Goal: Task Accomplishment & Management: Manage account settings

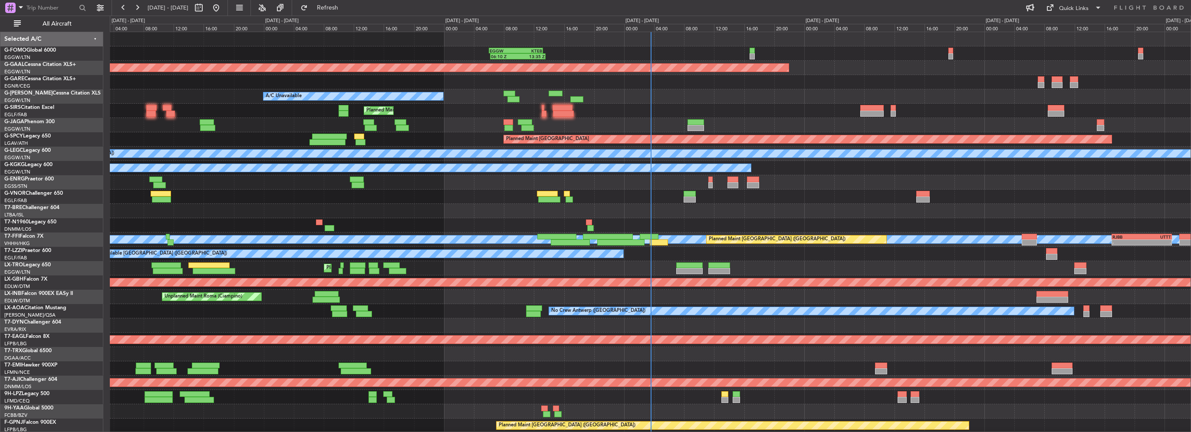
click at [187, 132] on div "Planned Maint [GEOGRAPHIC_DATA]" at bounding box center [650, 139] width 1080 height 14
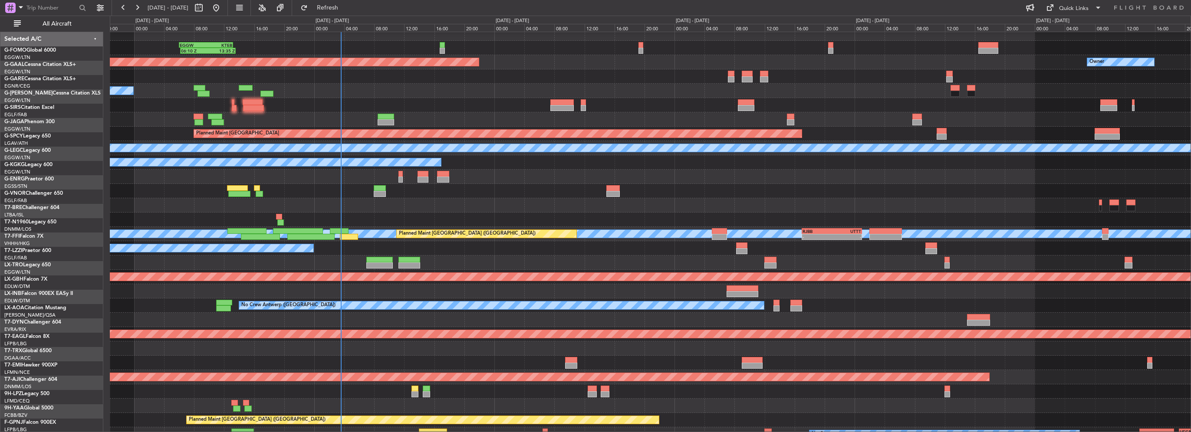
scroll to position [5, 0]
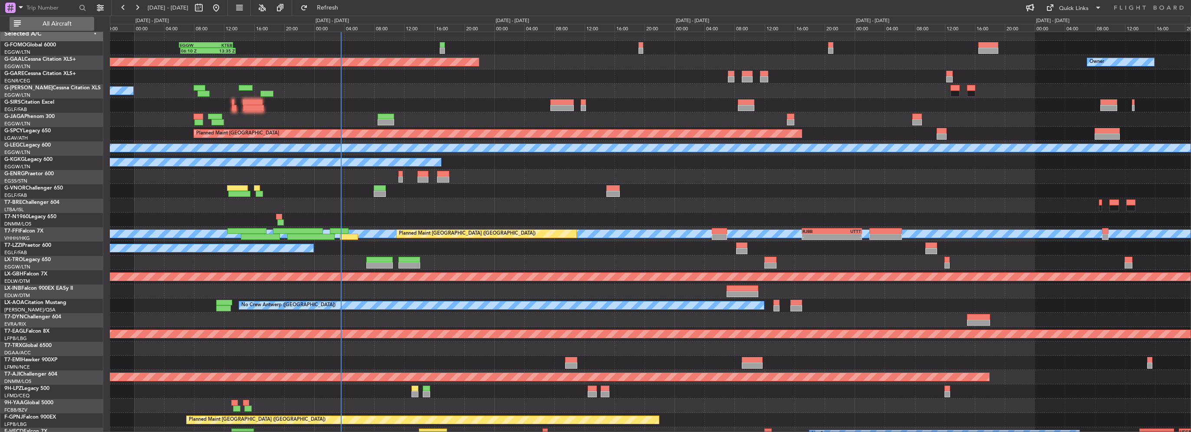
click at [55, 28] on button "All Aircraft" at bounding box center [52, 24] width 85 height 14
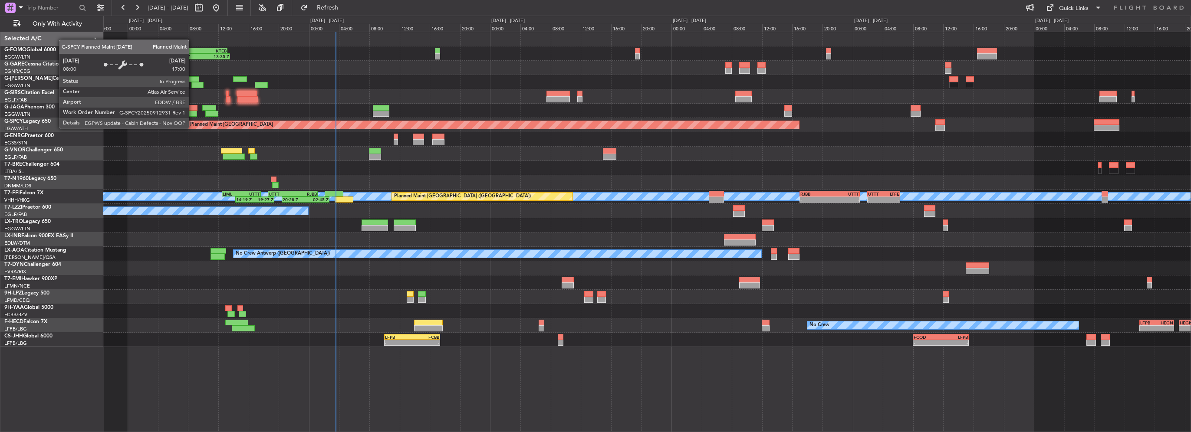
scroll to position [0, 0]
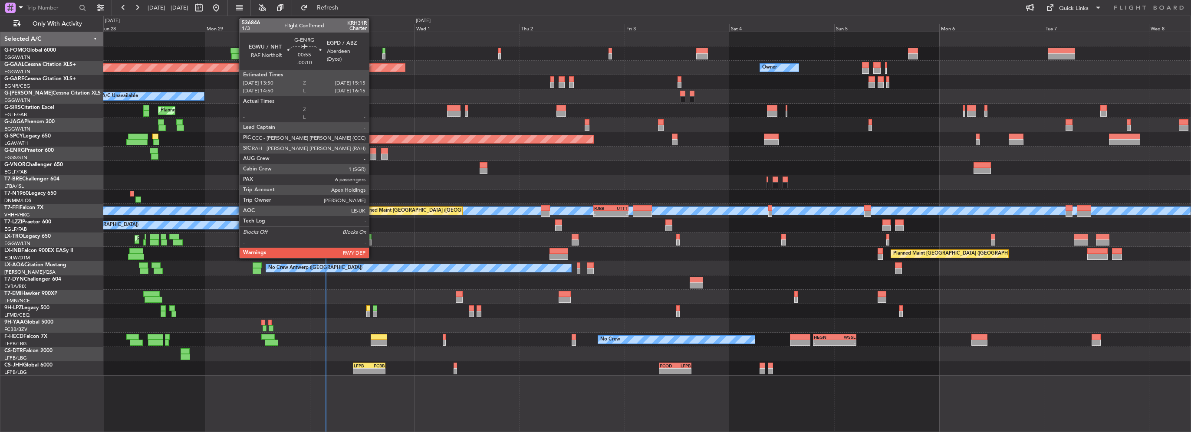
click at [373, 154] on div at bounding box center [373, 157] width 7 height 6
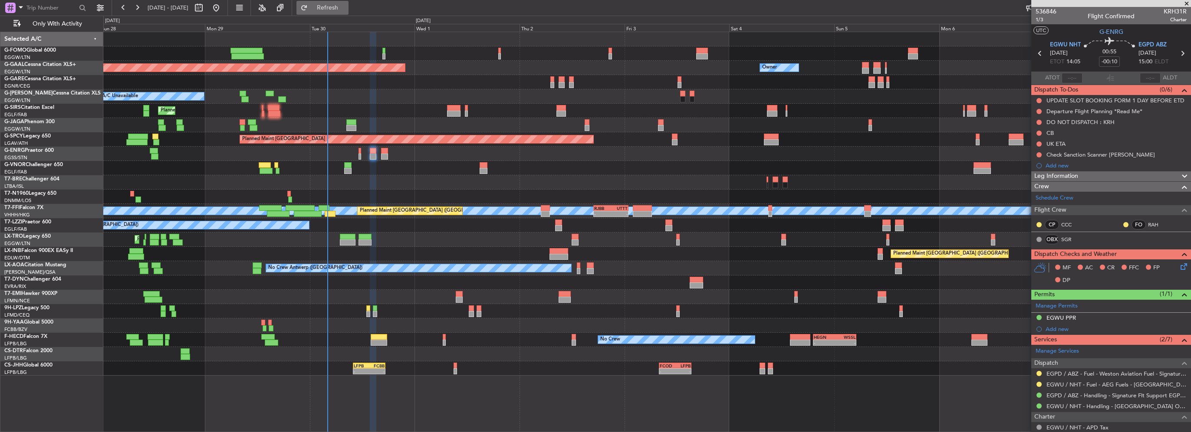
click at [340, 7] on span "Refresh" at bounding box center [327, 8] width 36 height 6
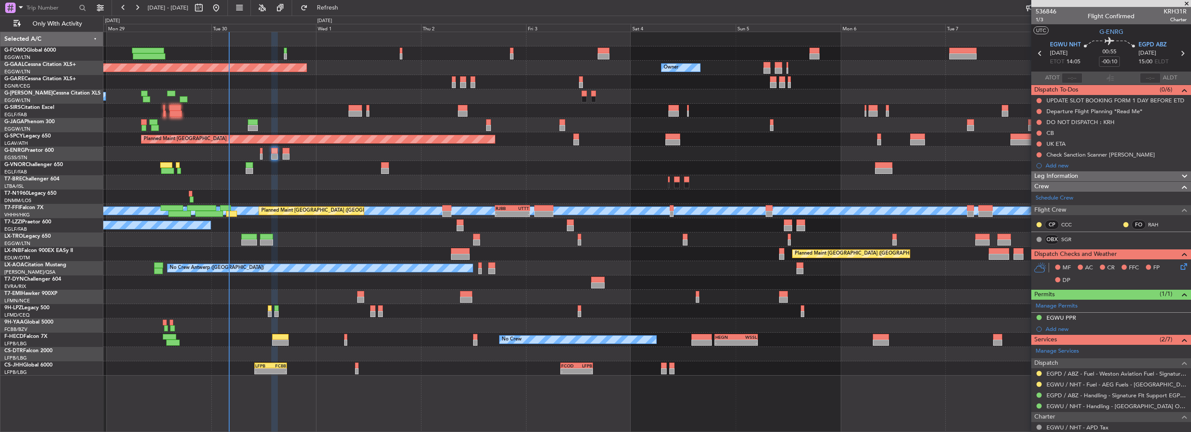
click at [362, 293] on div "Owner Planned Maint Dusseldorf Owner Owner A/C Unavailable Planned Maint London…" at bounding box center [646, 204] width 1087 height 344
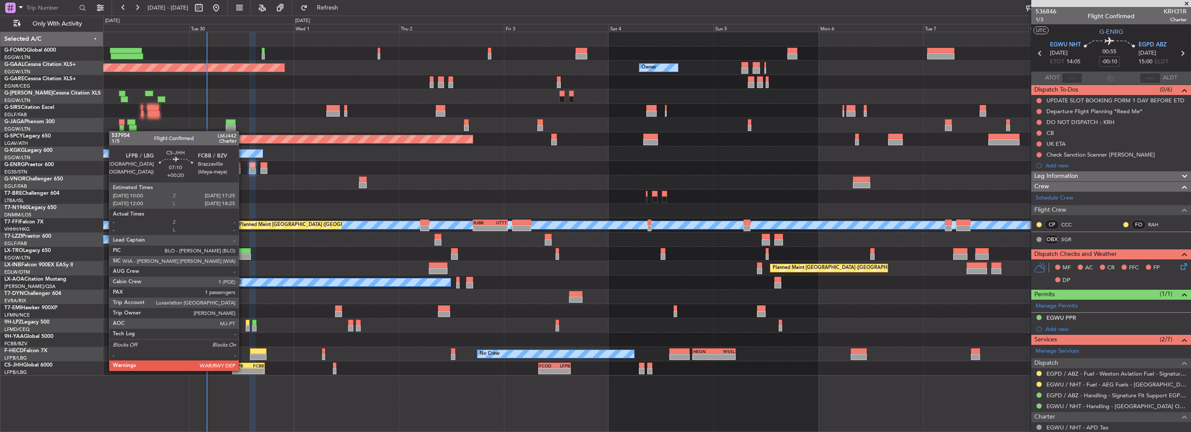
click at [243, 370] on div "-" at bounding box center [241, 371] width 16 height 5
type input "+00:20"
type input "1"
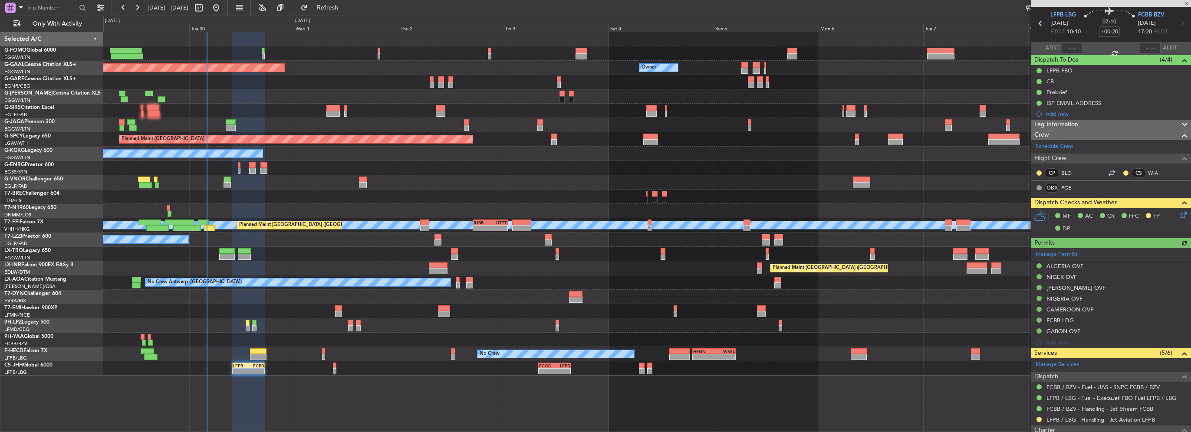
scroll to position [43, 0]
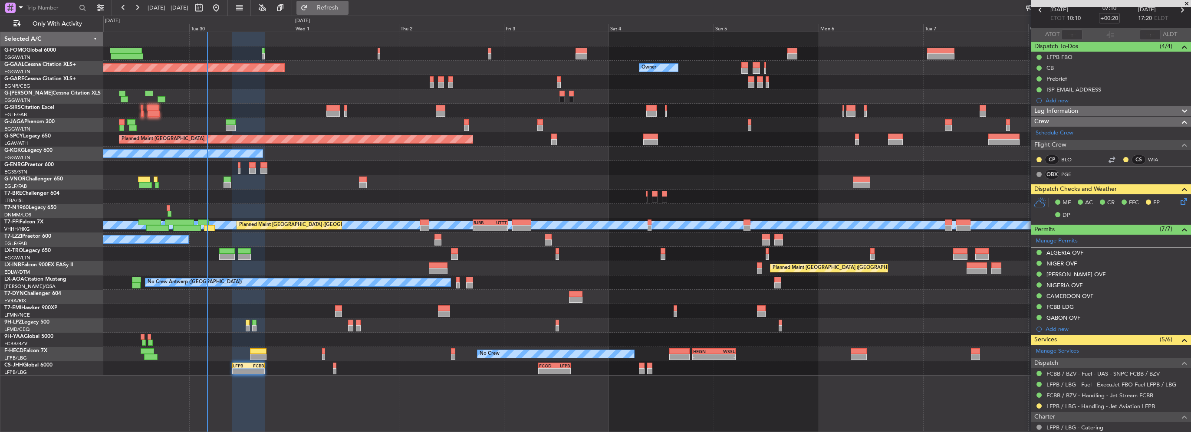
click at [333, 3] on button "Refresh" at bounding box center [322, 8] width 52 height 14
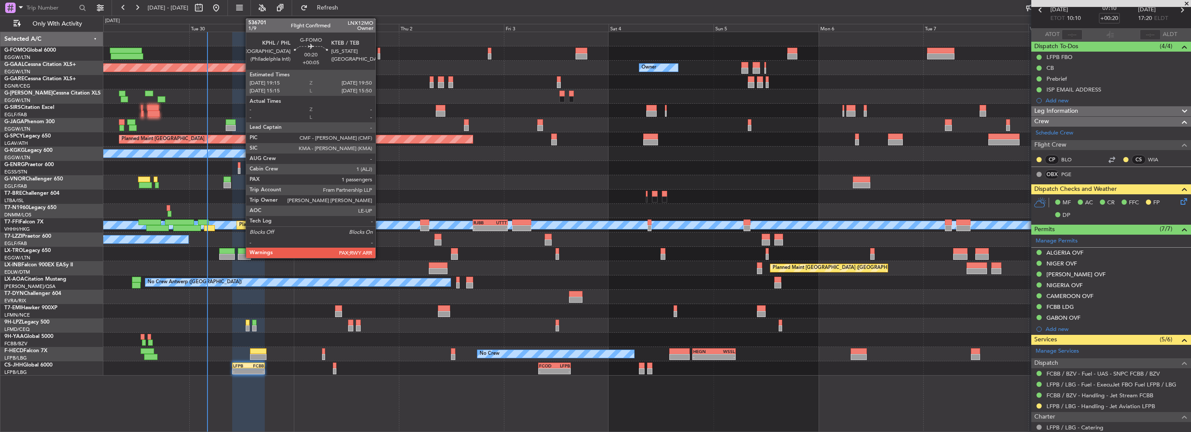
click at [379, 54] on div at bounding box center [379, 56] width 3 height 6
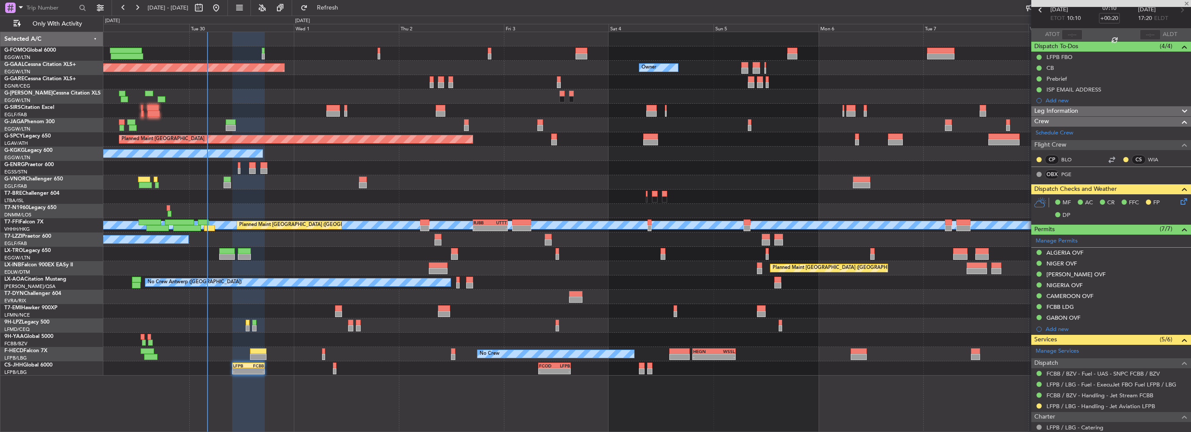
type input "+00:05"
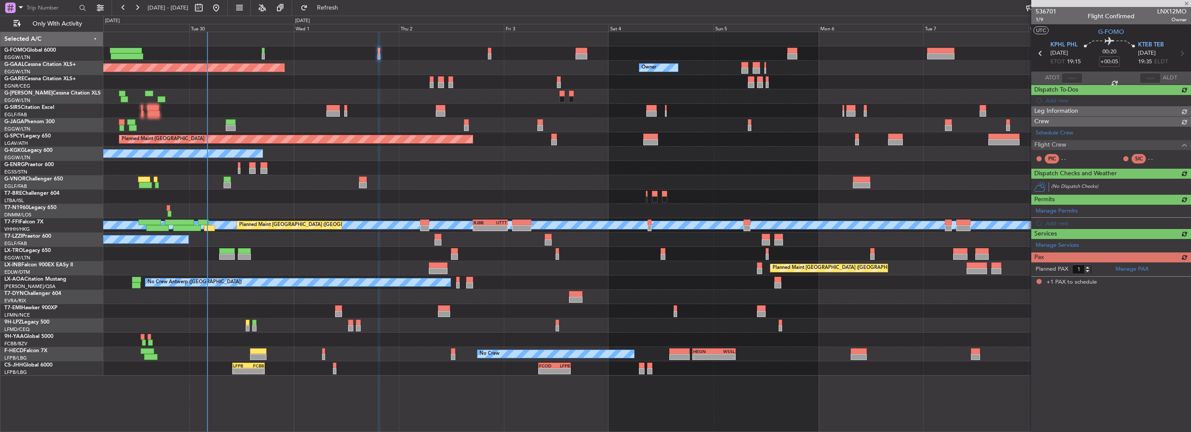
scroll to position [0, 0]
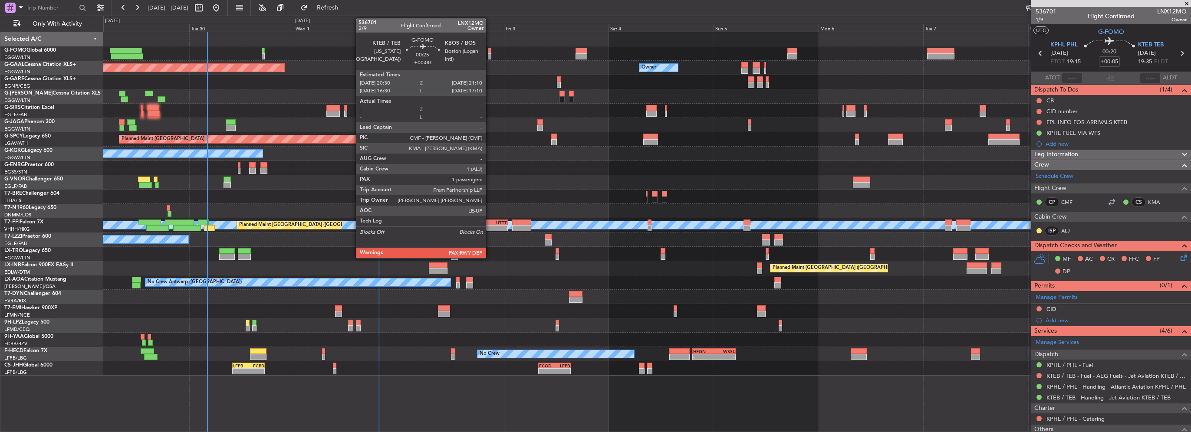
click at [489, 51] on div at bounding box center [489, 51] width 3 height 6
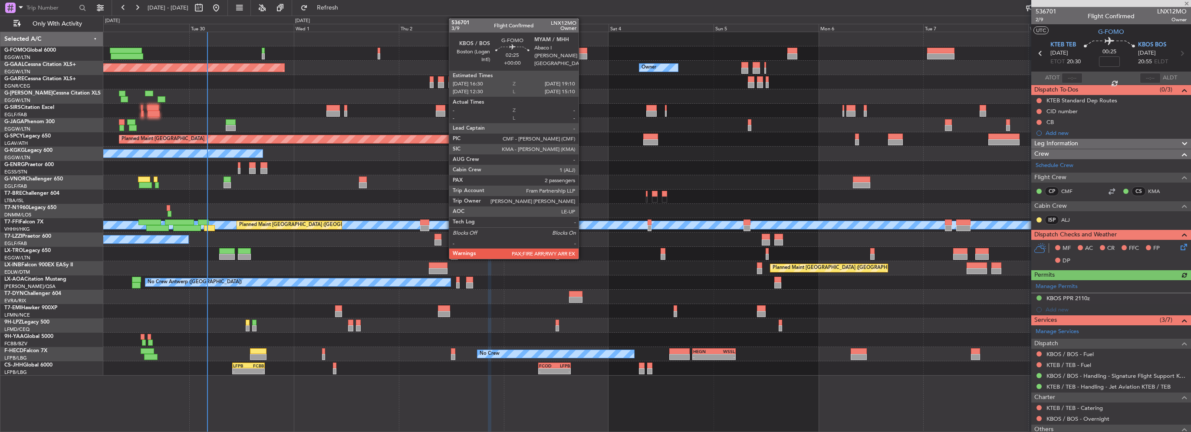
click at [582, 52] on div at bounding box center [581, 51] width 12 height 6
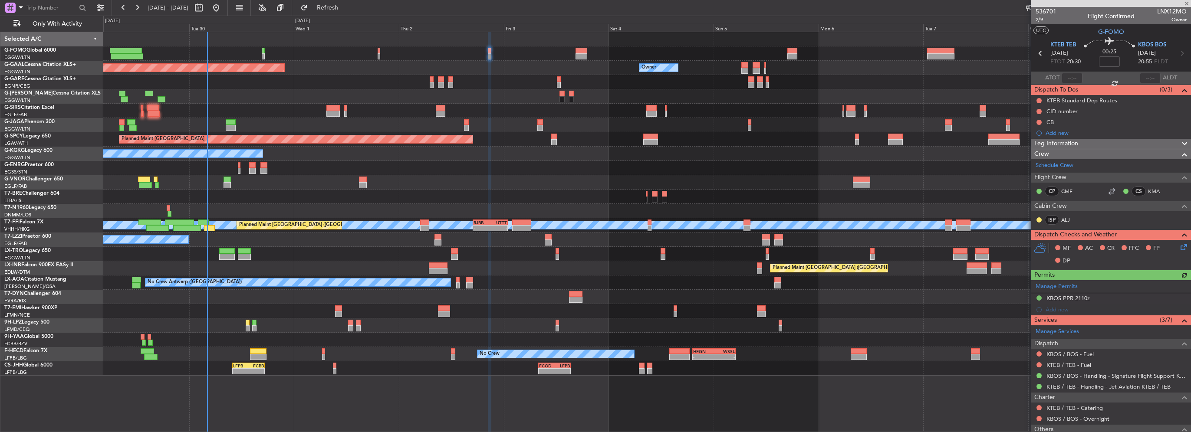
type input "2"
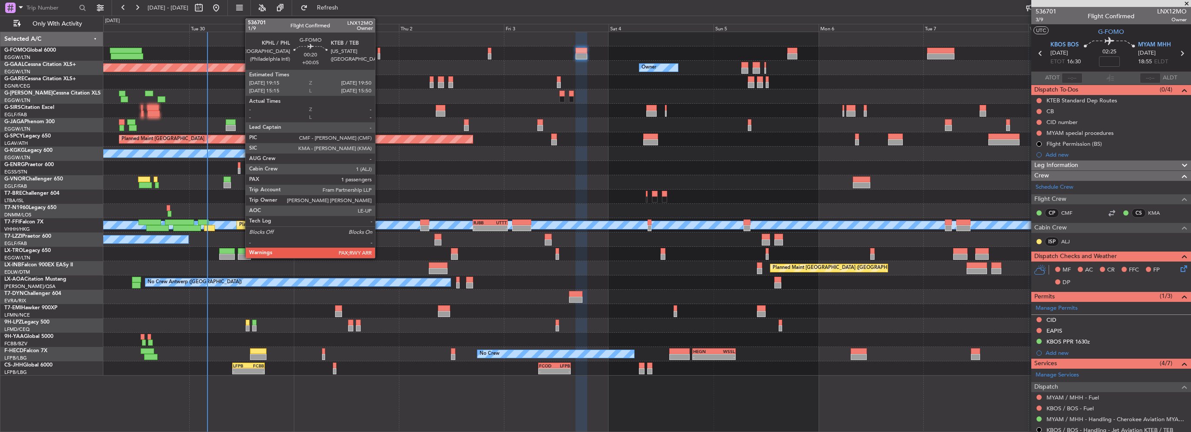
click at [379, 55] on div at bounding box center [379, 56] width 3 height 6
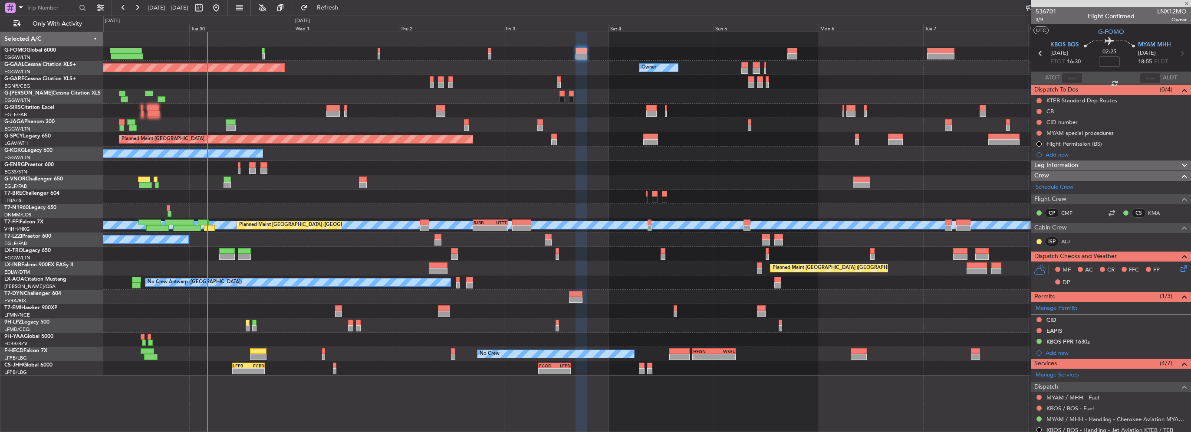
type input "+00:05"
type input "1"
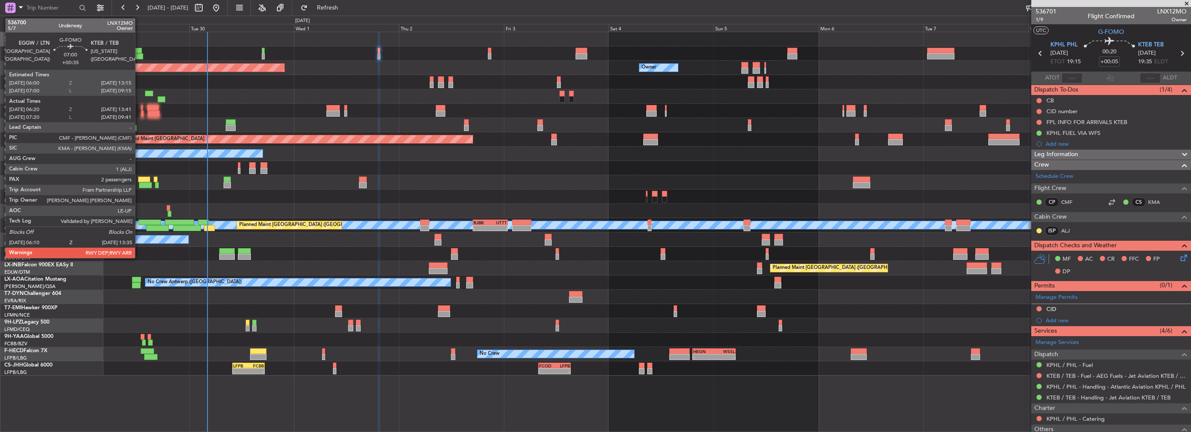
click at [139, 56] on div at bounding box center [127, 56] width 33 height 6
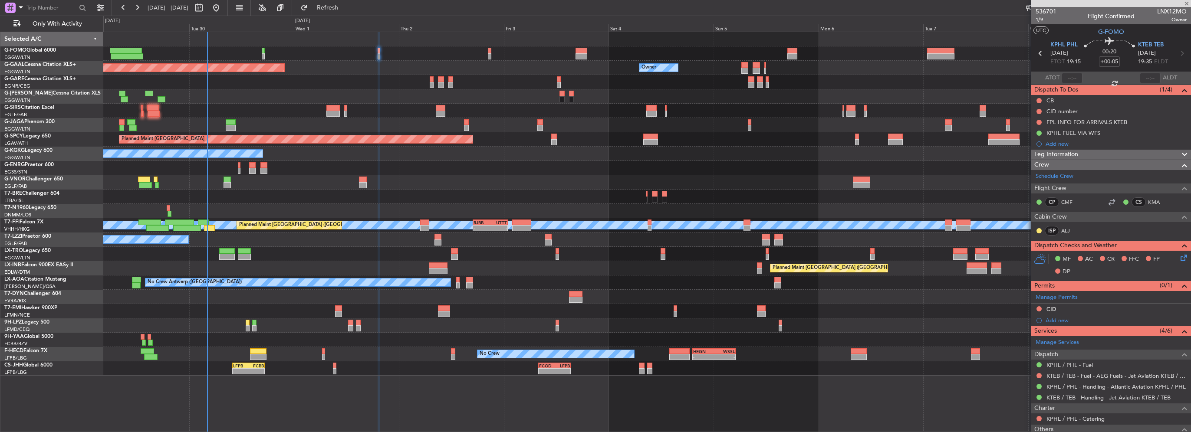
type input "+00:35"
type input "06:20"
type input "13:26"
type input "2"
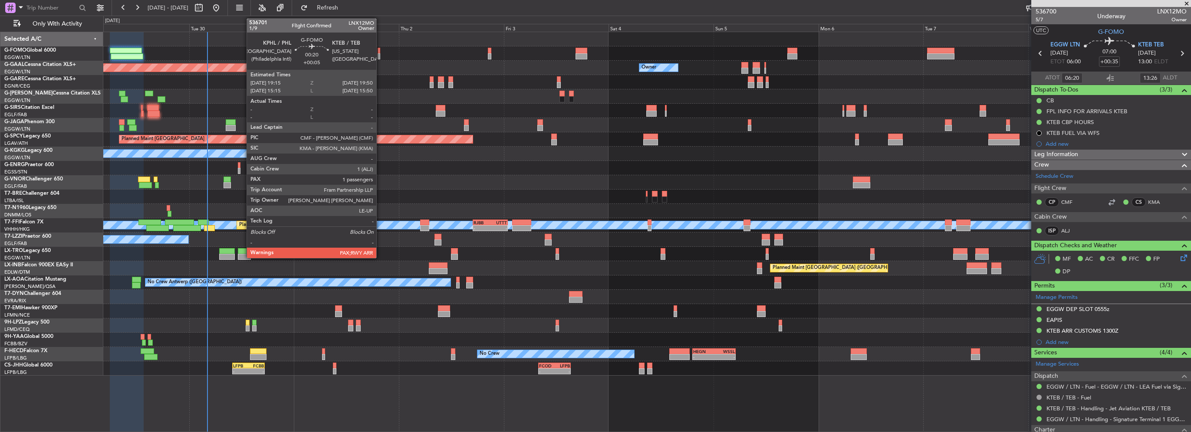
click at [378, 57] on div at bounding box center [379, 56] width 3 height 6
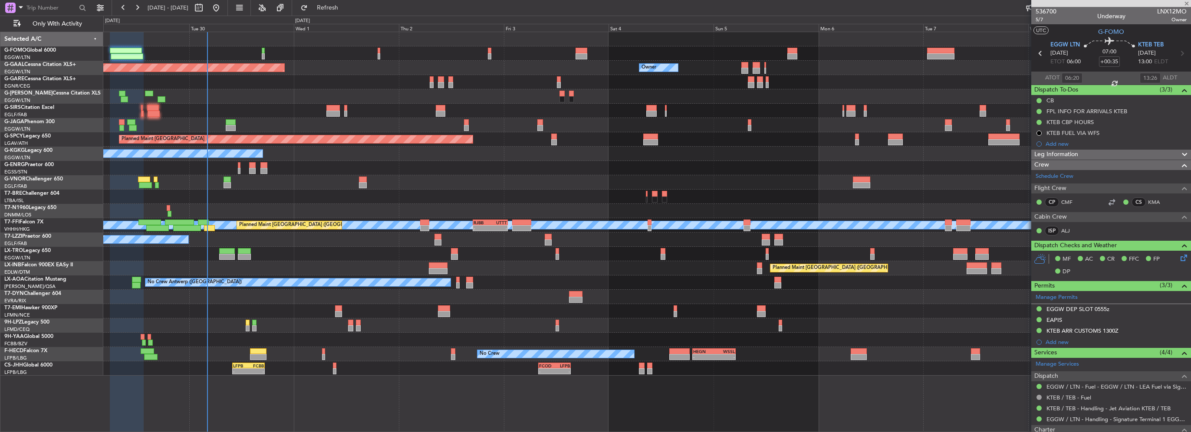
type input "+00:05"
type input "1"
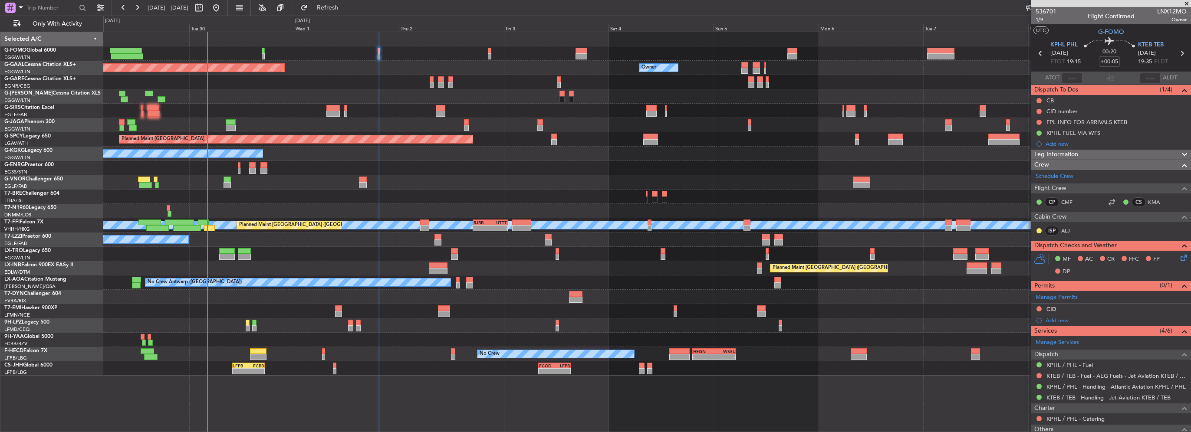
click at [491, 52] on div at bounding box center [646, 53] width 1087 height 14
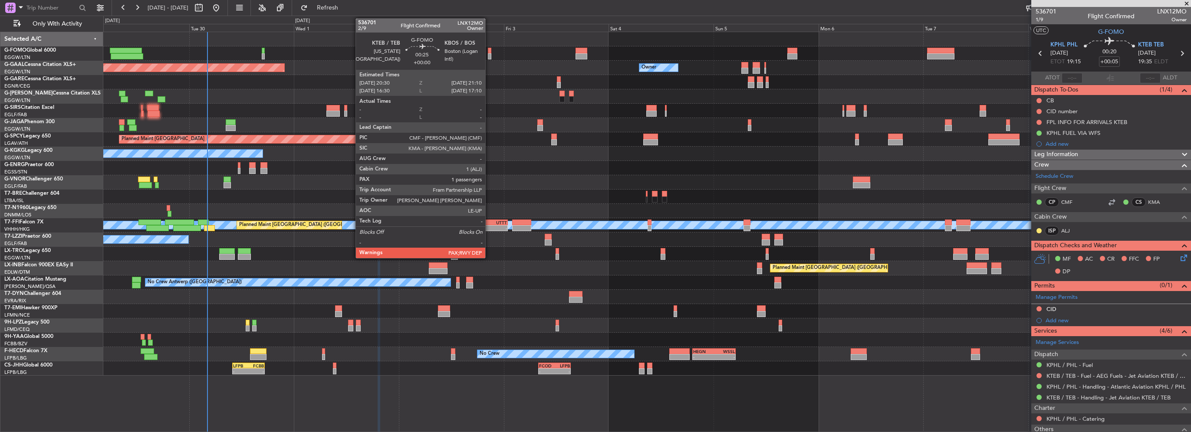
click at [489, 53] on div at bounding box center [489, 56] width 3 height 6
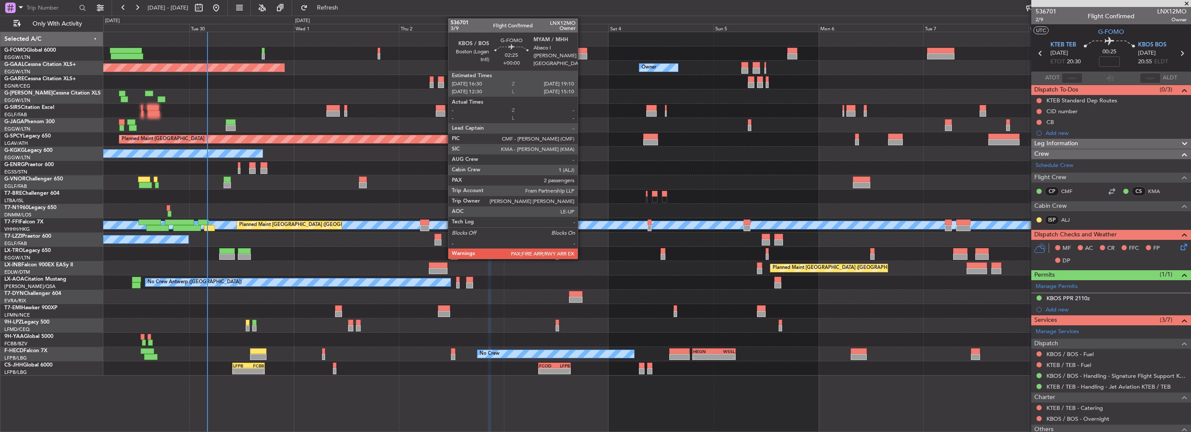
click at [581, 56] on div at bounding box center [581, 56] width 12 height 6
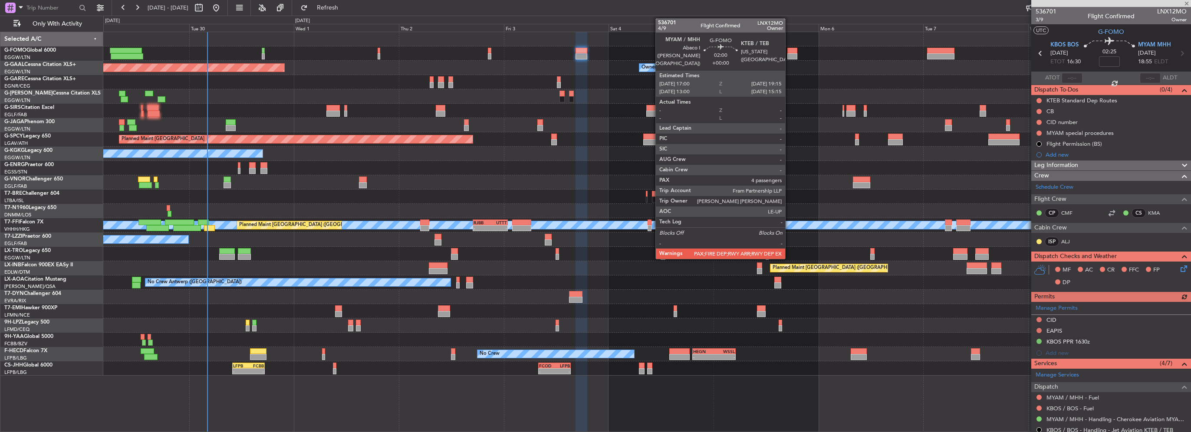
click at [789, 51] on div at bounding box center [792, 51] width 10 height 6
click at [789, 53] on div at bounding box center [792, 56] width 10 height 6
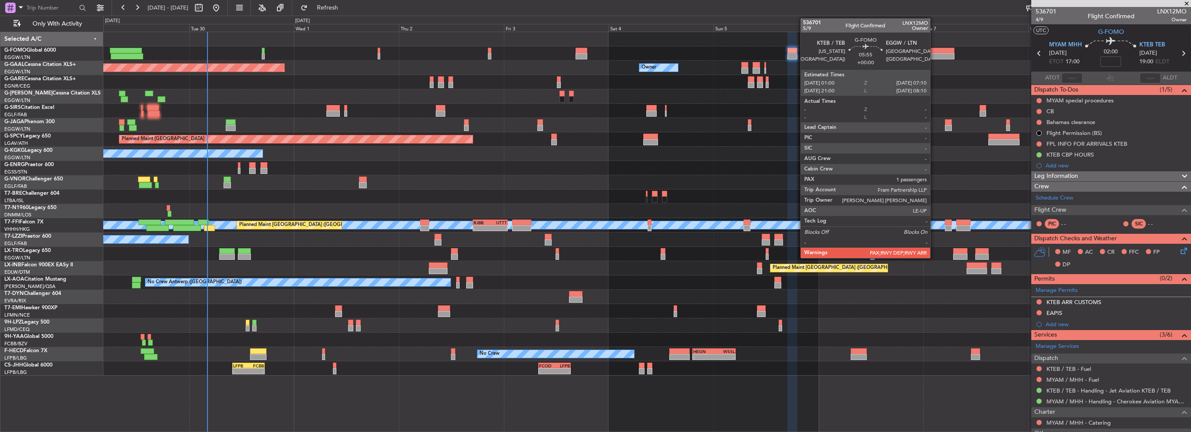
click at [936, 57] on div at bounding box center [940, 56] width 27 height 6
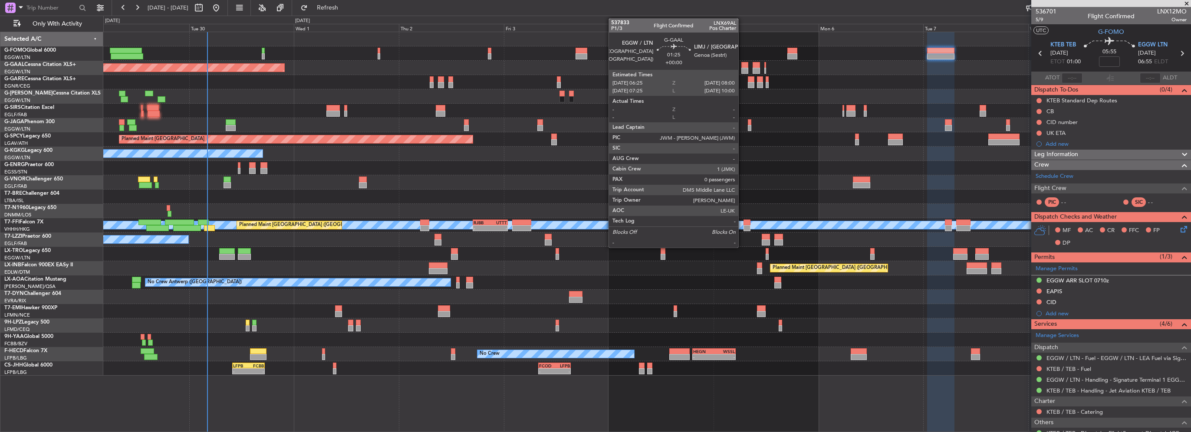
click at [742, 68] on div at bounding box center [744, 71] width 7 height 6
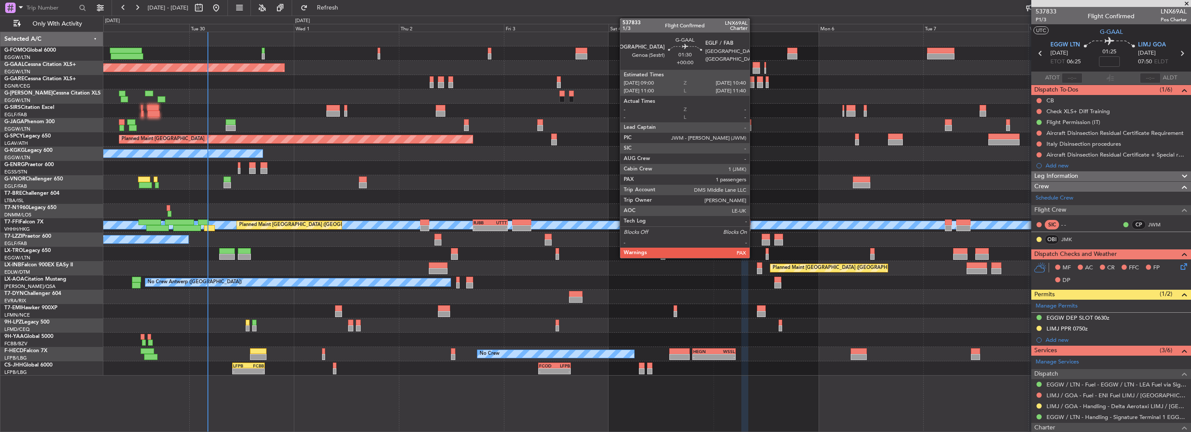
click at [753, 64] on div at bounding box center [755, 65] width 7 height 6
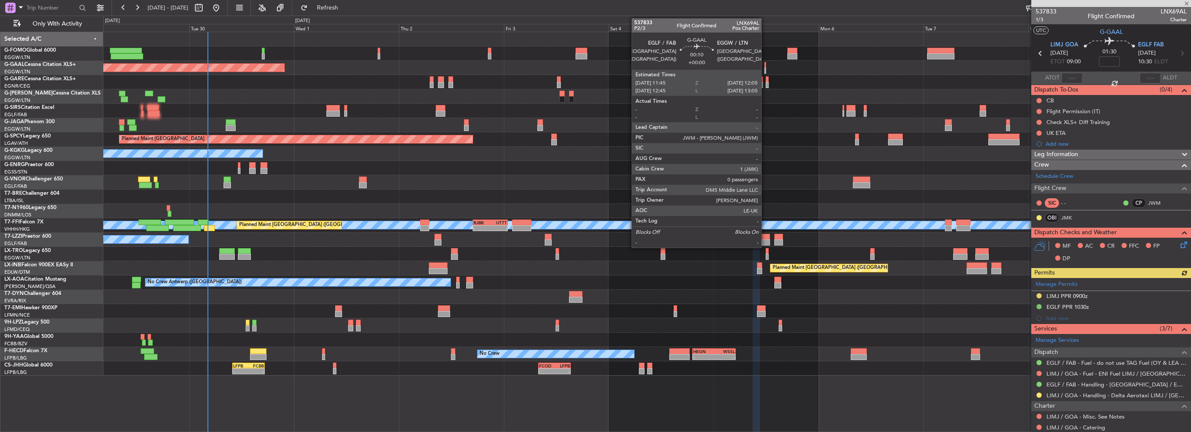
click at [765, 68] on div at bounding box center [765, 71] width 2 height 6
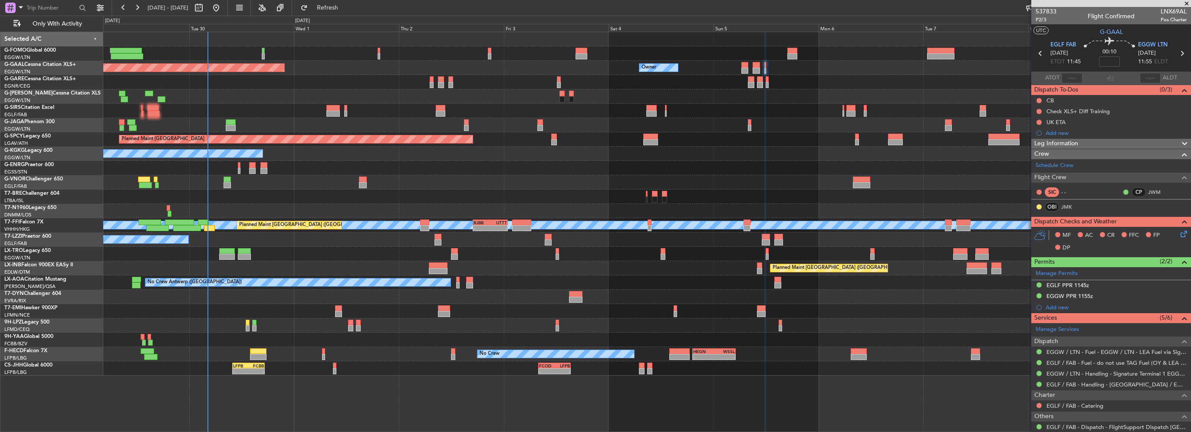
click at [433, 83] on div at bounding box center [646, 82] width 1087 height 14
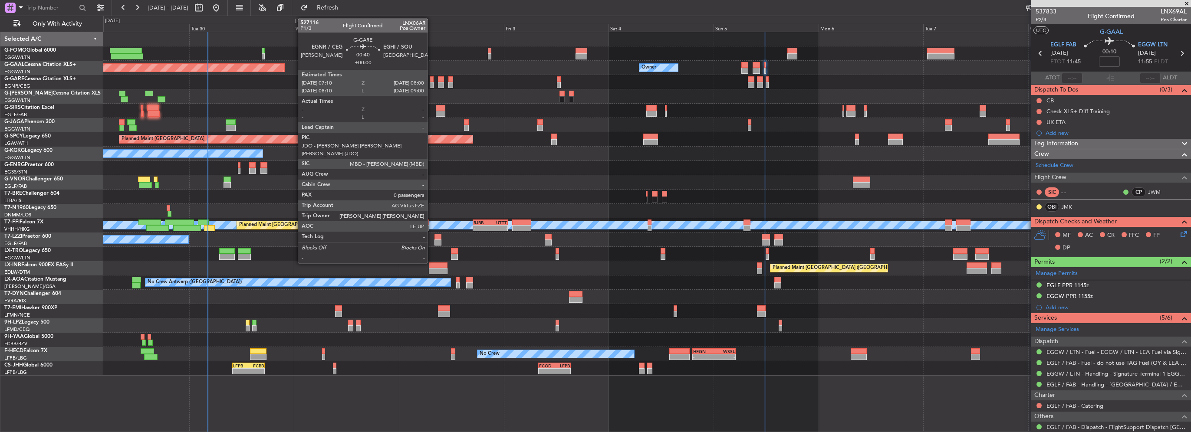
click at [431, 83] on div at bounding box center [432, 85] width 4 height 6
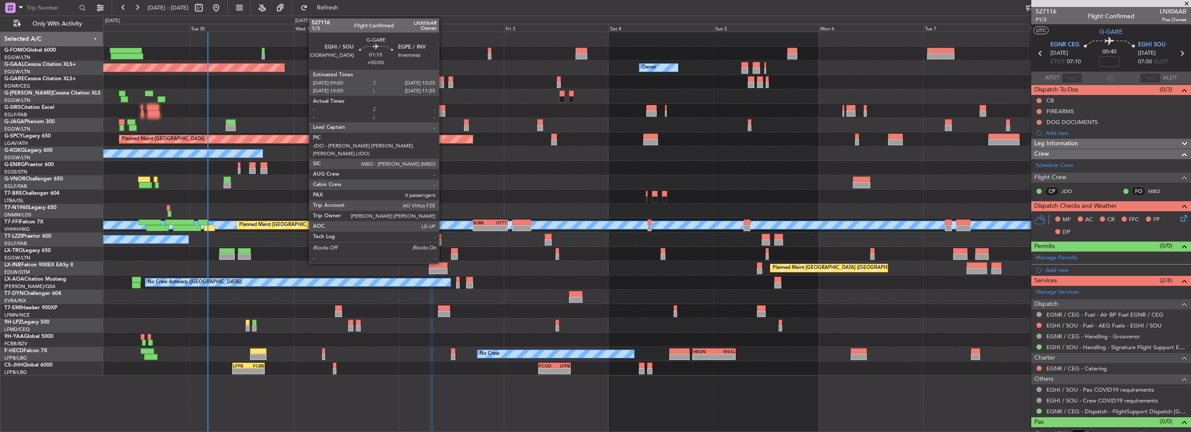
click at [443, 86] on div at bounding box center [441, 85] width 7 height 6
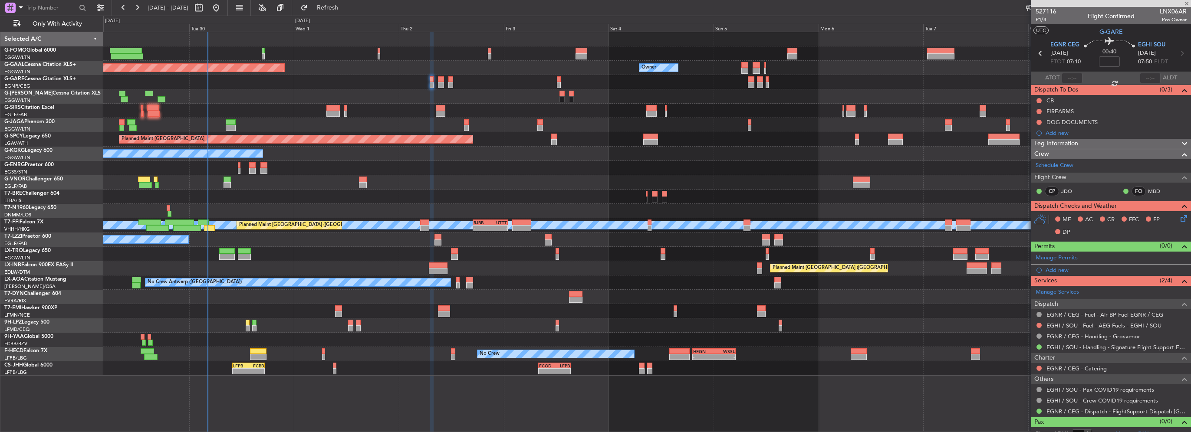
type input "4"
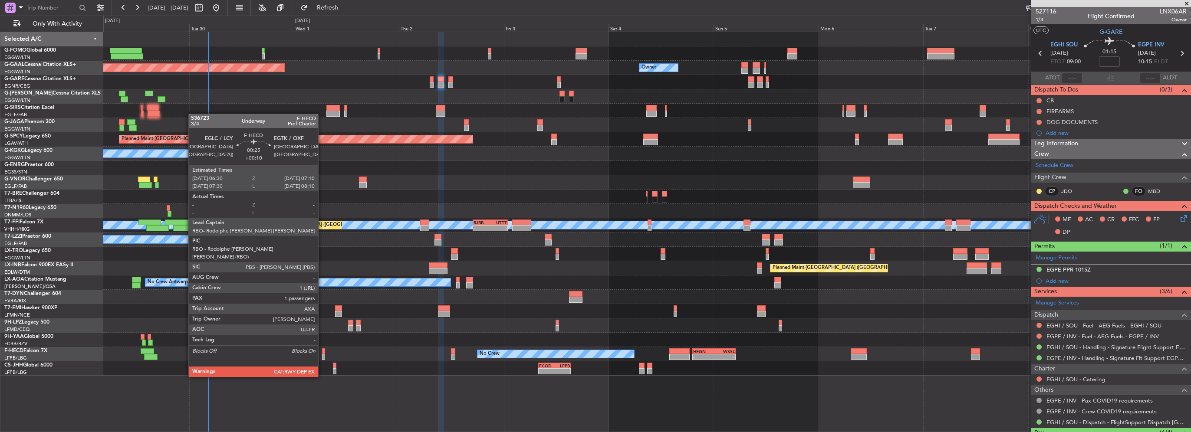
click at [322, 353] on div at bounding box center [323, 351] width 3 height 6
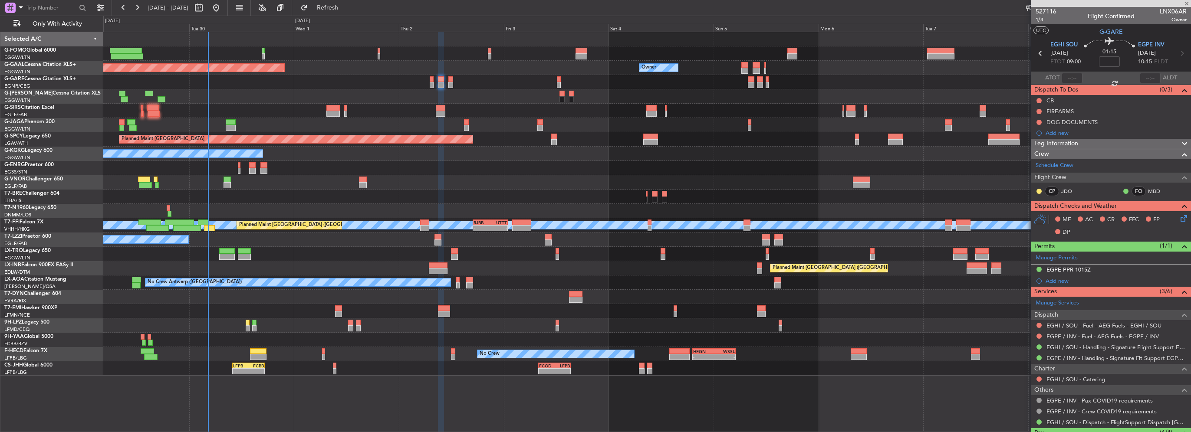
type input "+00:10"
type input "1"
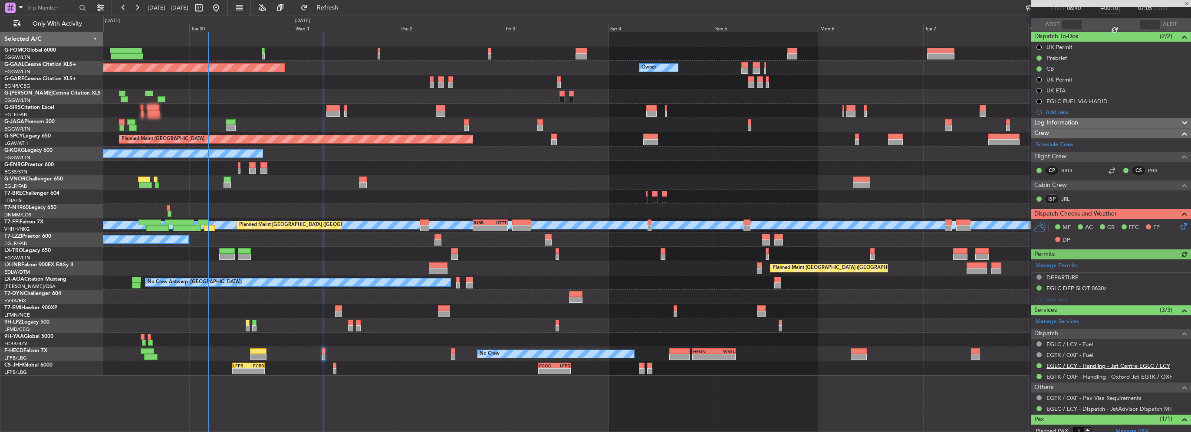
scroll to position [78, 0]
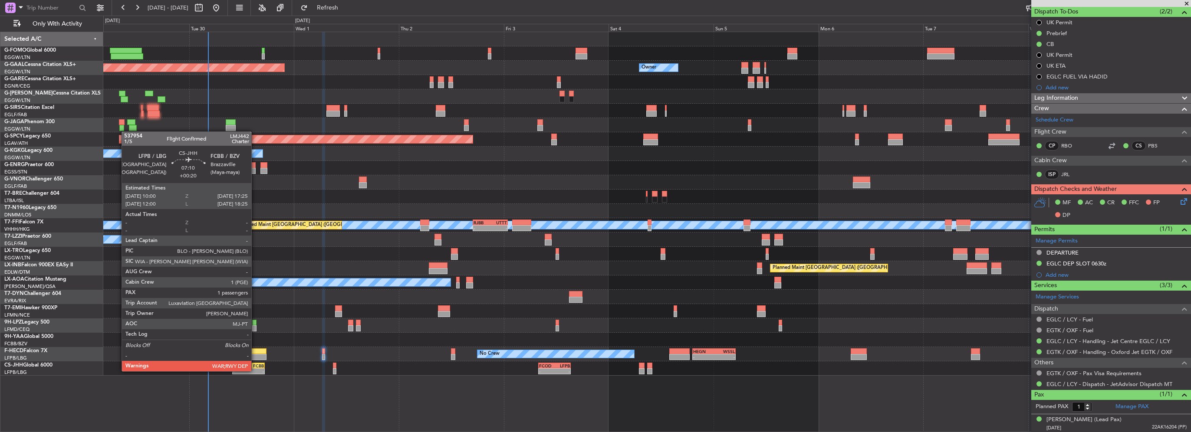
click at [255, 371] on div "-" at bounding box center [257, 371] width 16 height 5
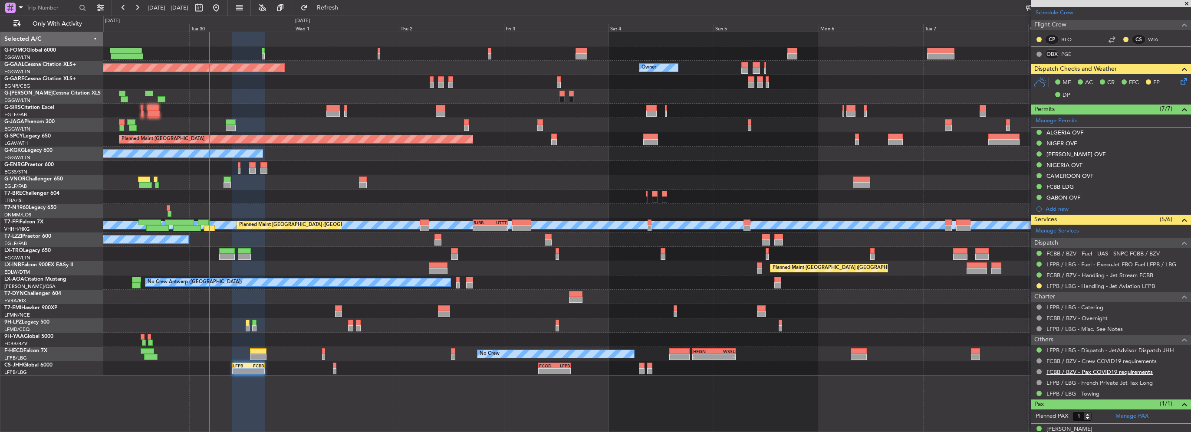
scroll to position [173, 0]
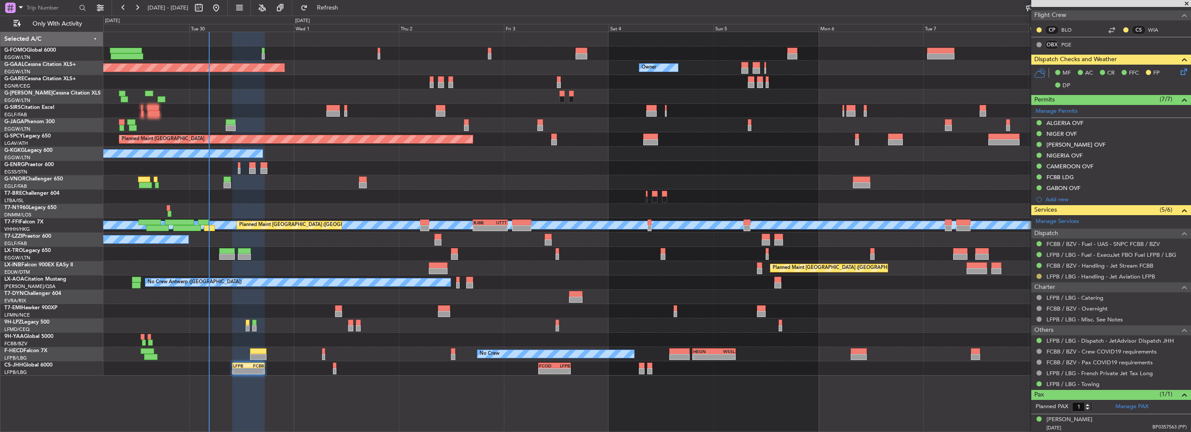
click at [1041, 276] on button at bounding box center [1038, 276] width 5 height 5
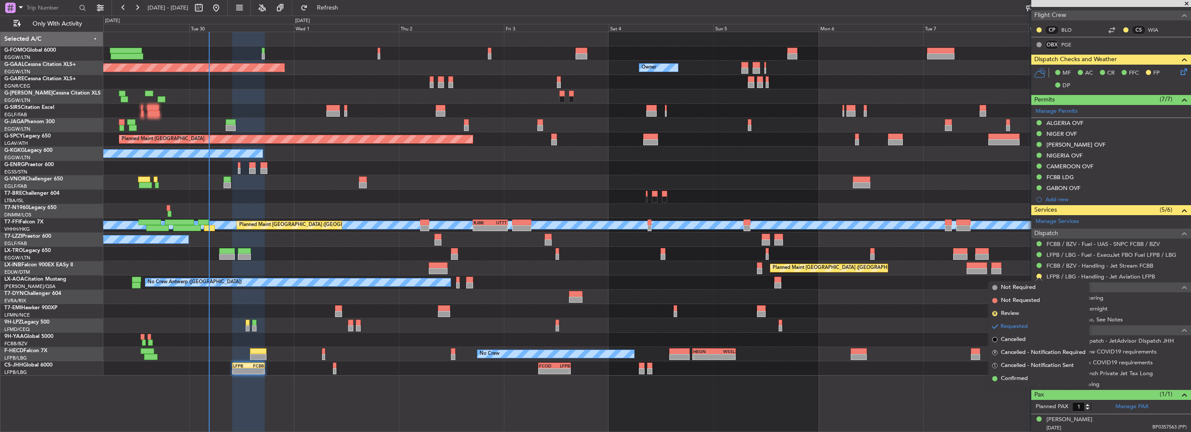
drag, startPoint x: 1023, startPoint y: 381, endPoint x: 1032, endPoint y: 374, distance: 11.5
click at [1023, 382] on span "Confirmed" at bounding box center [1014, 378] width 27 height 9
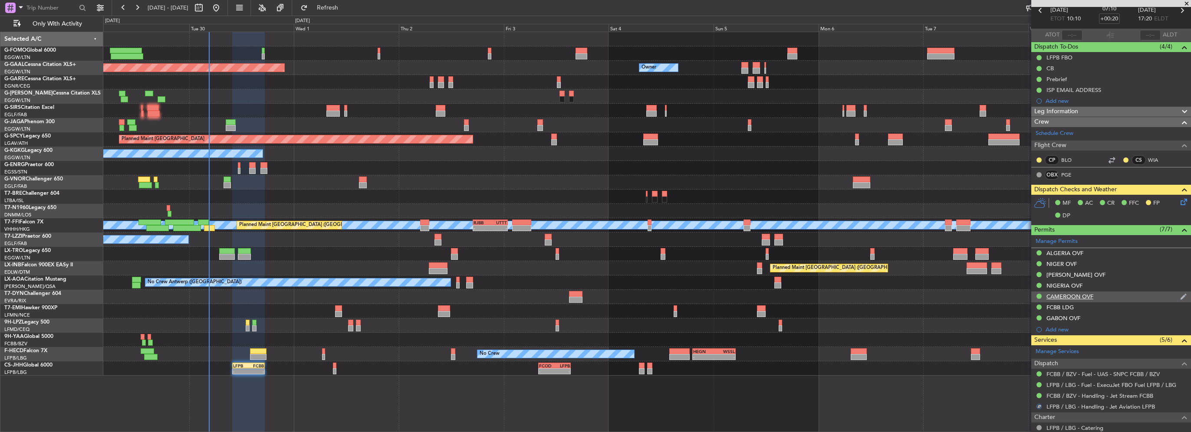
scroll to position [0, 0]
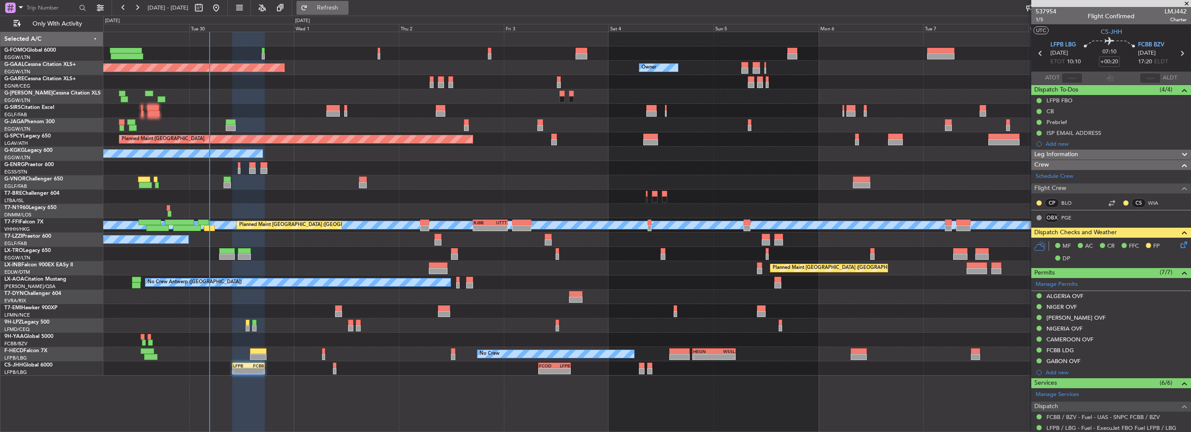
click at [346, 7] on span "Refresh" at bounding box center [327, 8] width 36 height 6
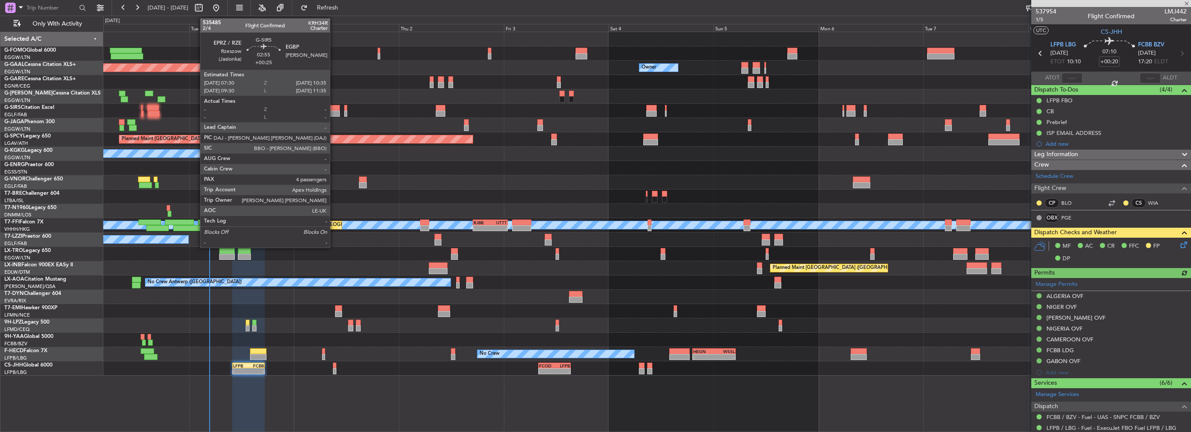
click at [334, 111] on div at bounding box center [333, 114] width 14 height 6
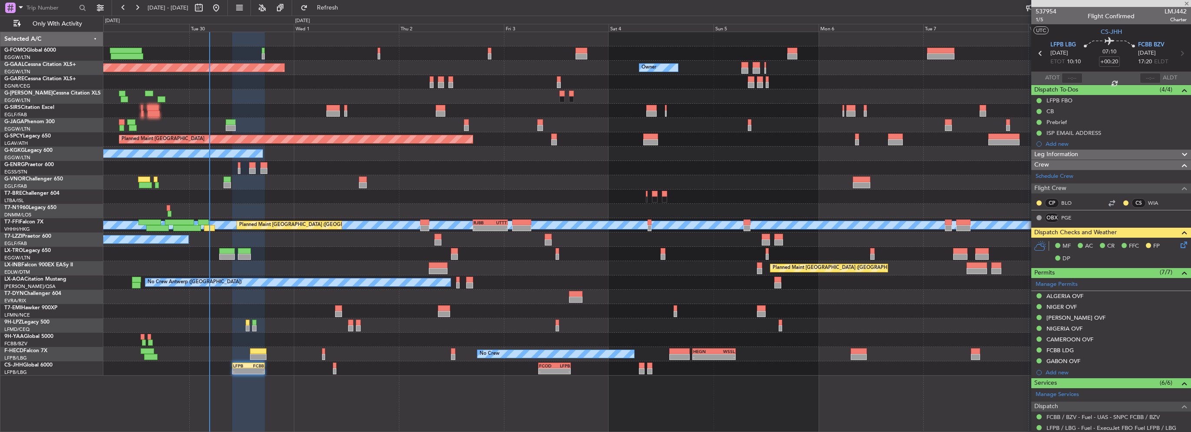
type input "+00:25"
type input "4"
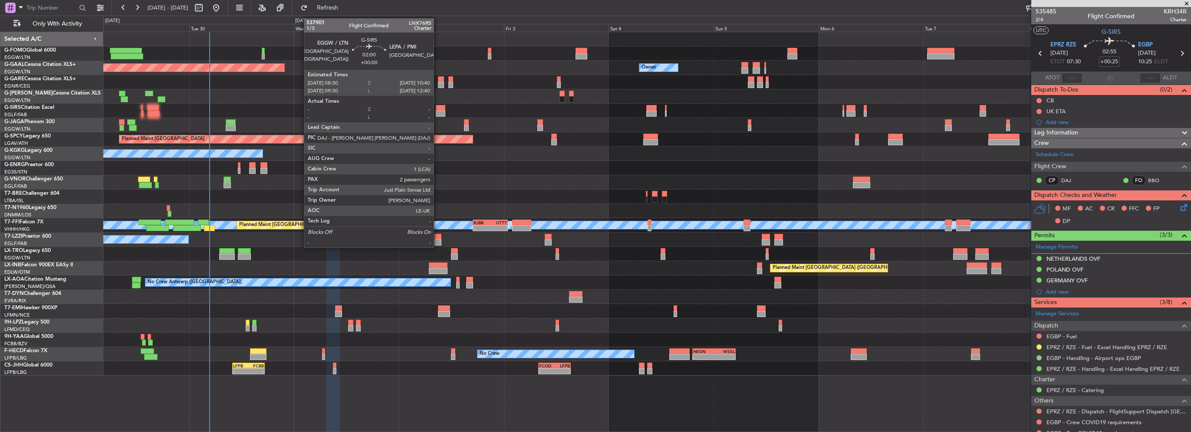
click at [437, 113] on div at bounding box center [441, 114] width 10 height 6
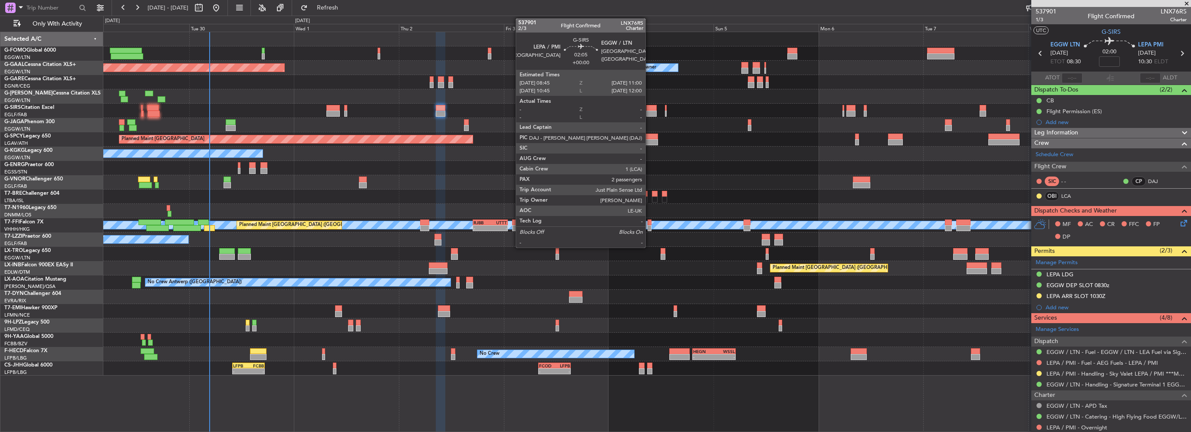
click at [649, 108] on div at bounding box center [651, 108] width 10 height 6
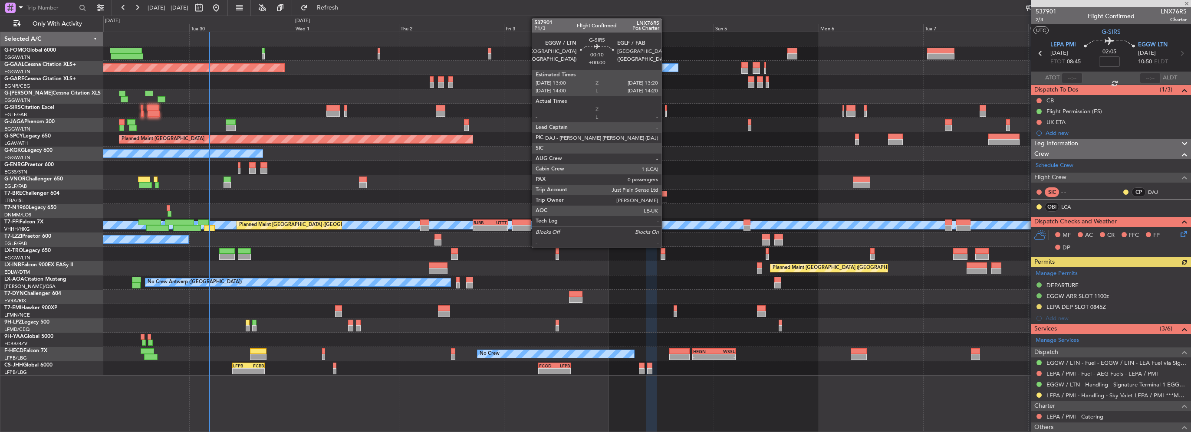
click at [665, 114] on div at bounding box center [666, 114] width 2 height 6
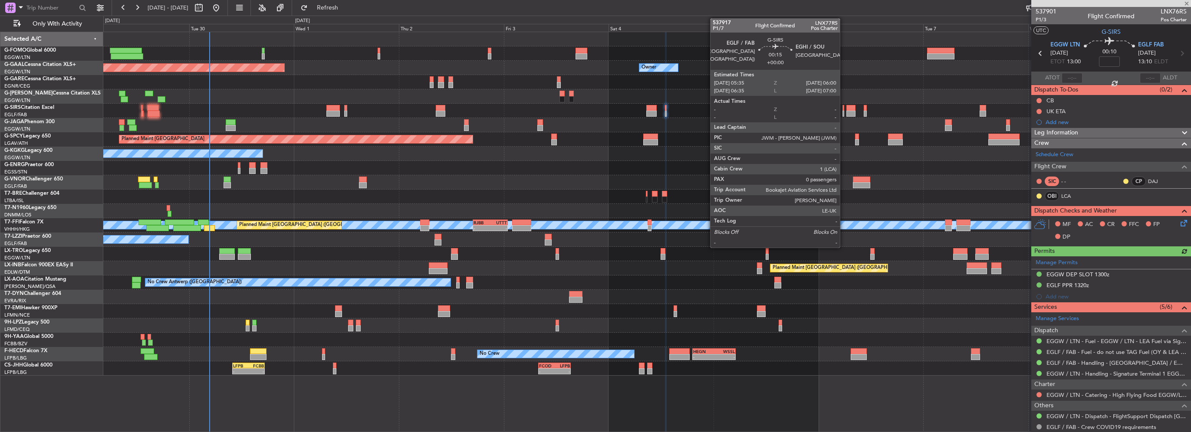
click at [844, 110] on div at bounding box center [843, 108] width 2 height 6
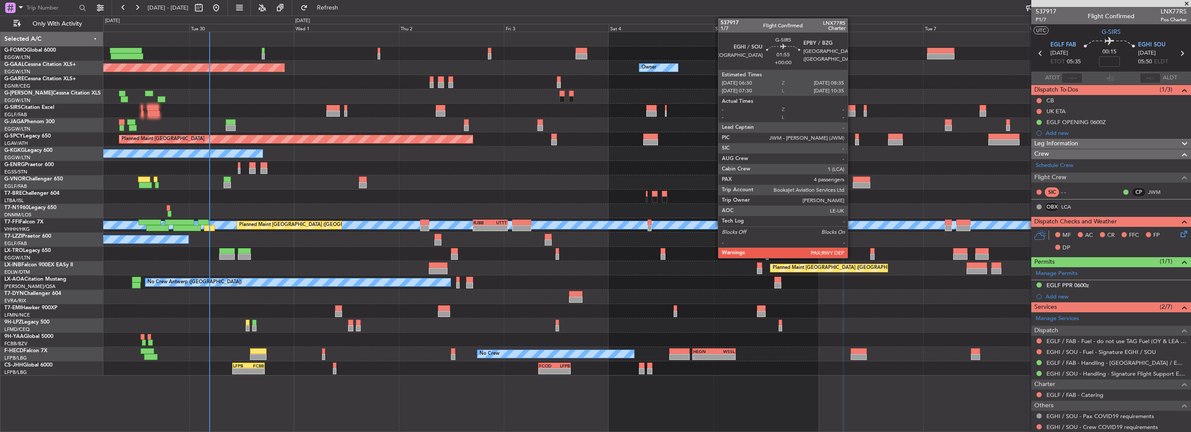
click at [851, 113] on div at bounding box center [850, 114] width 9 height 6
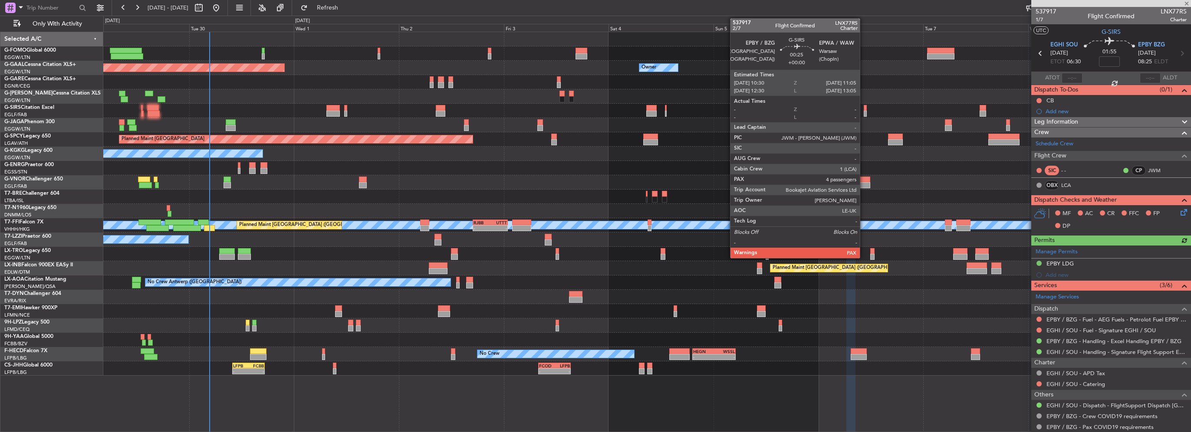
click at [864, 113] on div at bounding box center [865, 114] width 3 height 6
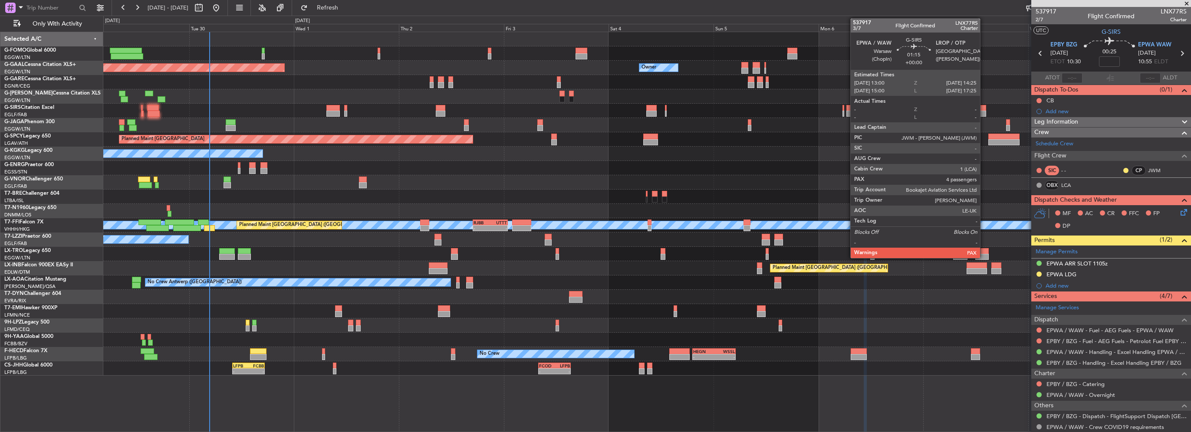
click at [984, 111] on div at bounding box center [982, 114] width 7 height 6
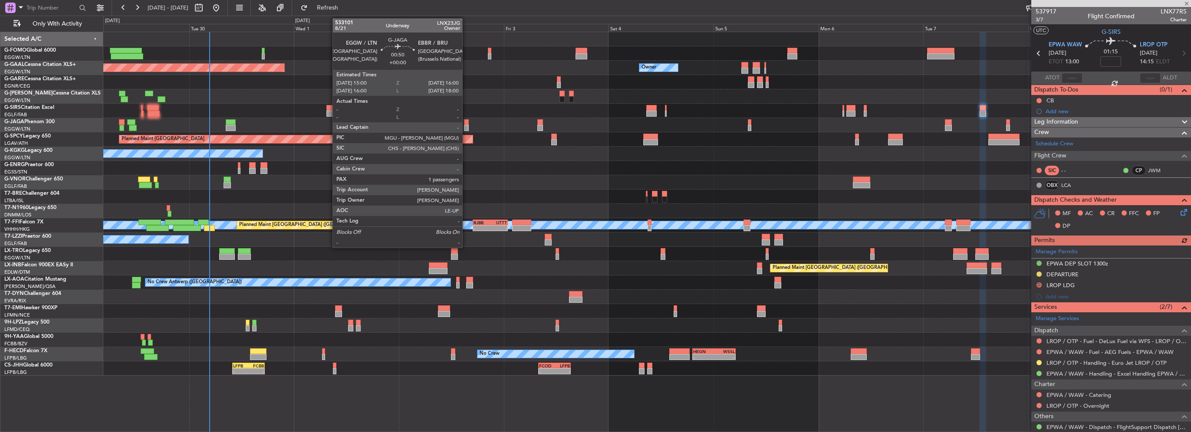
click at [466, 127] on div at bounding box center [466, 128] width 5 height 6
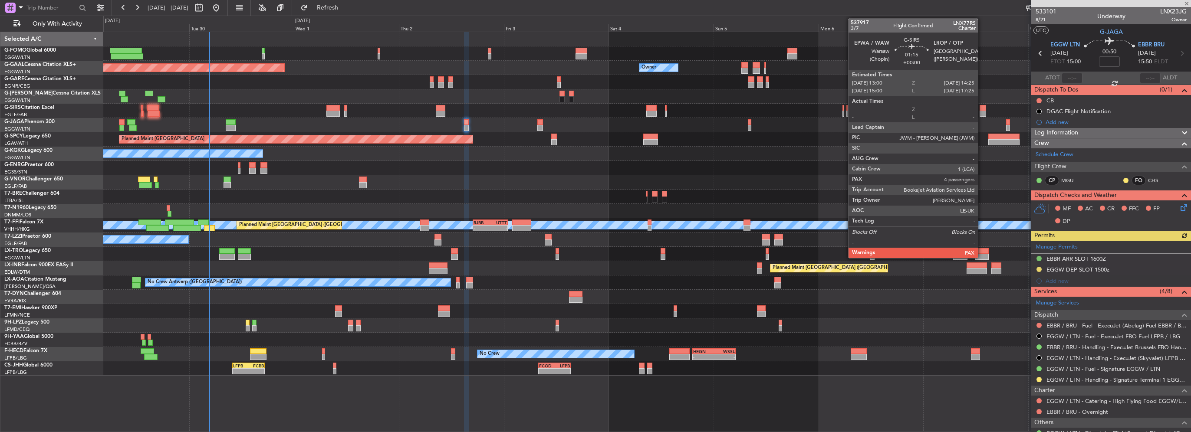
click at [982, 109] on div at bounding box center [982, 108] width 7 height 6
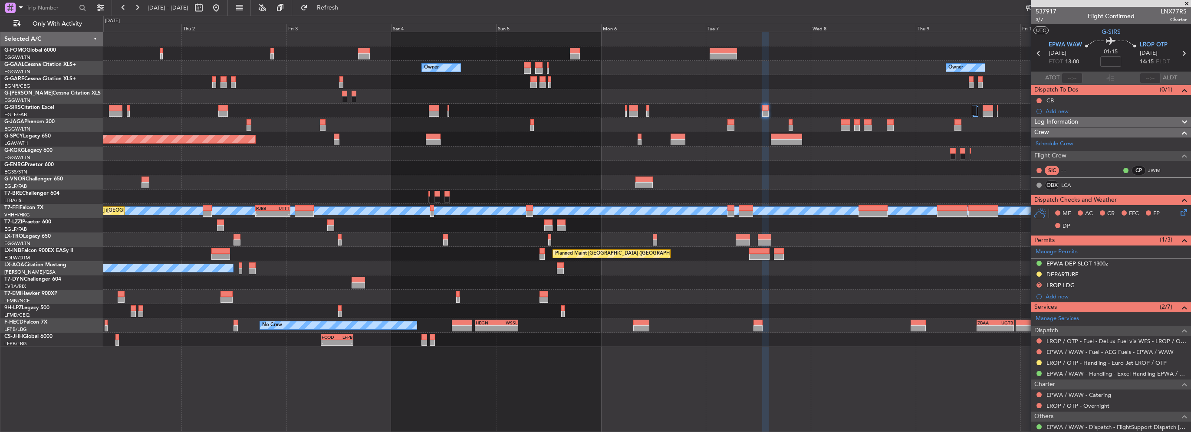
click at [722, 191] on div "Owner Owner Owner Planned Maint Dusseldorf A/C Unavailable Planned Maint London…" at bounding box center [646, 189] width 1087 height 315
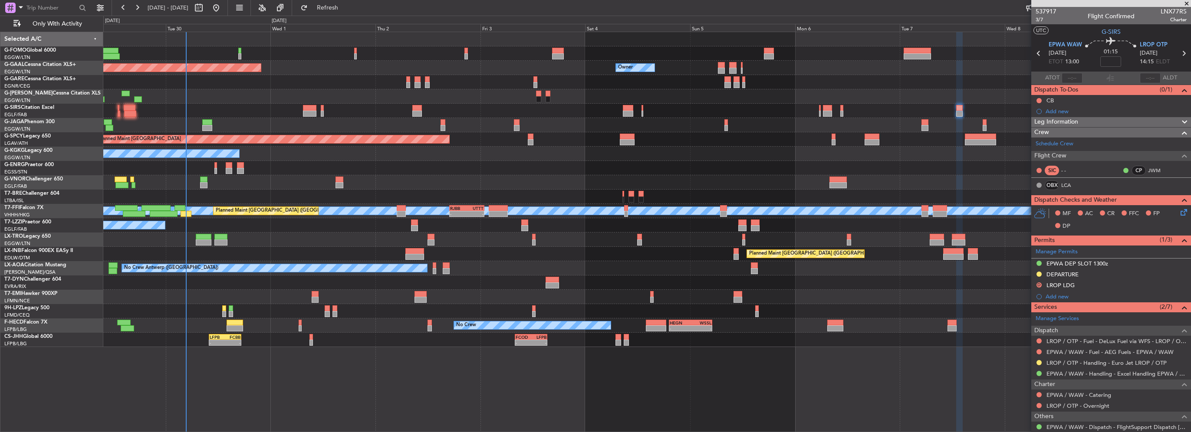
click at [535, 181] on div "Owner Planned Maint Dusseldorf Owner Owner A/C Unavailable Planned Maint London…" at bounding box center [646, 189] width 1087 height 315
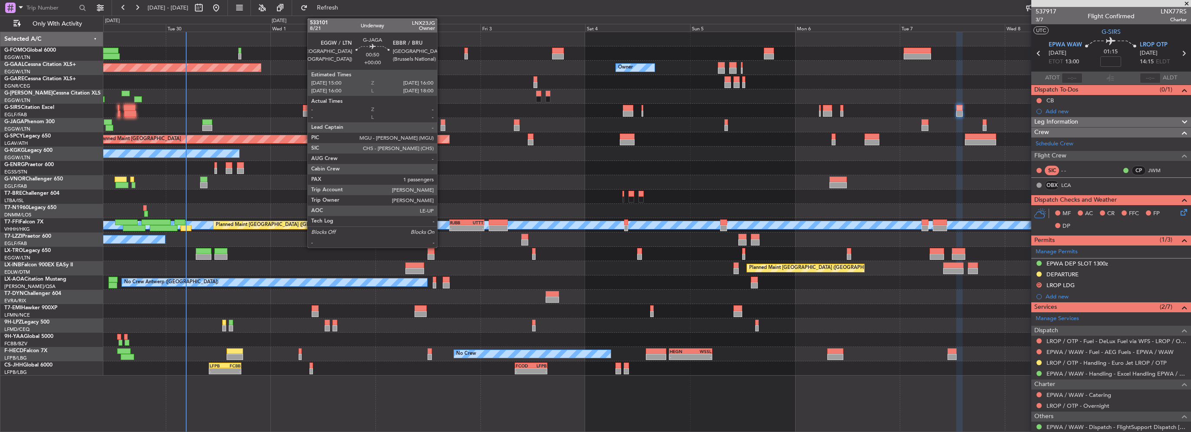
click at [441, 124] on div at bounding box center [442, 122] width 5 height 6
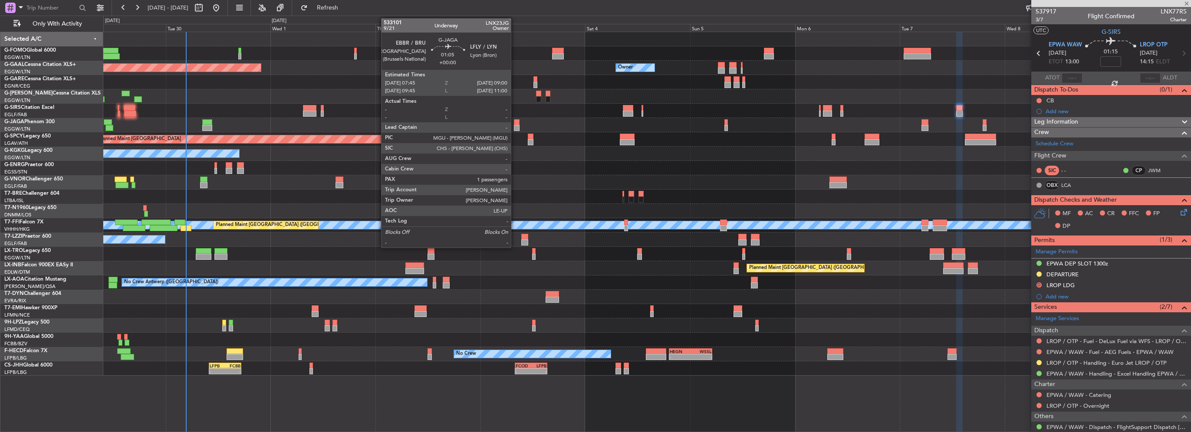
type input "1"
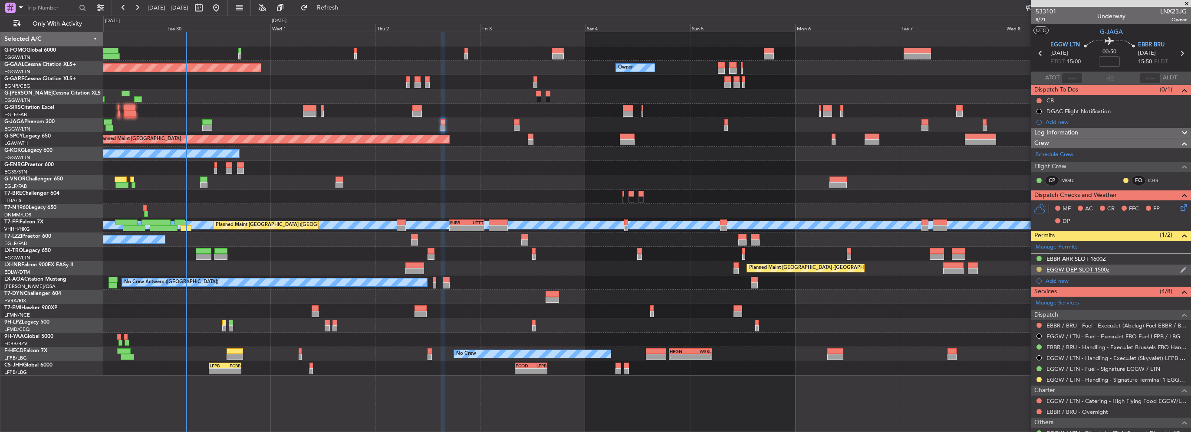
click at [1038, 269] on button at bounding box center [1038, 269] width 5 height 5
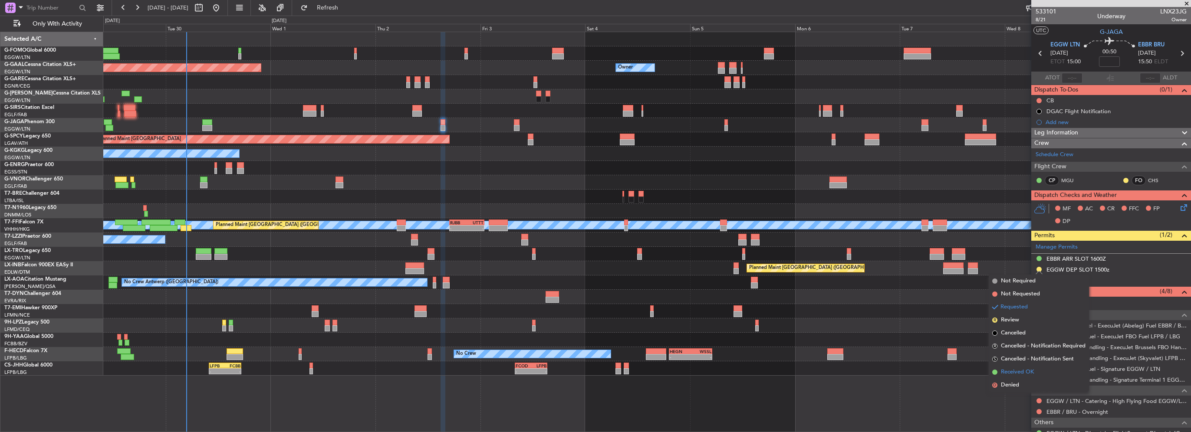
click at [1006, 370] on span "Received OK" at bounding box center [1017, 372] width 33 height 9
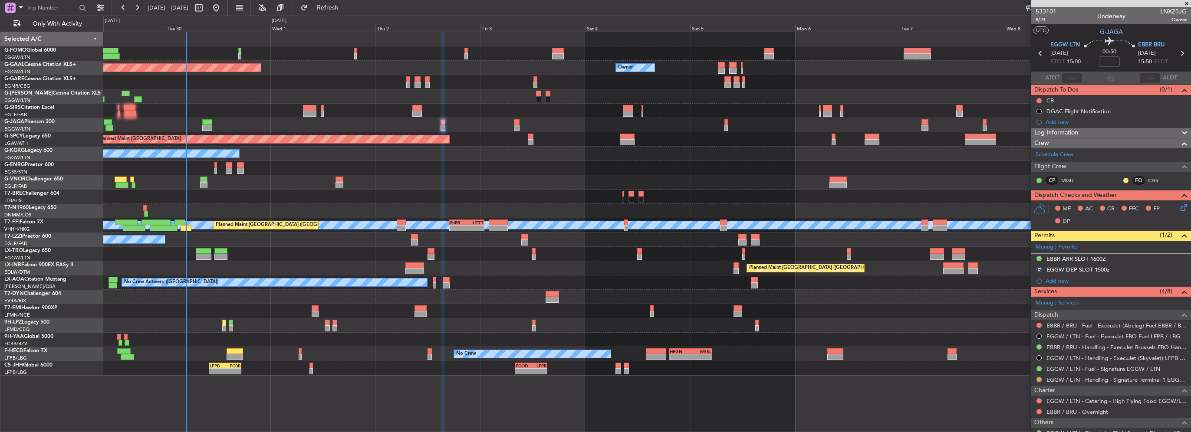
click at [1038, 379] on button at bounding box center [1038, 379] width 5 height 5
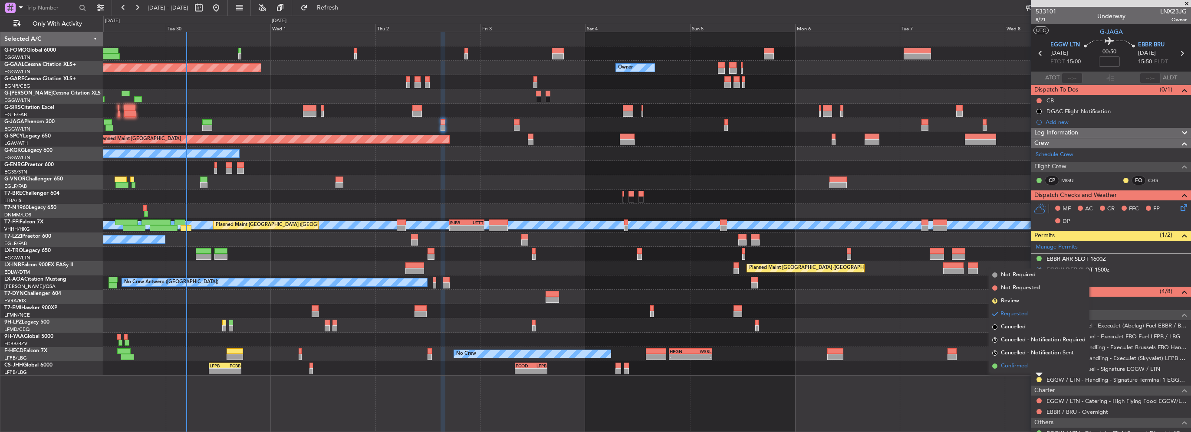
click at [1017, 368] on span "Confirmed" at bounding box center [1014, 366] width 27 height 9
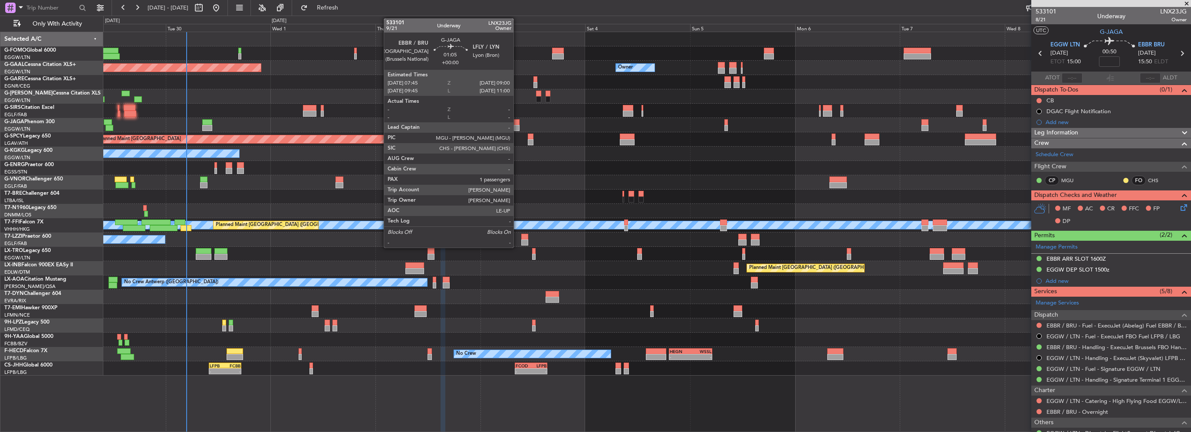
click at [517, 127] on div at bounding box center [517, 128] width 6 height 6
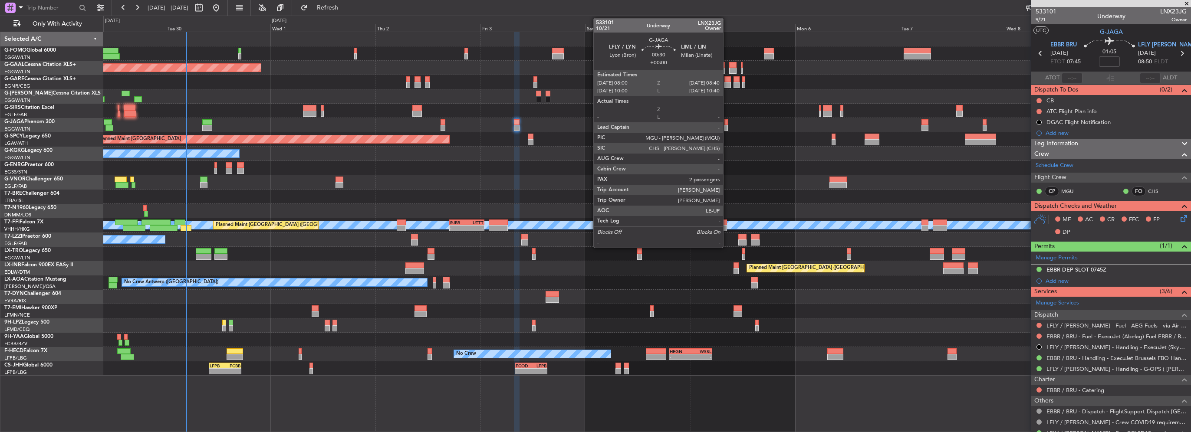
click at [727, 125] on div at bounding box center [725, 128] width 3 height 6
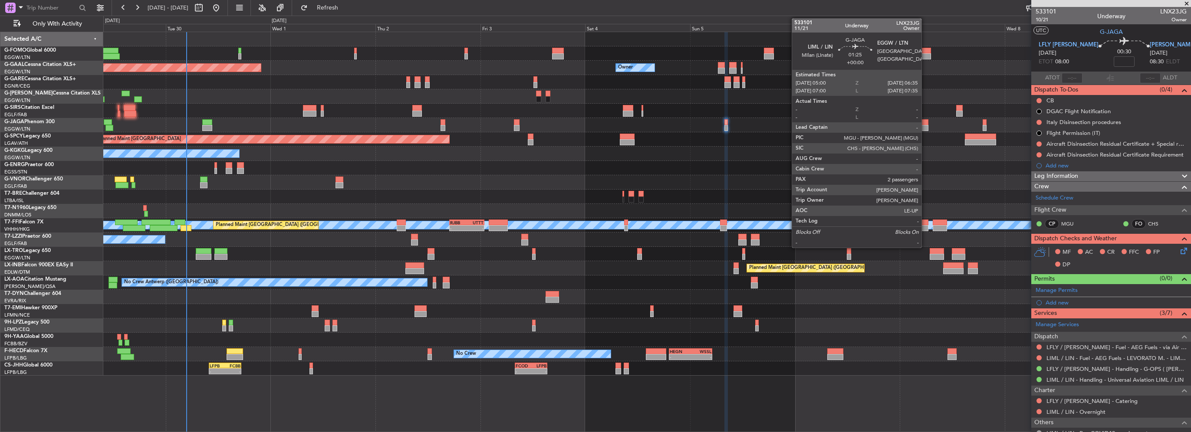
click at [925, 126] on div at bounding box center [924, 128] width 7 height 6
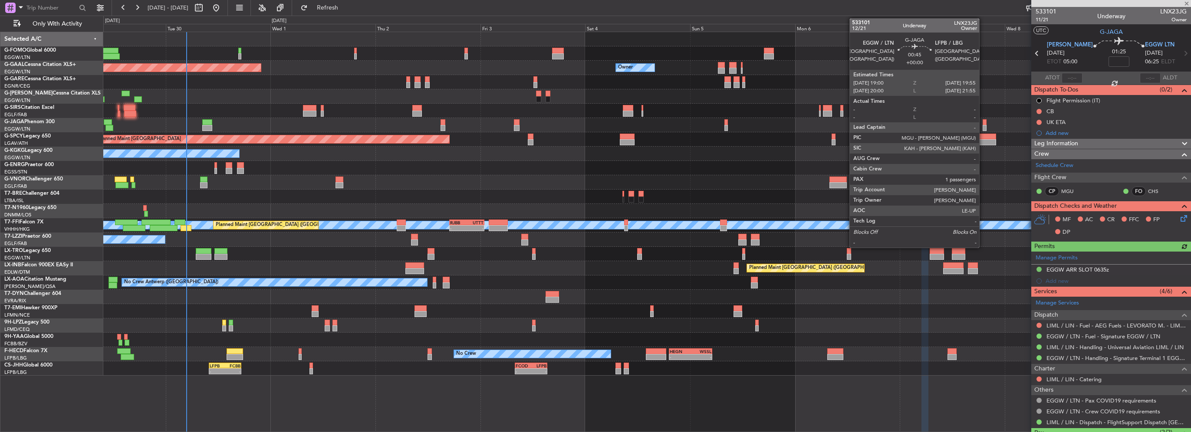
click at [983, 125] on div at bounding box center [984, 128] width 4 height 6
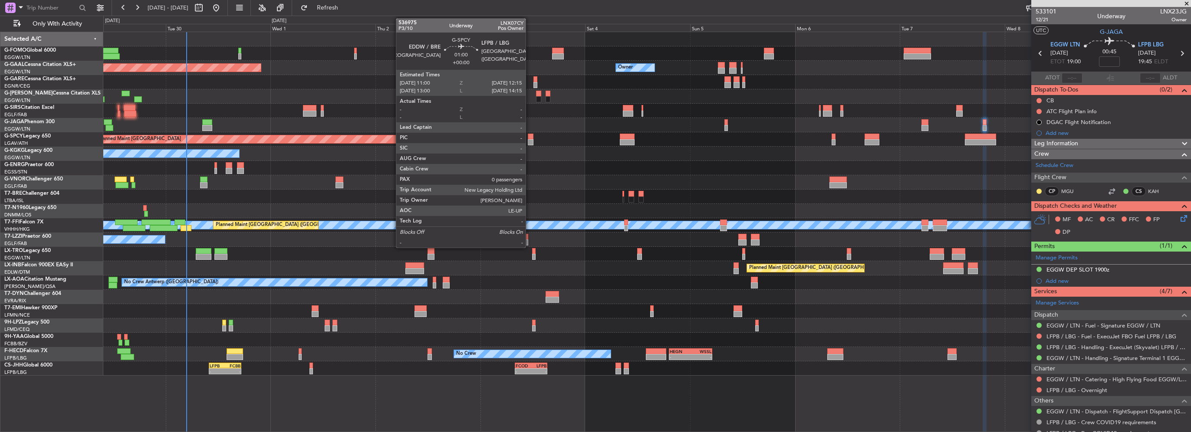
click at [529, 140] on div at bounding box center [531, 142] width 6 height 6
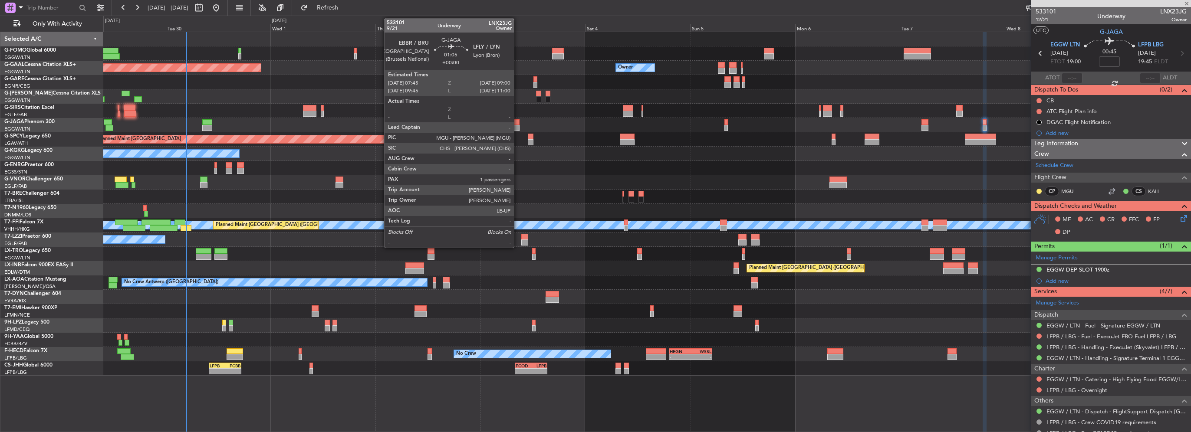
type input "0"
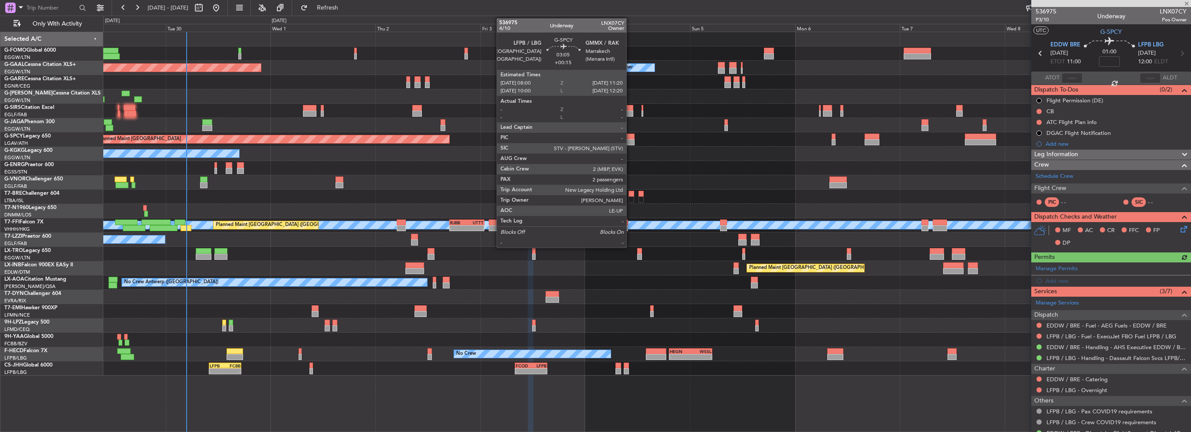
click at [630, 140] on div at bounding box center [627, 142] width 15 height 6
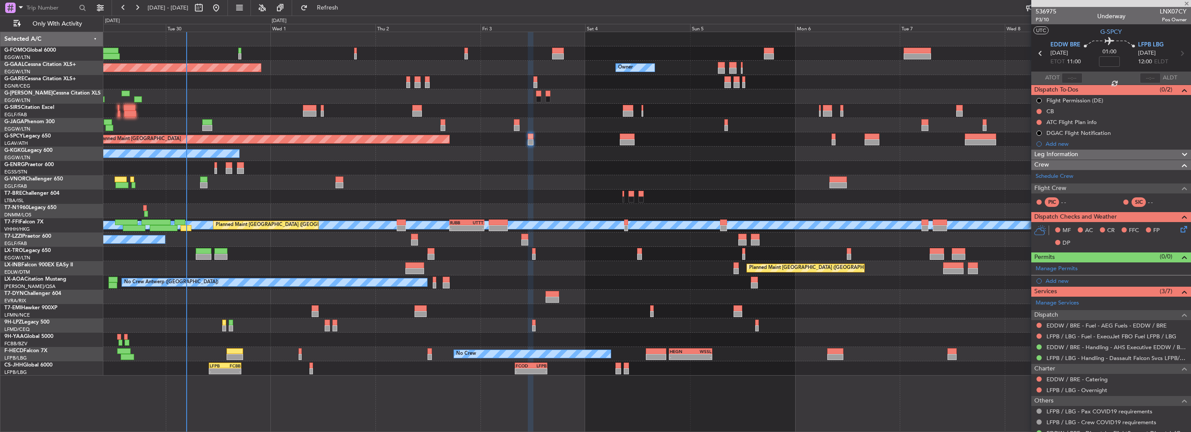
type input "+00:15"
type input "2"
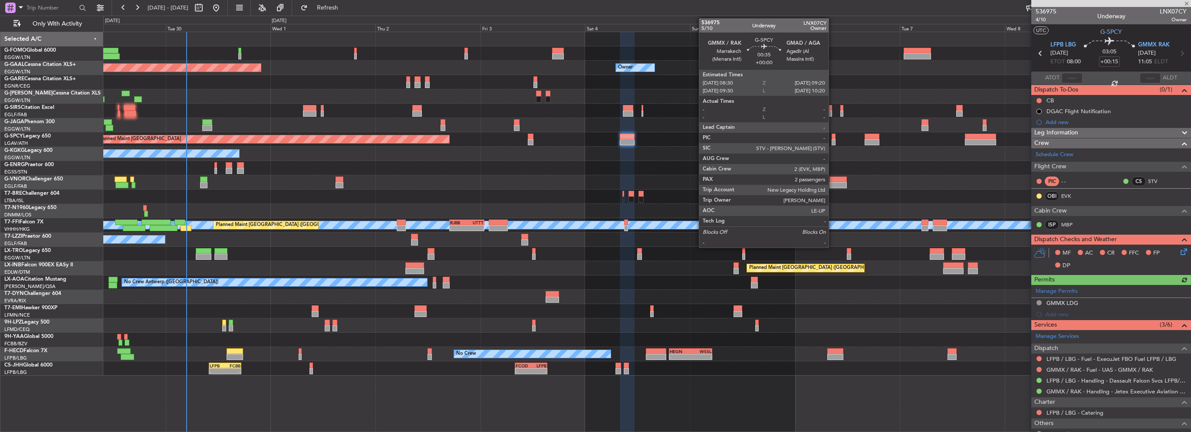
click at [832, 140] on div at bounding box center [833, 142] width 4 height 6
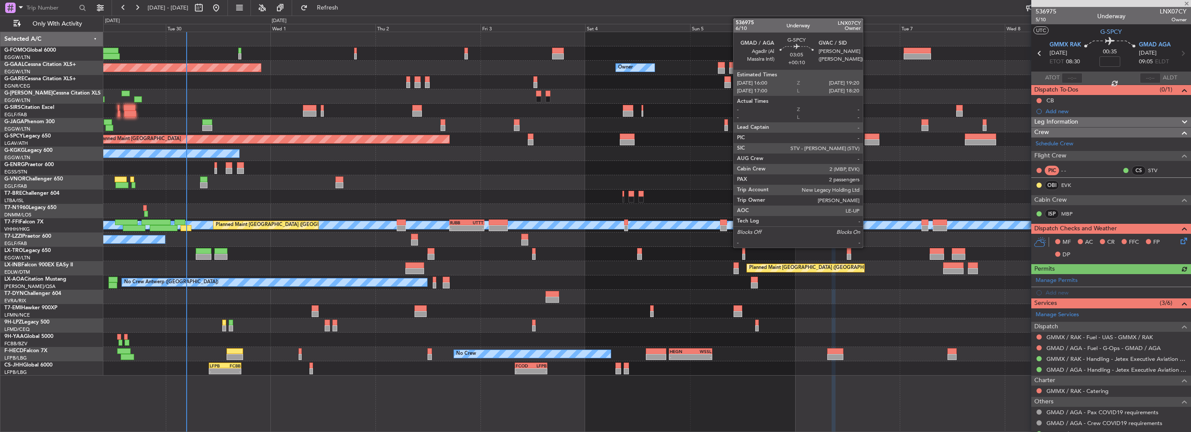
click at [867, 142] on div at bounding box center [871, 142] width 15 height 6
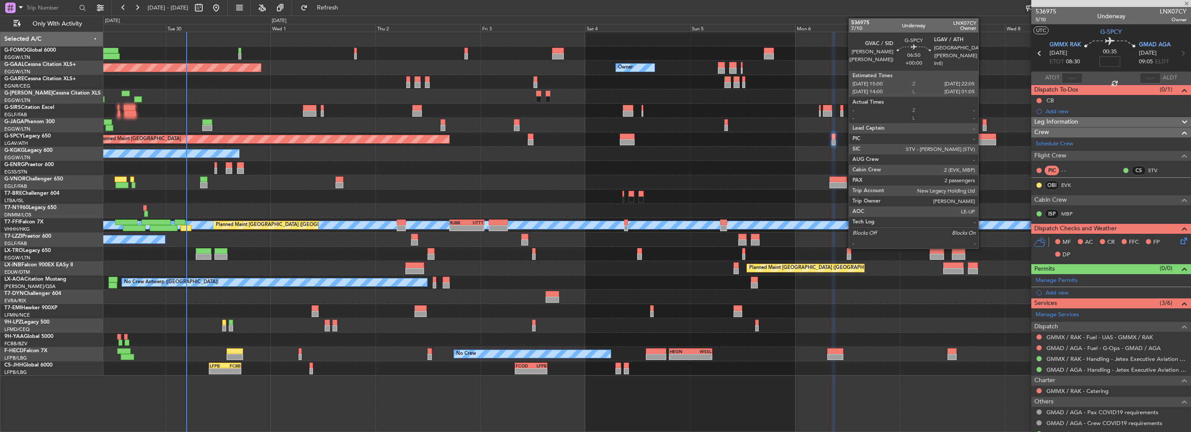
type input "+00:10"
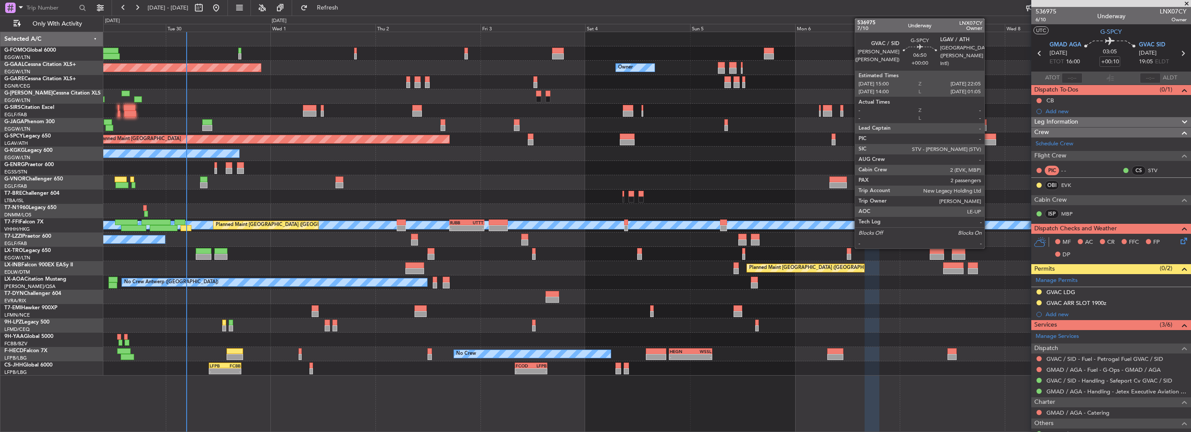
click at [988, 142] on div at bounding box center [980, 142] width 31 height 6
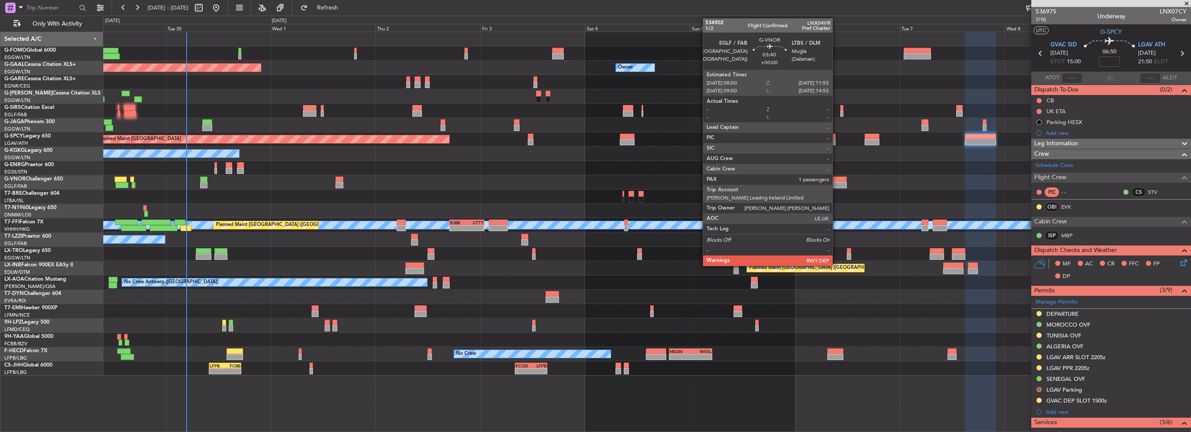
click at [836, 182] on div at bounding box center [837, 185] width 17 height 6
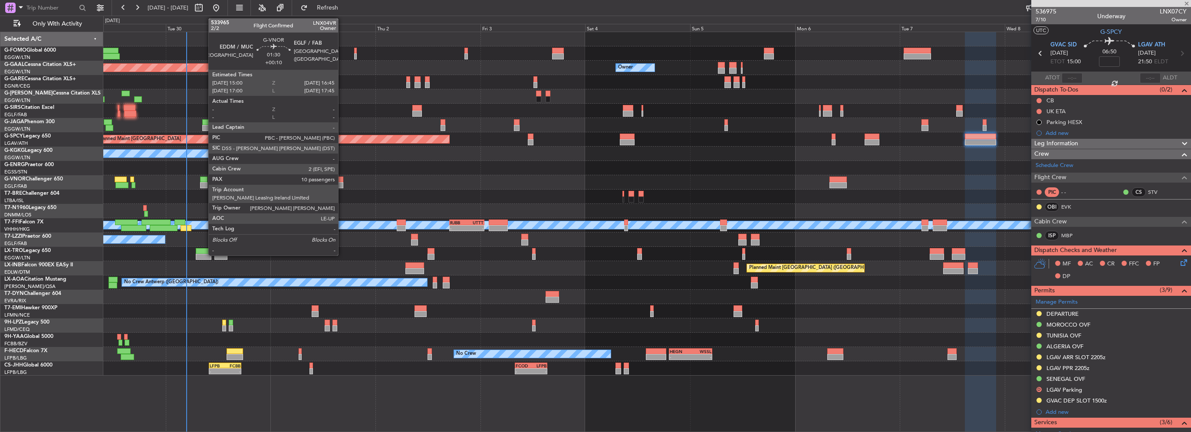
type input "1"
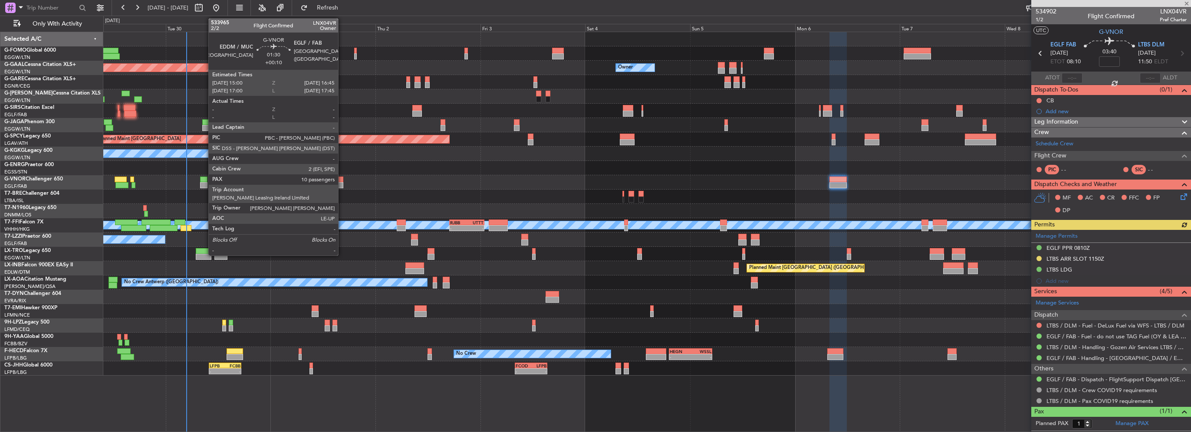
click at [342, 182] on div at bounding box center [339, 185] width 8 height 6
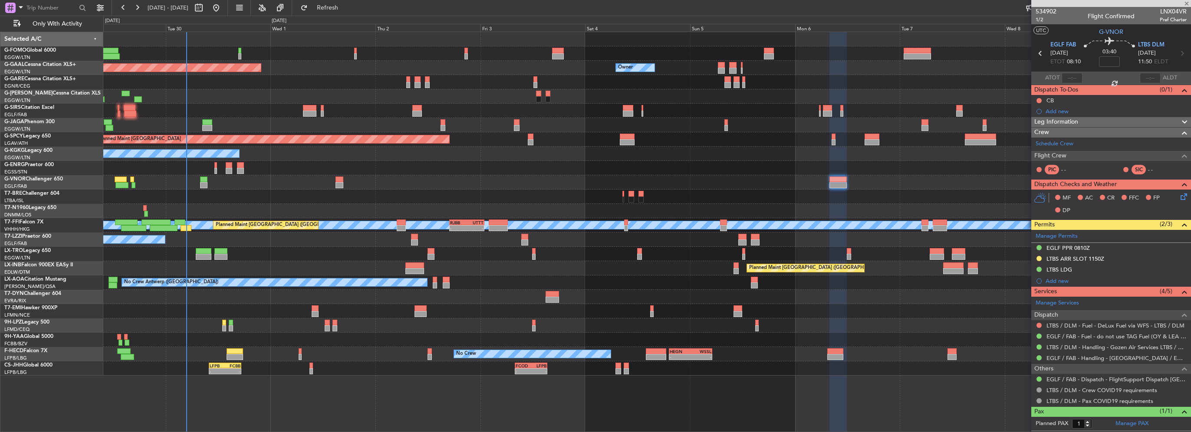
type input "+00:10"
type input "10"
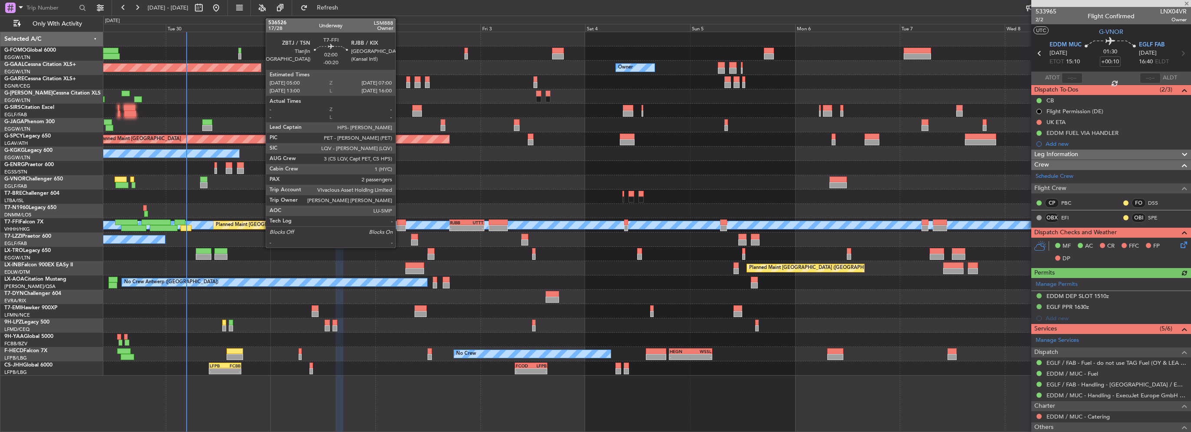
click at [399, 224] on div at bounding box center [401, 223] width 9 height 6
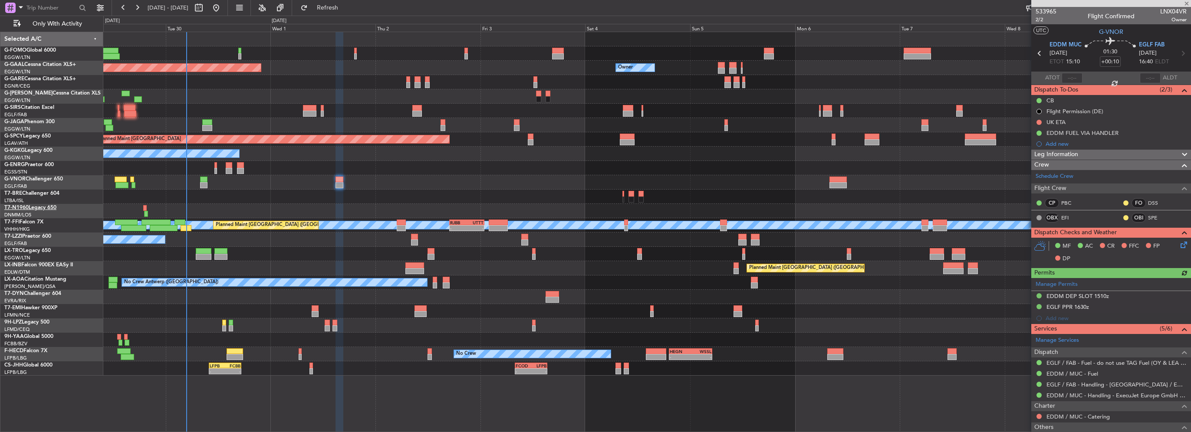
type input "-00:20"
type input "2"
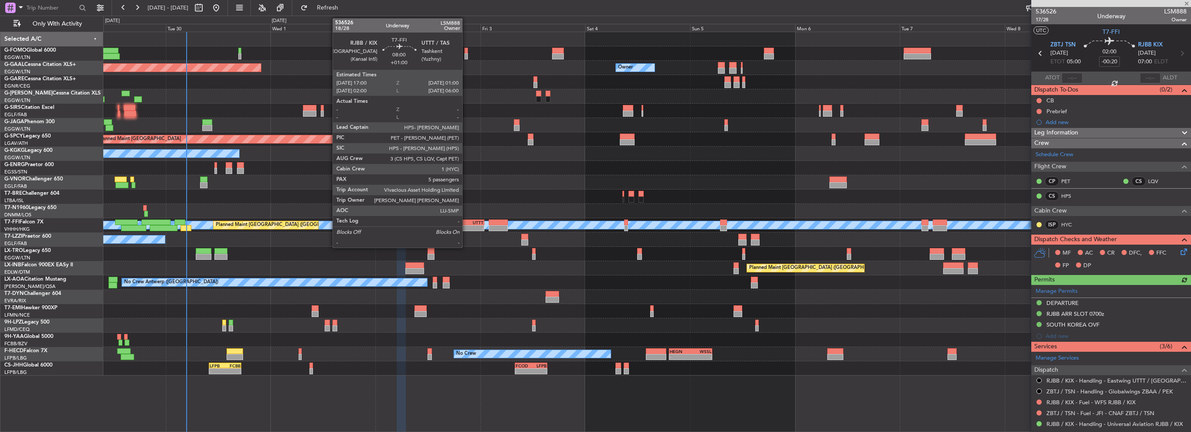
click at [466, 222] on div "RJBB" at bounding box center [458, 222] width 17 height 5
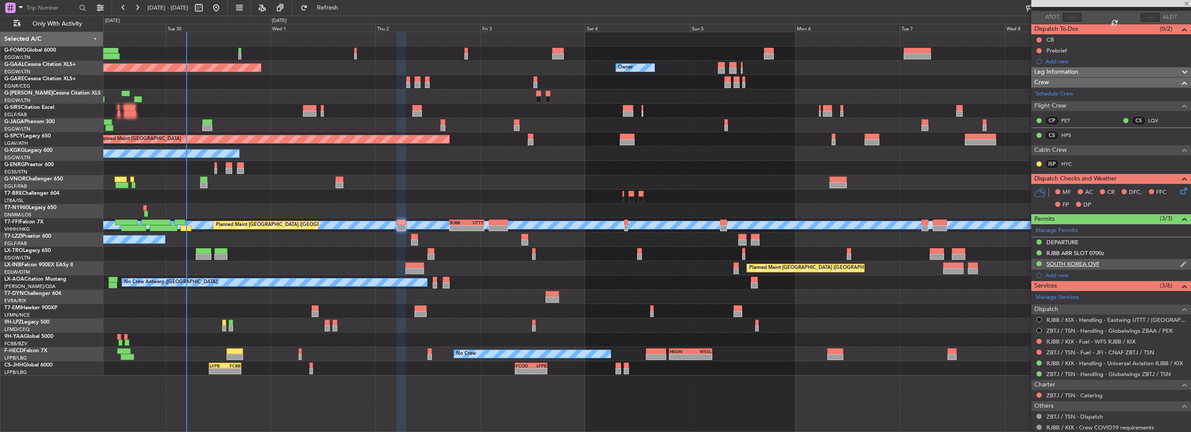
scroll to position [87, 0]
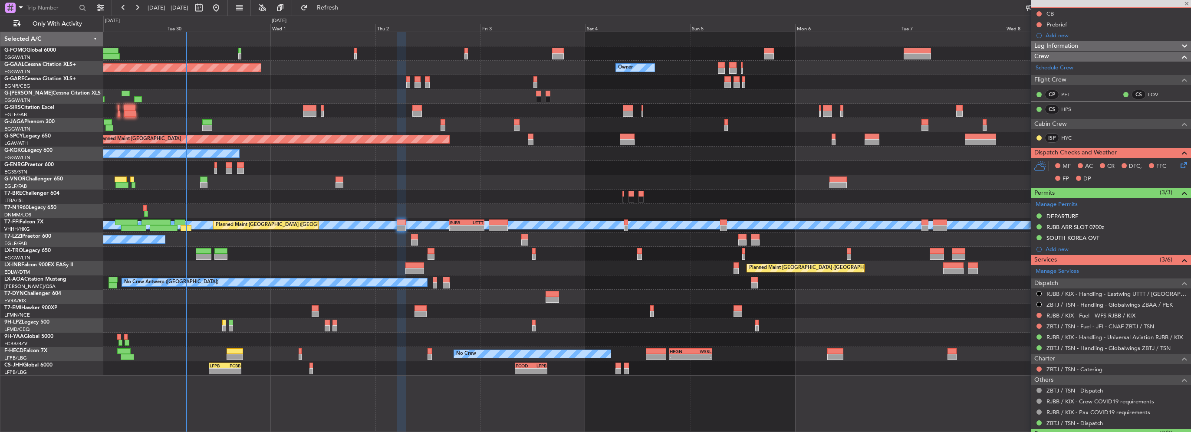
type input "+01:00"
type input "5"
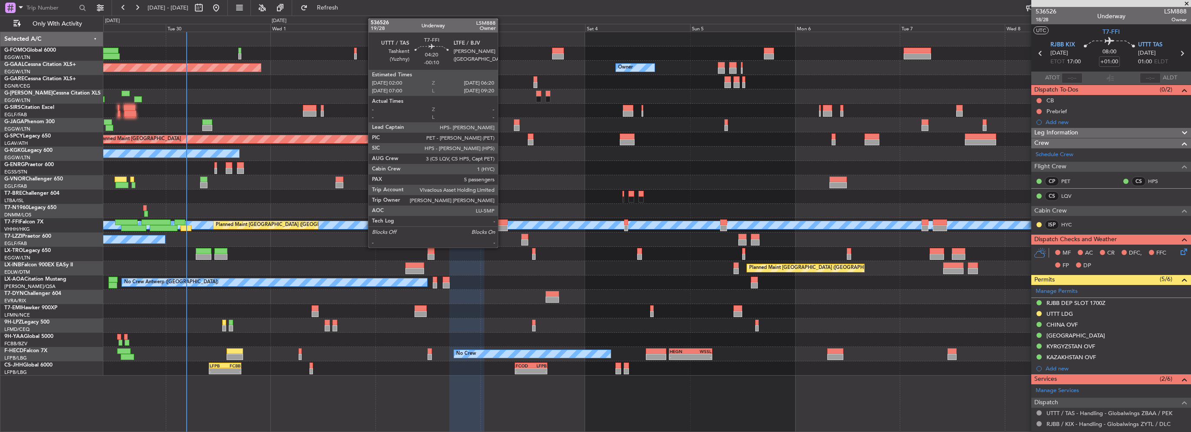
click at [502, 227] on div at bounding box center [498, 228] width 19 height 6
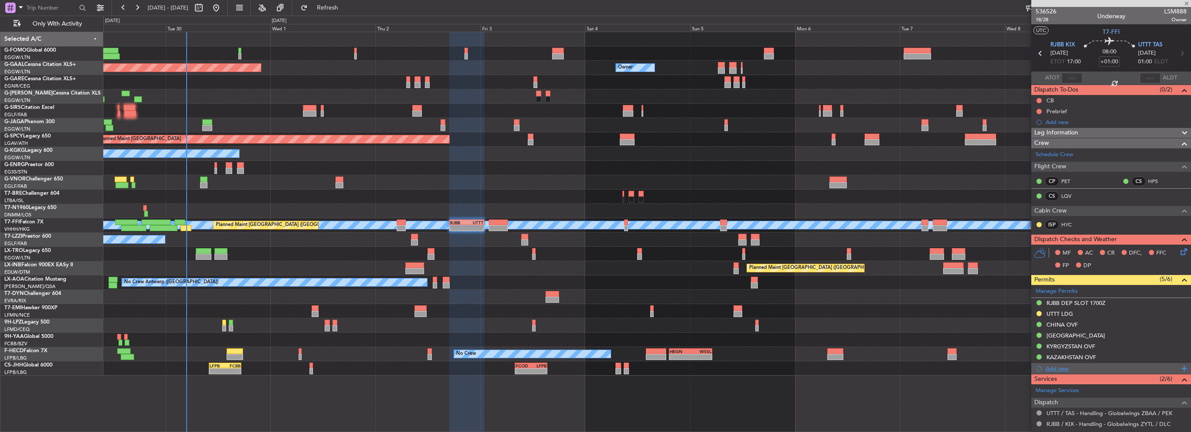
type input "-00:10"
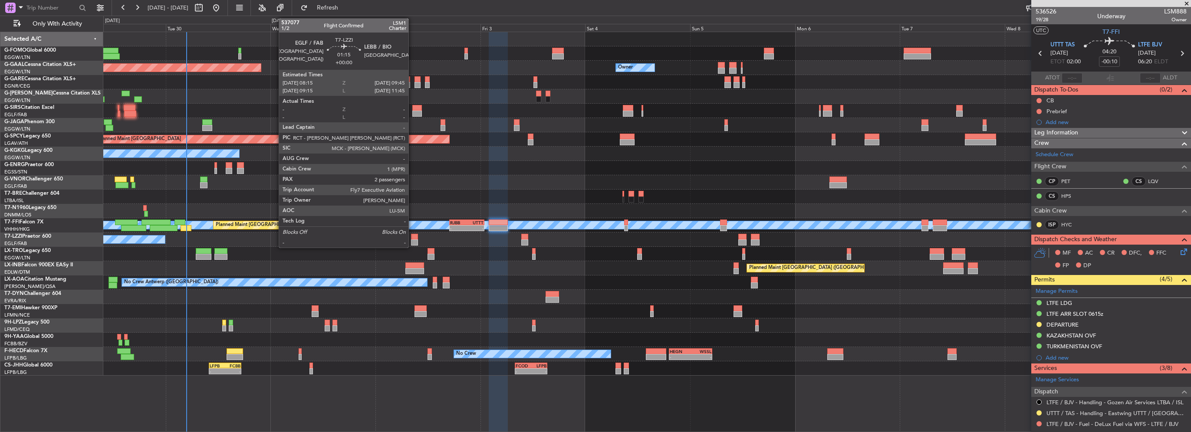
click at [412, 240] on div at bounding box center [414, 243] width 7 height 6
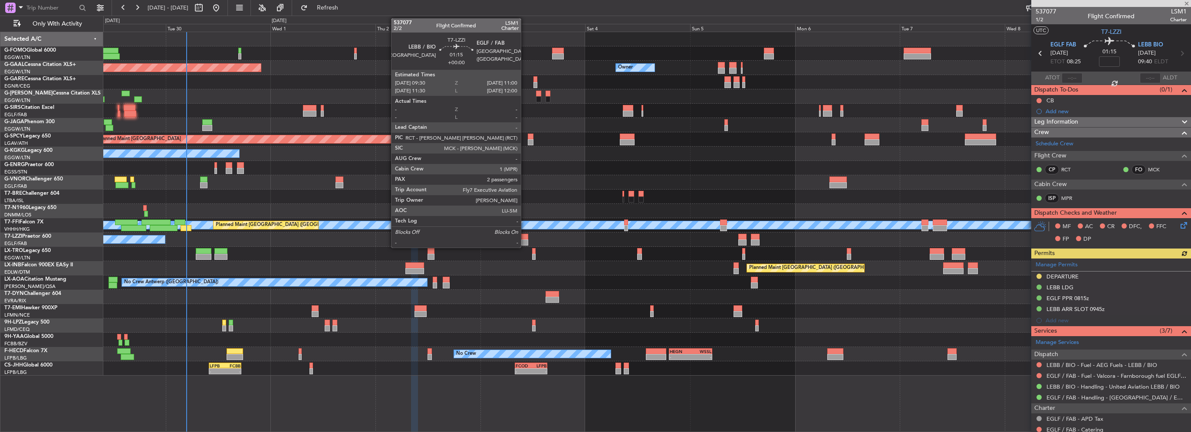
click at [525, 240] on div at bounding box center [524, 243] width 7 height 6
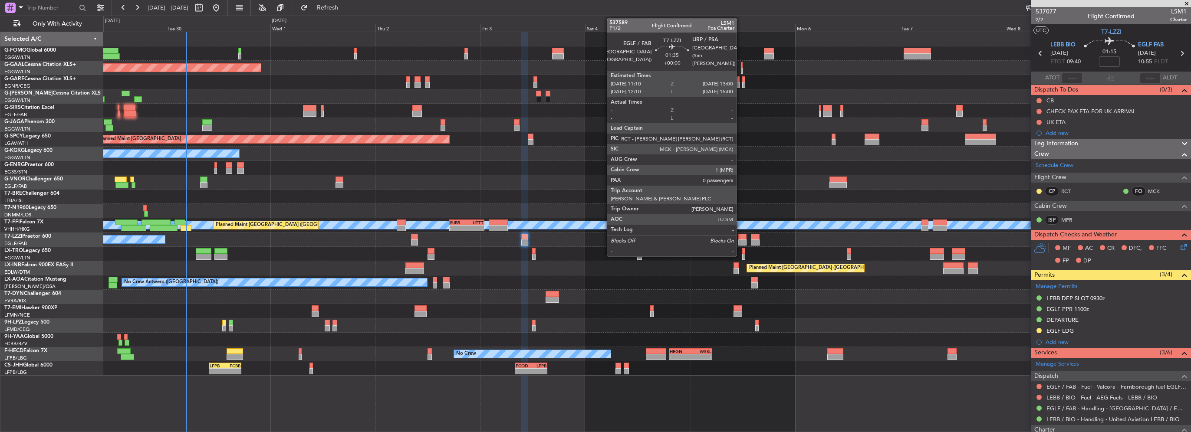
click at [740, 240] on div at bounding box center [742, 243] width 8 height 6
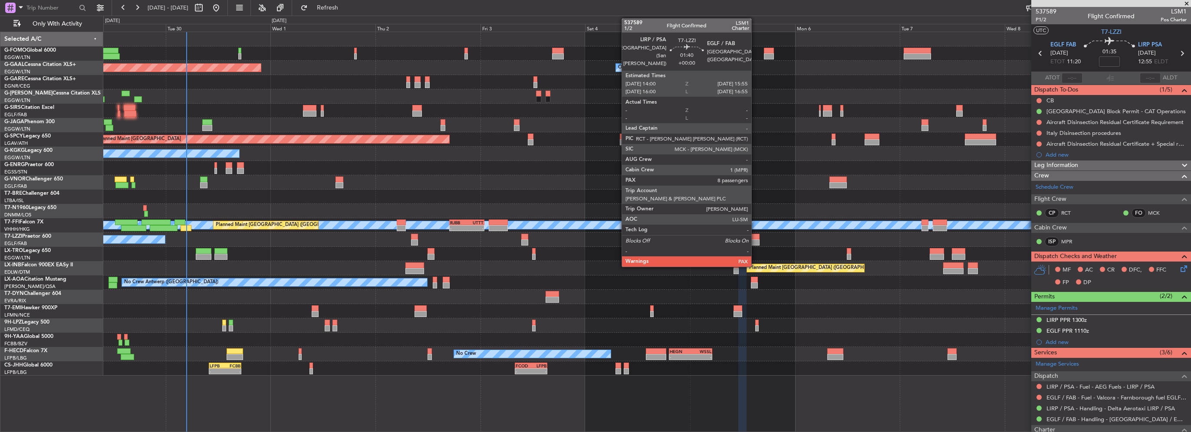
click at [755, 238] on div at bounding box center [755, 237] width 9 height 6
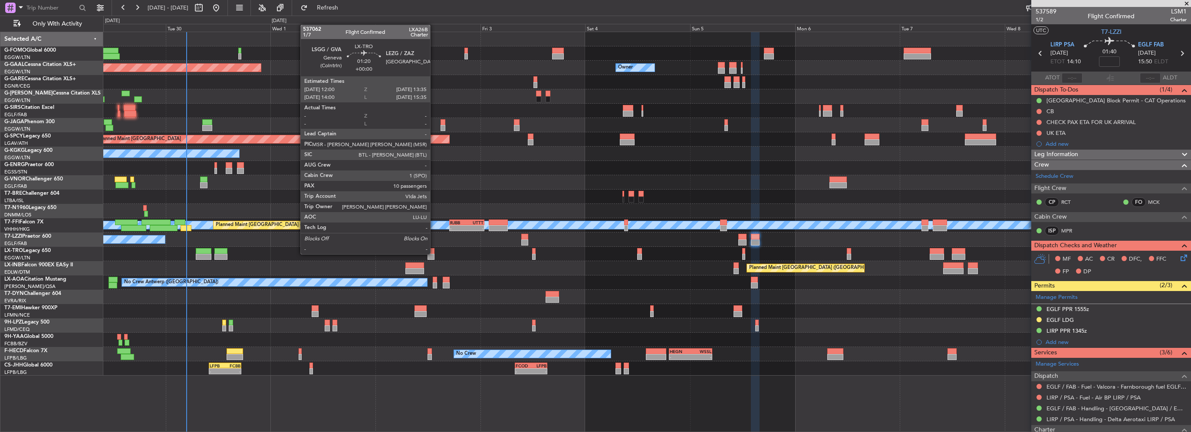
click at [434, 254] on div at bounding box center [430, 257] width 7 height 6
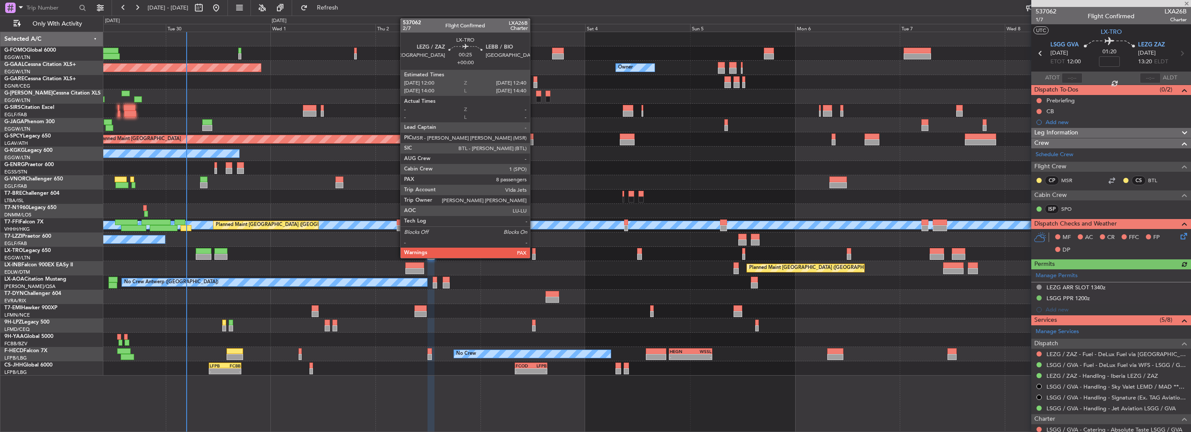
click at [534, 252] on div at bounding box center [533, 251] width 3 height 6
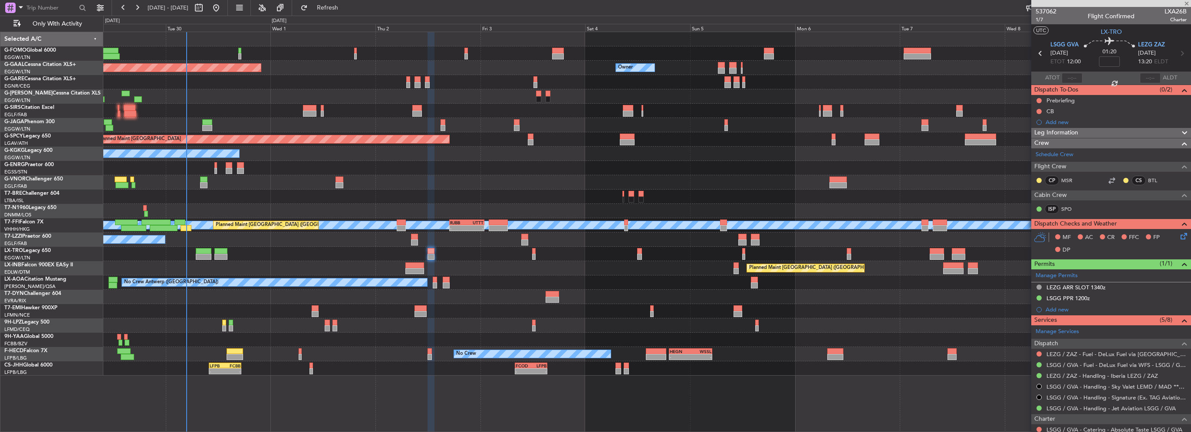
type input "8"
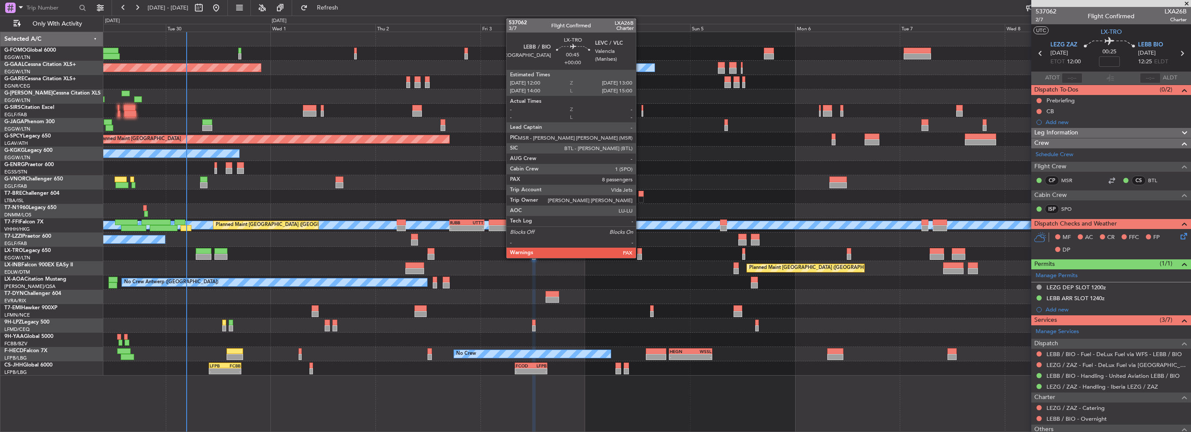
click at [639, 254] on div at bounding box center [639, 257] width 5 height 6
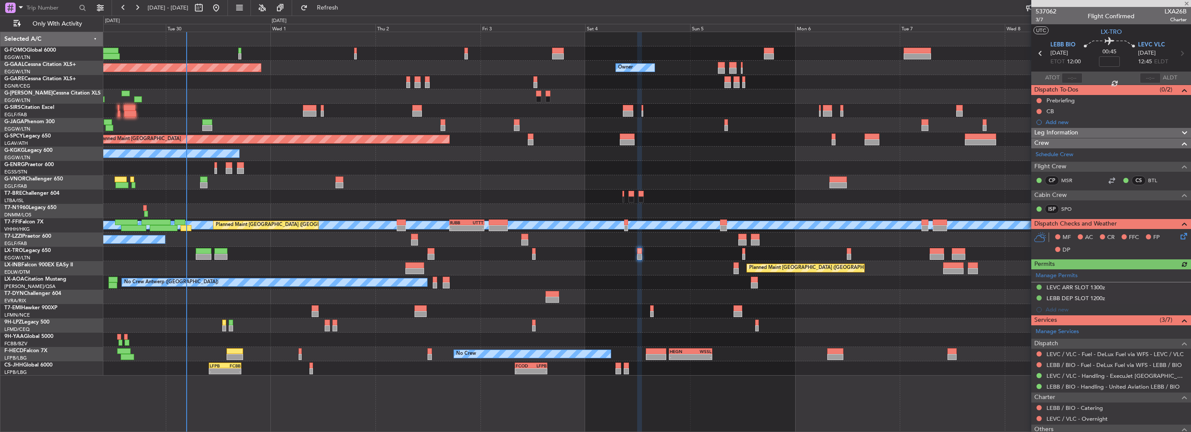
click at [741, 250] on div "Planned Maint [GEOGRAPHIC_DATA] ([GEOGRAPHIC_DATA])" at bounding box center [646, 254] width 1087 height 14
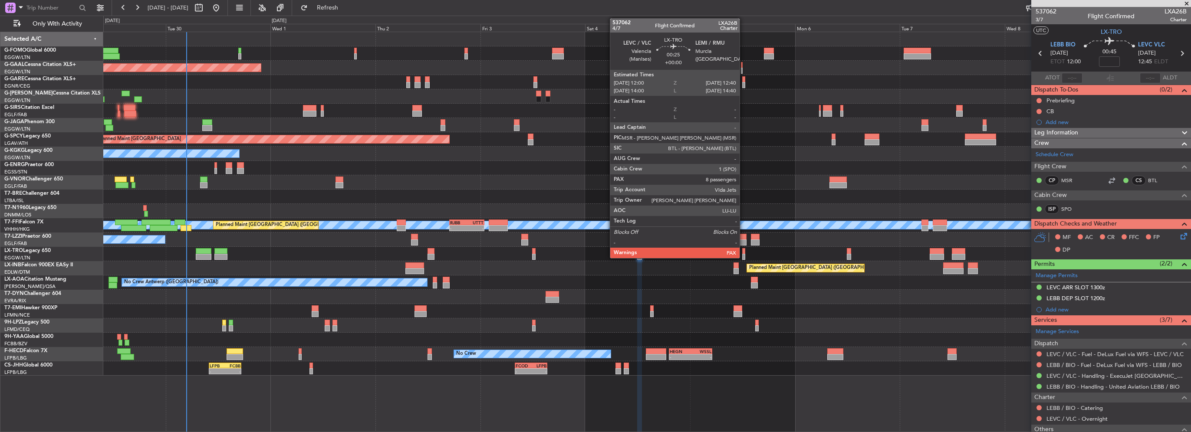
click at [743, 253] on div at bounding box center [743, 251] width 3 height 6
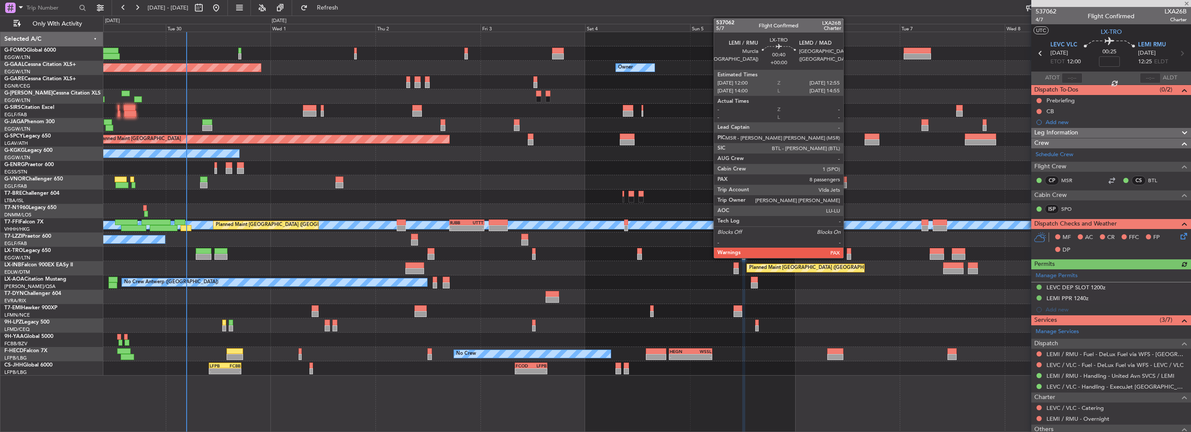
click at [848, 254] on div at bounding box center [849, 257] width 4 height 6
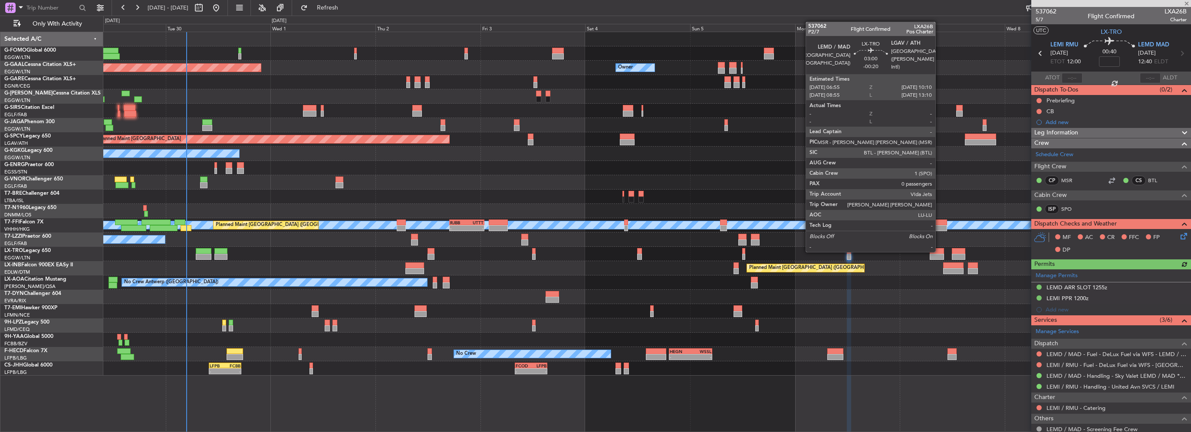
click at [939, 251] on div at bounding box center [936, 251] width 14 height 6
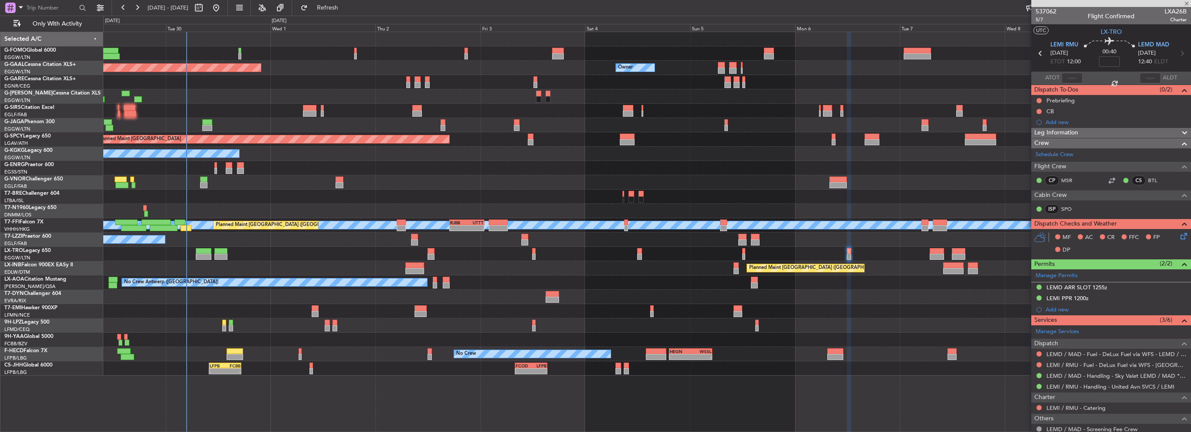
type input "-00:20"
type input "0"
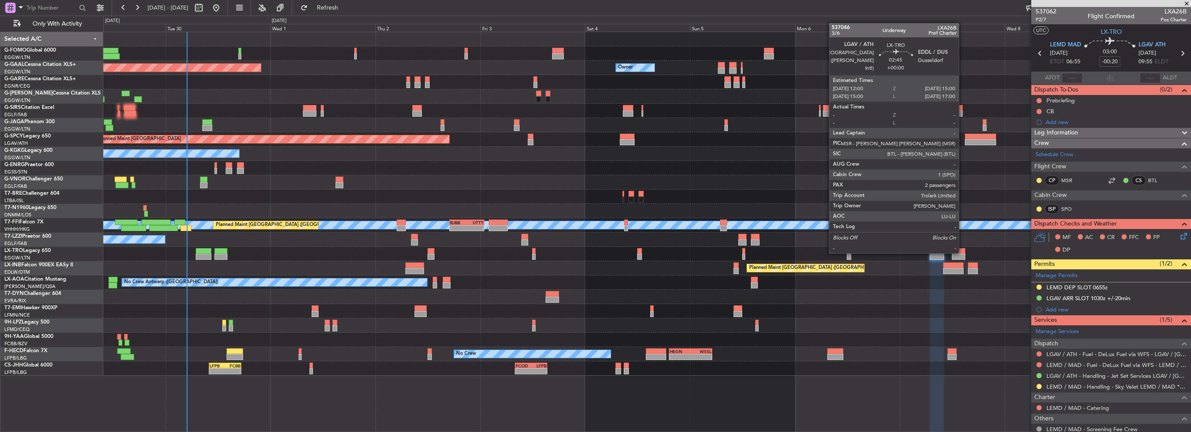
click at [962, 253] on div at bounding box center [958, 251] width 13 height 6
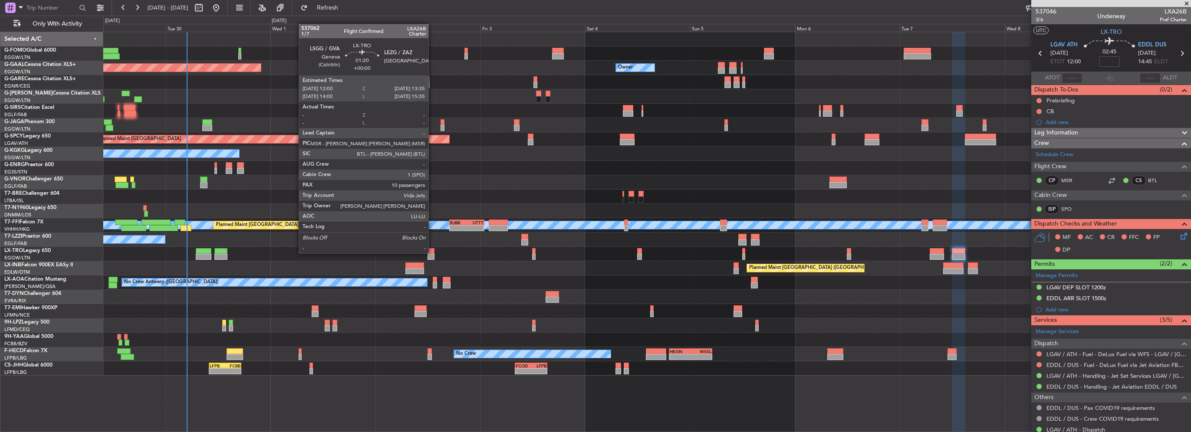
click at [432, 253] on div at bounding box center [430, 251] width 7 height 6
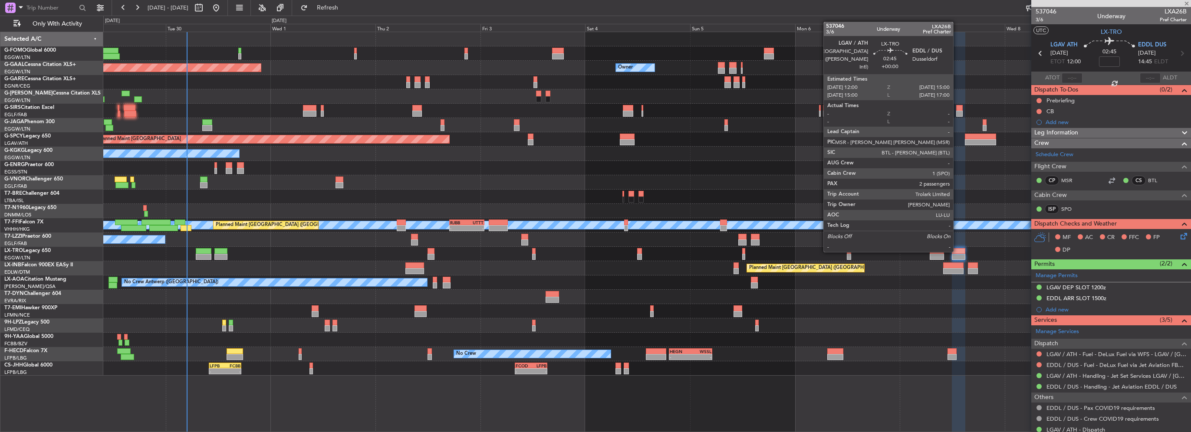
type input "10"
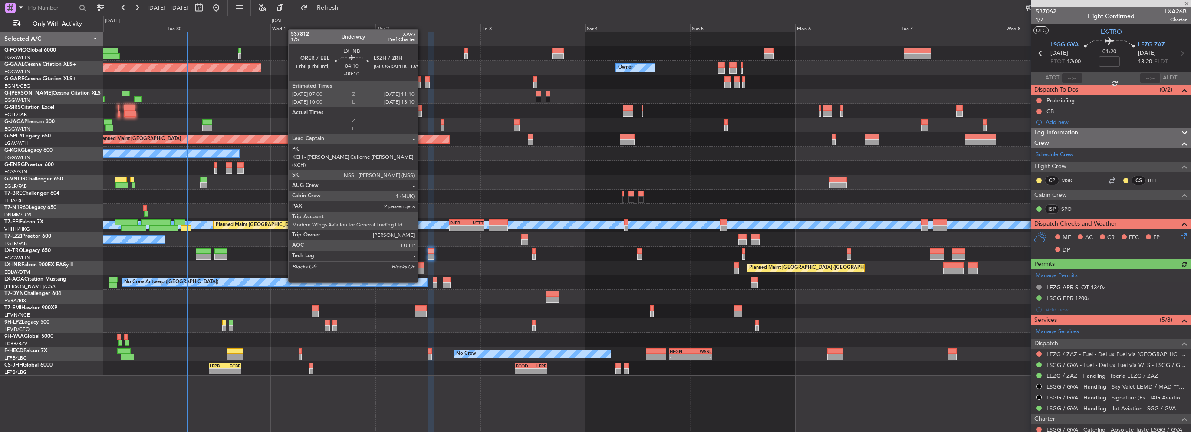
click at [422, 266] on div at bounding box center [414, 266] width 18 height 6
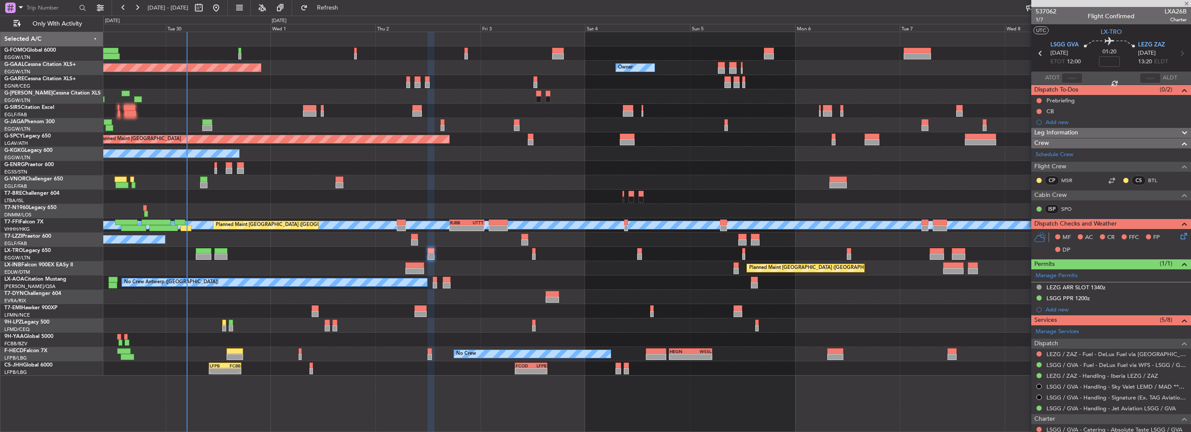
type input "-00:10"
type input "2"
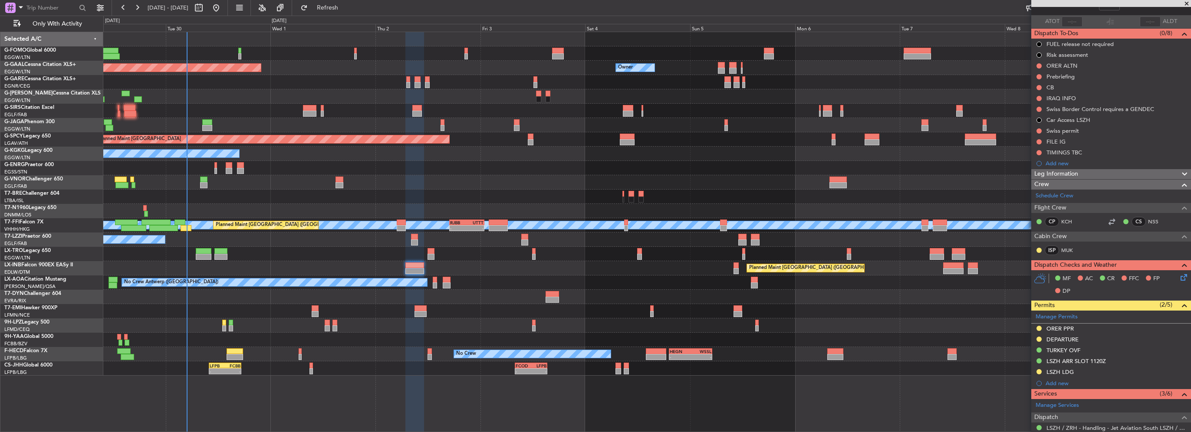
scroll to position [43, 0]
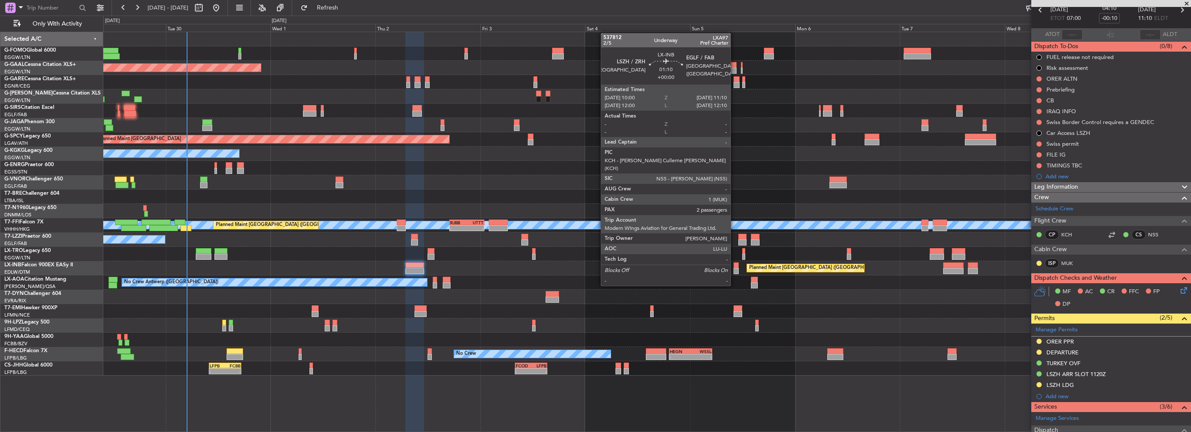
click at [733, 269] on div at bounding box center [735, 271] width 5 height 6
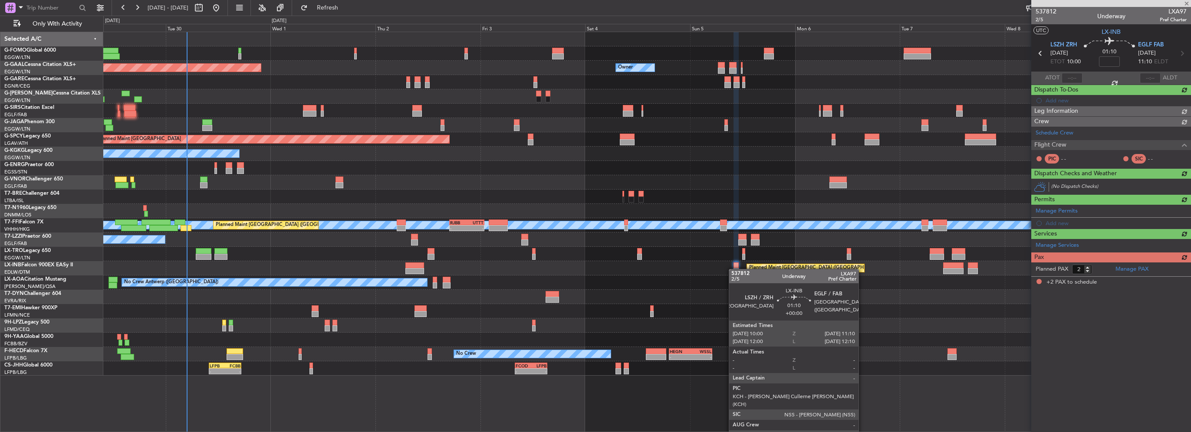
scroll to position [0, 0]
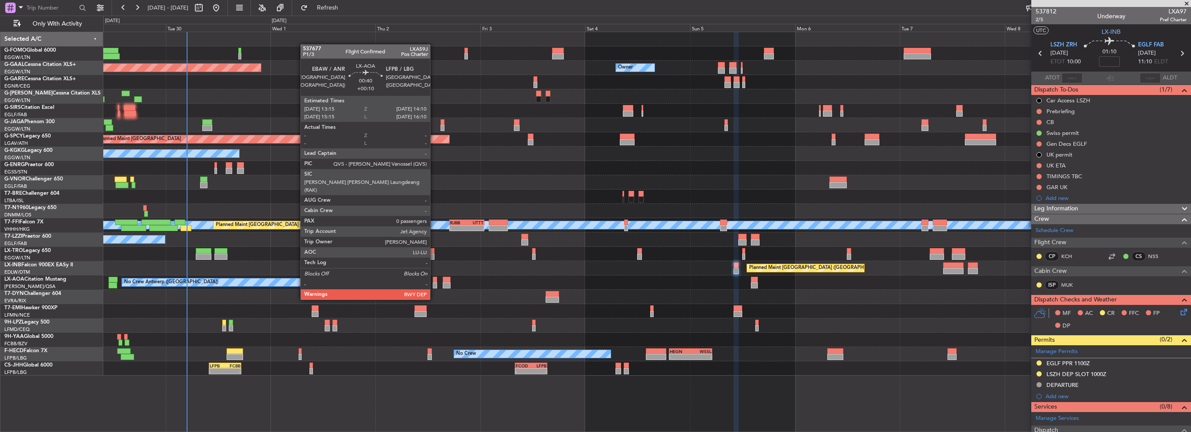
click at [434, 283] on div at bounding box center [435, 285] width 4 height 6
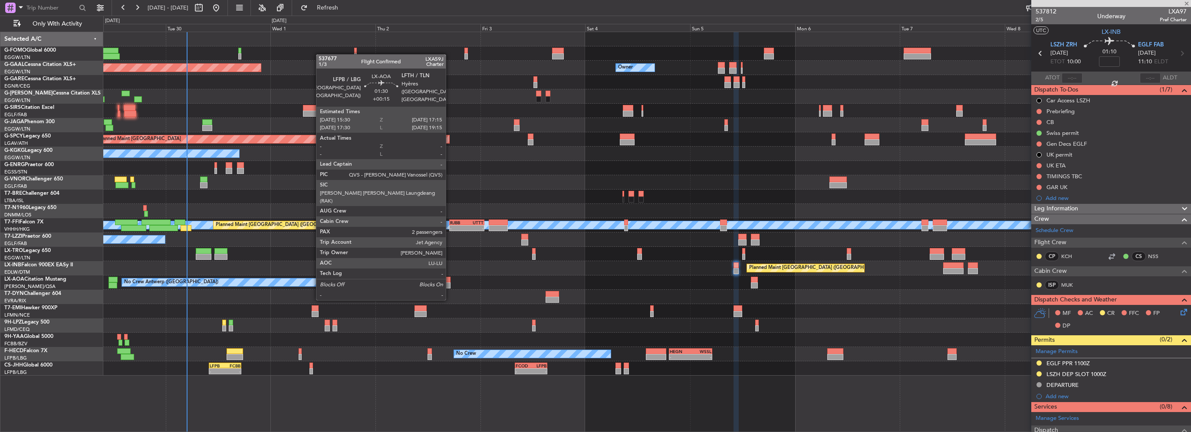
type input "+00:10"
type input "0"
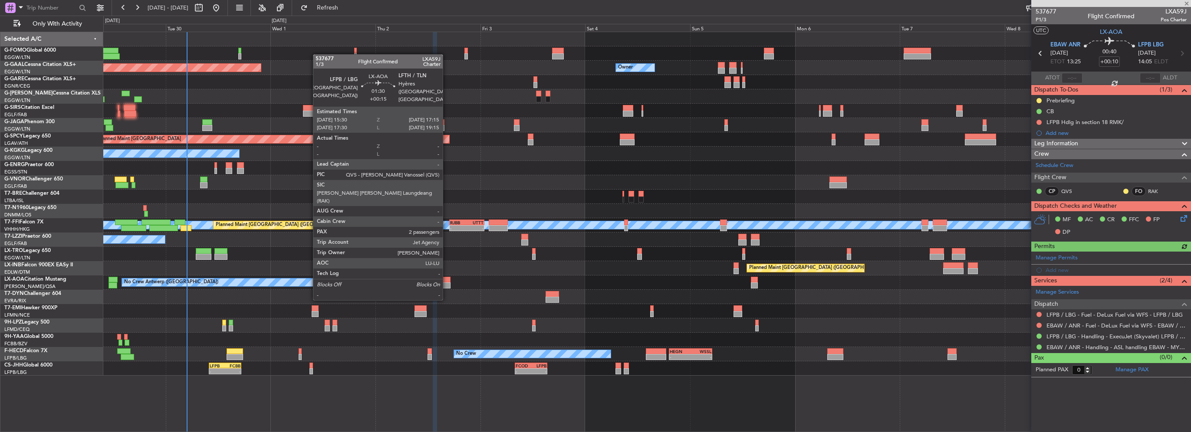
click at [447, 283] on div at bounding box center [447, 285] width 8 height 6
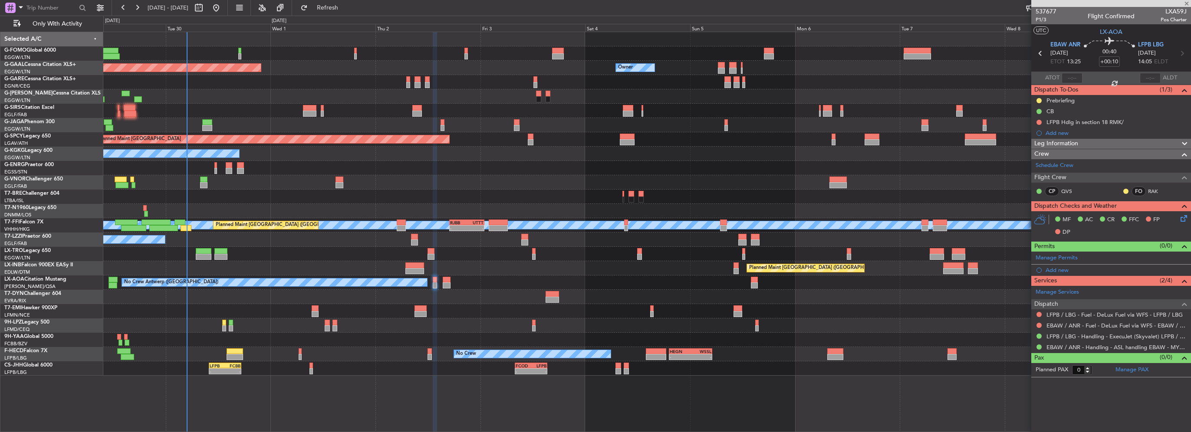
type input "+00:15"
type input "2"
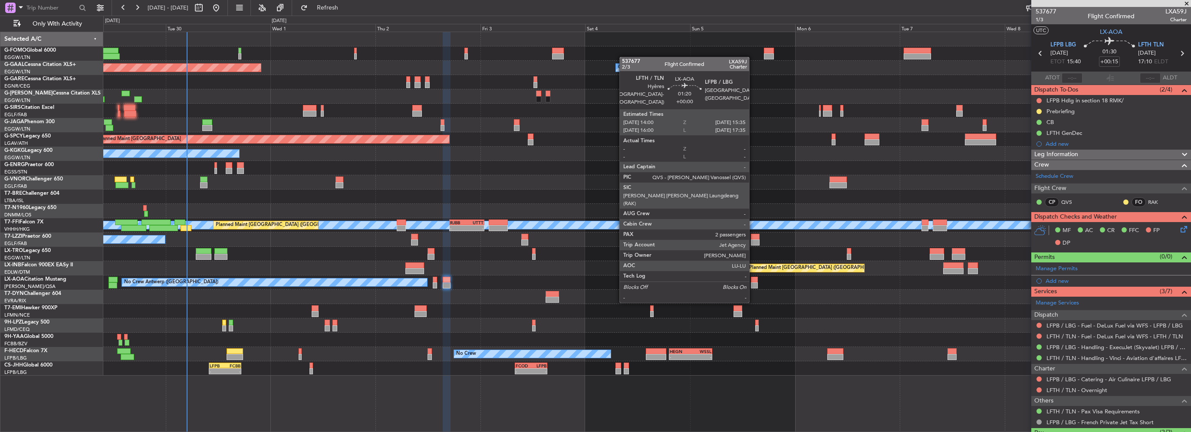
click at [753, 285] on div at bounding box center [754, 285] width 7 height 6
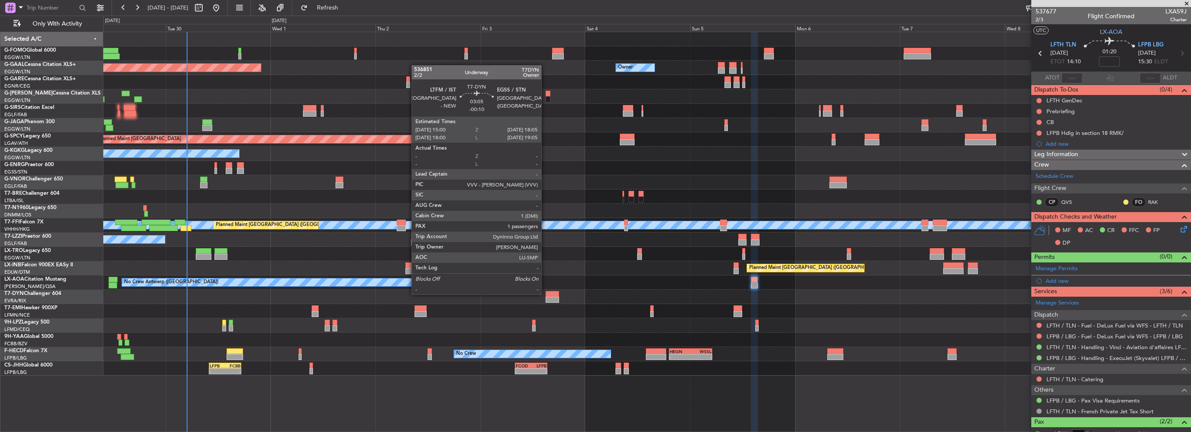
click at [545, 294] on div at bounding box center [552, 294] width 14 height 6
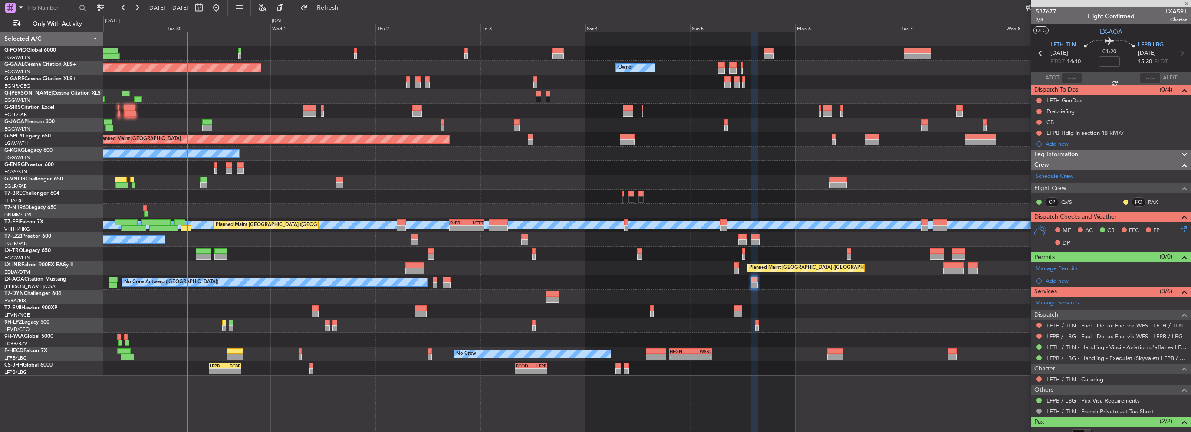
type input "-00:10"
type input "1"
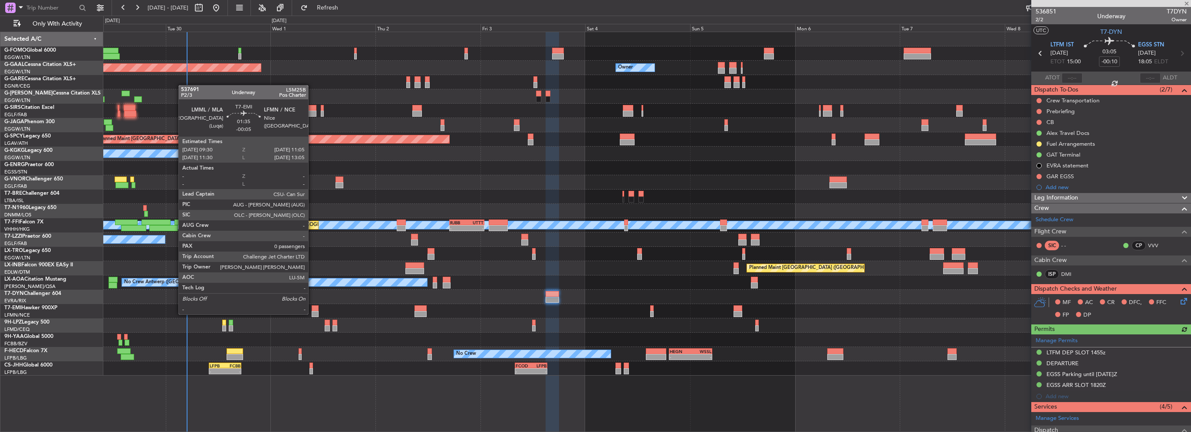
click at [312, 314] on div at bounding box center [315, 314] width 7 height 6
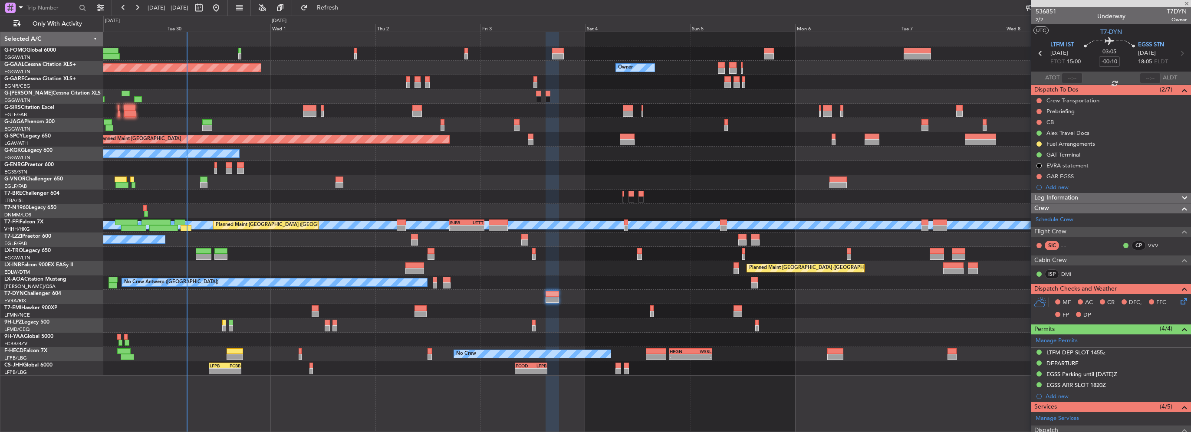
type input "-00:05"
type input "0"
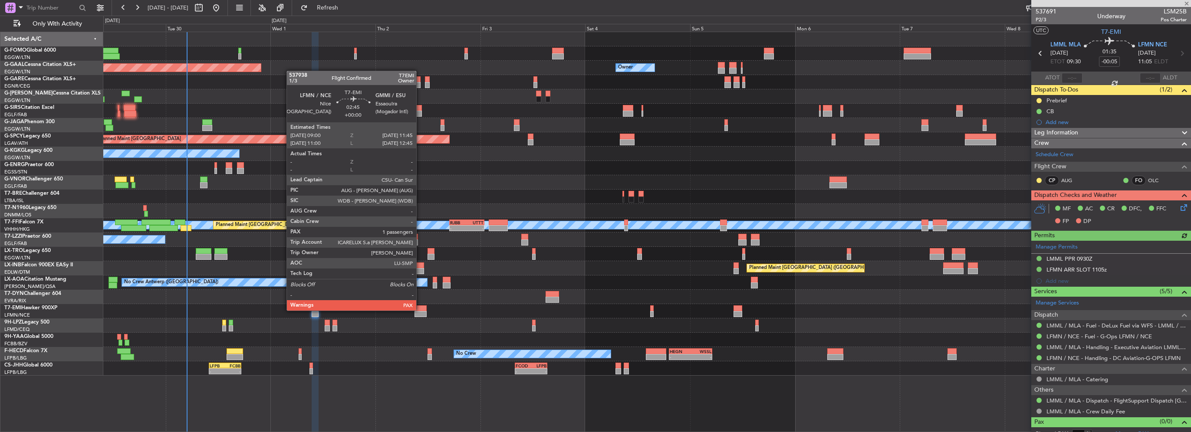
click at [420, 310] on div at bounding box center [420, 308] width 12 height 6
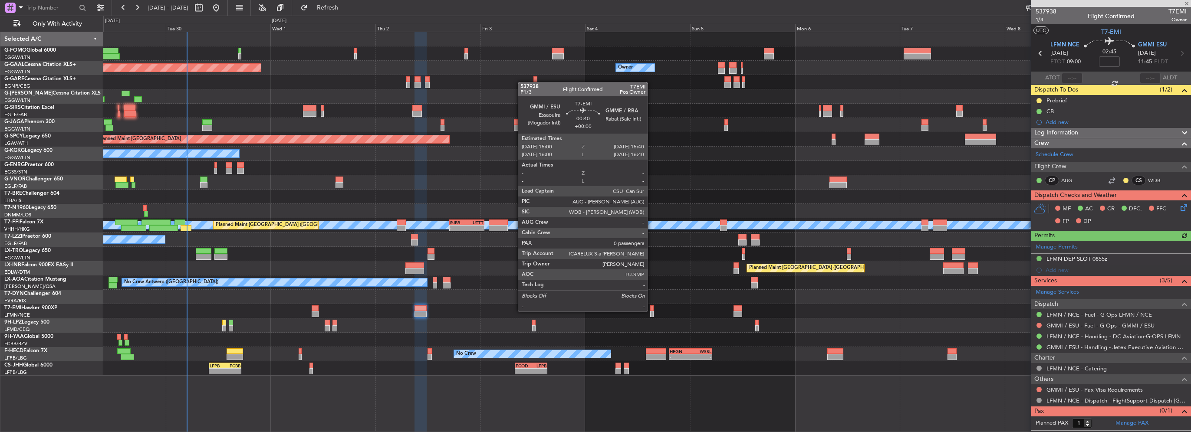
click at [651, 311] on div at bounding box center [651, 314] width 3 height 6
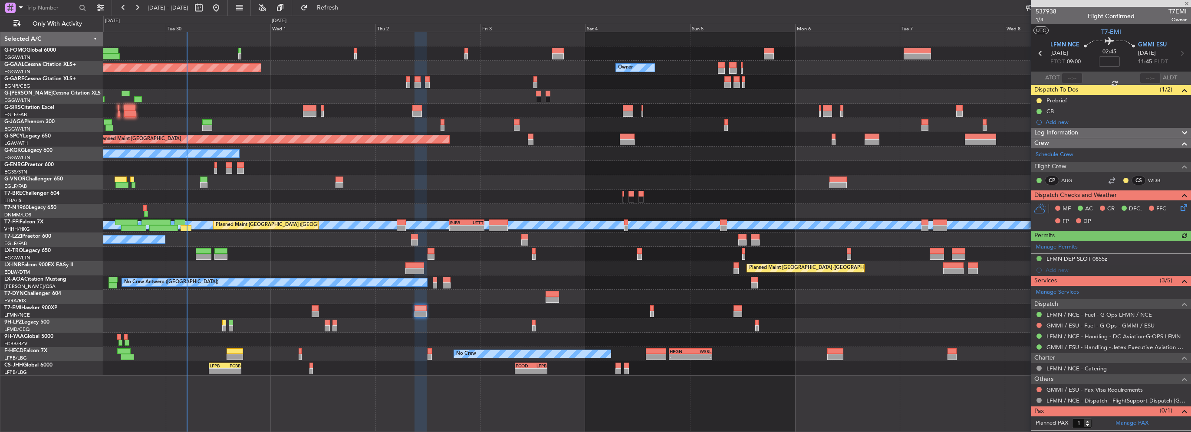
type input "0"
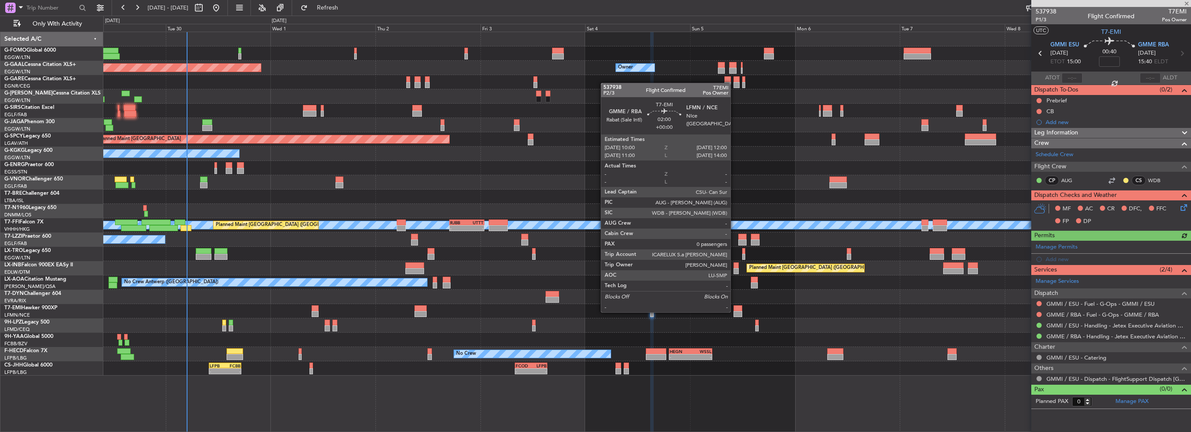
click at [734, 312] on div at bounding box center [737, 314] width 9 height 6
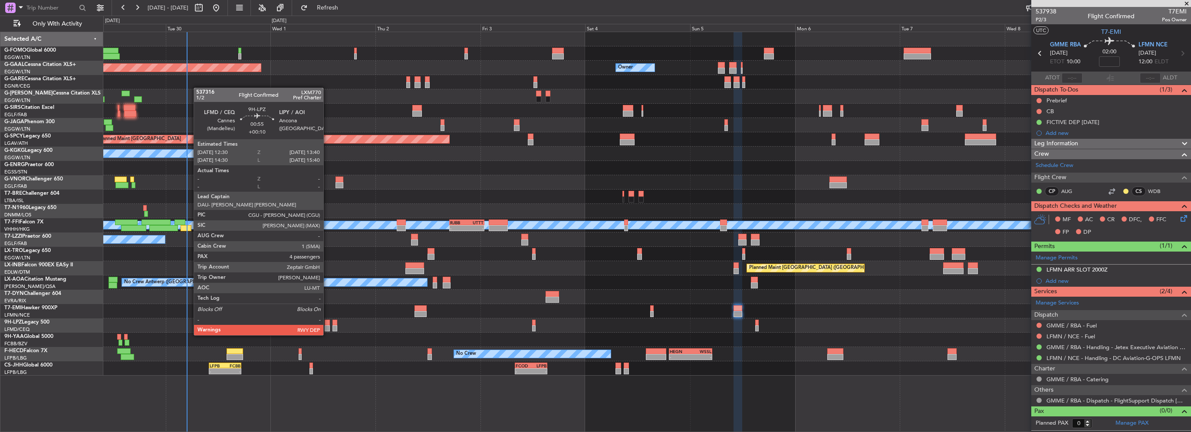
click at [327, 327] on div at bounding box center [327, 328] width 5 height 6
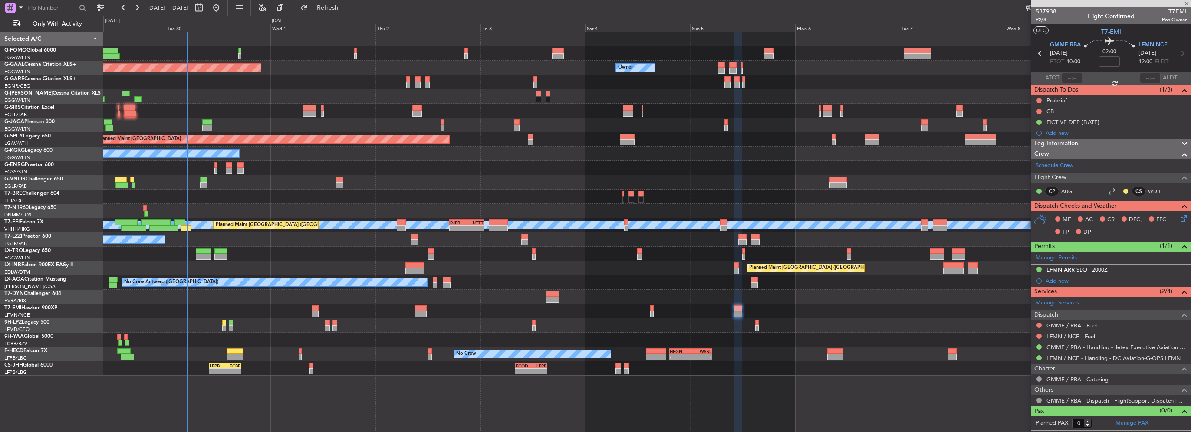
type input "+00:10"
type input "4"
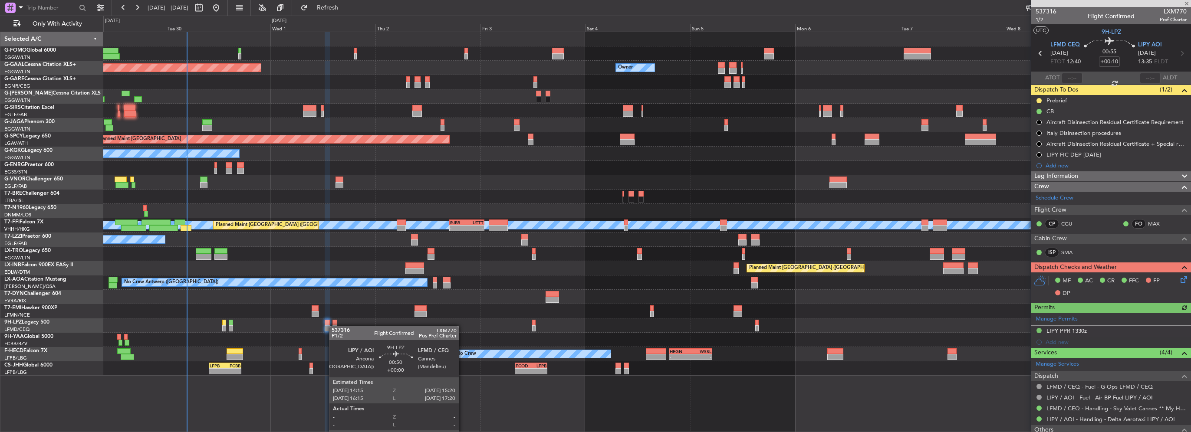
click at [333, 326] on div at bounding box center [334, 328] width 5 height 6
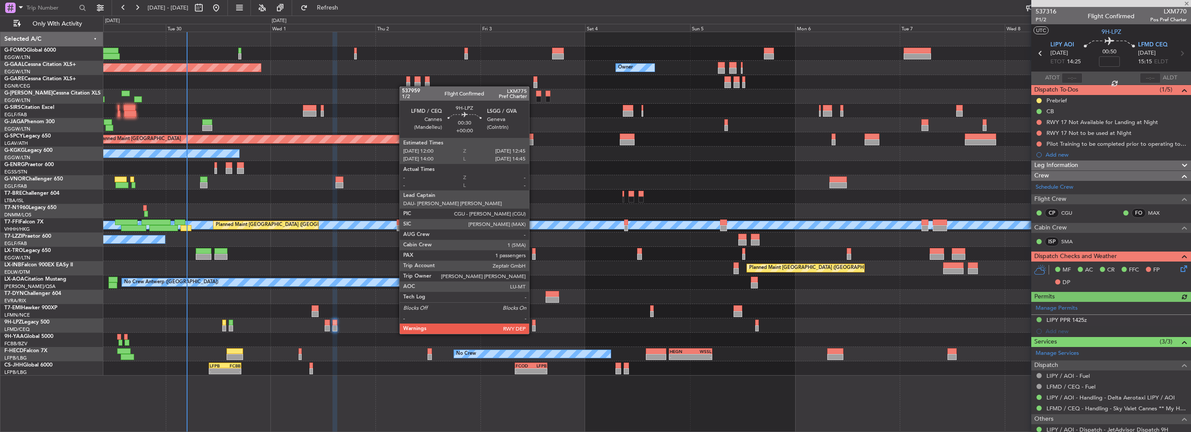
click at [533, 325] on div at bounding box center [533, 328] width 3 height 6
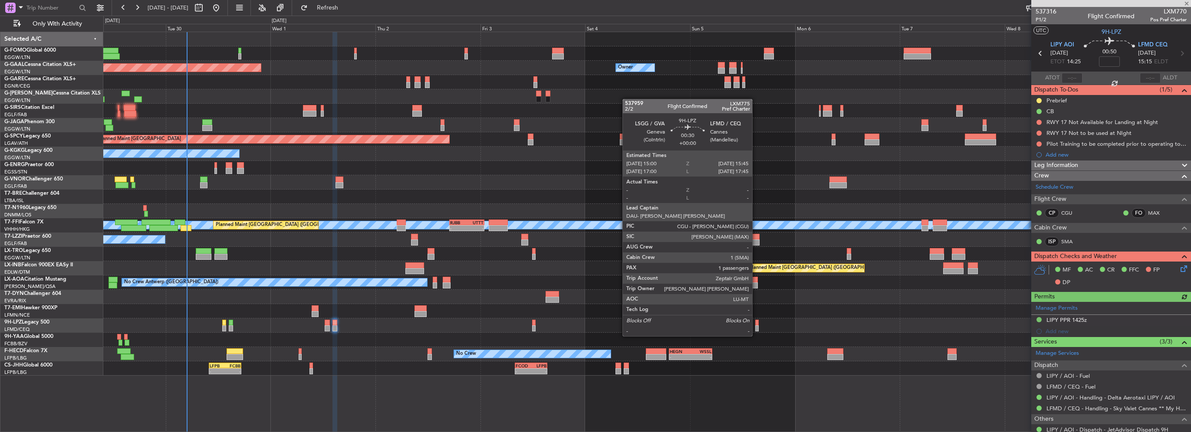
type input "1"
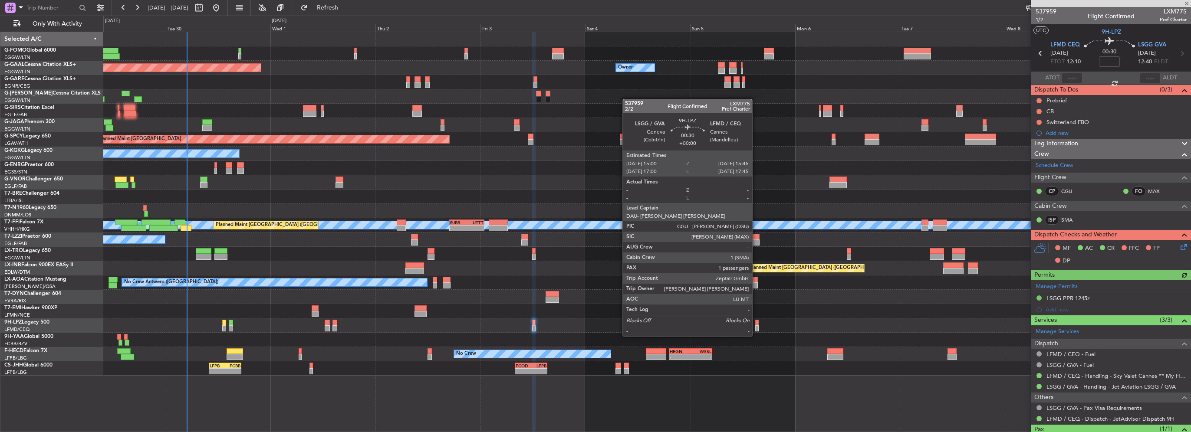
click at [756, 328] on div at bounding box center [756, 328] width 3 height 6
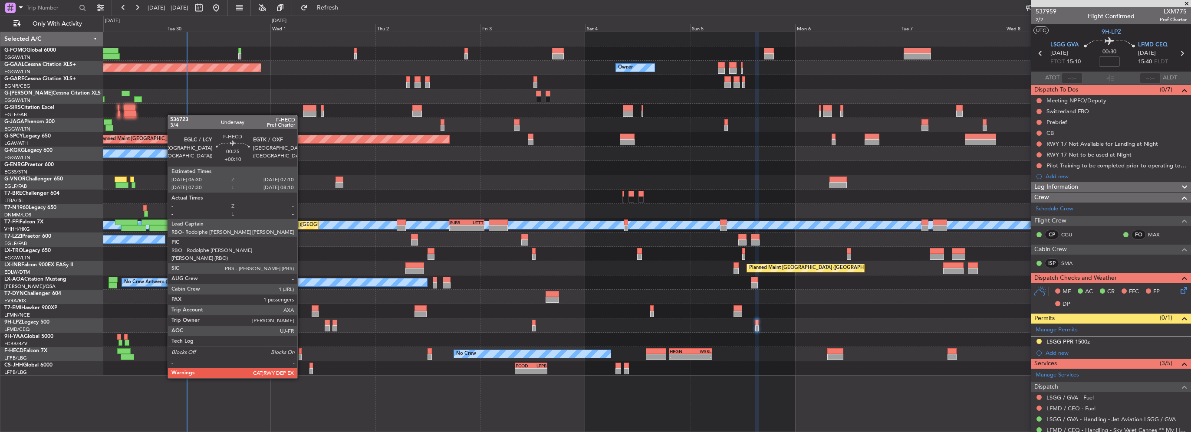
click at [301, 354] on div at bounding box center [300, 357] width 3 height 6
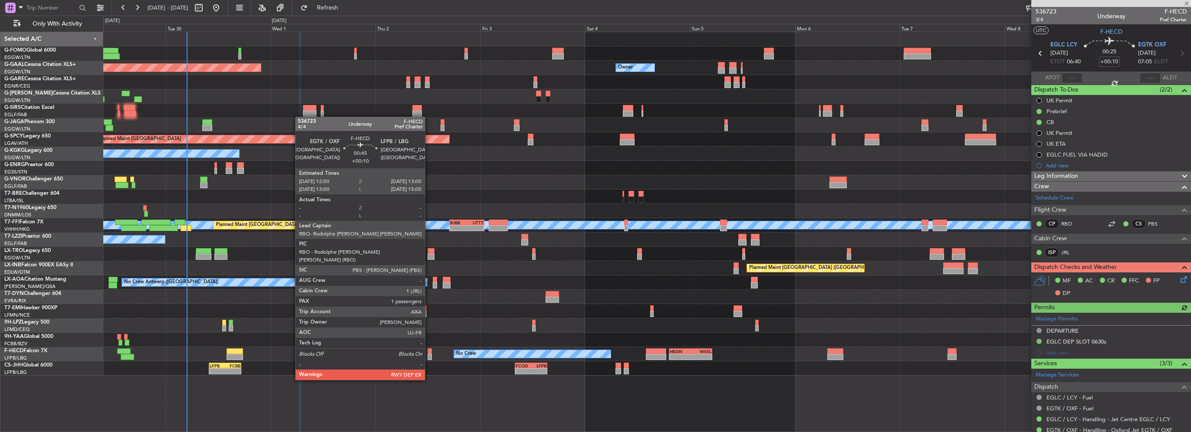
click at [429, 356] on div at bounding box center [429, 357] width 5 height 6
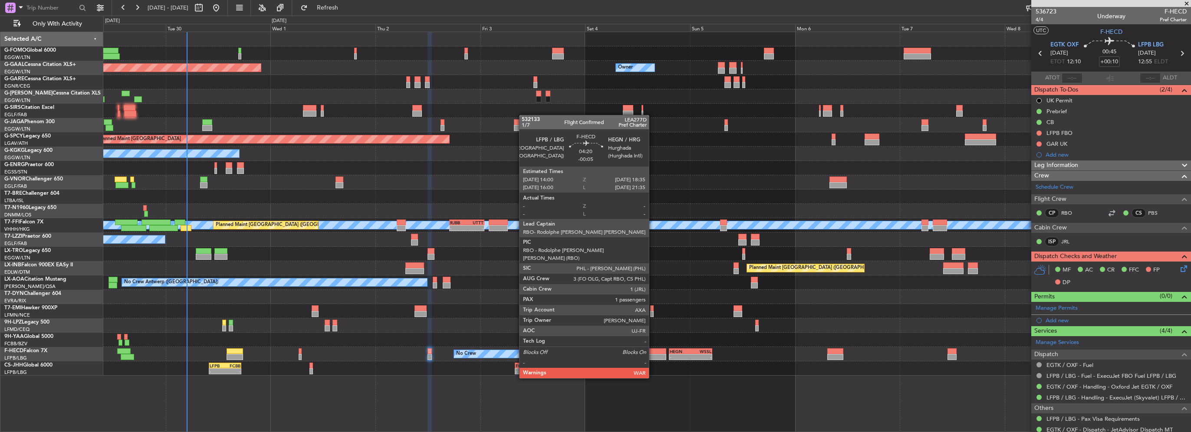
click at [653, 354] on div at bounding box center [656, 357] width 20 height 6
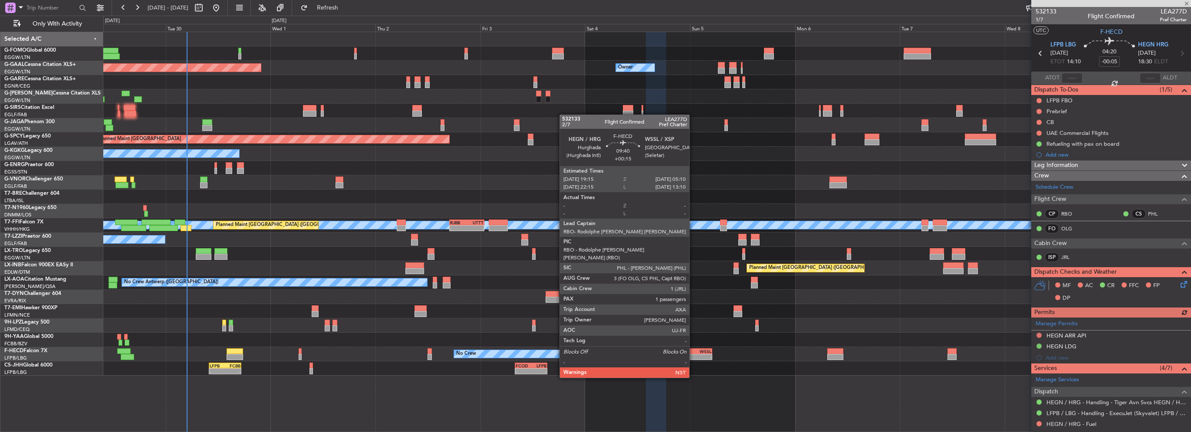
click at [693, 354] on div "- -" at bounding box center [690, 357] width 43 height 6
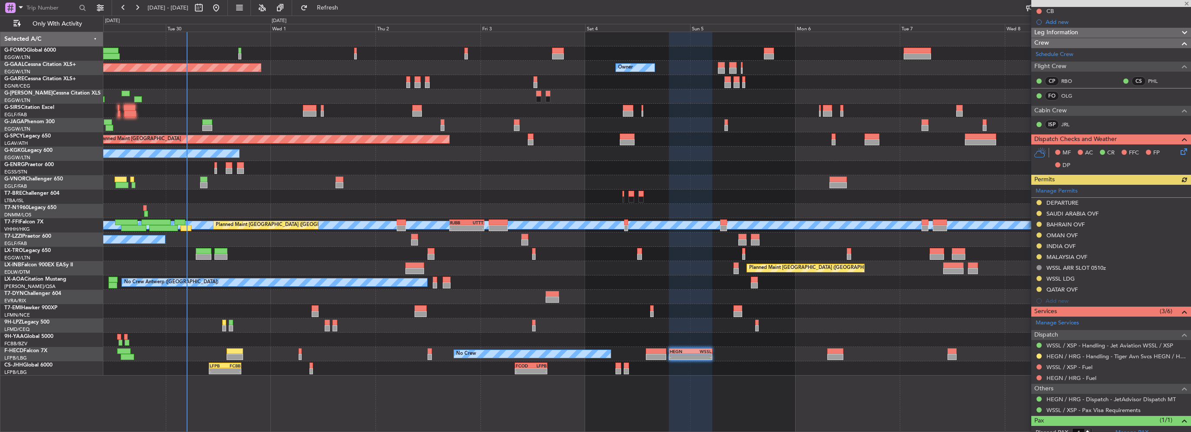
scroll to position [137, 0]
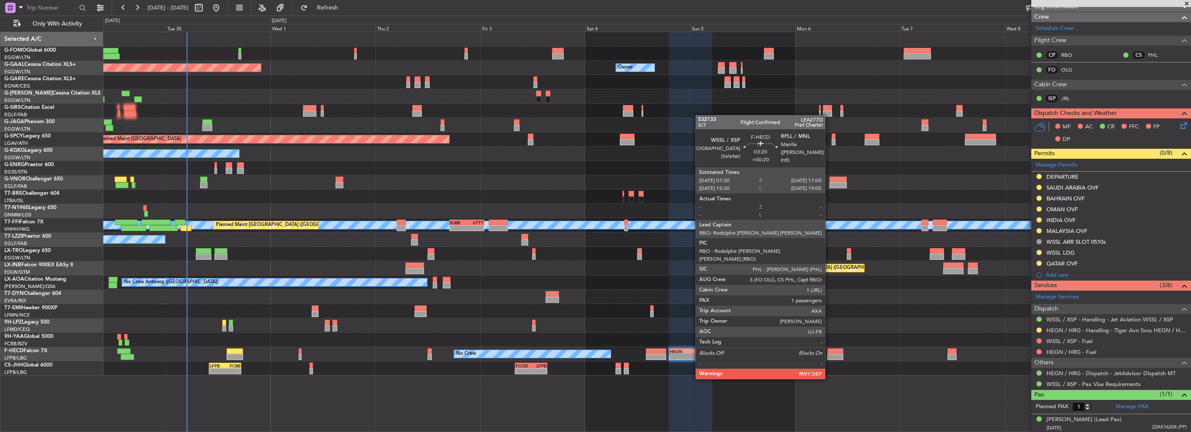
click at [829, 354] on div at bounding box center [835, 357] width 16 height 6
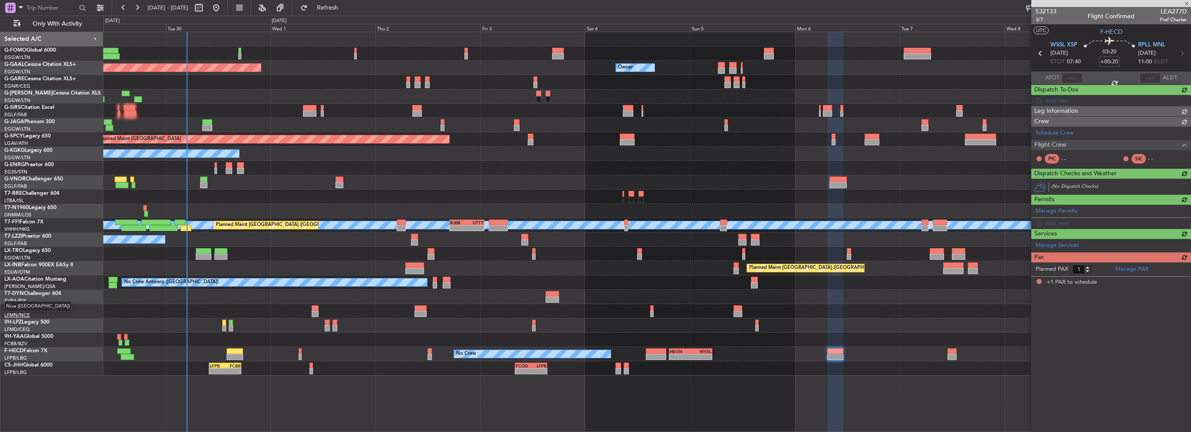
scroll to position [0, 0]
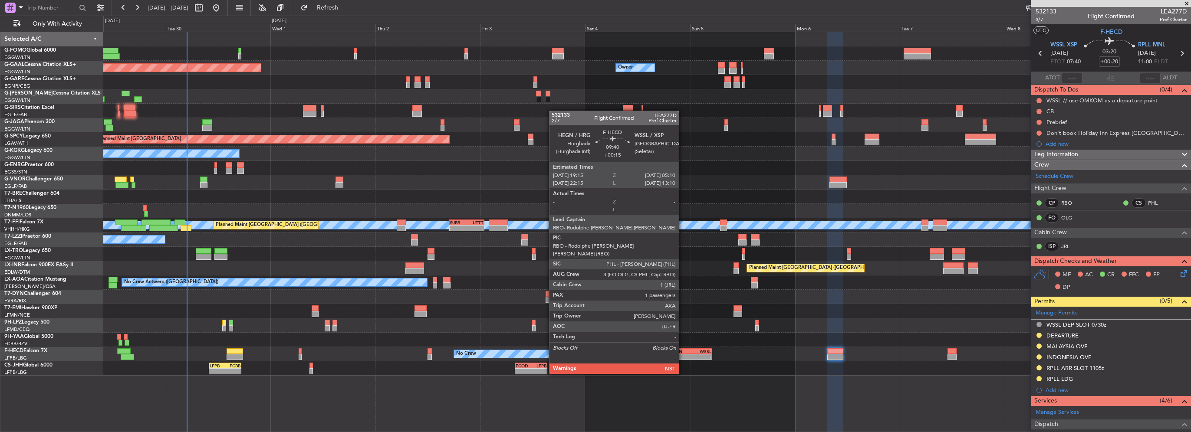
click at [683, 350] on div "HEGN" at bounding box center [680, 351] width 21 height 5
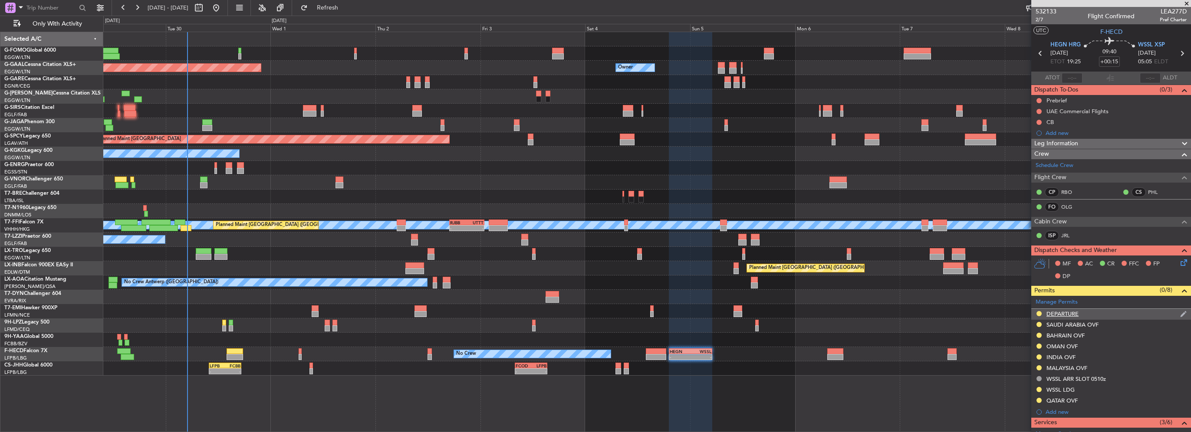
click at [1084, 314] on div "DEPARTURE" at bounding box center [1111, 314] width 160 height 11
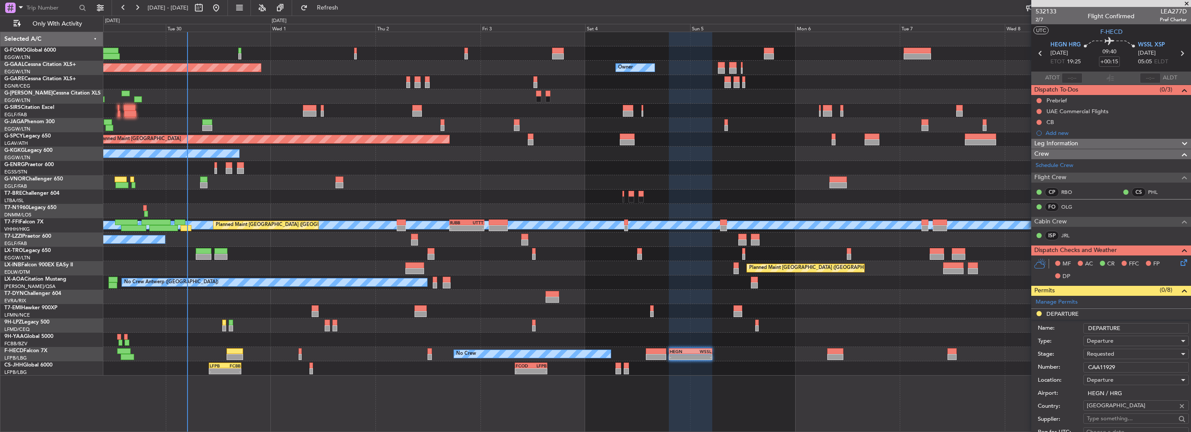
scroll to position [174, 0]
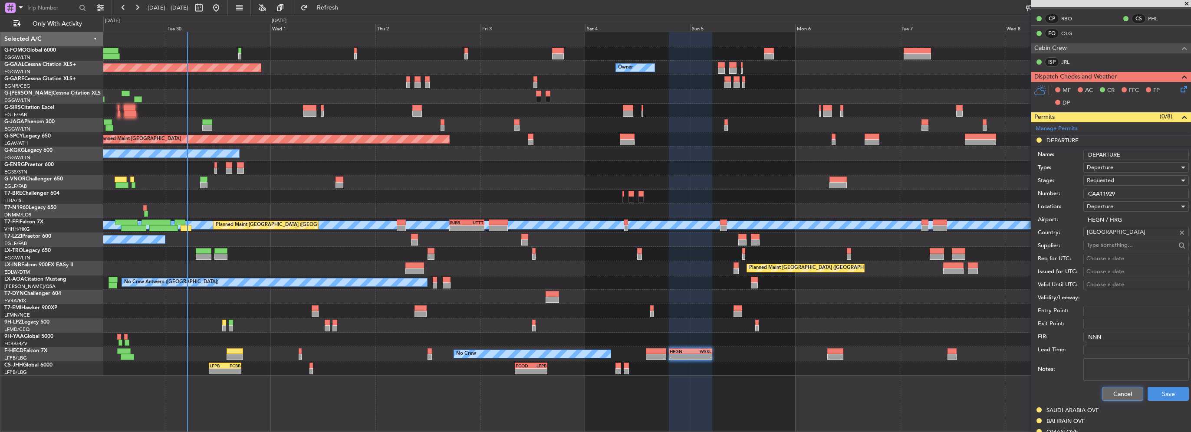
click at [1125, 394] on button "Cancel" at bounding box center [1122, 394] width 41 height 14
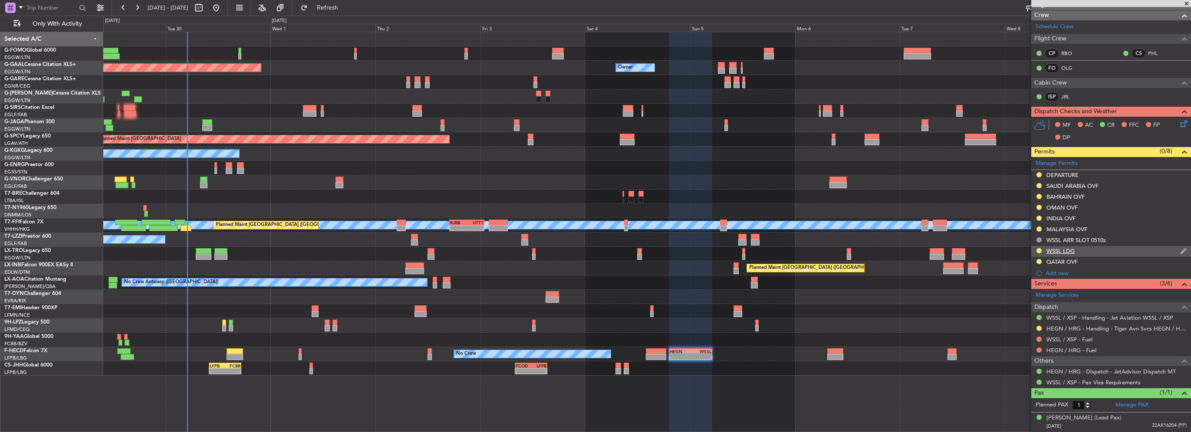
scroll to position [137, 0]
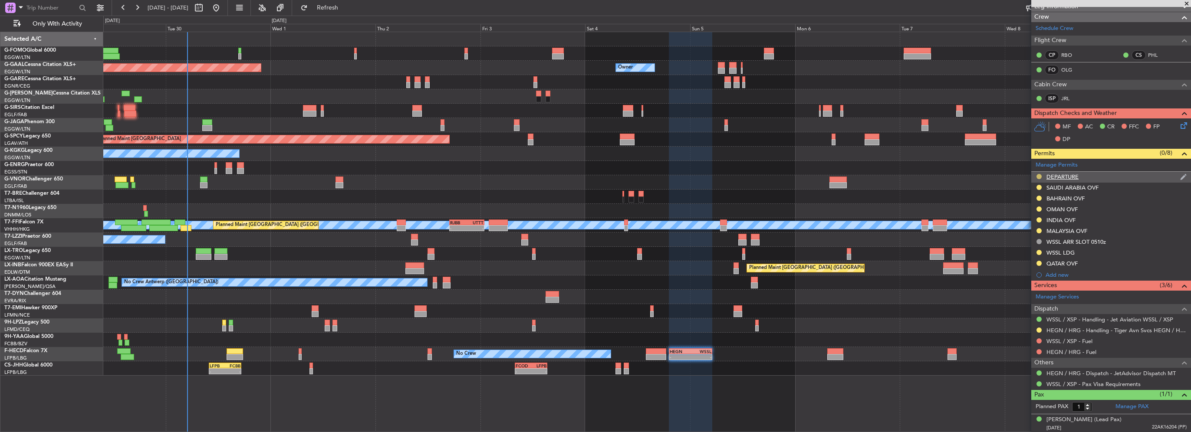
click at [1038, 174] on button at bounding box center [1038, 176] width 5 height 5
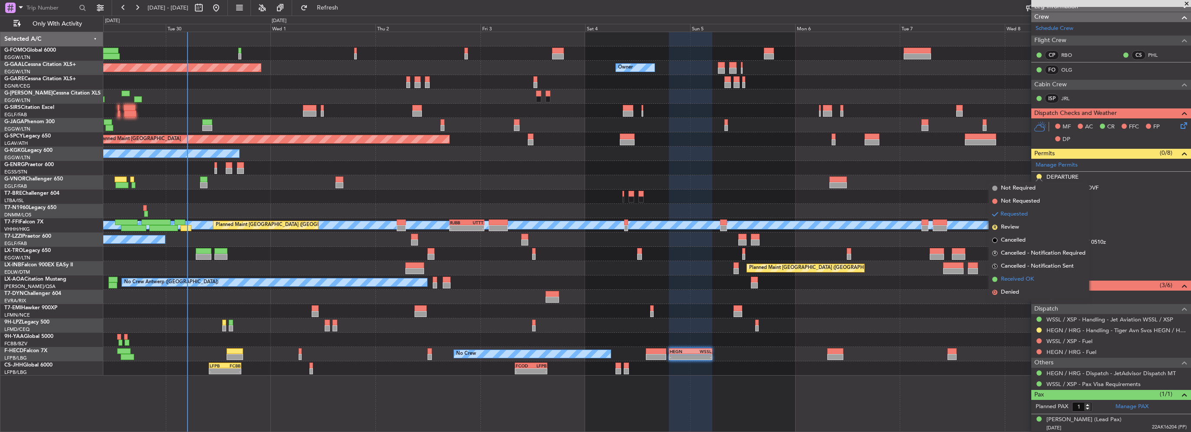
click at [1018, 279] on span "Received OK" at bounding box center [1017, 279] width 33 height 9
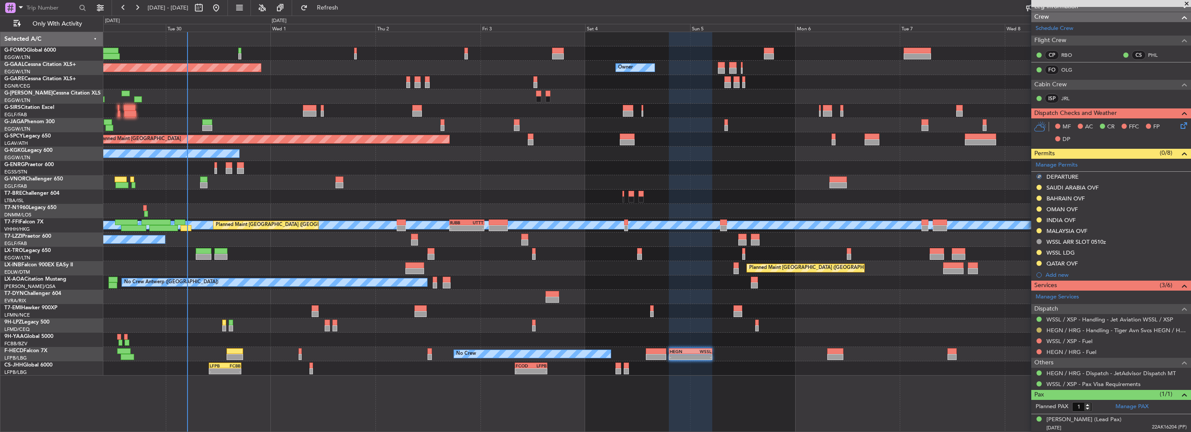
click at [1038, 329] on button at bounding box center [1038, 330] width 5 height 5
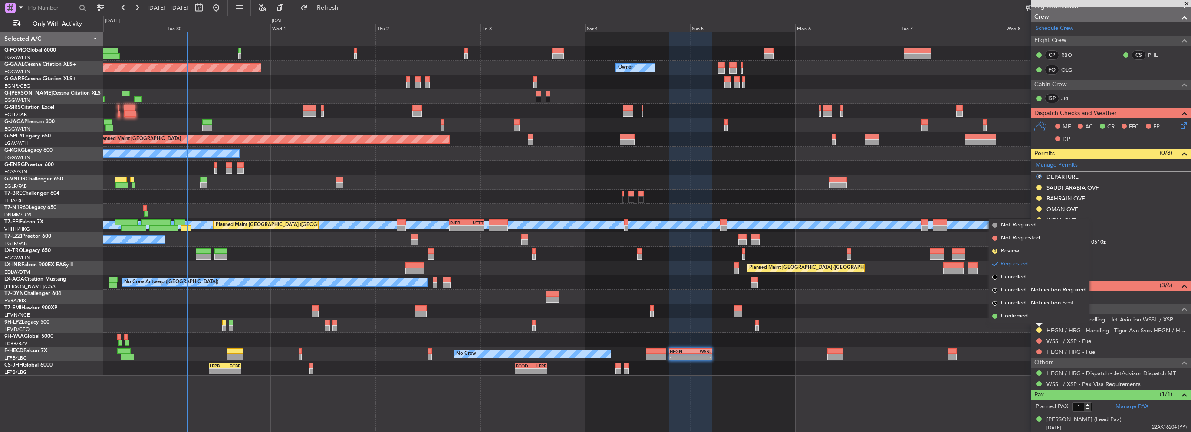
drag, startPoint x: 1005, startPoint y: 316, endPoint x: 910, endPoint y: 315, distance: 95.5
click at [1005, 317] on span "Confirmed" at bounding box center [1014, 316] width 27 height 9
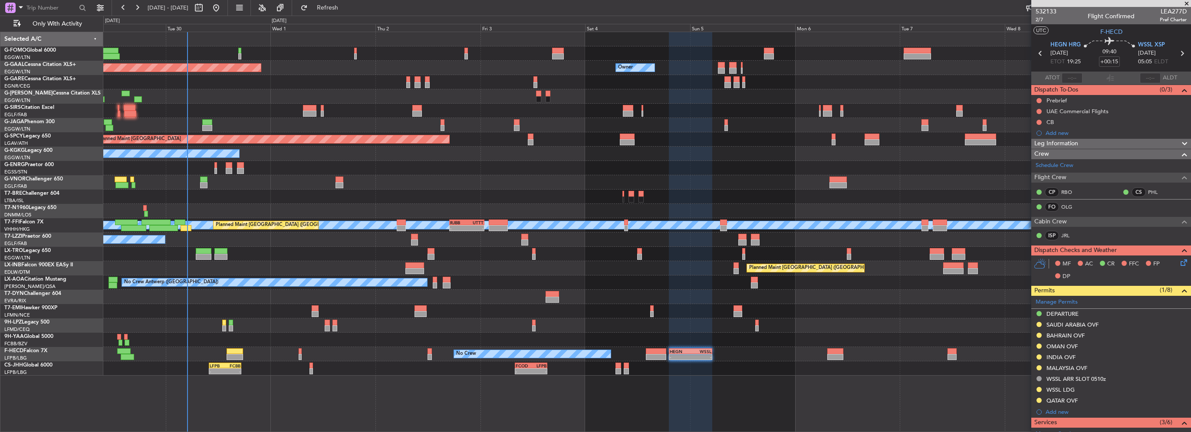
scroll to position [87, 0]
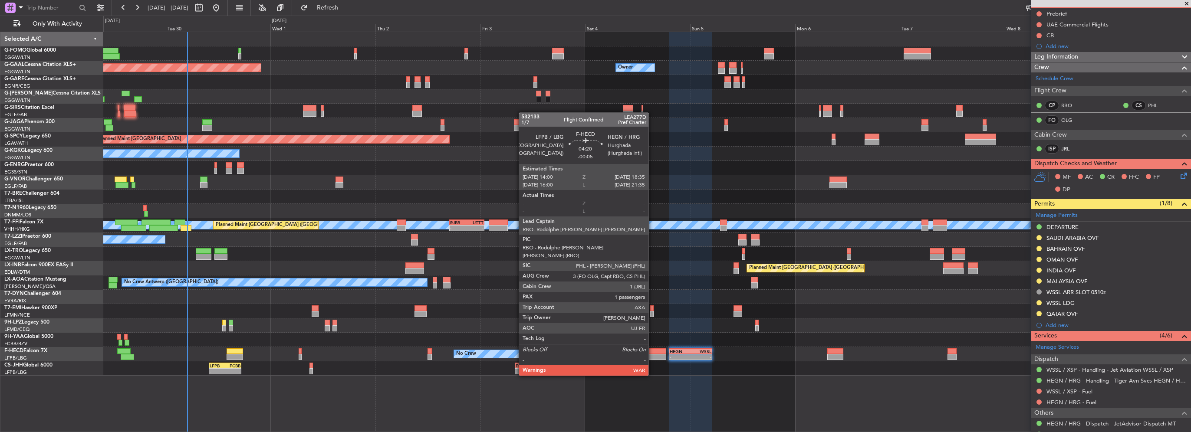
click at [652, 351] on div at bounding box center [656, 351] width 20 height 6
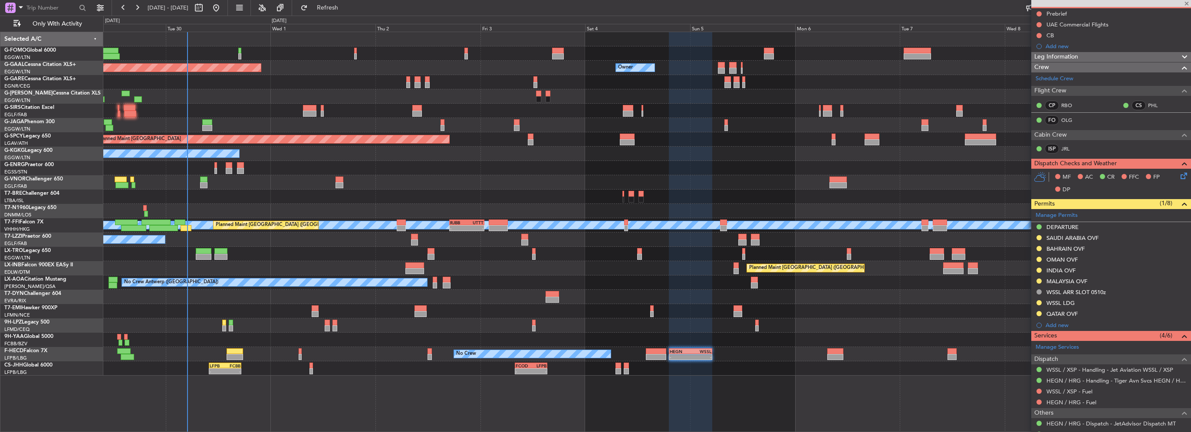
type input "-00:05"
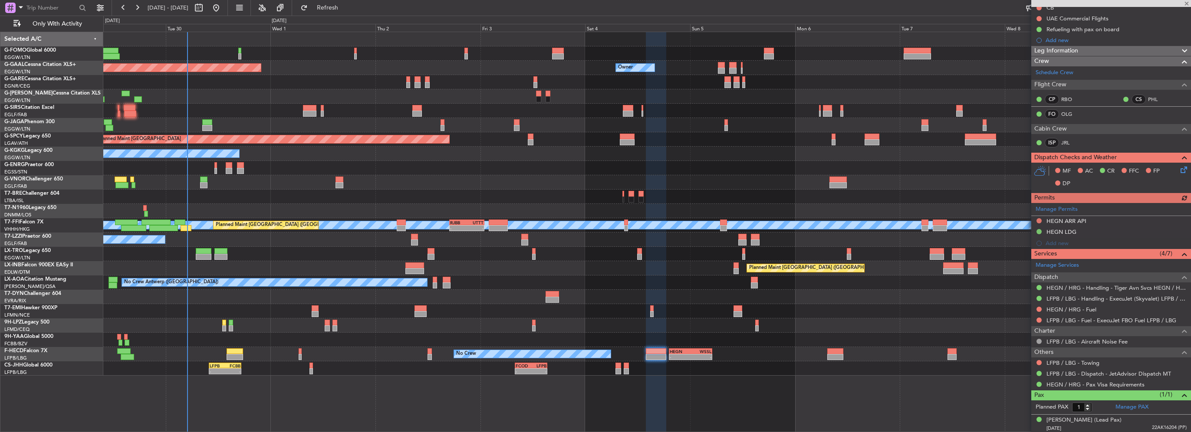
scroll to position [0, 0]
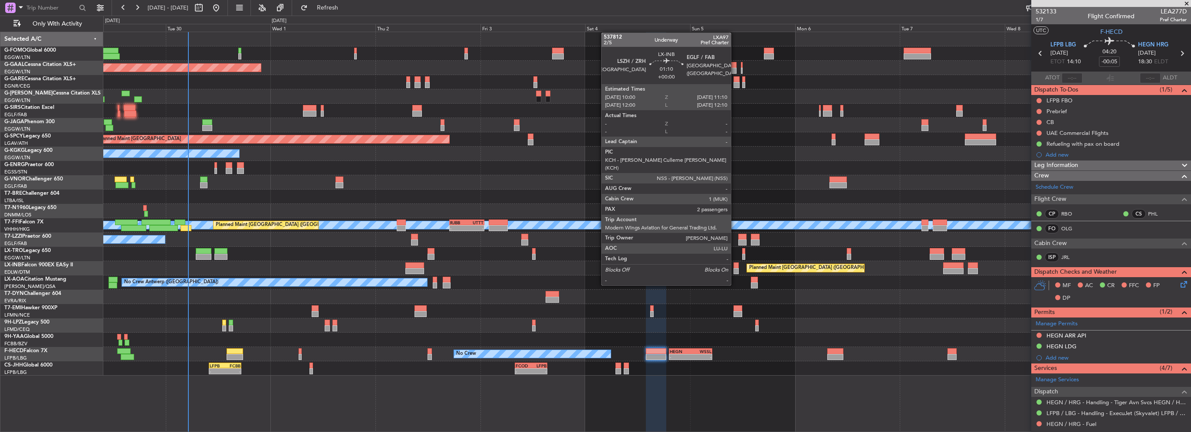
click at [735, 269] on div at bounding box center [735, 271] width 5 height 6
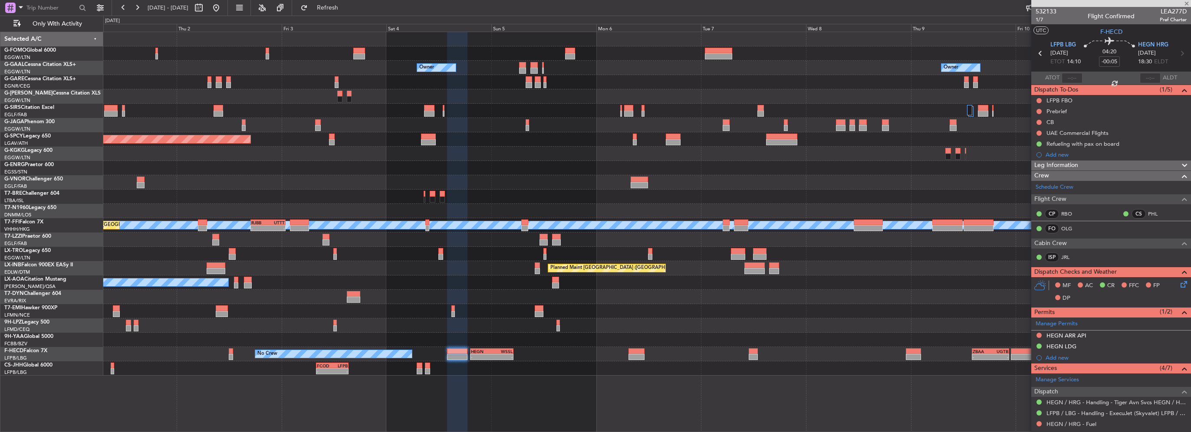
click at [437, 268] on div "Planned Maint [GEOGRAPHIC_DATA] ([GEOGRAPHIC_DATA])" at bounding box center [646, 268] width 1087 height 14
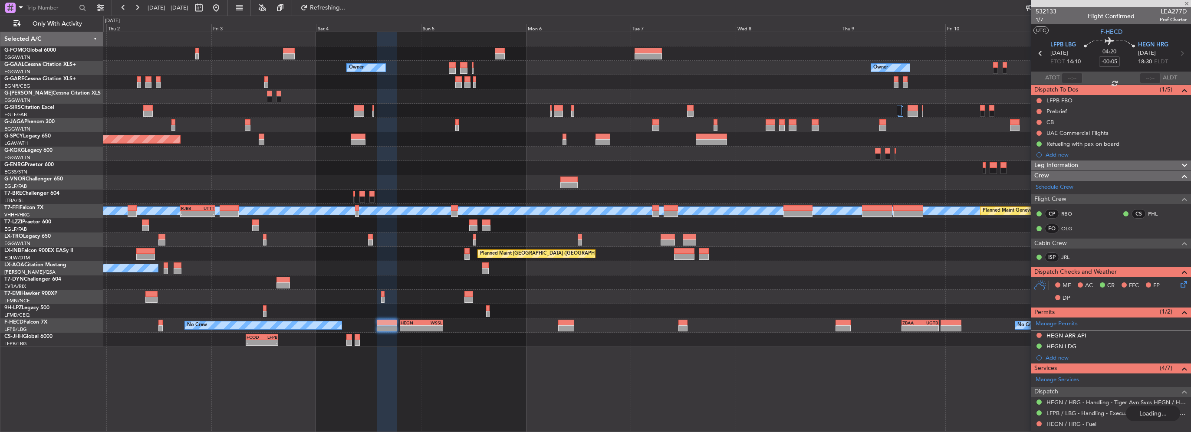
type input "2"
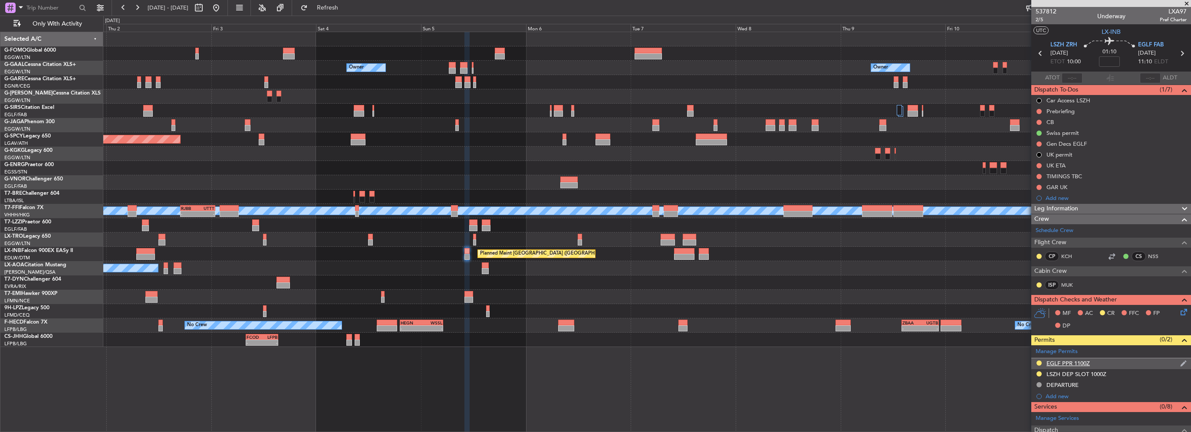
click at [1073, 364] on div "EGLF PPR 1100Z" at bounding box center [1067, 363] width 43 height 7
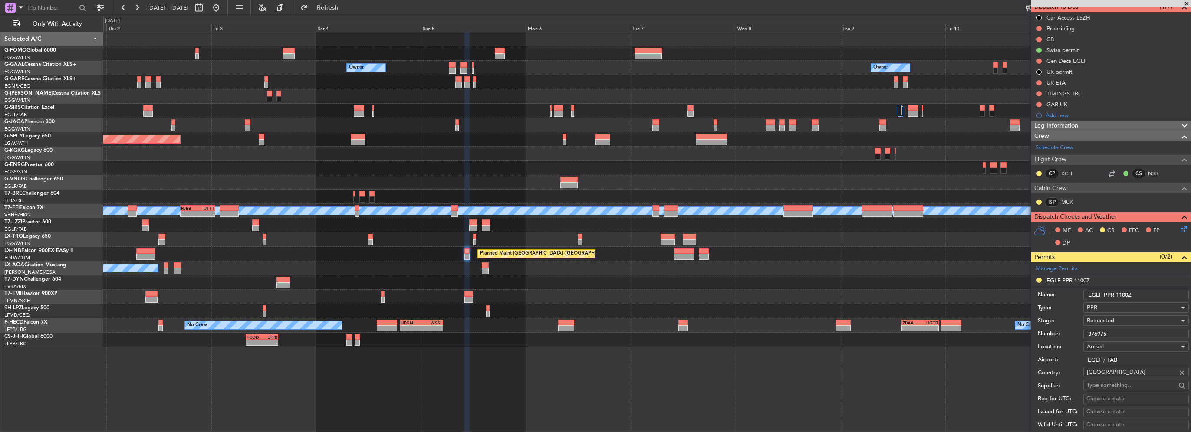
scroll to position [87, 0]
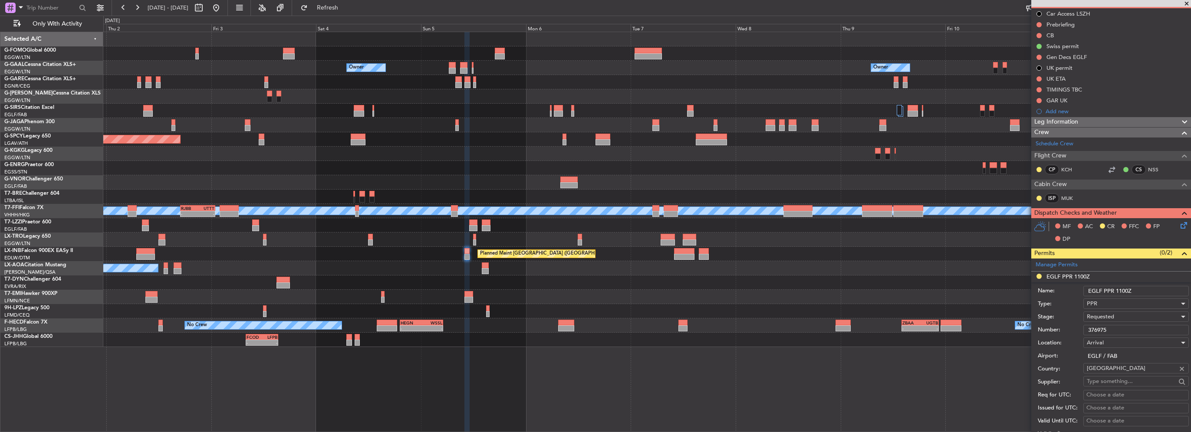
click at [1110, 330] on input "376975" at bounding box center [1135, 330] width 105 height 10
drag, startPoint x: 1110, startPoint y: 330, endPoint x: 1082, endPoint y: 331, distance: 27.8
click at [1082, 331] on div "Number: 376975" at bounding box center [1113, 330] width 151 height 13
click at [1121, 320] on div "Requested" at bounding box center [1133, 316] width 92 height 13
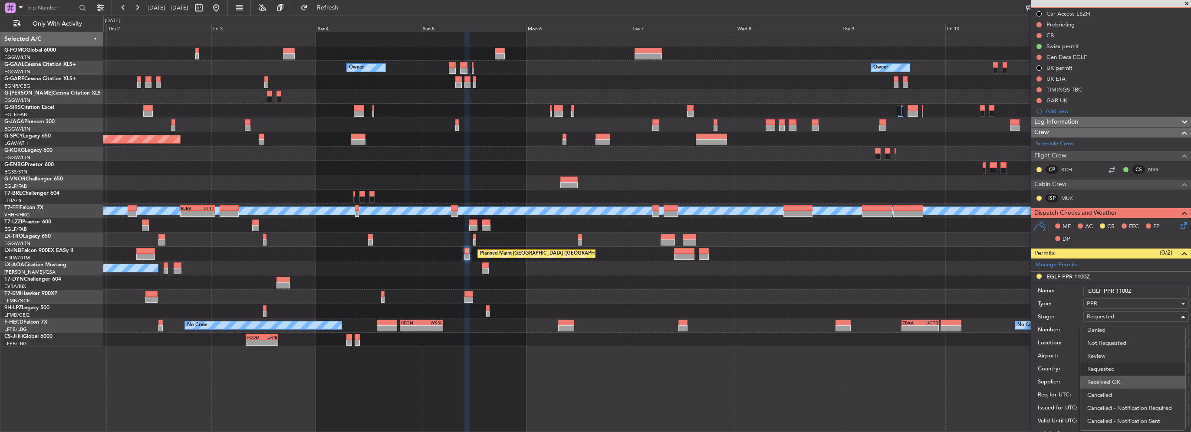
click at [1132, 382] on span "Received OK" at bounding box center [1132, 382] width 91 height 13
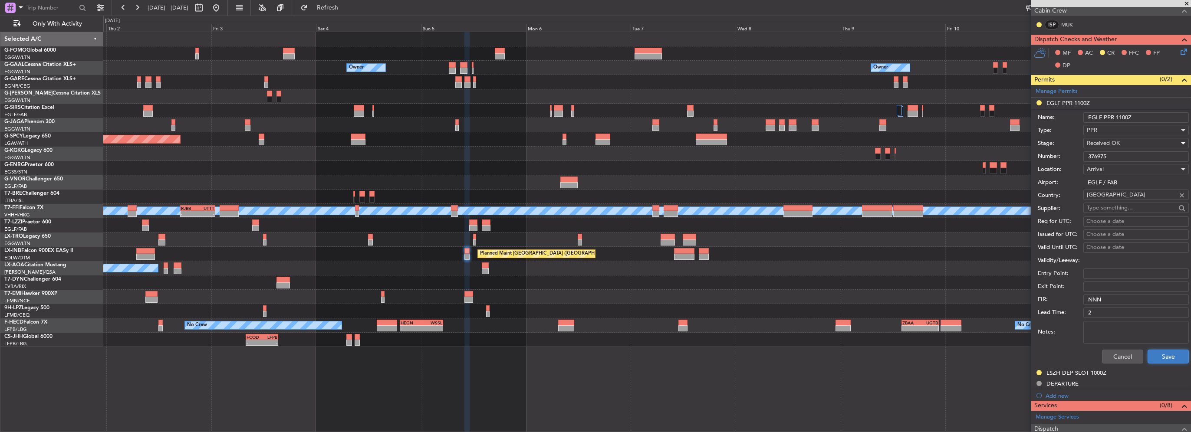
click at [1158, 358] on button "Save" at bounding box center [1167, 357] width 41 height 14
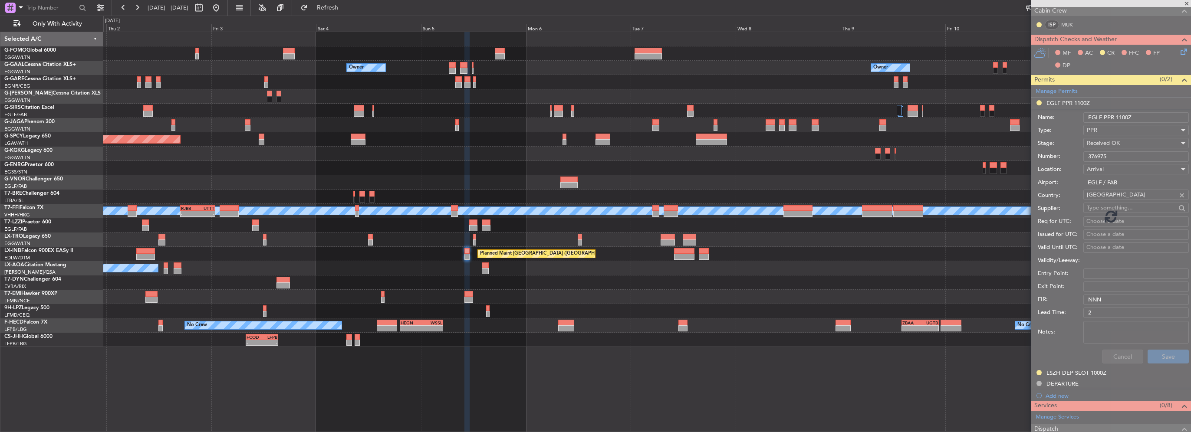
scroll to position [173, 0]
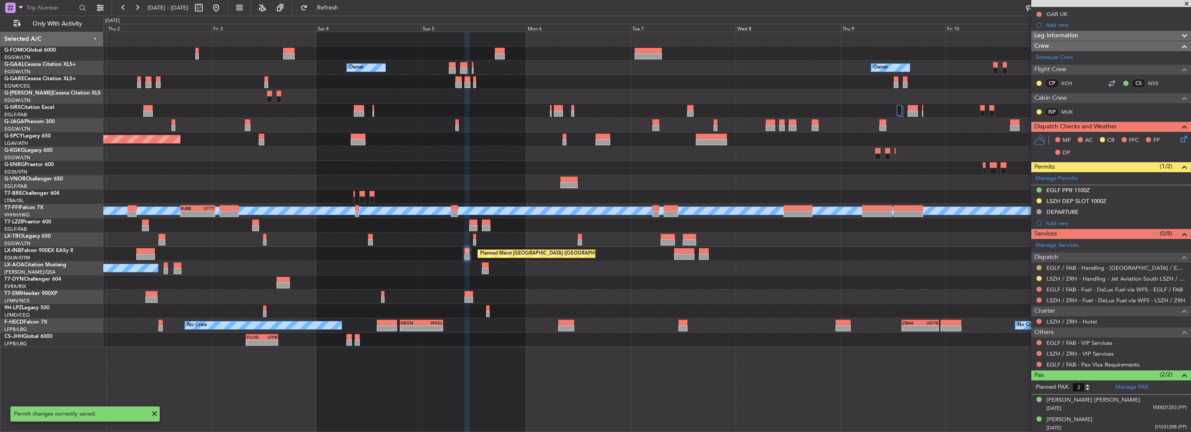
click at [1038, 266] on button at bounding box center [1038, 267] width 5 height 5
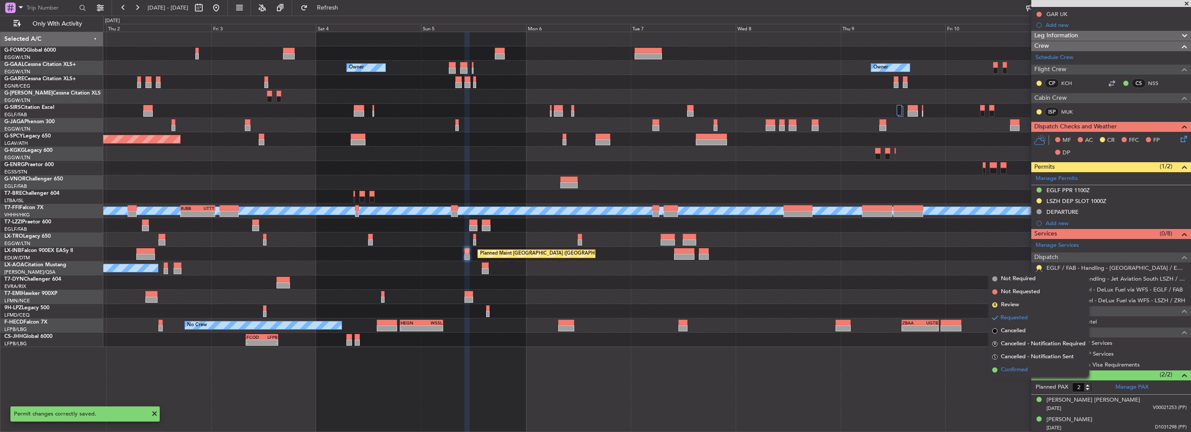
click at [1012, 367] on span "Confirmed" at bounding box center [1014, 370] width 27 height 9
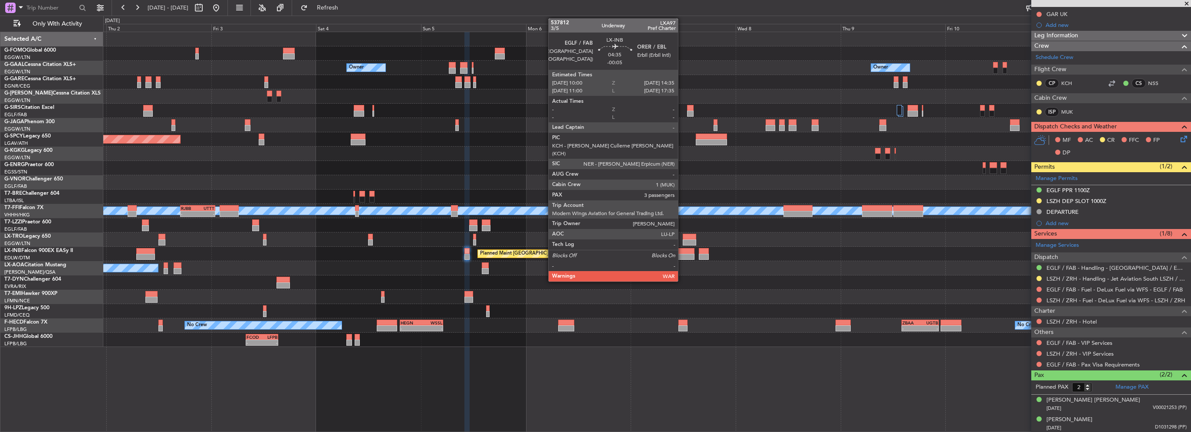
click at [682, 254] on div at bounding box center [684, 257] width 20 height 6
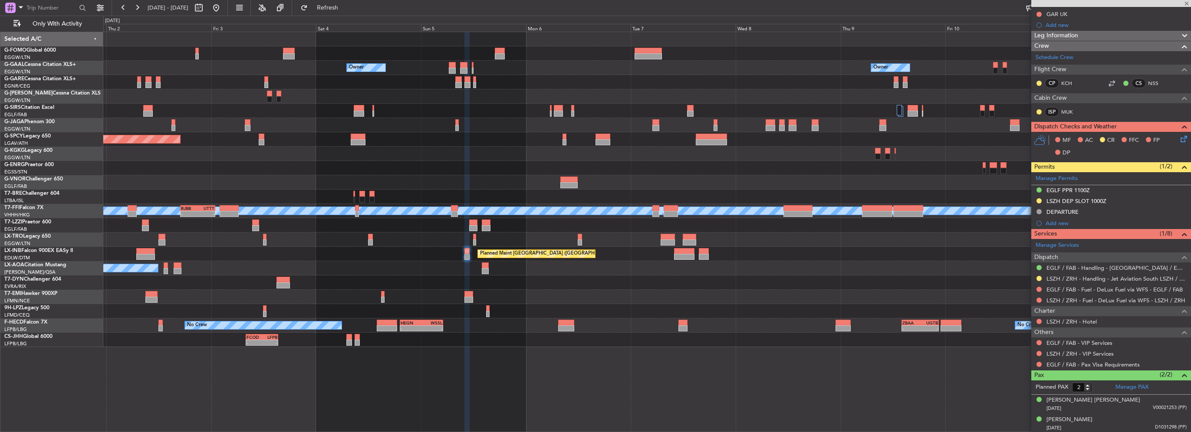
type input "-00:05"
type input "3"
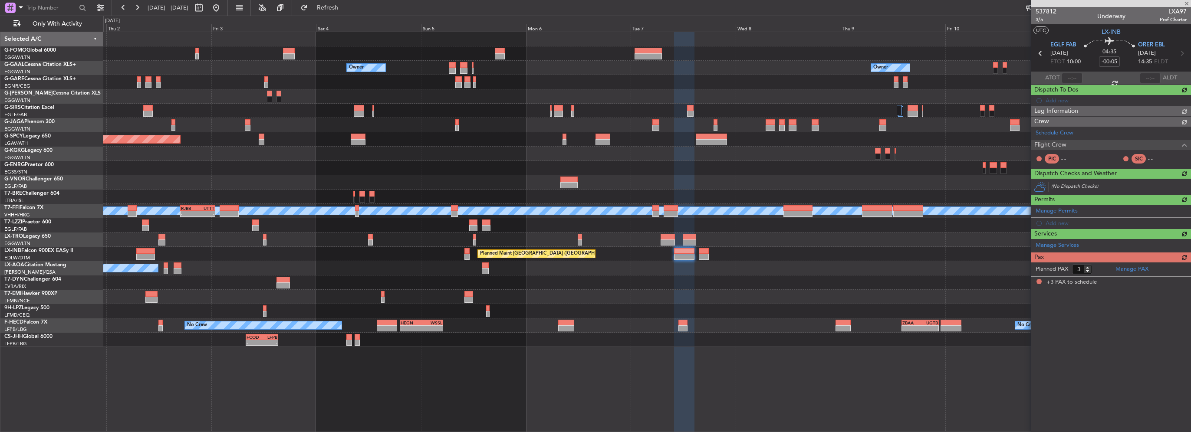
scroll to position [0, 0]
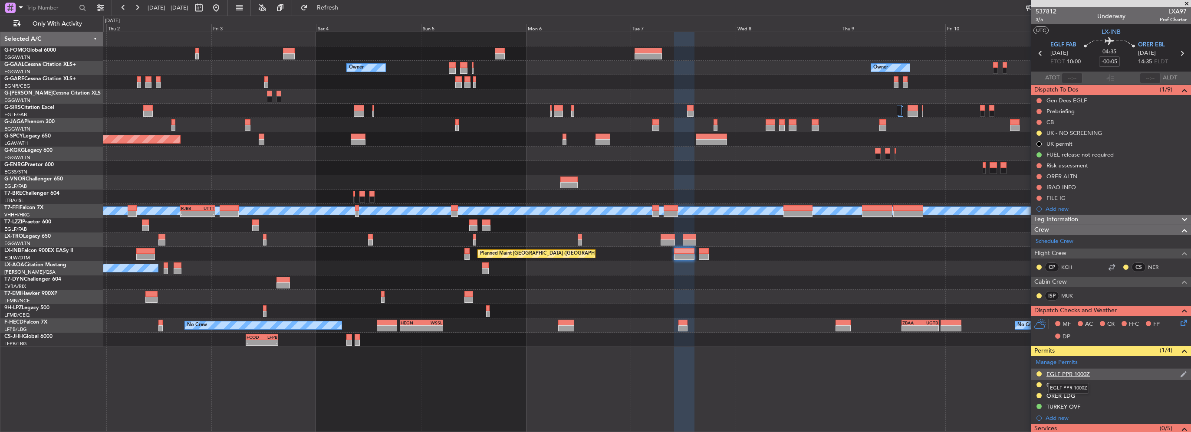
click at [1070, 375] on div "EGLF PPR 1000Z" at bounding box center [1067, 374] width 43 height 7
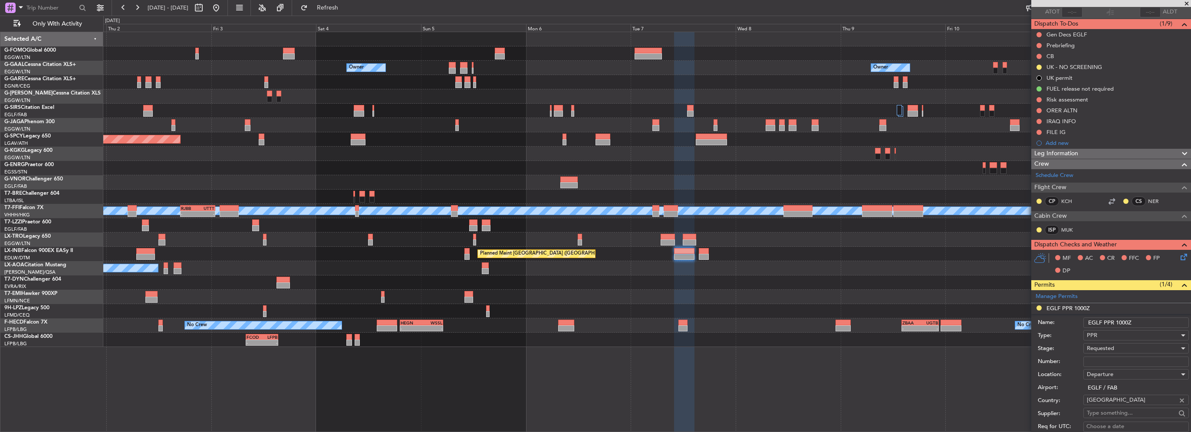
scroll to position [87, 0]
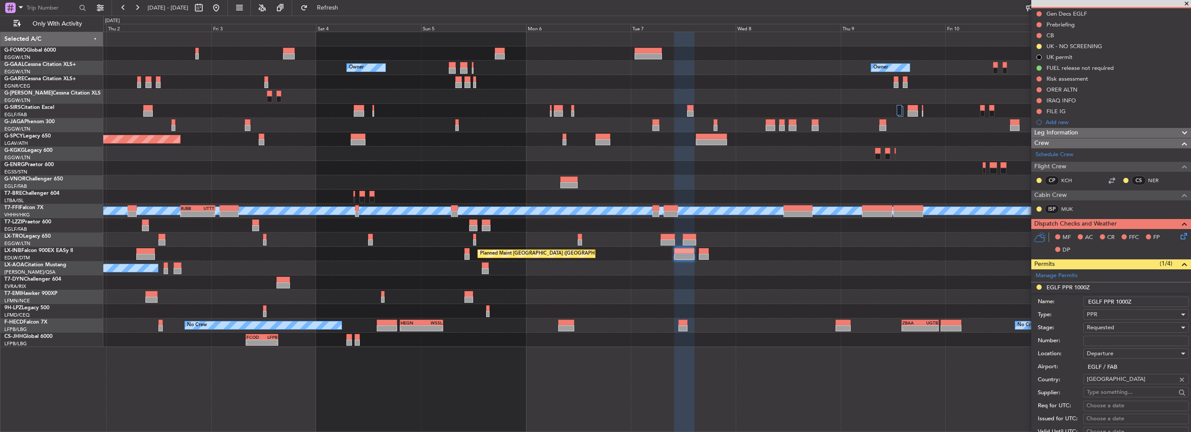
click at [1100, 340] on input "Number:" at bounding box center [1135, 341] width 105 height 10
paste input "377417"
type input "377417"
click at [1114, 326] on div "Requested" at bounding box center [1133, 327] width 92 height 13
click at [1131, 397] on span "Received OK" at bounding box center [1132, 396] width 91 height 13
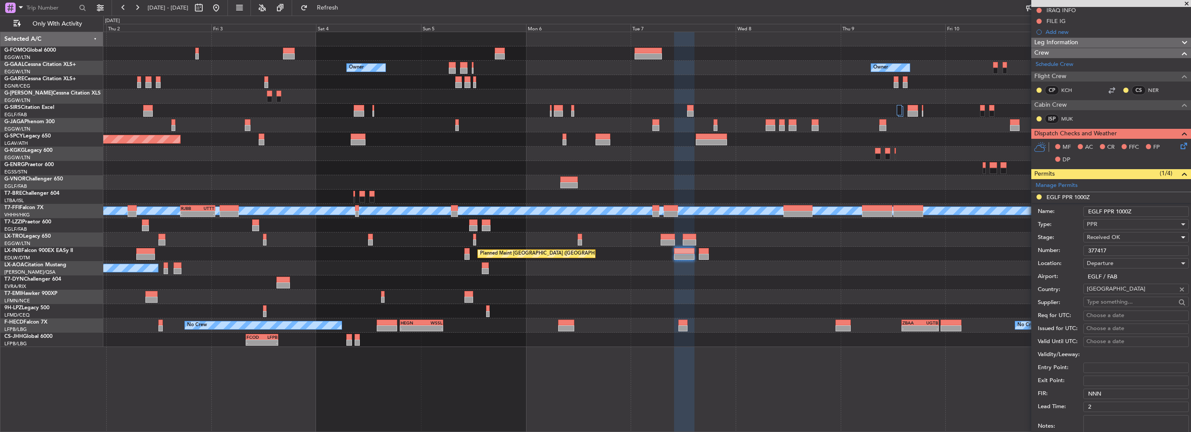
scroll to position [217, 0]
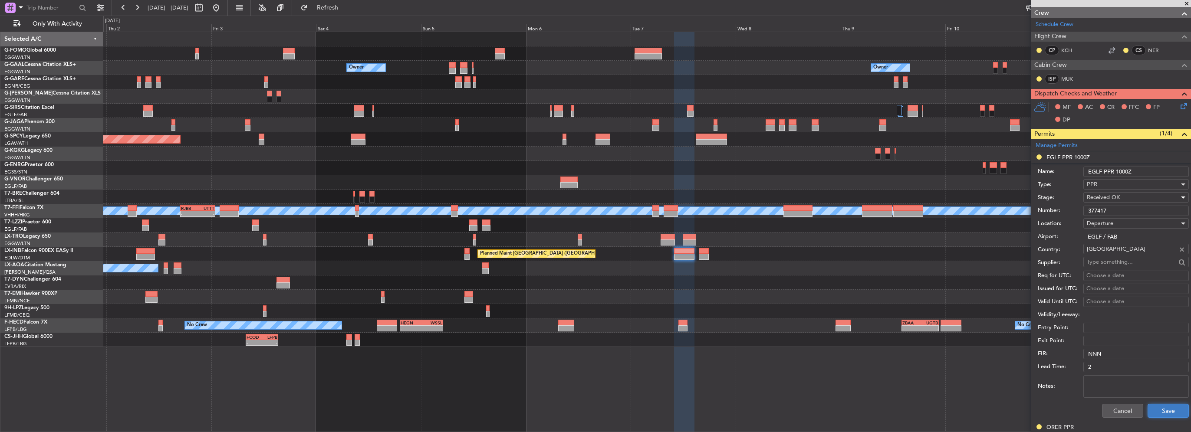
click at [1164, 408] on button "Save" at bounding box center [1167, 411] width 41 height 14
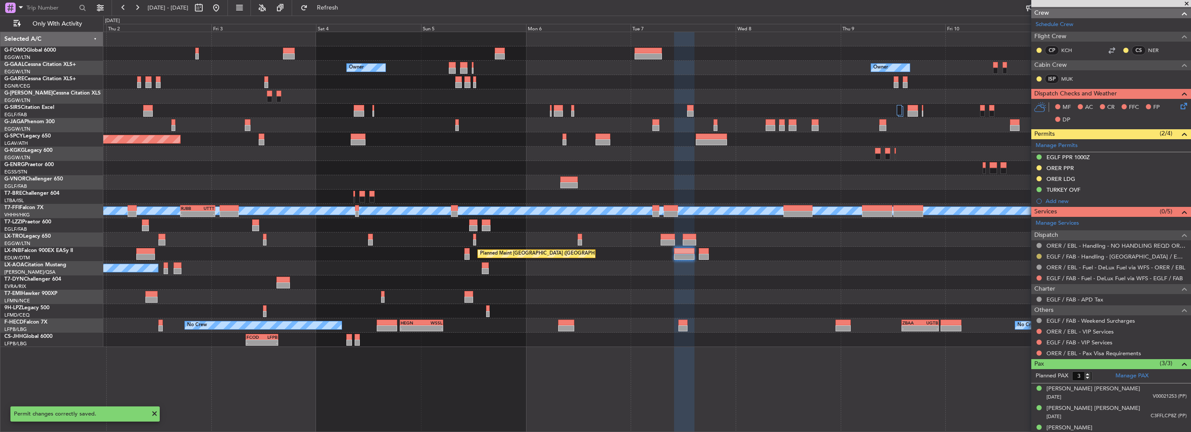
click at [1037, 254] on button at bounding box center [1038, 256] width 5 height 5
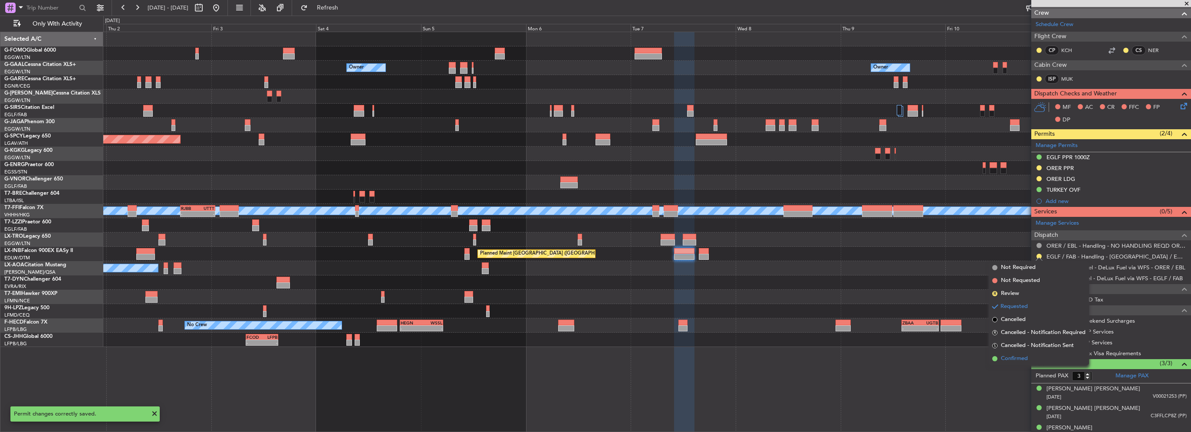
click at [1032, 358] on li "Confirmed" at bounding box center [1038, 358] width 100 height 13
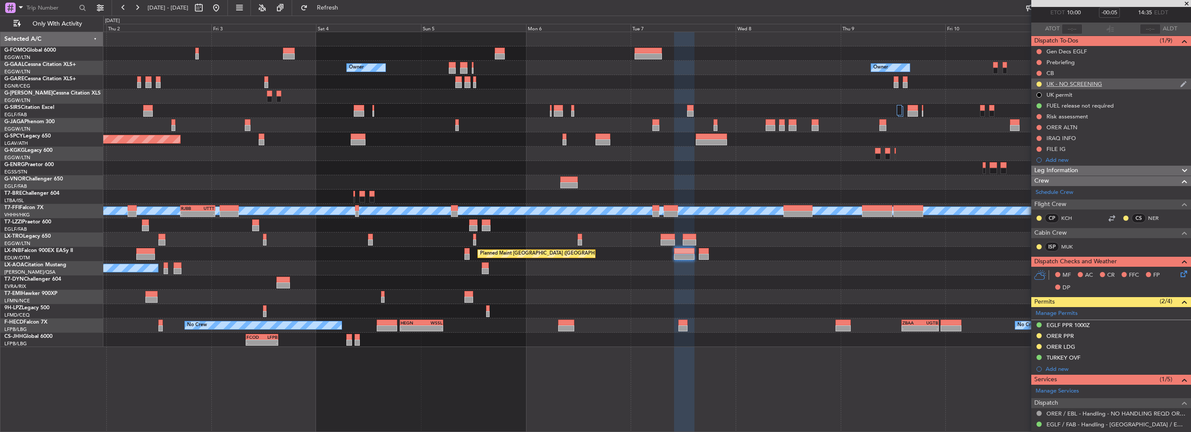
scroll to position [0, 0]
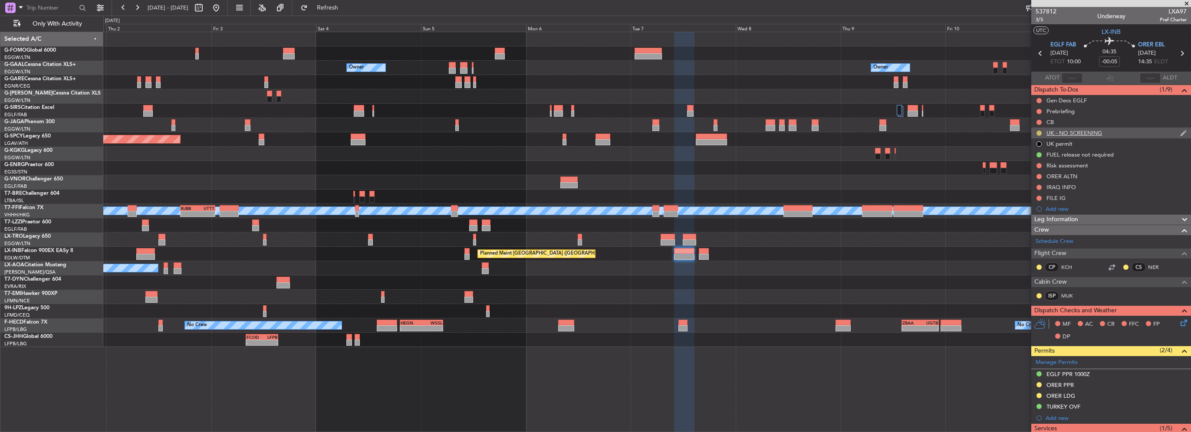
click at [1038, 131] on button at bounding box center [1038, 133] width 5 height 5
click at [1041, 174] on span "Completed" at bounding box center [1042, 171] width 29 height 9
click at [934, 257] on div "Owner Owner Owner Owner Planned Maint Dusseldorf Planned Maint Bremen A/C Unava…" at bounding box center [646, 189] width 1087 height 315
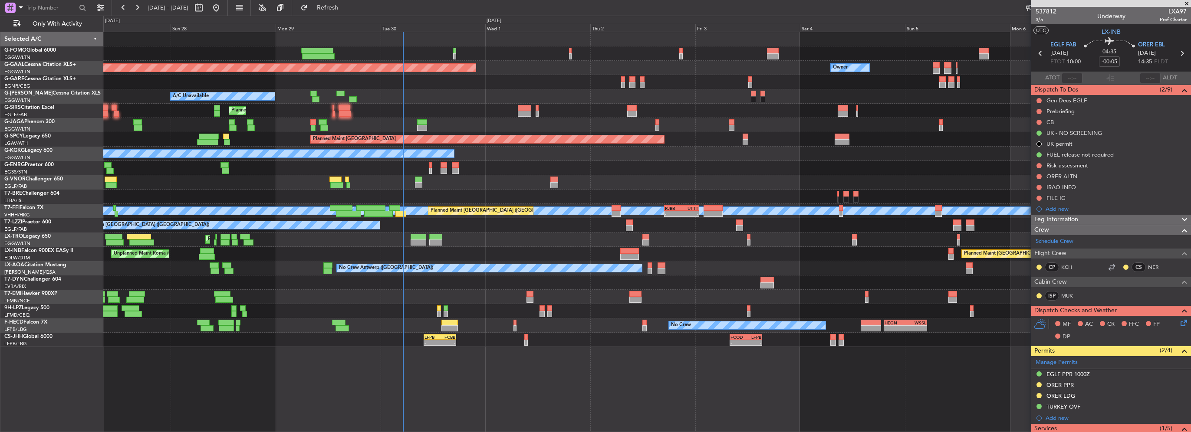
click at [507, 262] on div "No Crew Antwerp ([GEOGRAPHIC_DATA])" at bounding box center [646, 268] width 1087 height 14
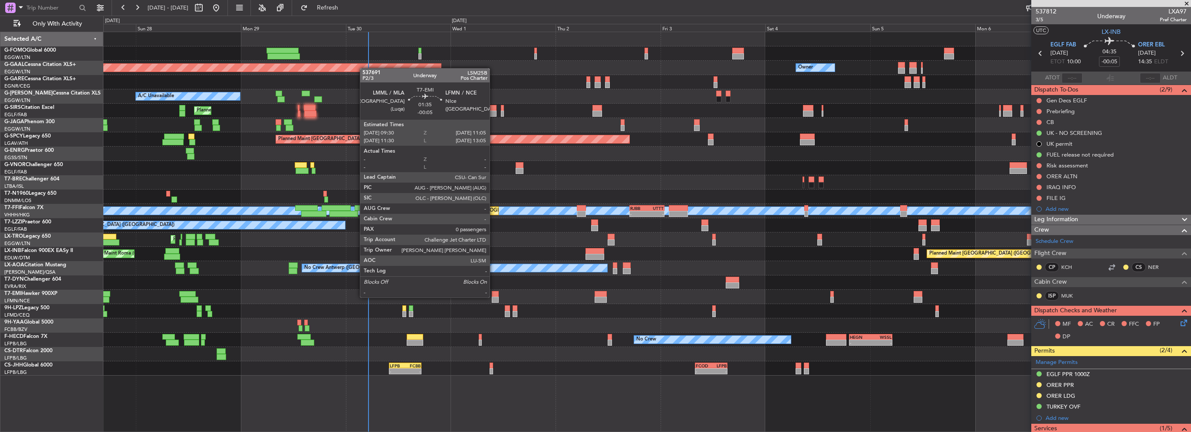
click at [493, 297] on div at bounding box center [495, 300] width 7 height 6
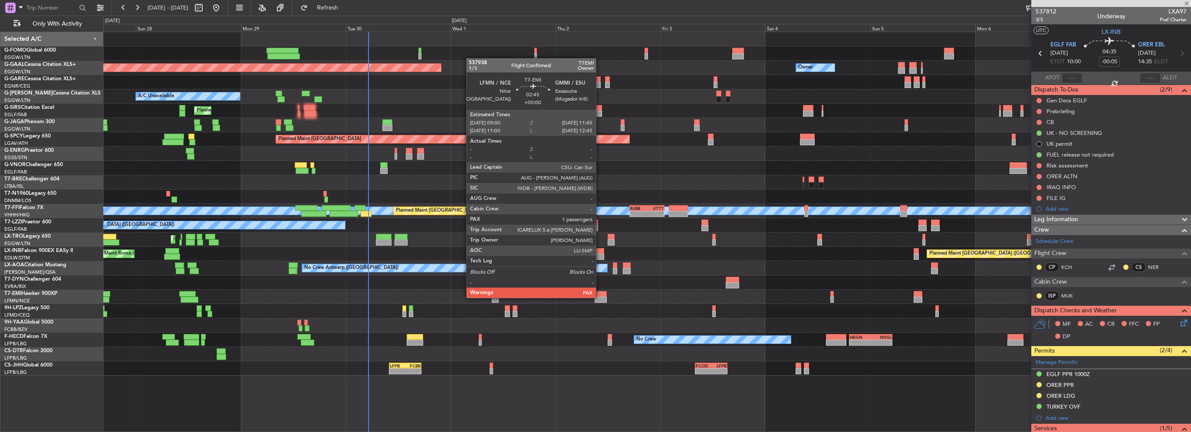
type input "0"
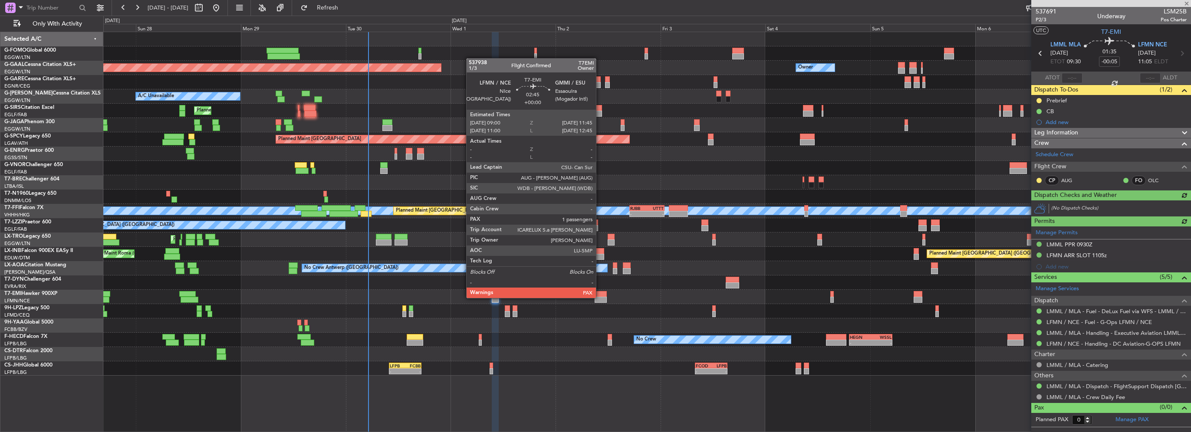
click at [600, 297] on div at bounding box center [600, 300] width 12 height 6
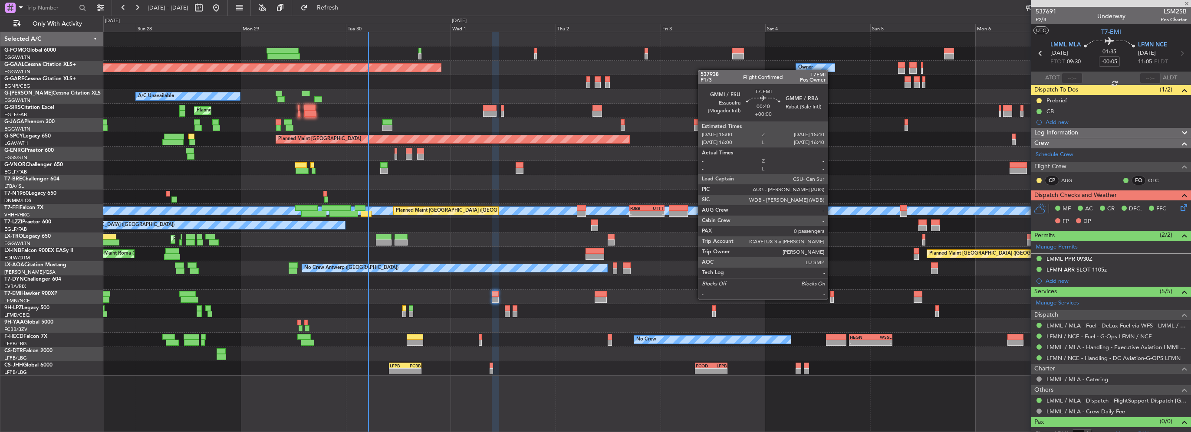
type input "1"
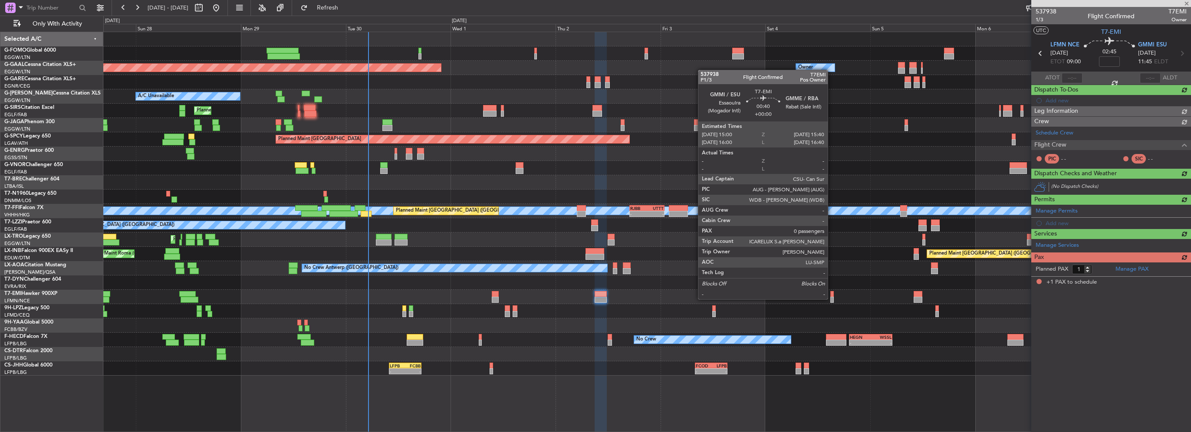
click at [831, 299] on div at bounding box center [831, 300] width 3 height 6
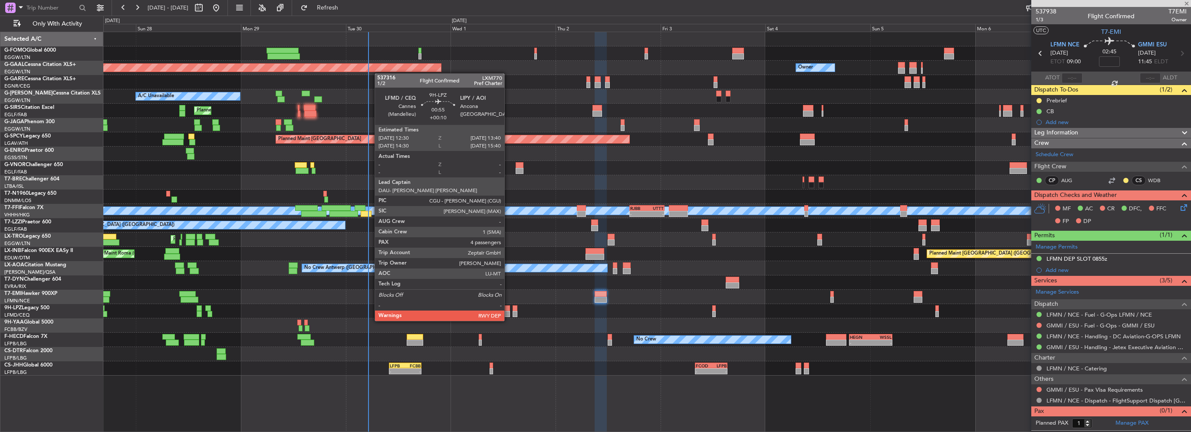
click at [508, 312] on div at bounding box center [507, 314] width 5 height 6
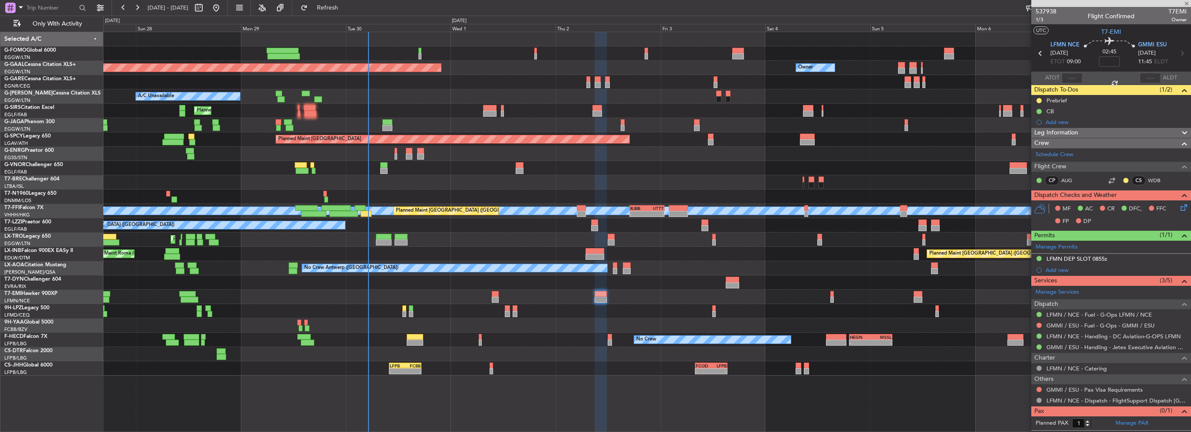
type input "+00:10"
type input "4"
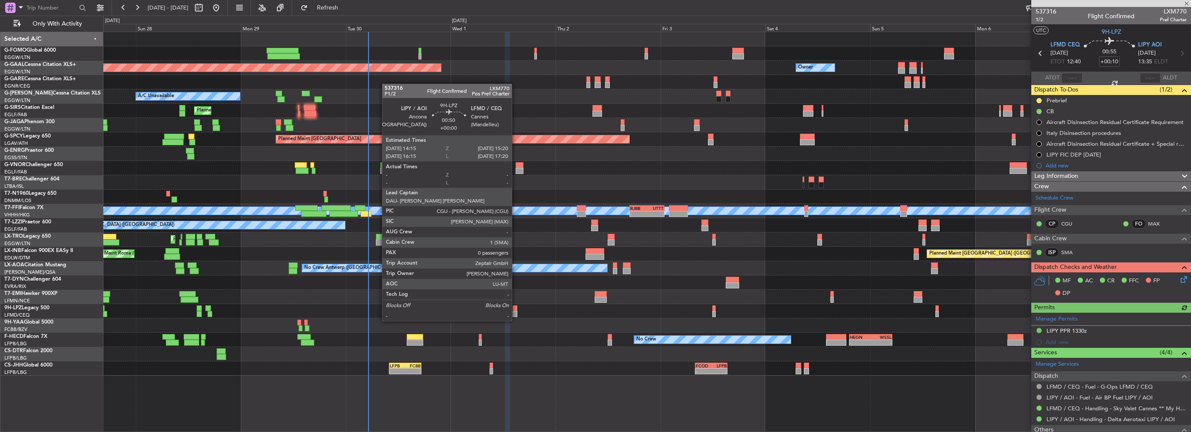
click at [516, 312] on div at bounding box center [514, 314] width 5 height 6
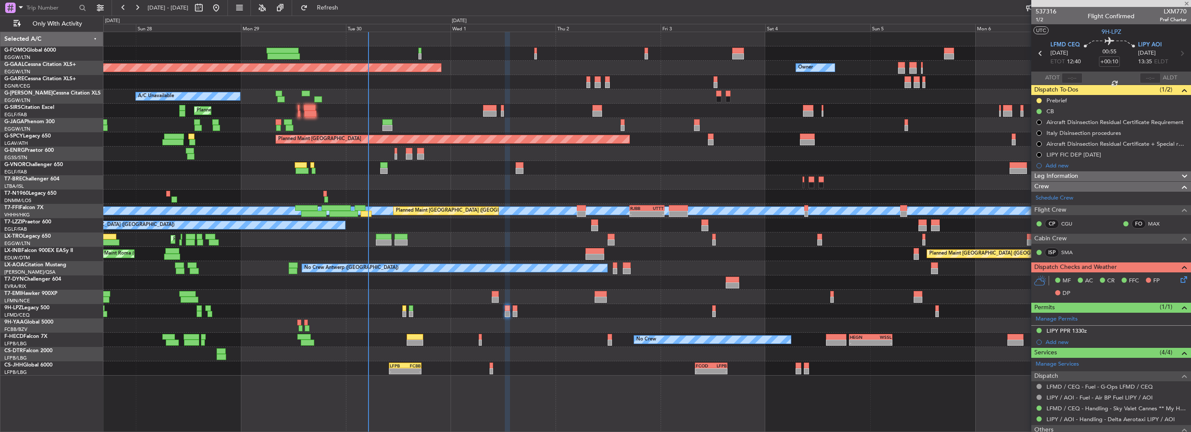
type input "0"
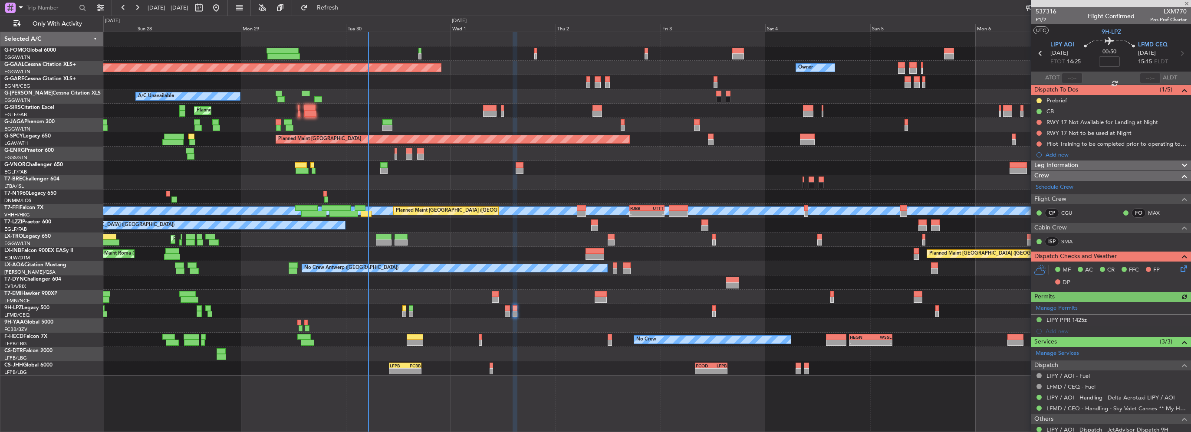
click at [712, 313] on div "No Crew" at bounding box center [646, 311] width 1087 height 14
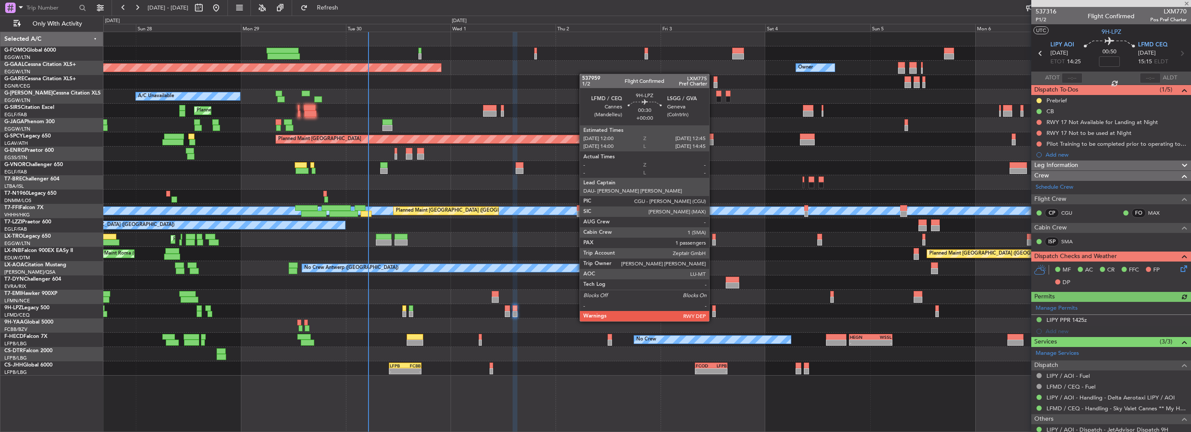
click at [713, 313] on div at bounding box center [713, 314] width 3 height 6
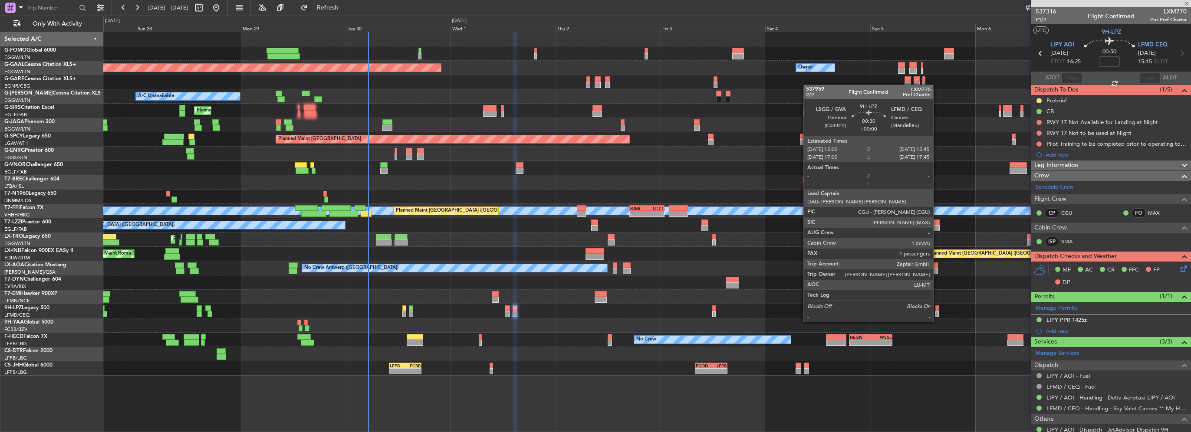
type input "1"
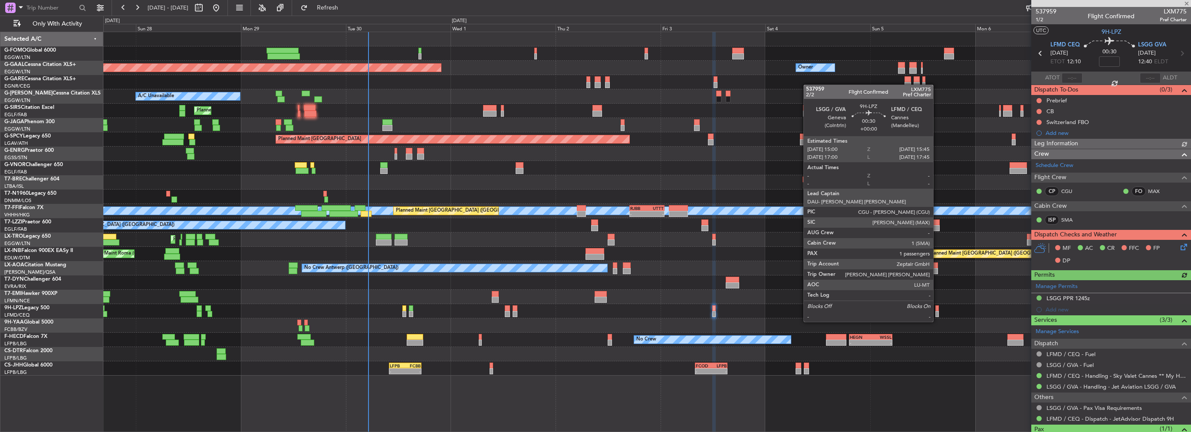
click at [937, 313] on div at bounding box center [936, 314] width 3 height 6
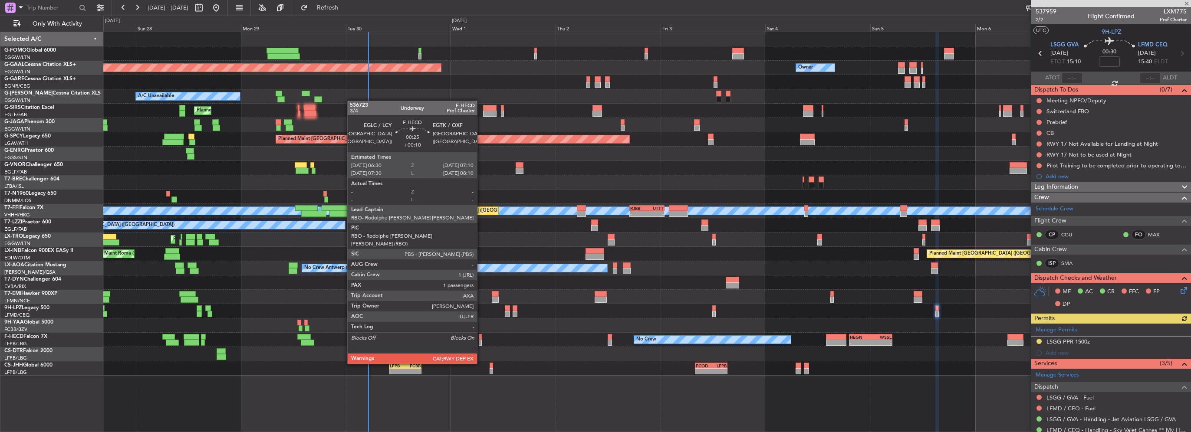
click at [481, 340] on div at bounding box center [480, 343] width 3 height 6
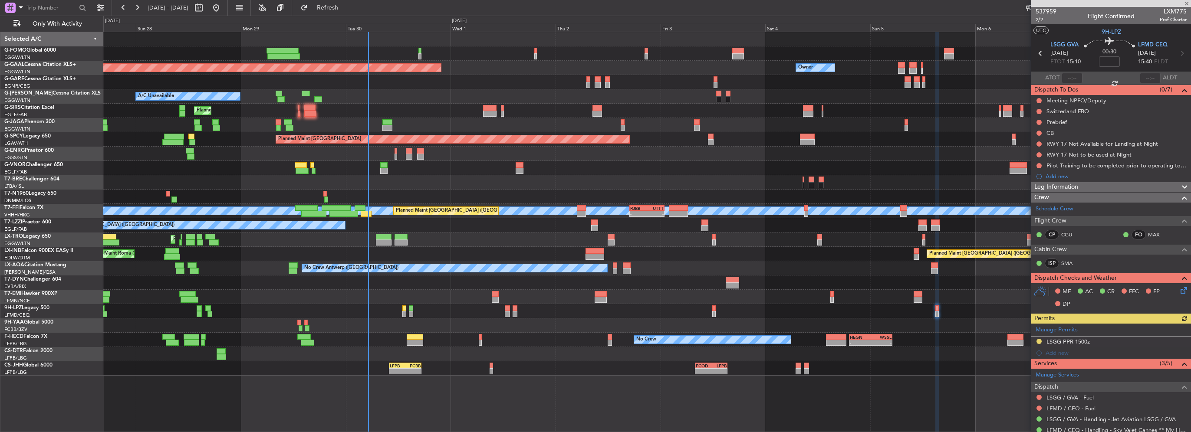
type input "+00:10"
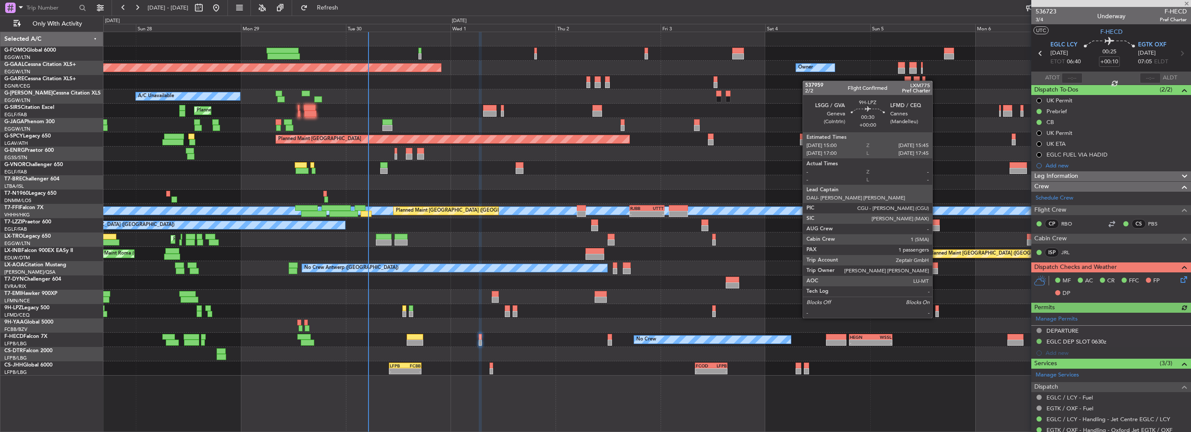
click at [936, 309] on div at bounding box center [936, 308] width 3 height 6
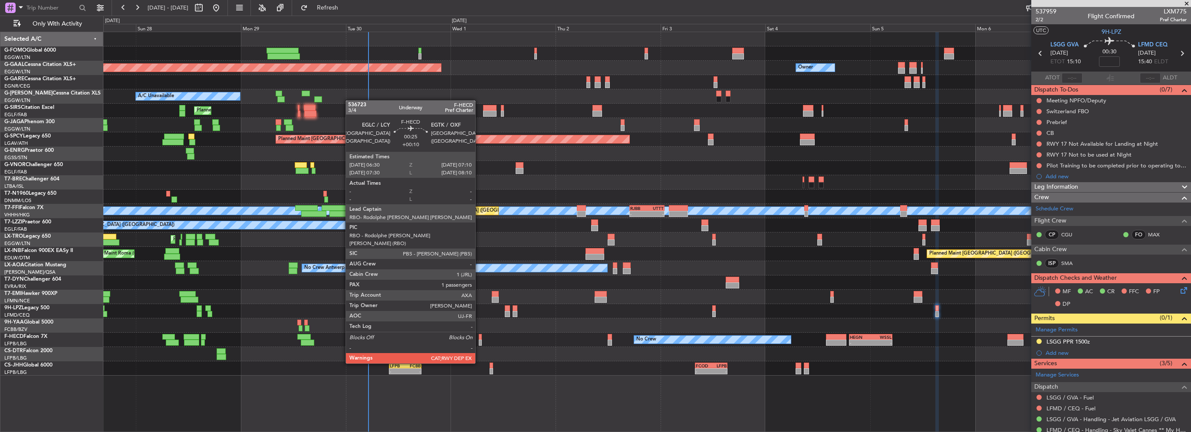
click at [479, 340] on div at bounding box center [480, 343] width 3 height 6
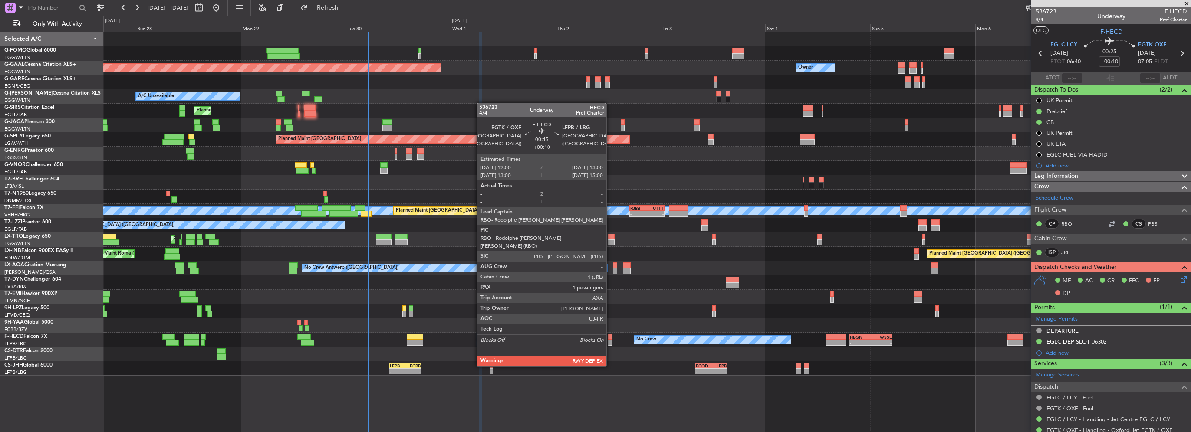
click at [610, 342] on div at bounding box center [609, 343] width 5 height 6
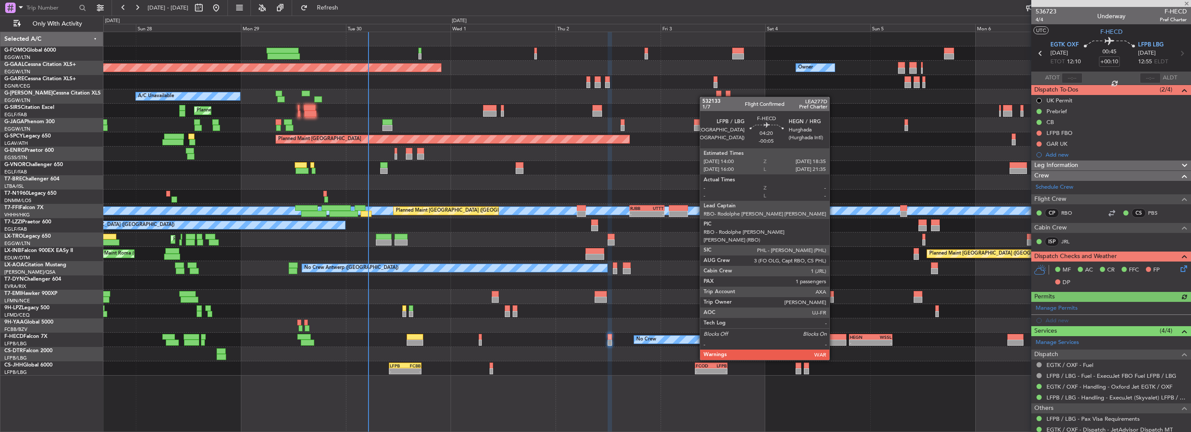
click at [833, 336] on div at bounding box center [836, 337] width 20 height 6
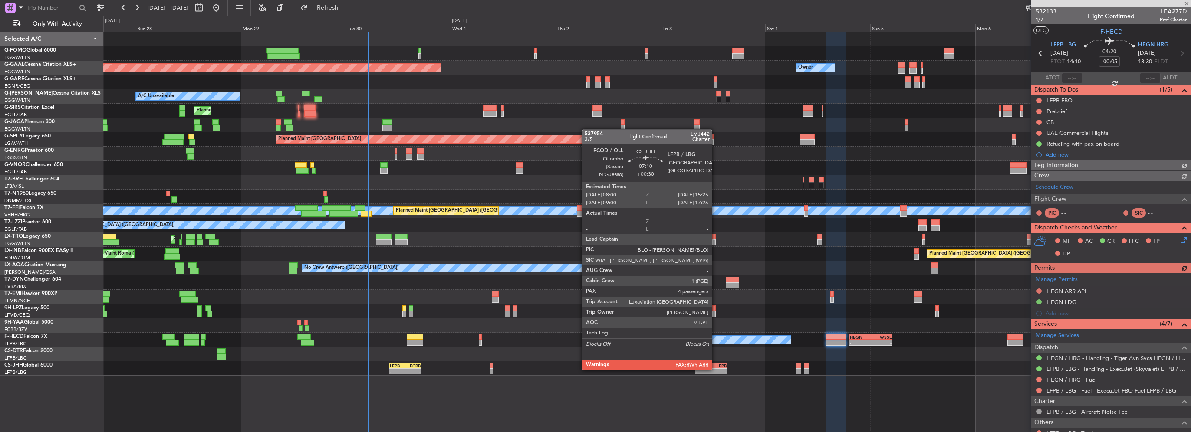
click at [716, 369] on div "-" at bounding box center [719, 371] width 16 height 5
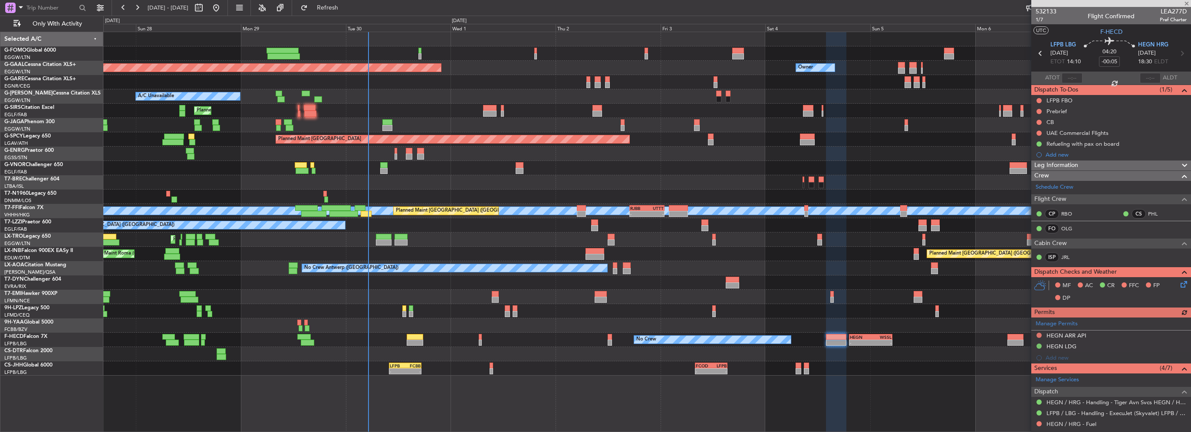
type input "+00:30"
type input "5"
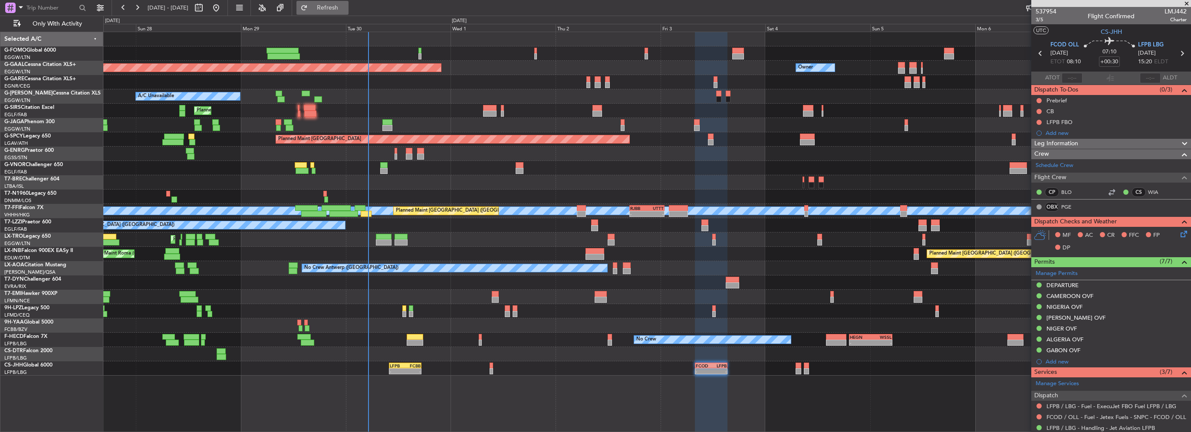
click at [346, 5] on span "Refresh" at bounding box center [327, 8] width 36 height 6
click at [346, 7] on span "Refresh" at bounding box center [327, 8] width 36 height 6
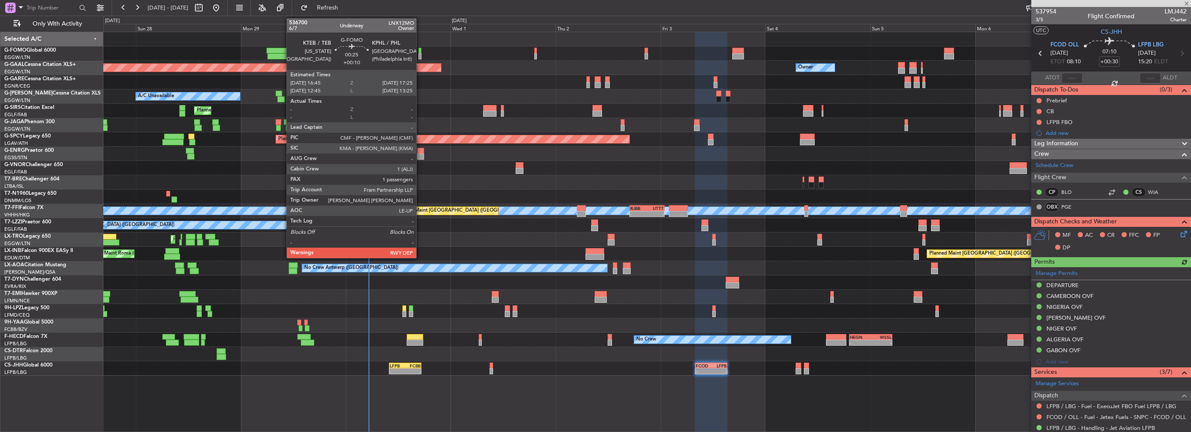
click at [420, 55] on div at bounding box center [419, 56] width 3 height 6
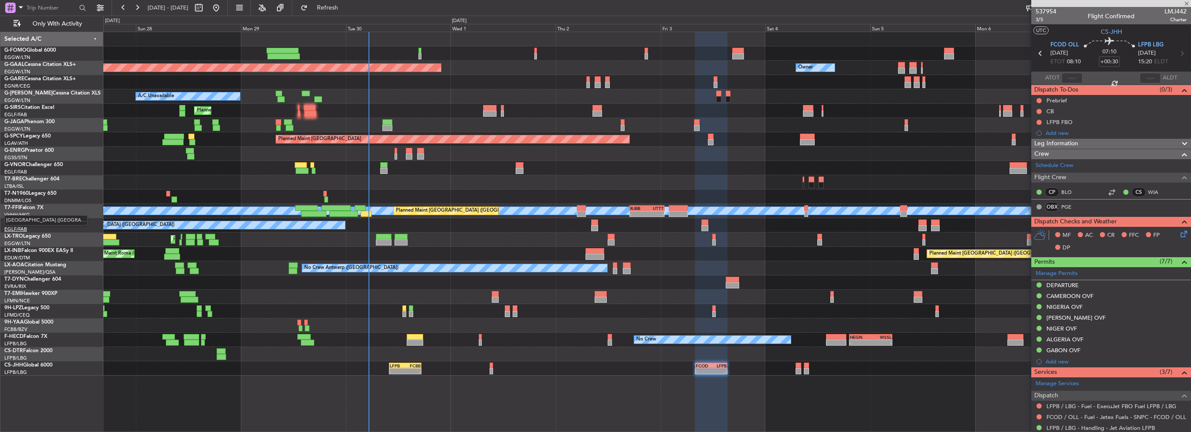
type input "+00:10"
type input "1"
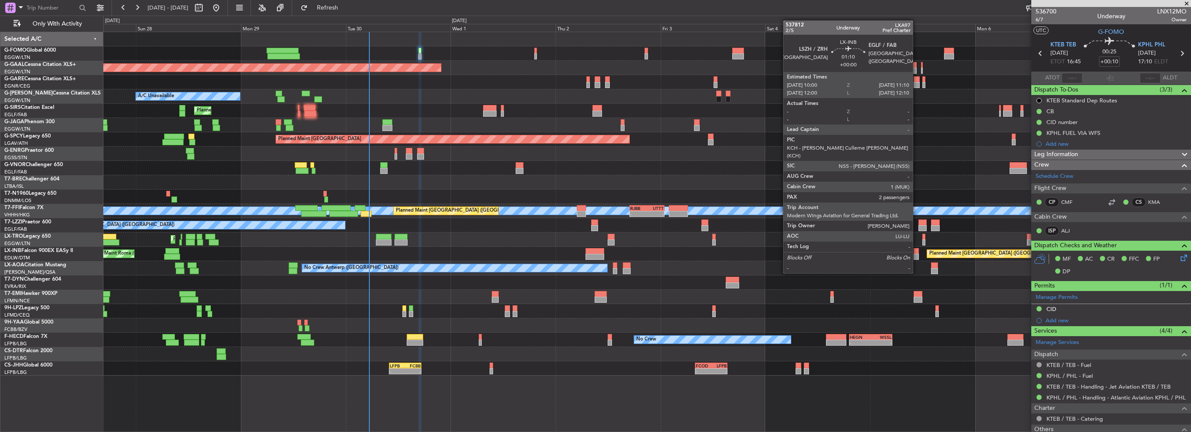
click at [916, 257] on div at bounding box center [915, 257] width 5 height 6
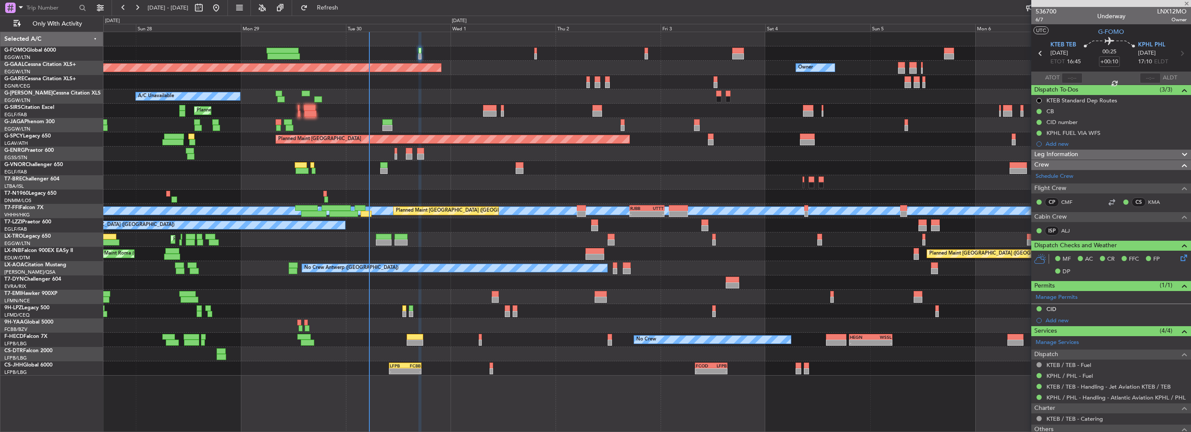
type input "2"
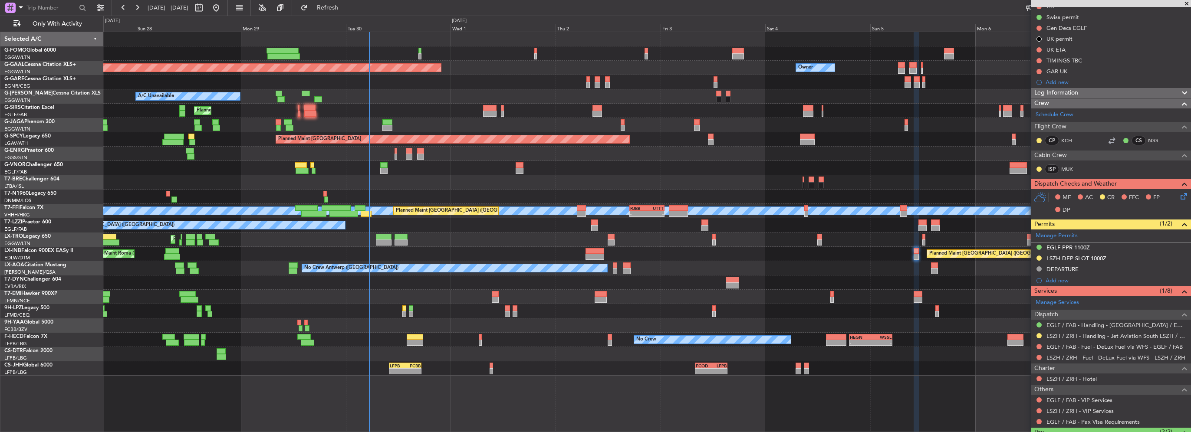
scroll to position [130, 0]
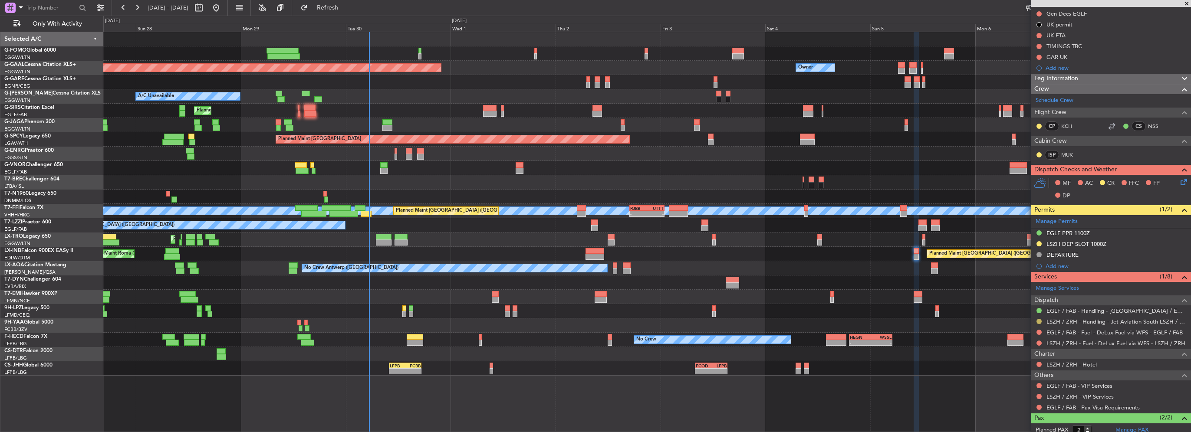
click at [1039, 319] on button at bounding box center [1038, 321] width 5 height 5
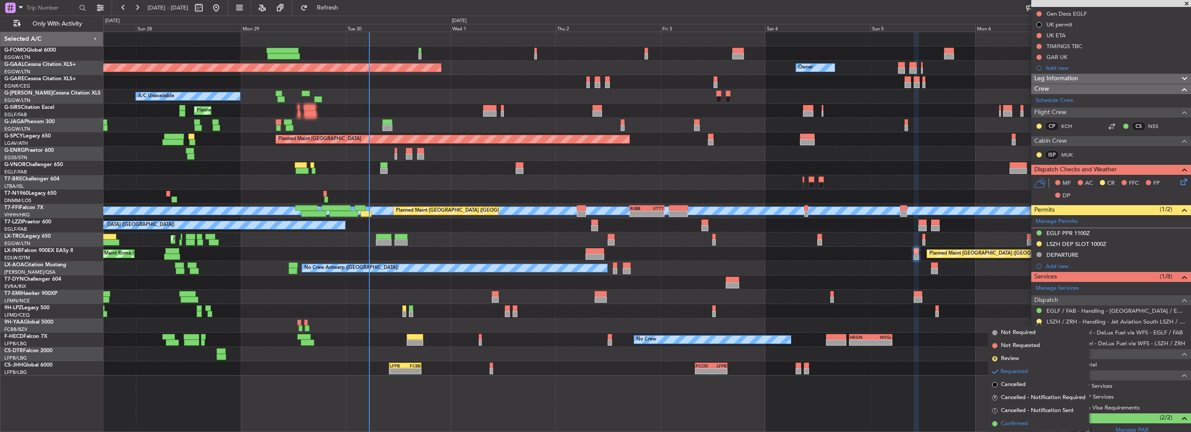
click at [1018, 424] on span "Confirmed" at bounding box center [1014, 424] width 27 height 9
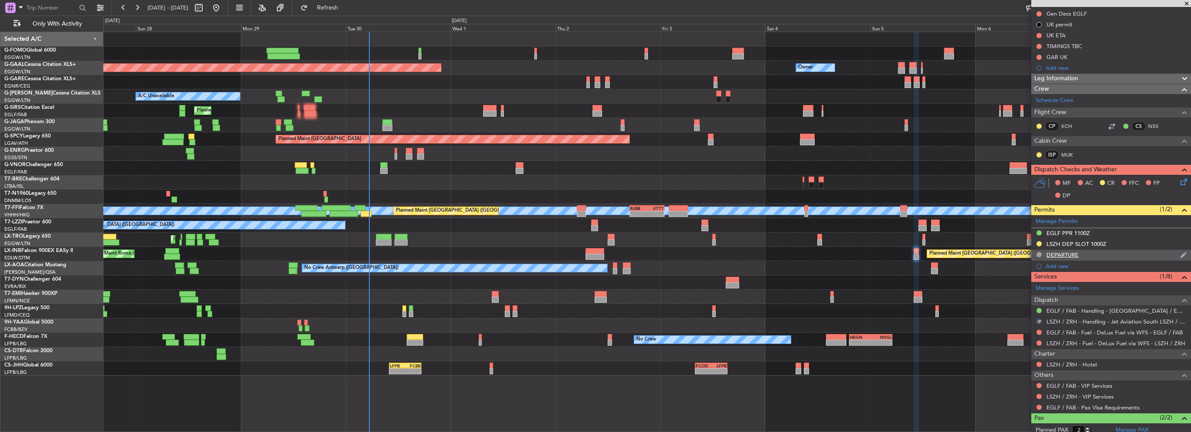
scroll to position [43, 0]
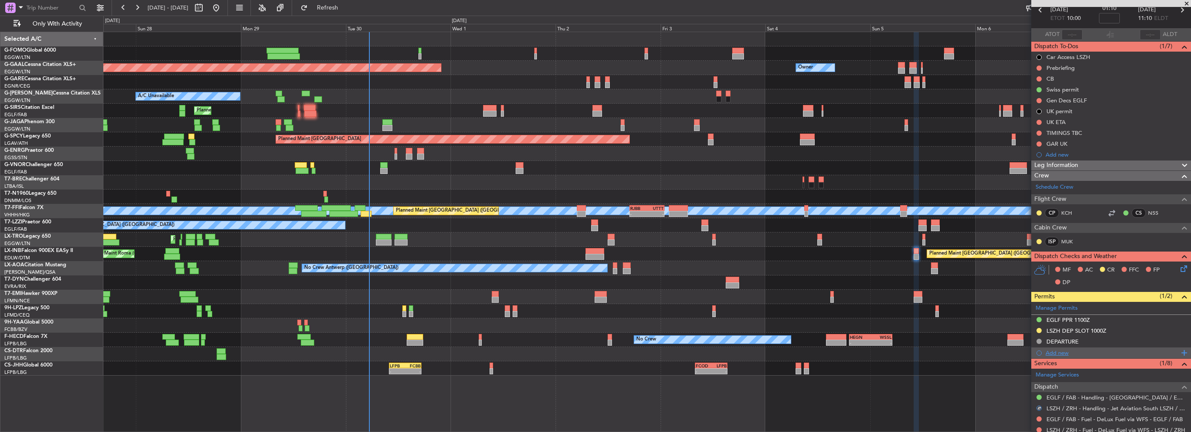
click at [1061, 350] on div "Add new" at bounding box center [1111, 352] width 133 height 7
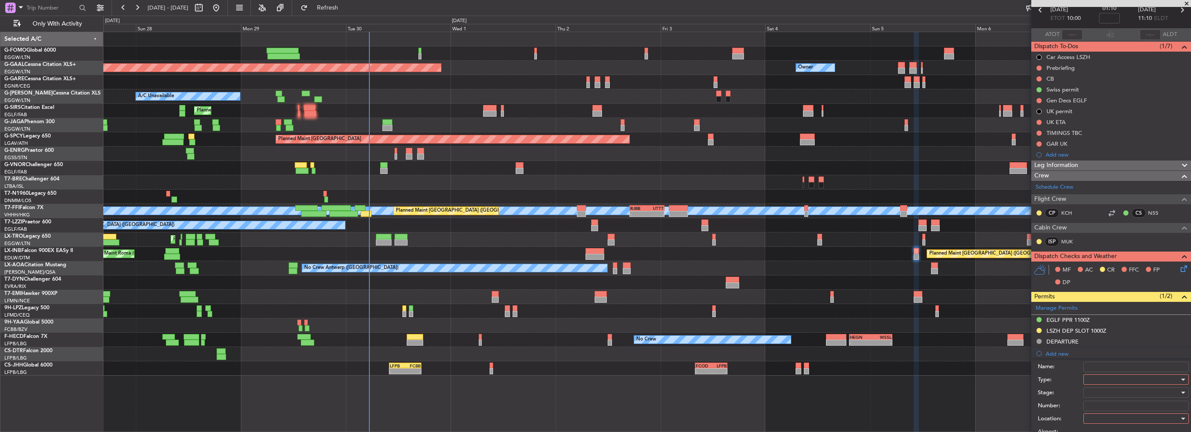
scroll to position [130, 0]
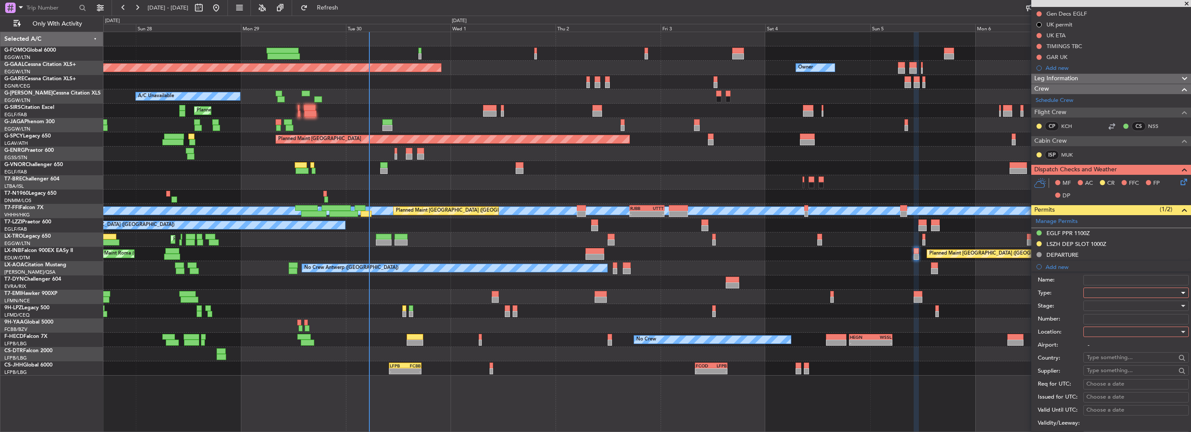
click at [1111, 290] on div at bounding box center [1133, 292] width 92 height 13
click at [1105, 370] on span "Departure" at bounding box center [1132, 370] width 91 height 13
click at [1100, 332] on div at bounding box center [1133, 331] width 92 height 13
click at [1102, 348] on span "Departure" at bounding box center [1132, 348] width 91 height 13
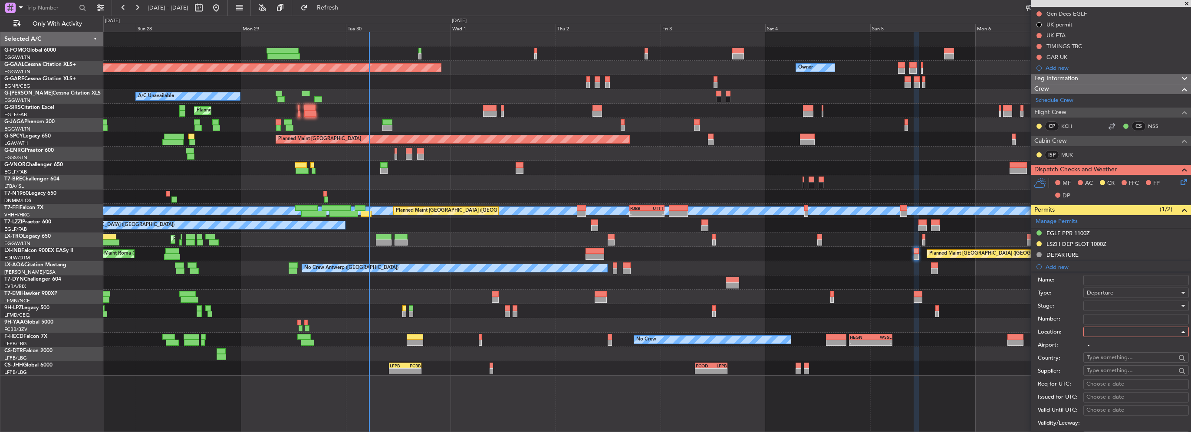
type input "LSZH / ZRH"
click at [1108, 302] on div at bounding box center [1133, 305] width 92 height 13
click at [1114, 374] on span "Received OK" at bounding box center [1132, 374] width 91 height 13
click at [1116, 321] on input "Number:" at bounding box center [1135, 319] width 105 height 10
paste input "LSZHDLXA0097D0"
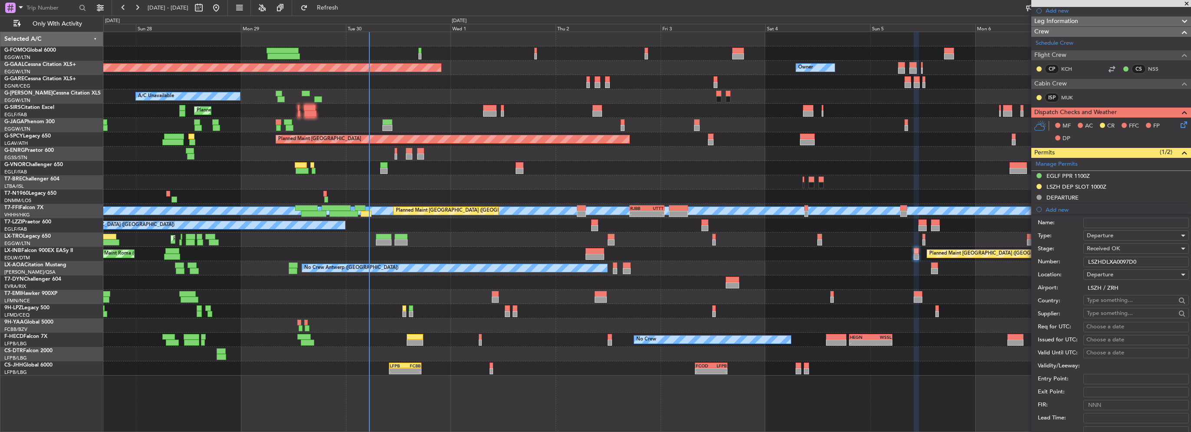
scroll to position [217, 0]
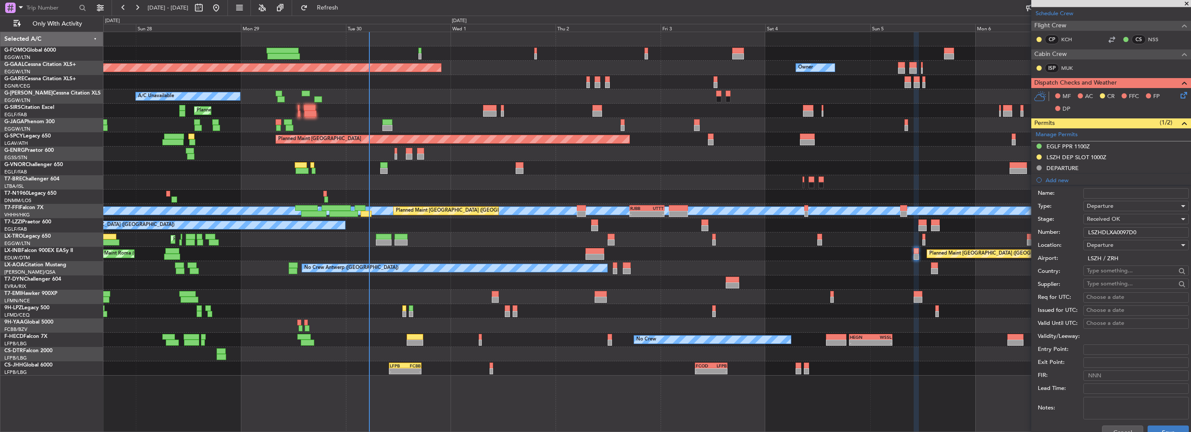
type input "LSZHDLXA0097D0"
click at [1168, 430] on button "Save" at bounding box center [1167, 433] width 41 height 14
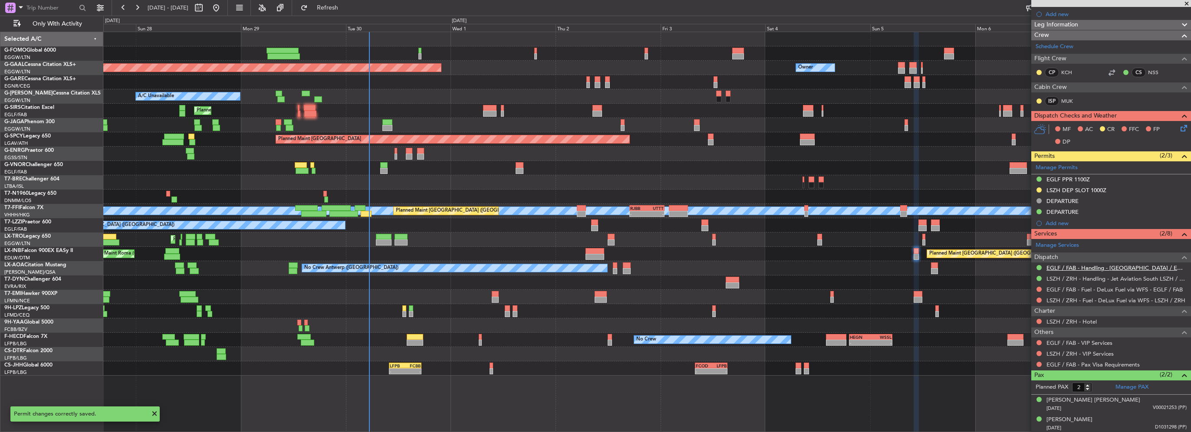
scroll to position [54, 0]
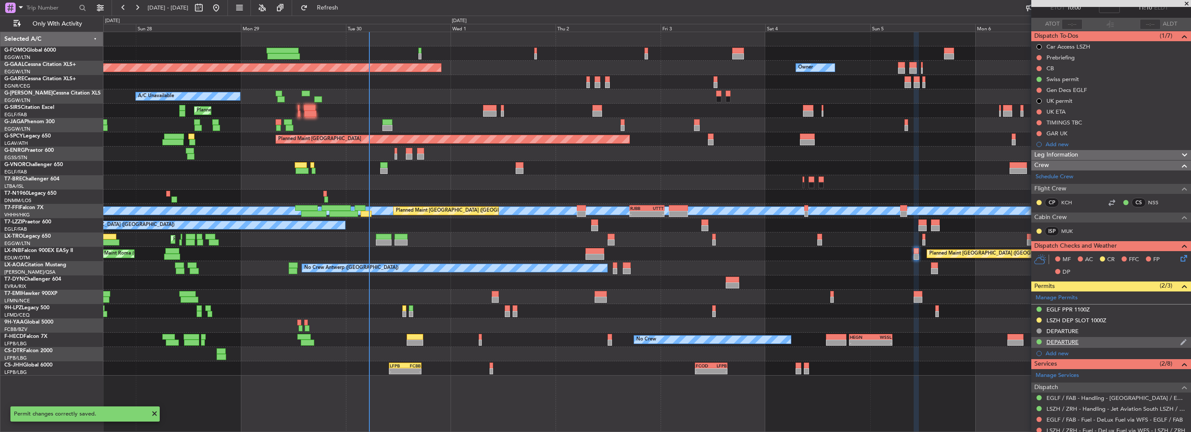
click at [1098, 339] on div "DEPARTURE" at bounding box center [1111, 342] width 160 height 11
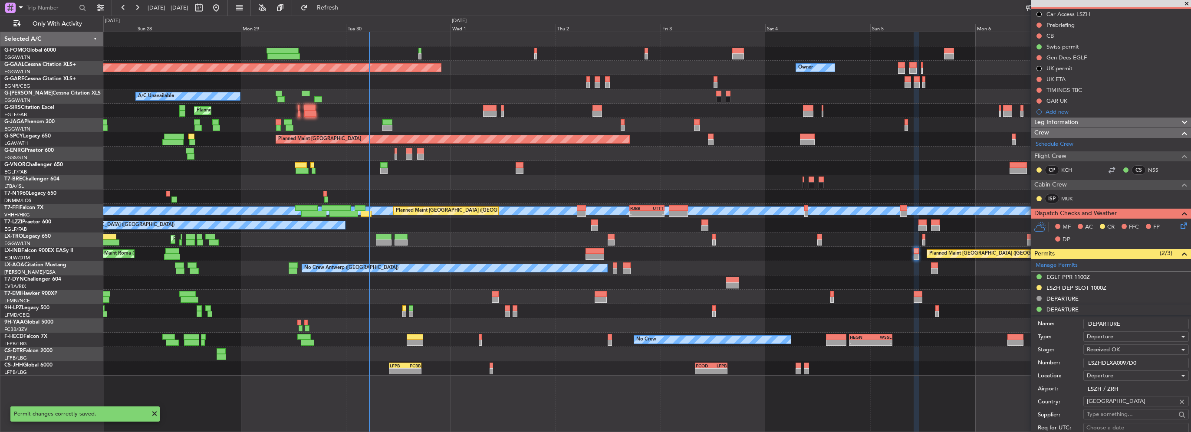
scroll to position [141, 0]
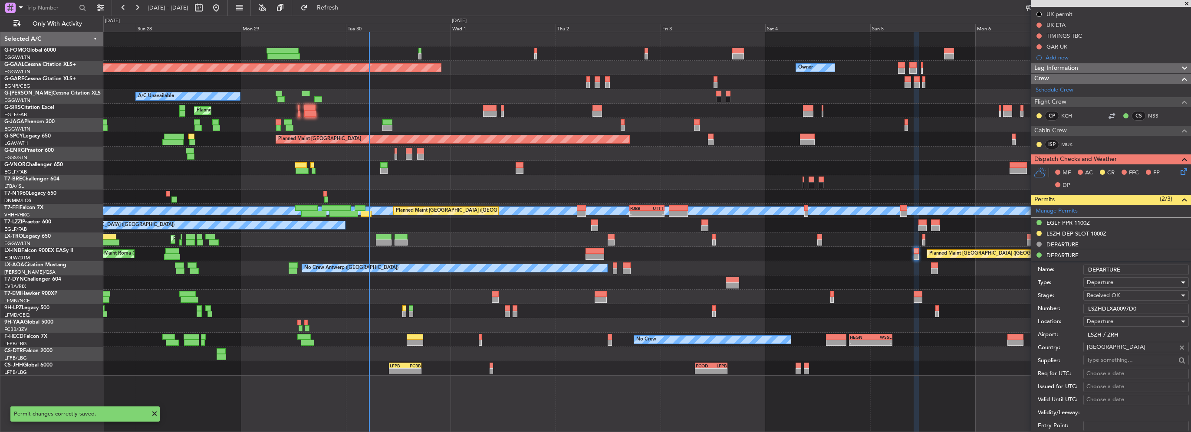
click at [1100, 283] on span "Departure" at bounding box center [1100, 283] width 26 height 8
click at [1116, 361] on span "Slot" at bounding box center [1132, 364] width 91 height 13
drag, startPoint x: 1128, startPoint y: 266, endPoint x: 1021, endPoint y: 267, distance: 107.6
click at [1023, 267] on fb-app "27 Sep 2025 - 08 Oct 2025 Refresh Quick Links Only With Activity Owner Planned …" at bounding box center [595, 220] width 1191 height 426
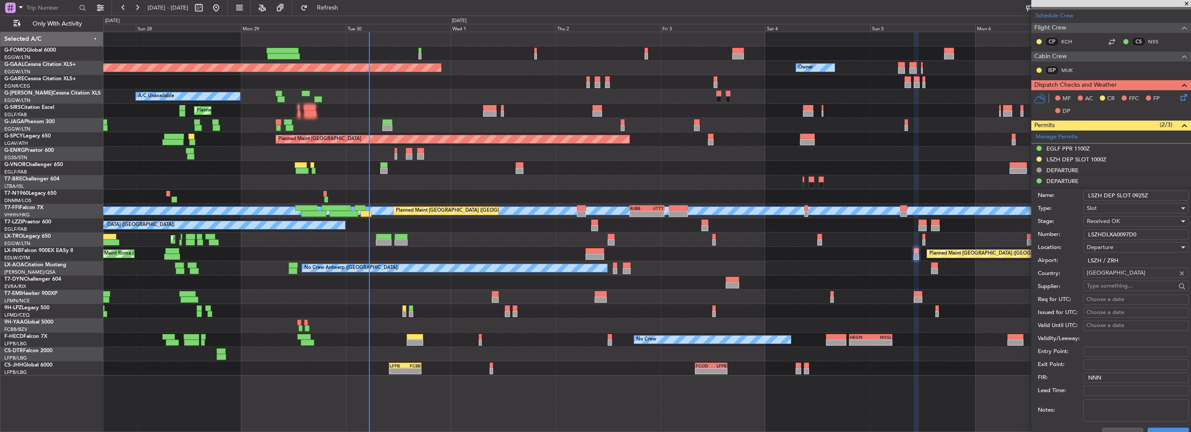
scroll to position [227, 0]
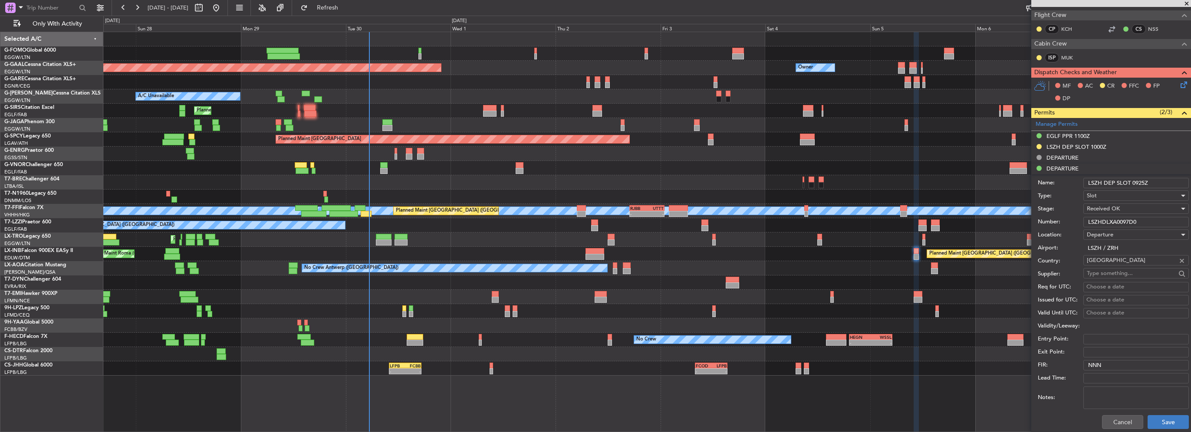
type input "LSZH DEP SLOT 0925Z"
click at [1162, 417] on button "Save" at bounding box center [1167, 422] width 41 height 14
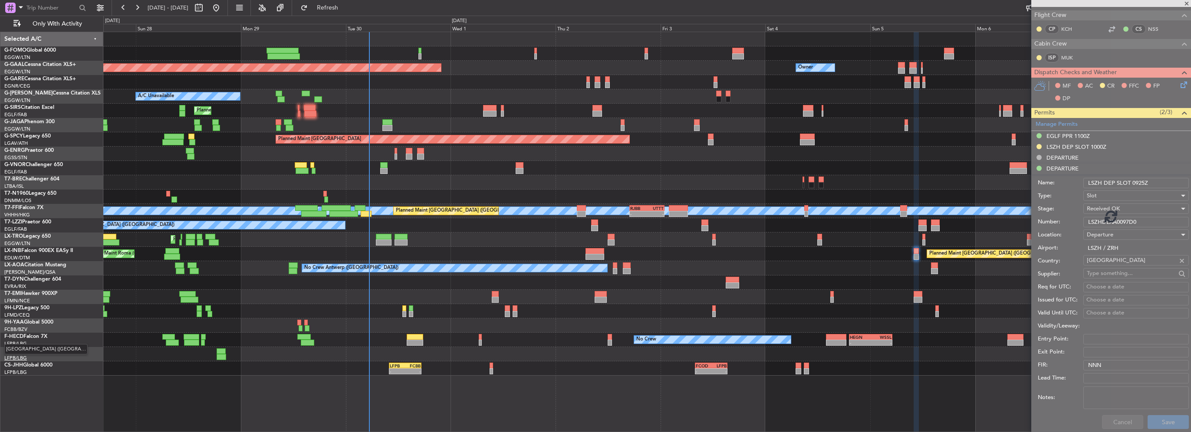
scroll to position [184, 0]
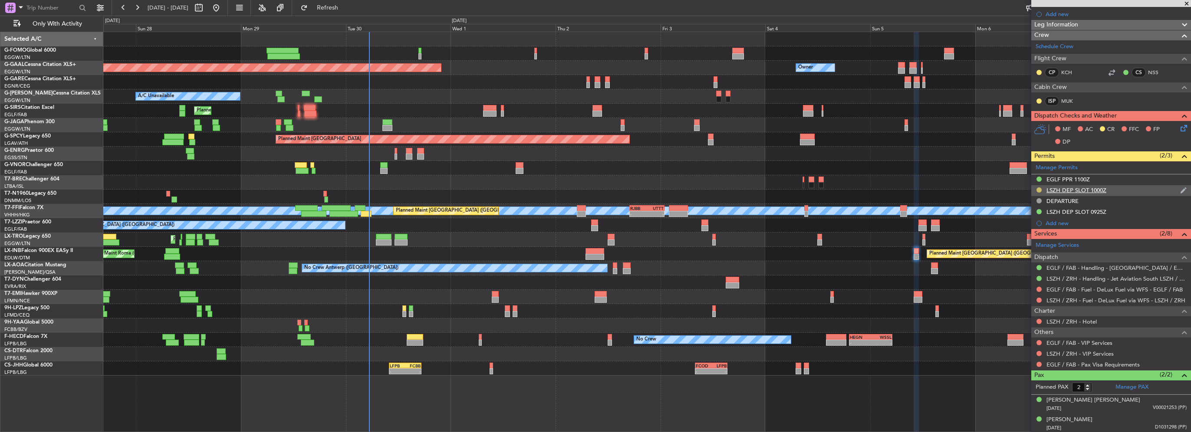
click at [1041, 187] on button at bounding box center [1038, 189] width 5 height 5
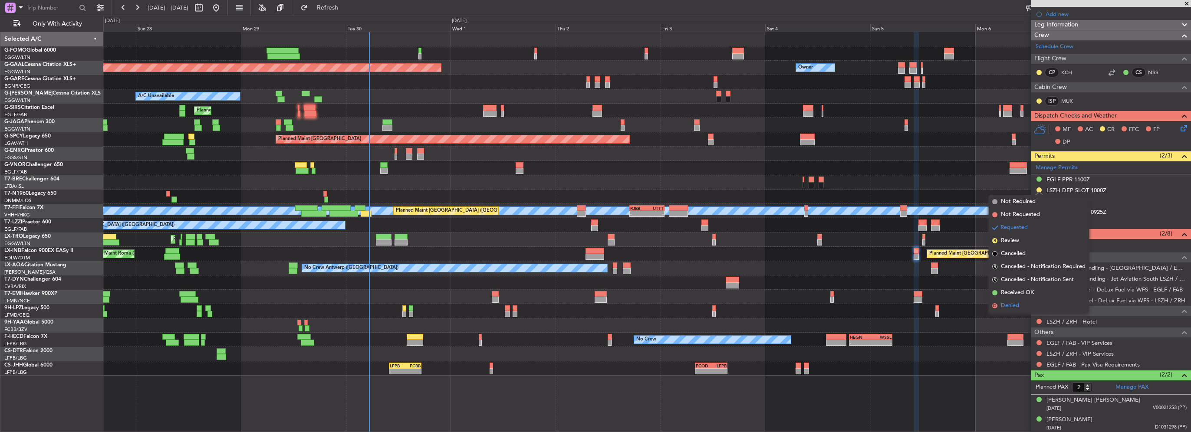
click at [1021, 305] on li "D Denied" at bounding box center [1038, 305] width 100 height 13
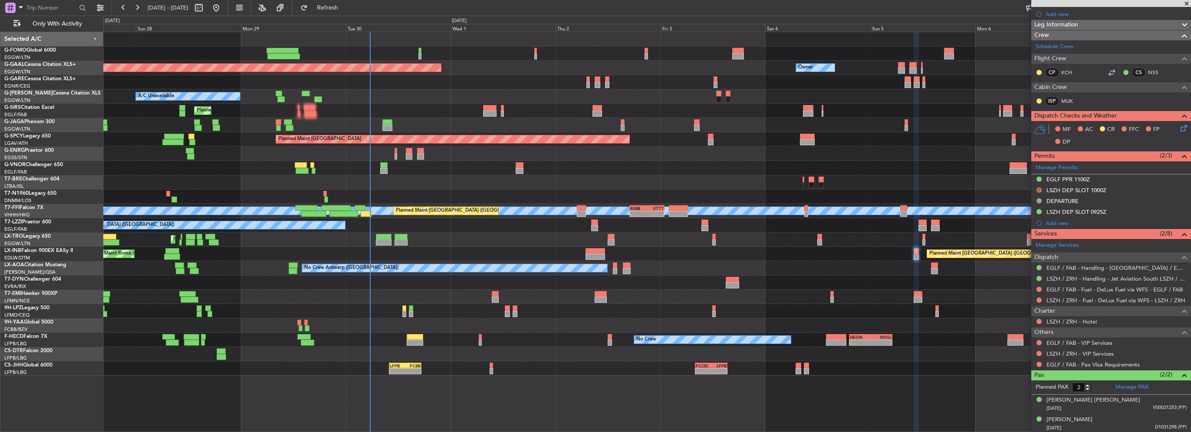
click at [317, 68] on div "Owner Planned Maint Dusseldorf Owner" at bounding box center [646, 68] width 1087 height 14
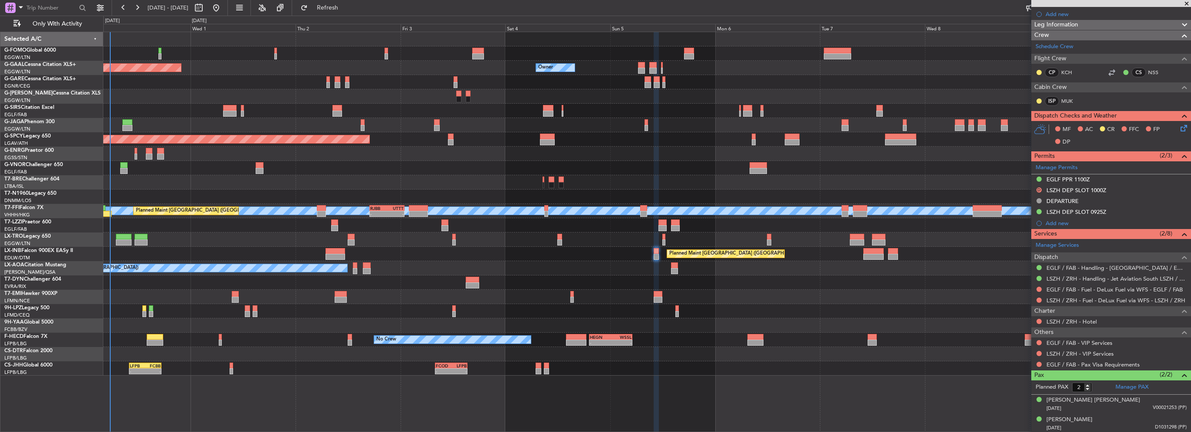
click at [184, 73] on div "Owner Planned Maint Dusseldorf Owner Owner" at bounding box center [646, 68] width 1087 height 14
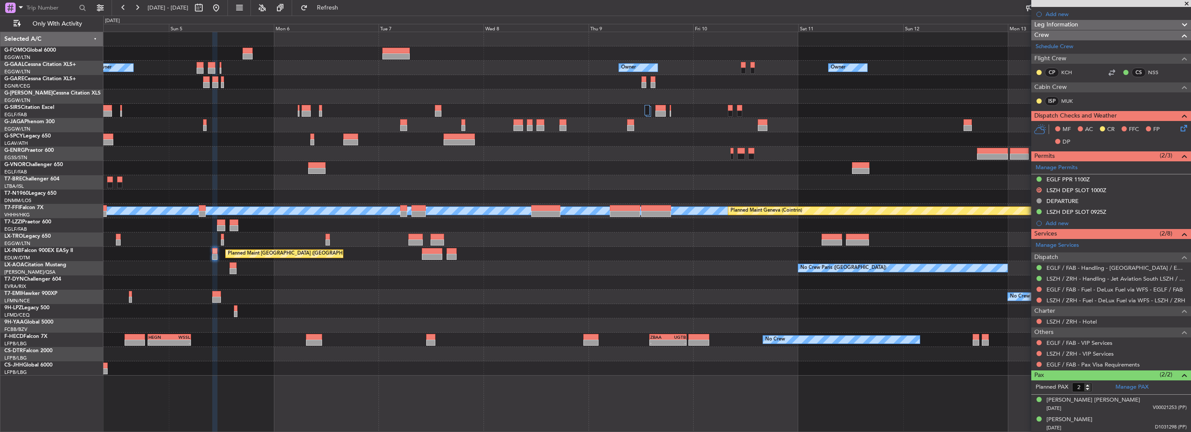
click at [179, 65] on div "Owner Owner Owner Owner Owner No Crew" at bounding box center [646, 68] width 1087 height 14
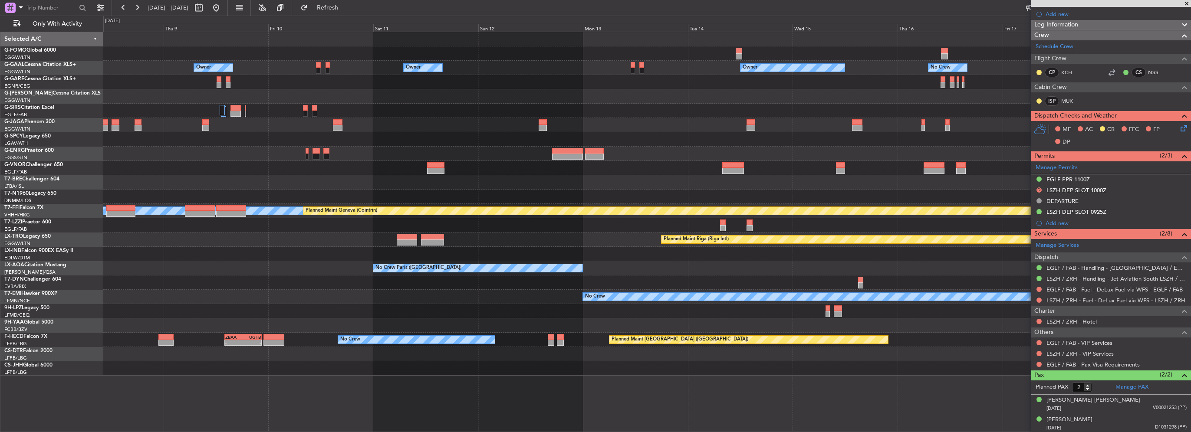
click at [123, 62] on div "Owner Owner Owner Owner No Crew Owner" at bounding box center [646, 68] width 1087 height 14
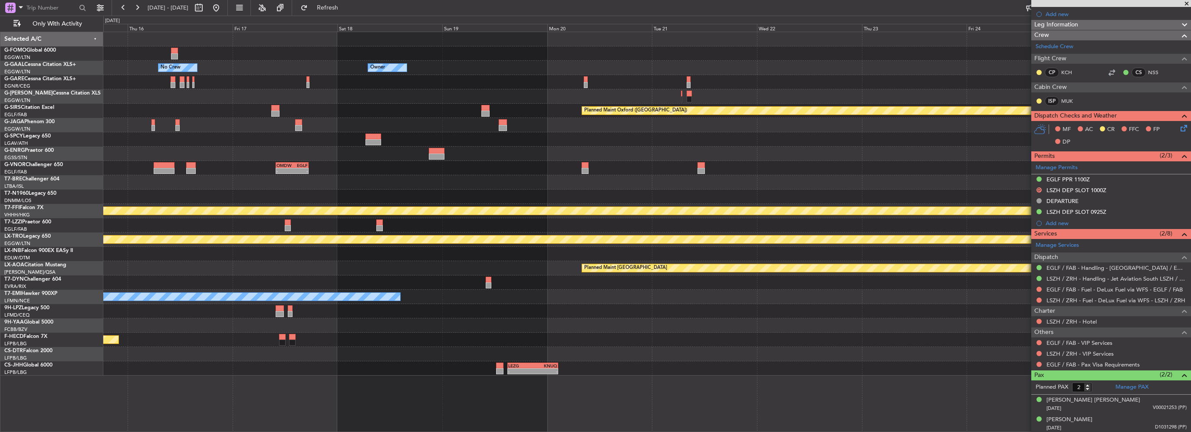
click at [29, 19] on fb-flight-board "27 Sep 2025 - 08 Oct 2025 Refresh Quick Links Only With Activity Owner No Crew …" at bounding box center [595, 220] width 1191 height 426
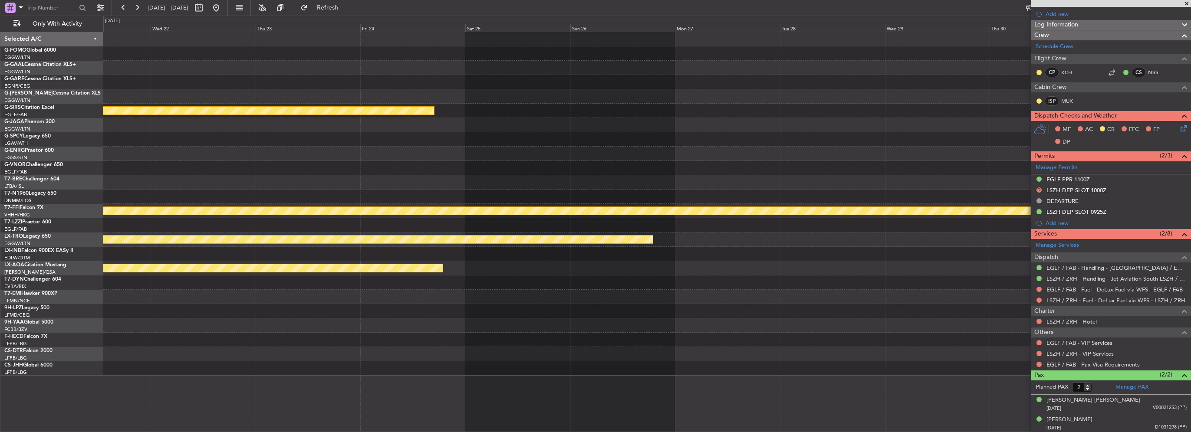
click at [170, 36] on div at bounding box center [646, 39] width 1087 height 14
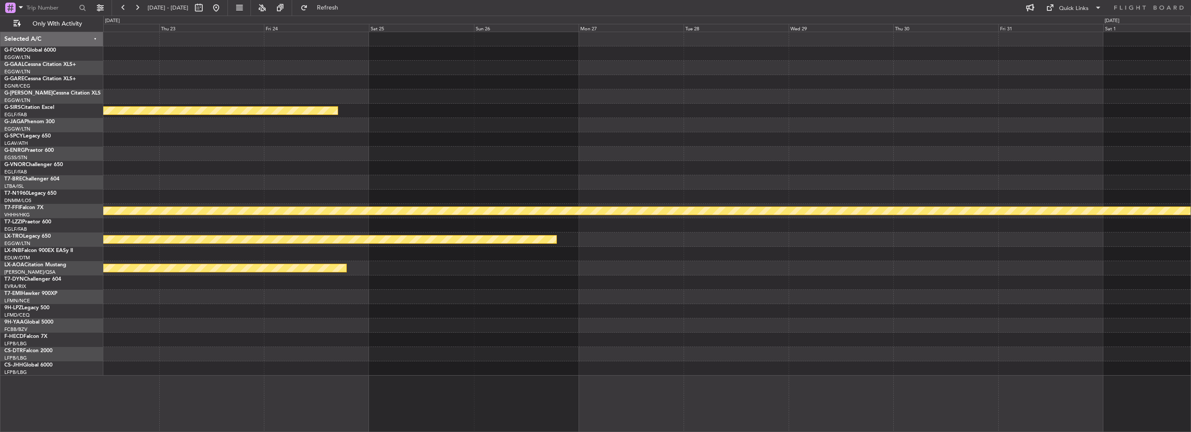
scroll to position [0, 0]
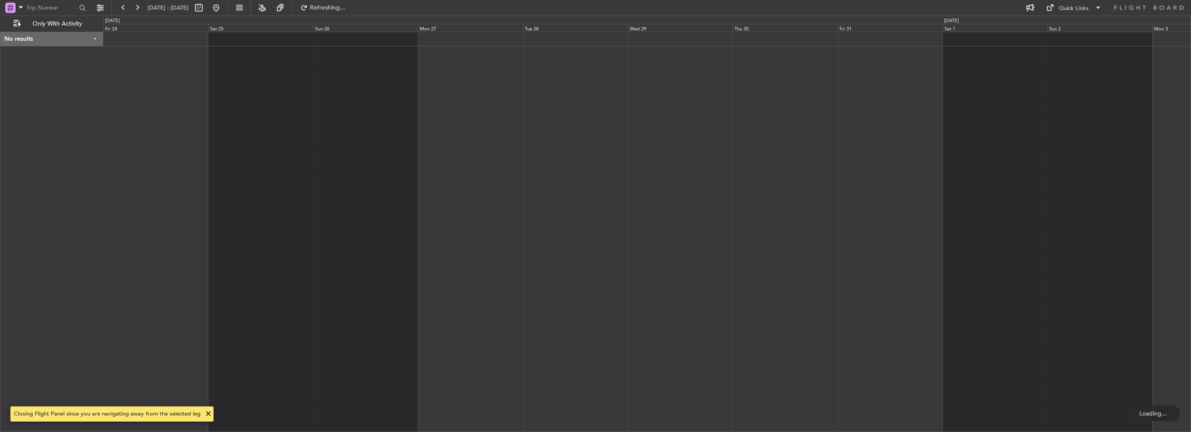
click at [413, 74] on div at bounding box center [646, 232] width 1087 height 401
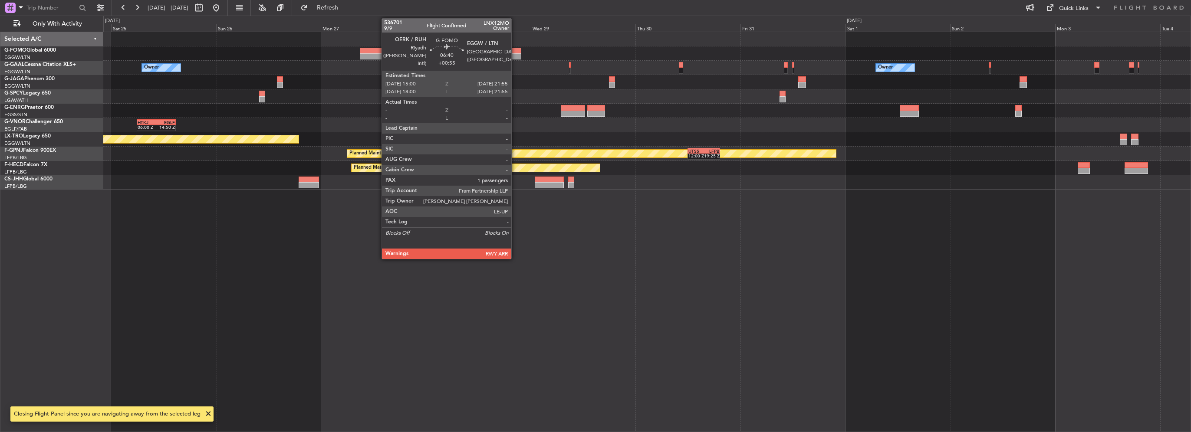
click at [515, 54] on div at bounding box center [506, 56] width 30 height 6
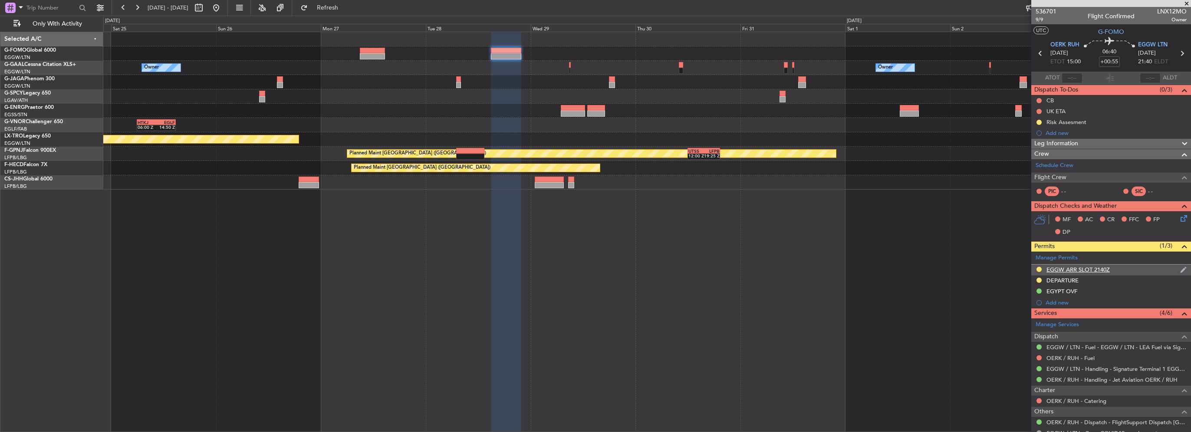
click at [1097, 269] on div "EGGW ARR SLOT 2140Z" at bounding box center [1077, 269] width 63 height 7
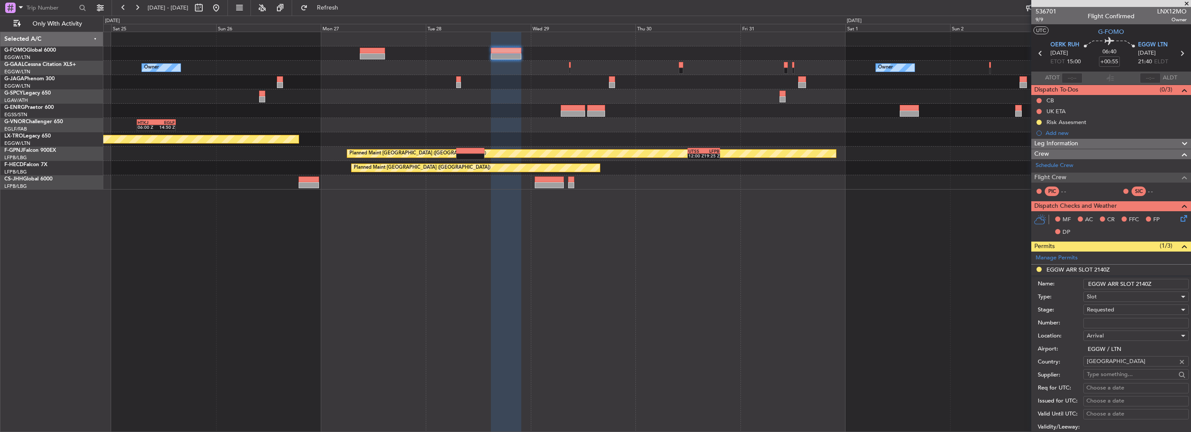
drag, startPoint x: 1149, startPoint y: 282, endPoint x: 1142, endPoint y: 283, distance: 6.6
click at [1142, 283] on input "EGGW ARR SLOT 2140Z" at bounding box center [1135, 284] width 105 height 10
type input "EGGW ARR SLOT 2155Z"
click at [1110, 307] on span "Requested" at bounding box center [1100, 310] width 27 height 8
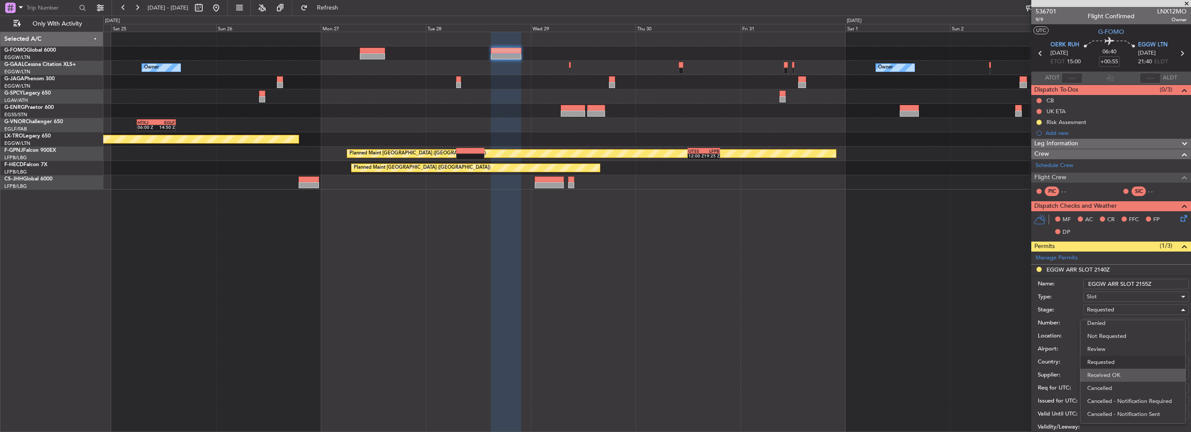
click at [1113, 380] on span "Received OK" at bounding box center [1132, 375] width 91 height 13
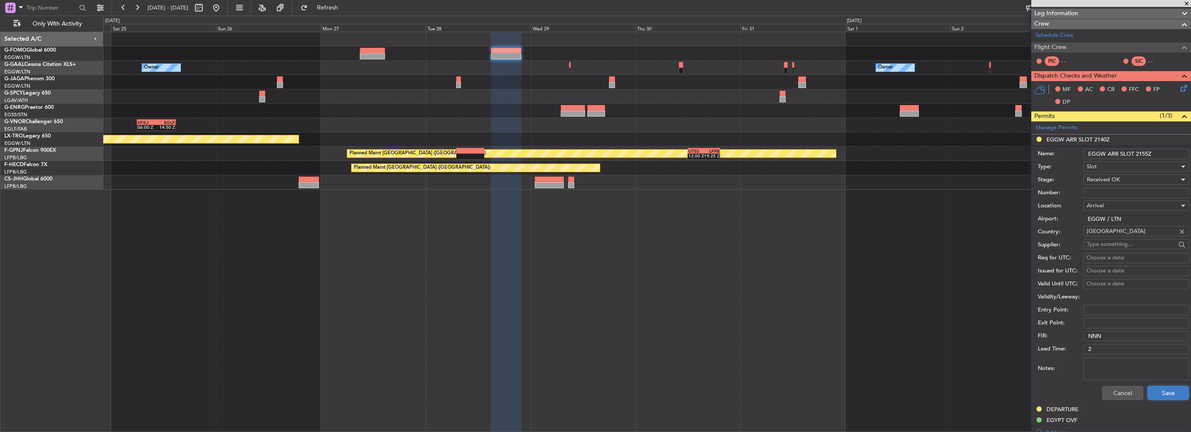
click at [1150, 399] on button "Save" at bounding box center [1167, 393] width 41 height 14
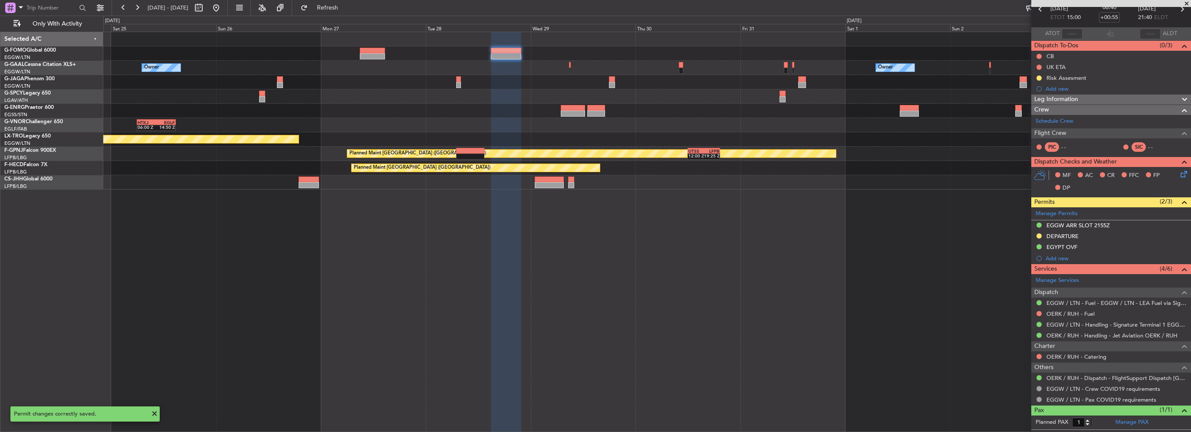
scroll to position [60, 0]
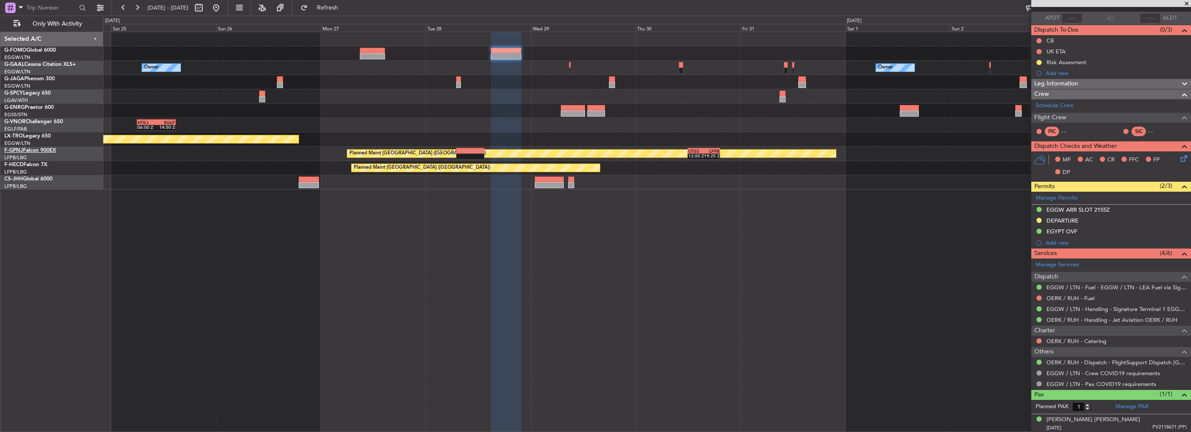
drag, startPoint x: 246, startPoint y: 7, endPoint x: 13, endPoint y: 148, distance: 272.6
click at [223, 7] on button at bounding box center [216, 8] width 14 height 14
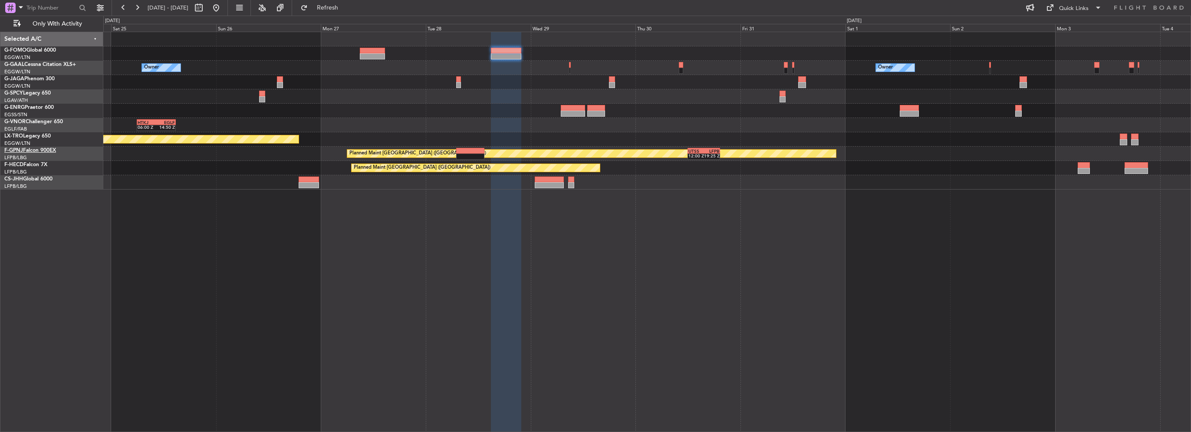
scroll to position [0, 0]
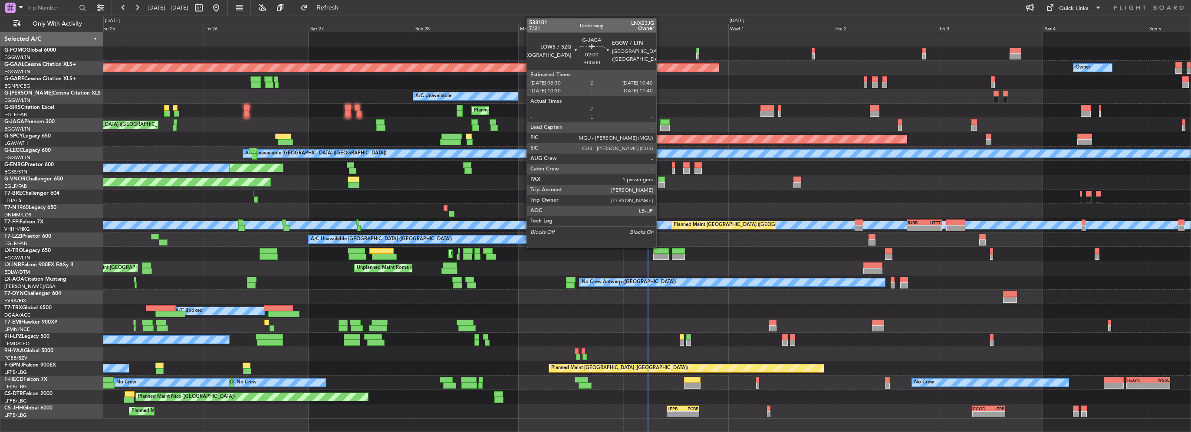
click at [660, 121] on div at bounding box center [665, 122] width 10 height 6
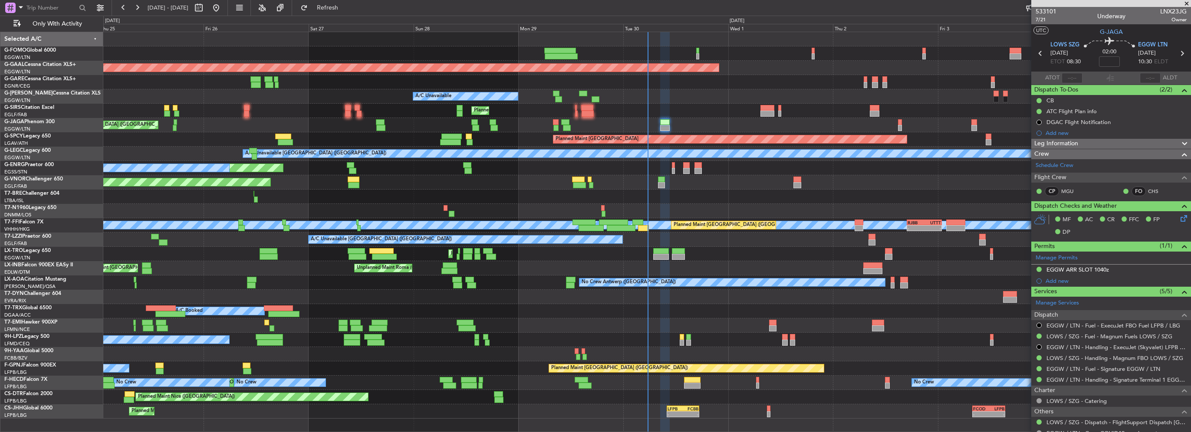
click at [352, 117] on div "Planned Maint London (Luton) Planned Maint Dusseldorf Owner A/C Unavailable Pla…" at bounding box center [646, 225] width 1087 height 387
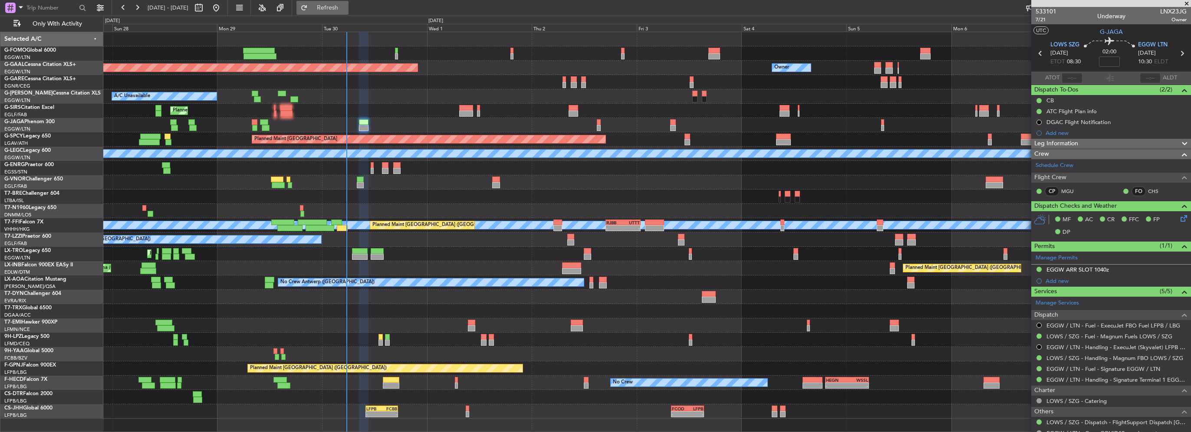
click at [346, 9] on span "Refresh" at bounding box center [327, 8] width 36 height 6
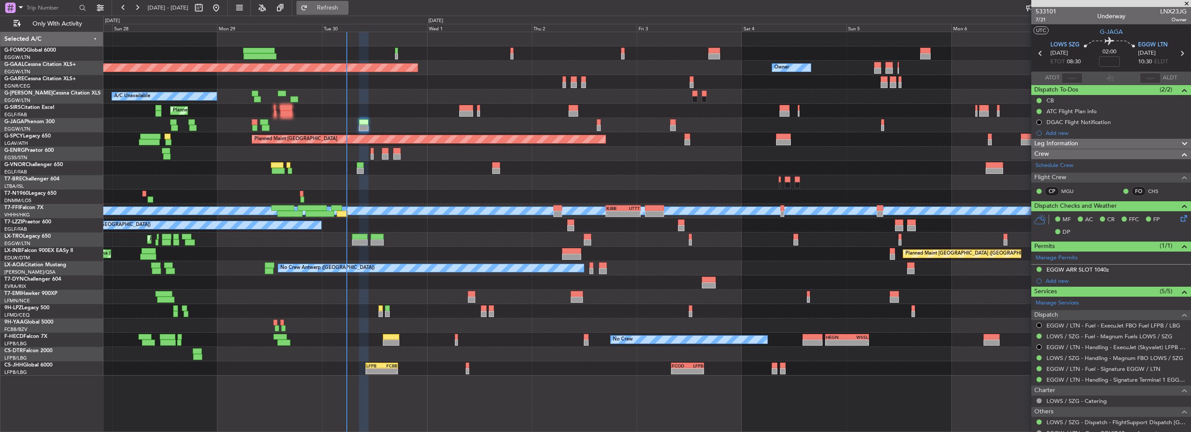
click at [346, 6] on span "Refresh" at bounding box center [327, 8] width 36 height 6
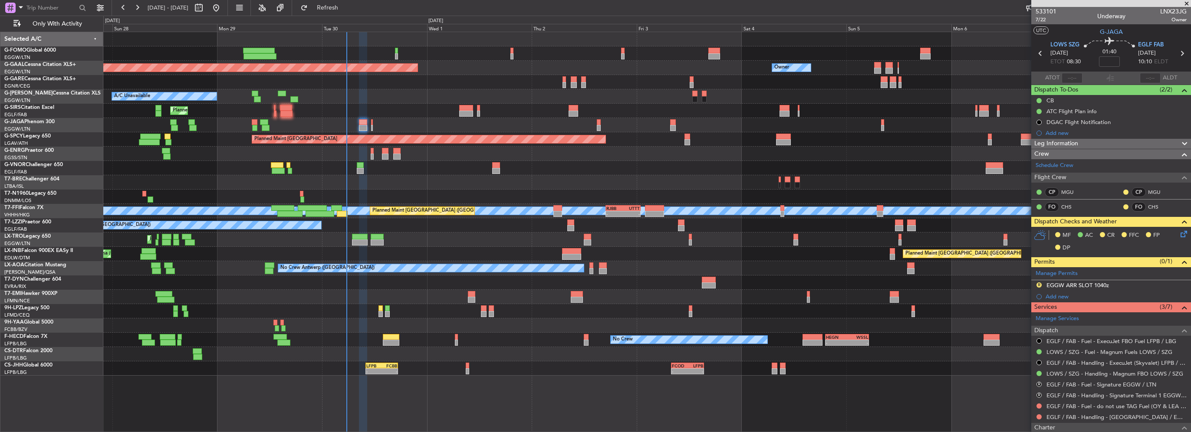
drag, startPoint x: 1123, startPoint y: 56, endPoint x: 1112, endPoint y: 59, distance: 11.7
click at [1112, 59] on div "01:40" at bounding box center [1108, 53] width 57 height 32
click at [1112, 59] on input at bounding box center [1109, 61] width 21 height 10
type input "+00:20"
click at [332, 4] on button "Refresh" at bounding box center [322, 8] width 52 height 14
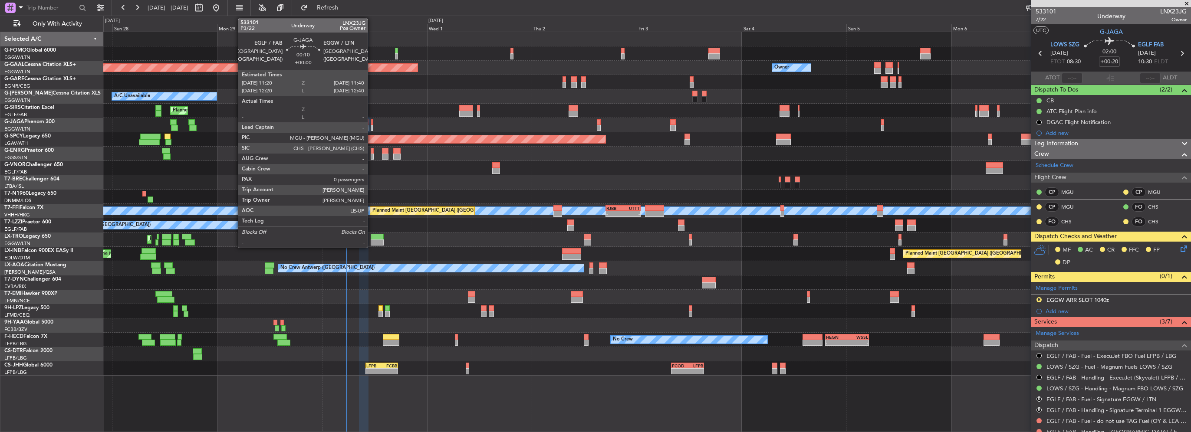
click at [371, 125] on div at bounding box center [372, 128] width 2 height 6
type input "0"
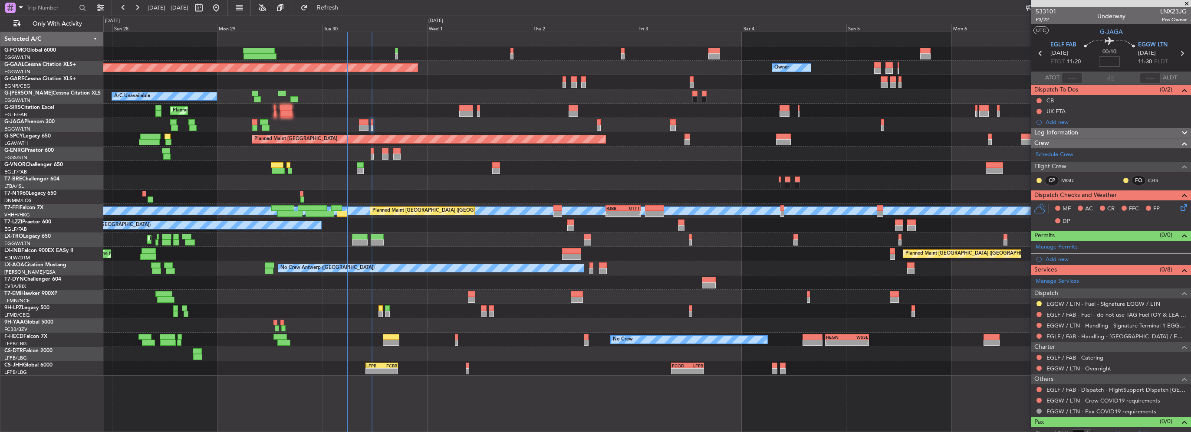
click at [1116, 59] on input at bounding box center [1109, 61] width 21 height 10
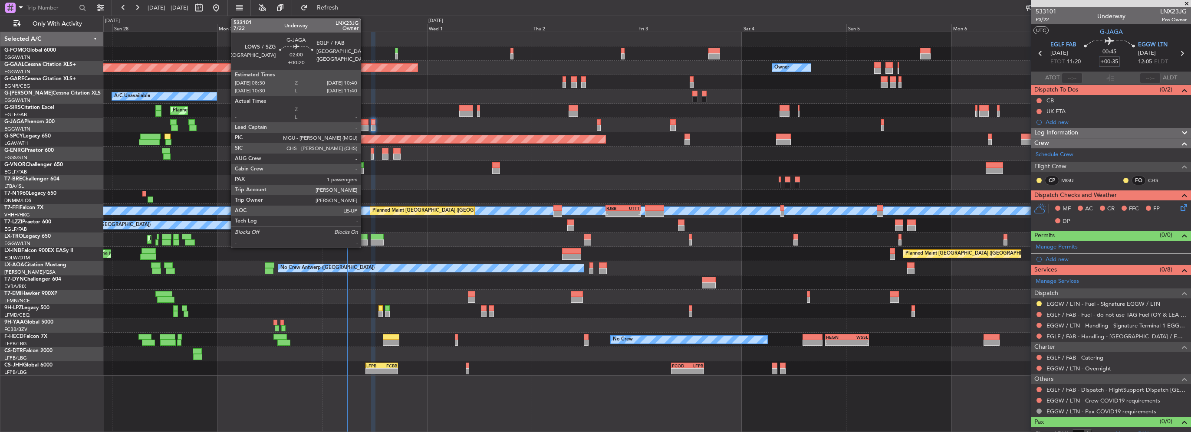
click at [364, 123] on div at bounding box center [364, 122] width 10 height 6
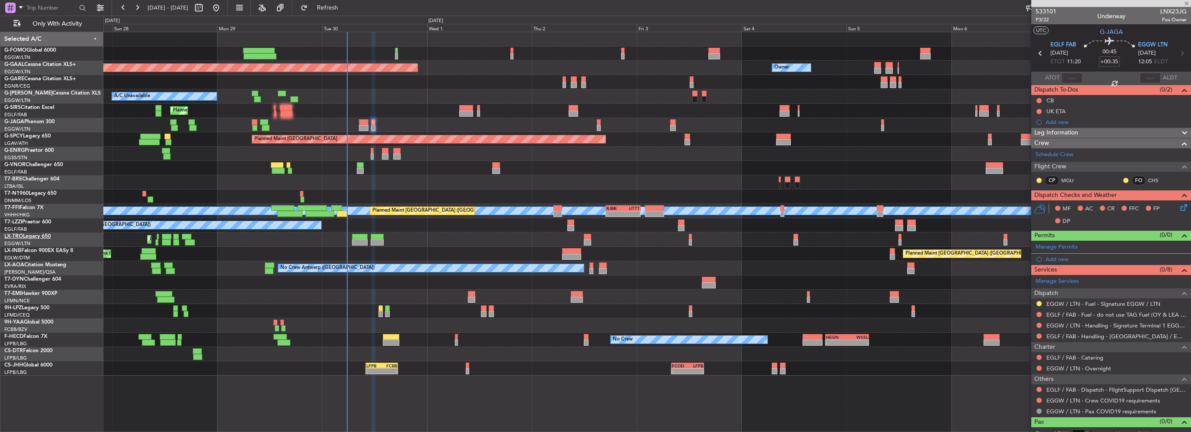
type input "+00:20"
type input "1"
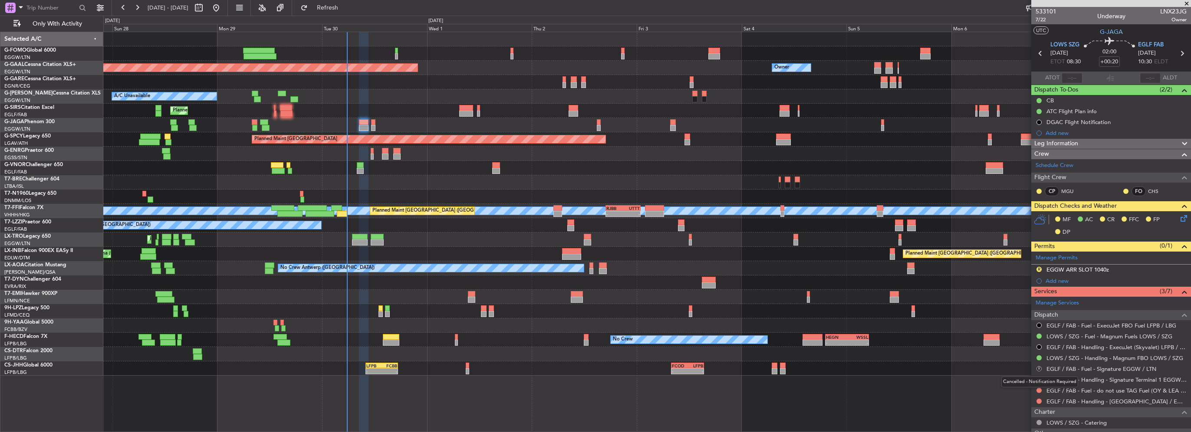
click at [1039, 366] on button "R" at bounding box center [1038, 368] width 5 height 5
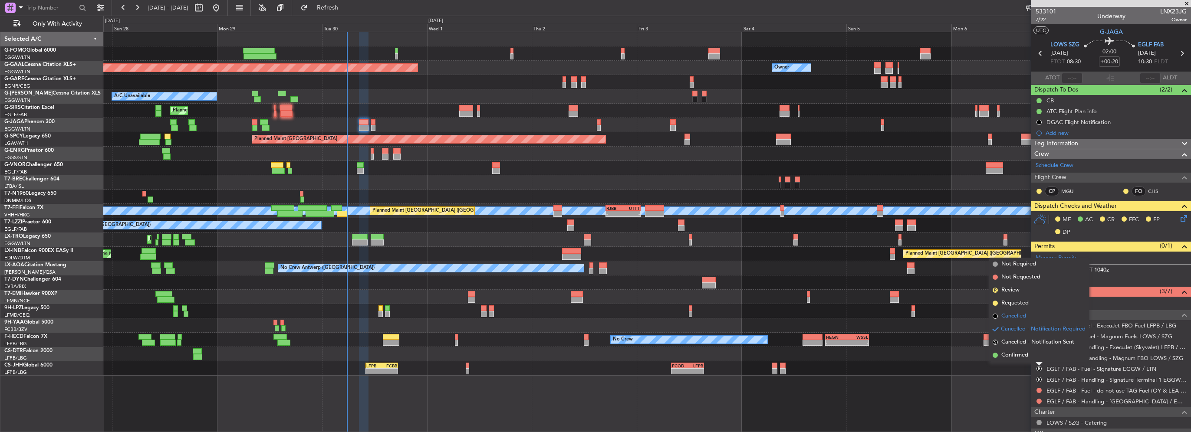
click at [1010, 316] on span "Cancelled" at bounding box center [1013, 316] width 25 height 9
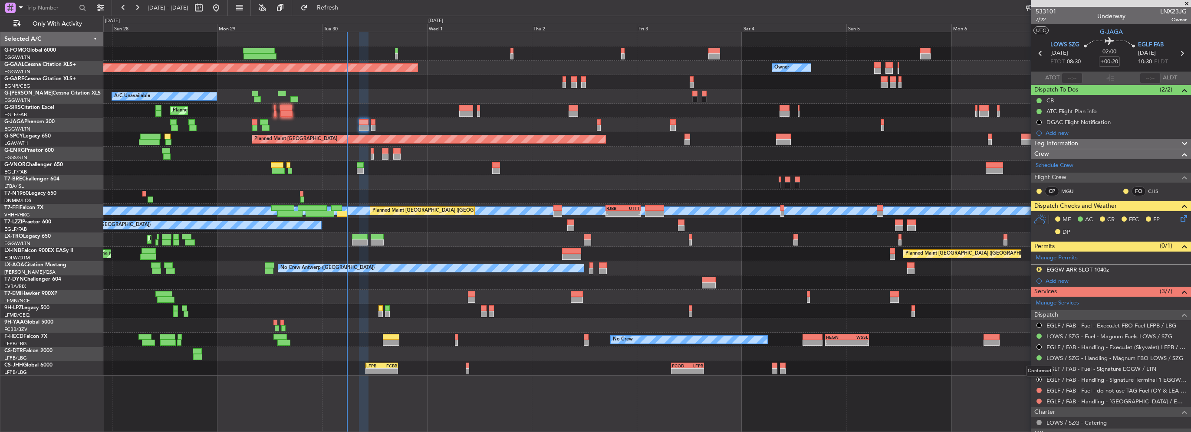
click at [1037, 378] on mat-tooltip-component "Confirmed" at bounding box center [1039, 371] width 39 height 23
click at [1038, 377] on button "R" at bounding box center [1038, 379] width 5 height 5
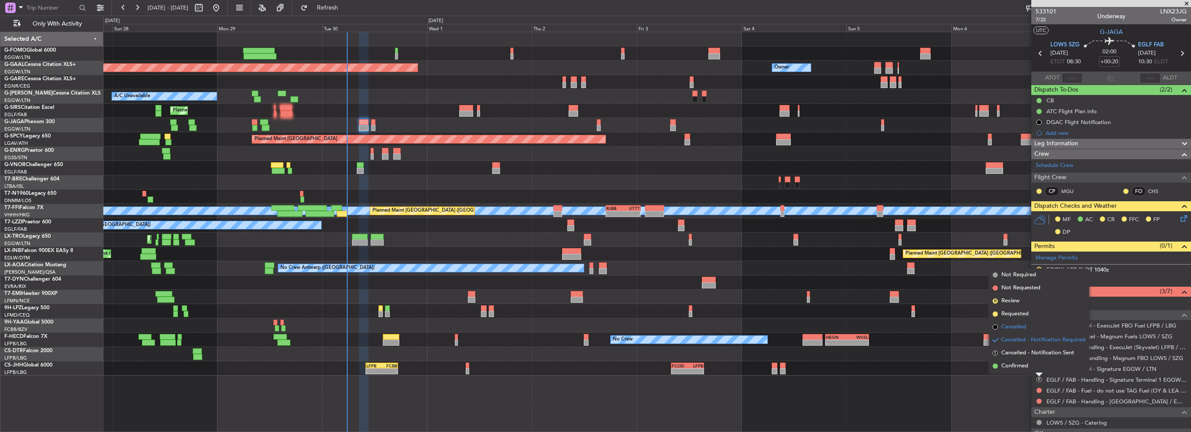
click at [1013, 323] on span "Cancelled" at bounding box center [1013, 327] width 25 height 9
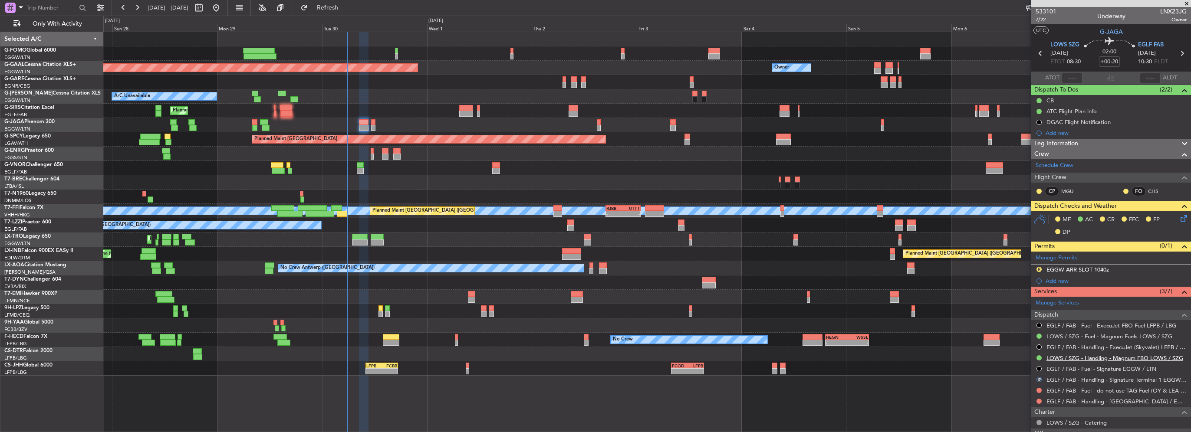
click at [1108, 357] on link "LOWS / SZG - Handling - Magnum FBO LOWS / SZG" at bounding box center [1114, 358] width 137 height 7
click at [1040, 389] on button at bounding box center [1038, 390] width 5 height 5
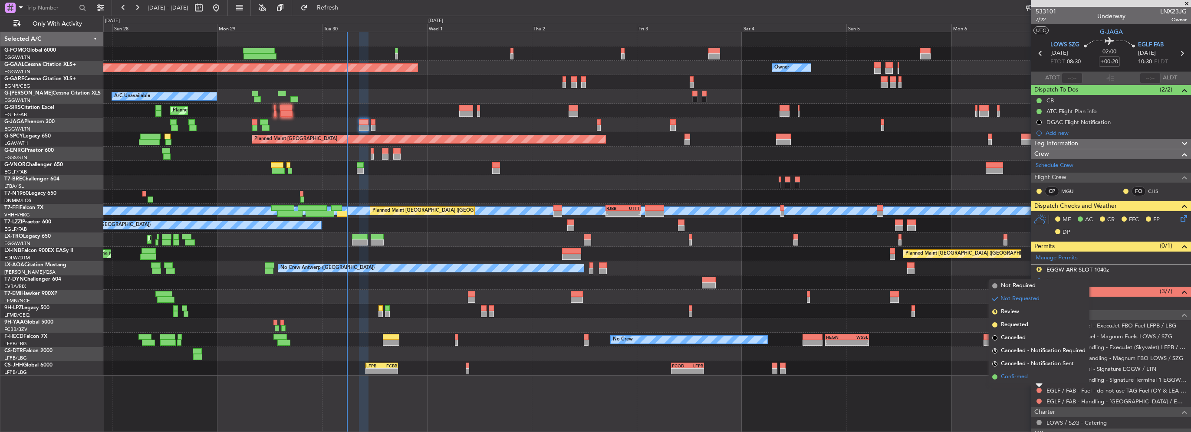
click at [1024, 377] on span "Confirmed" at bounding box center [1014, 377] width 27 height 9
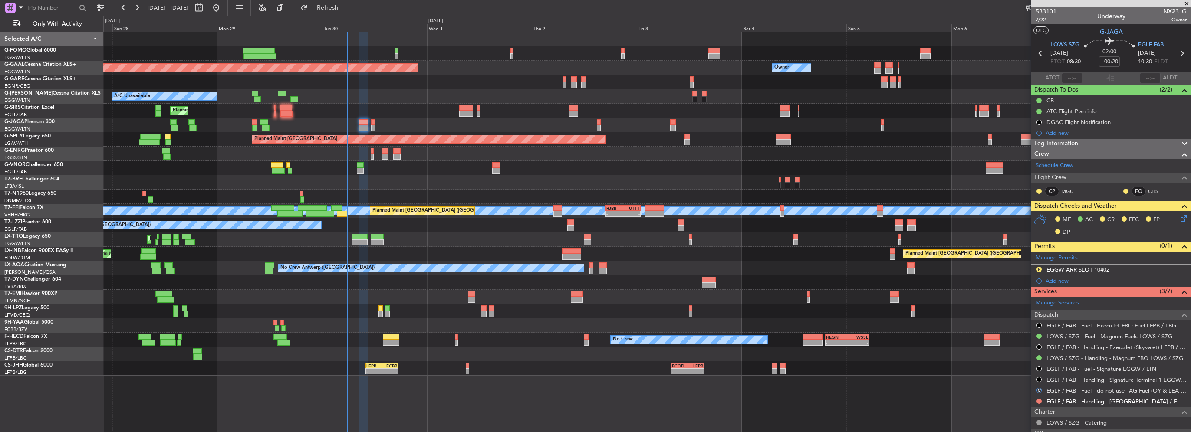
click at [1103, 400] on link "EGLF / FAB - Handling - [GEOGRAPHIC_DATA] / EGLF / FAB" at bounding box center [1116, 401] width 140 height 7
click at [1038, 399] on button at bounding box center [1038, 401] width 5 height 5
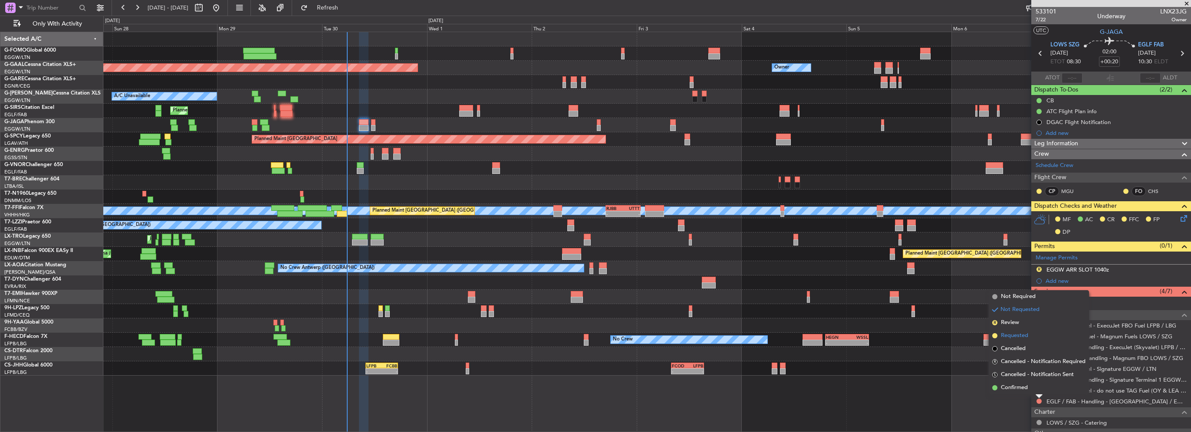
click at [1012, 334] on span "Requested" at bounding box center [1014, 336] width 27 height 9
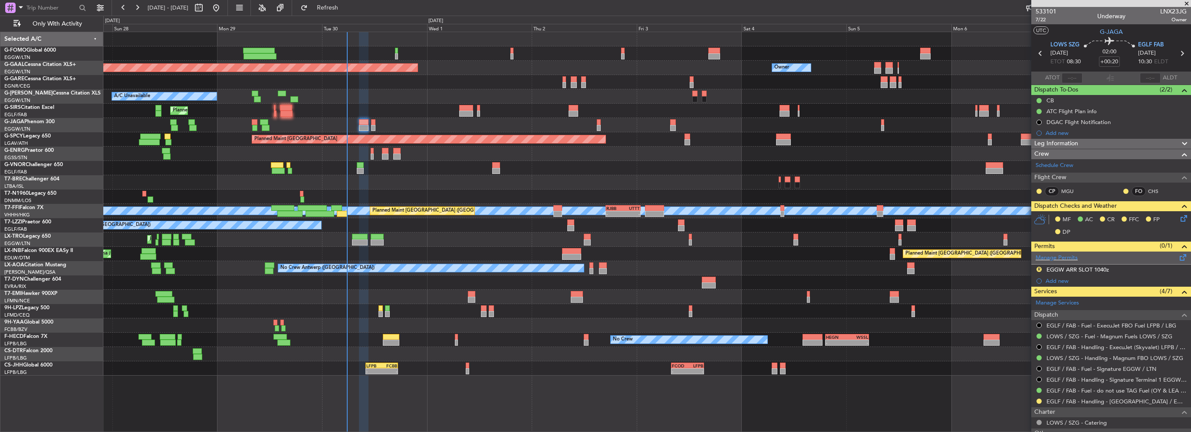
click at [1178, 257] on span at bounding box center [1183, 256] width 10 height 7
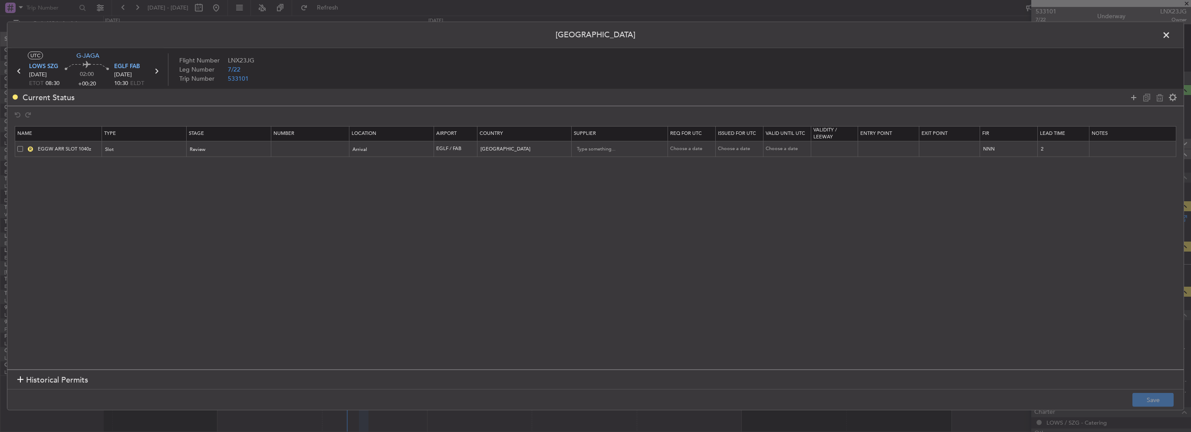
click at [21, 147] on span at bounding box center [20, 149] width 6 height 6
click at [23, 146] on input "checkbox" at bounding box center [23, 146] width 0 height 0
click at [1160, 96] on icon at bounding box center [1159, 97] width 10 height 10
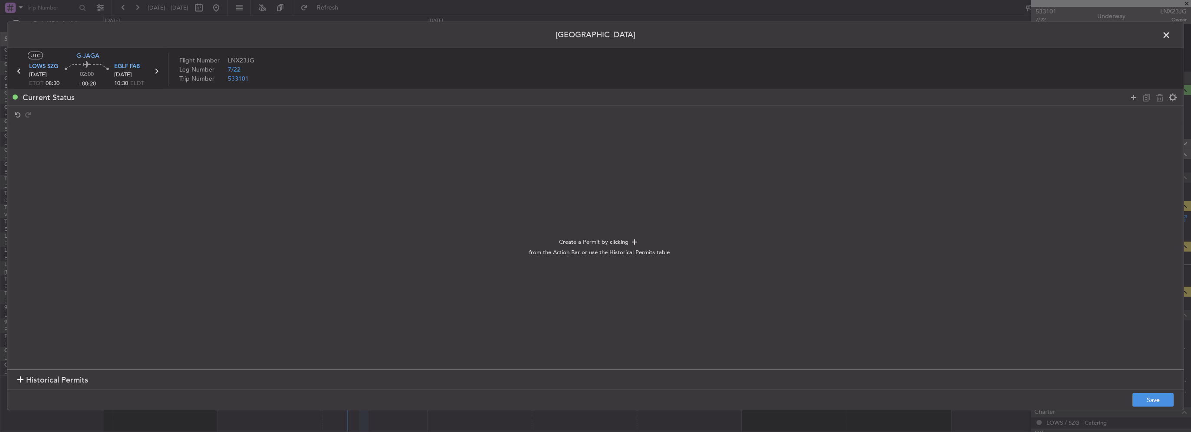
click at [1153, 407] on footer "Save" at bounding box center [595, 399] width 1176 height 21
click at [1160, 400] on button "Save" at bounding box center [1152, 400] width 41 height 14
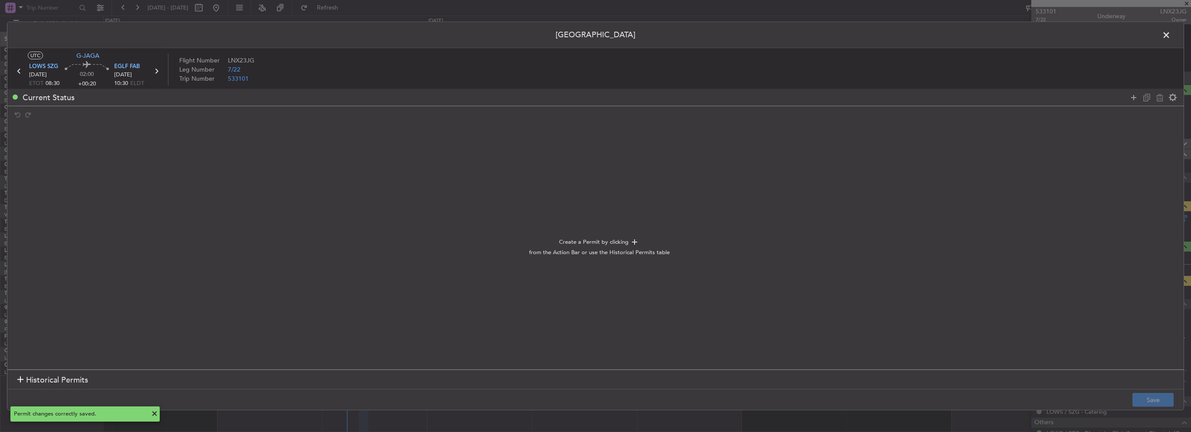
click at [1170, 36] on span at bounding box center [1170, 37] width 0 height 17
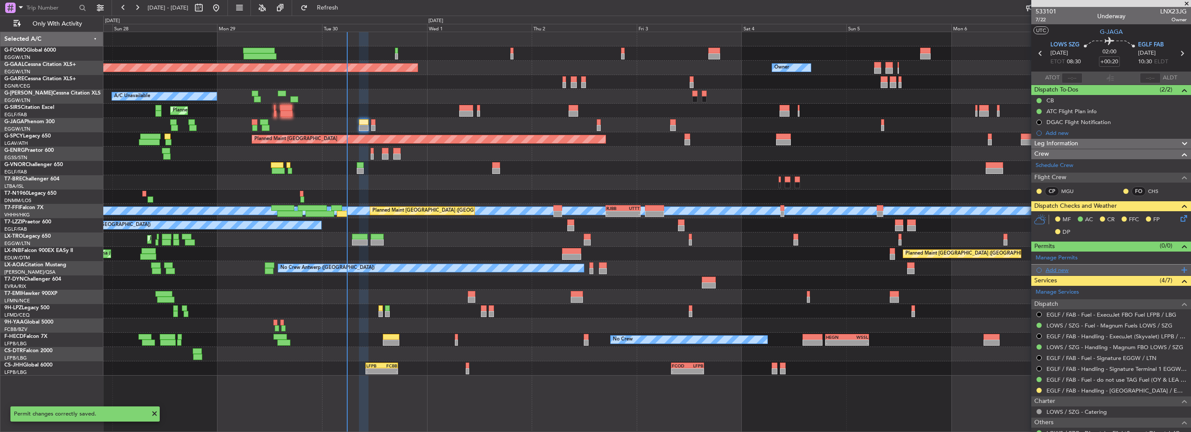
click at [1059, 268] on div "Add new" at bounding box center [1111, 269] width 133 height 7
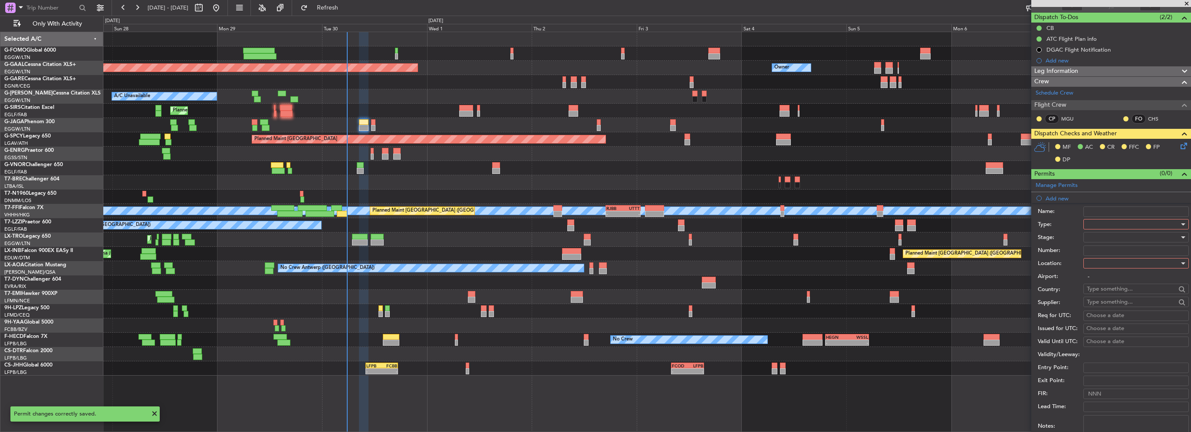
scroll to position [87, 0]
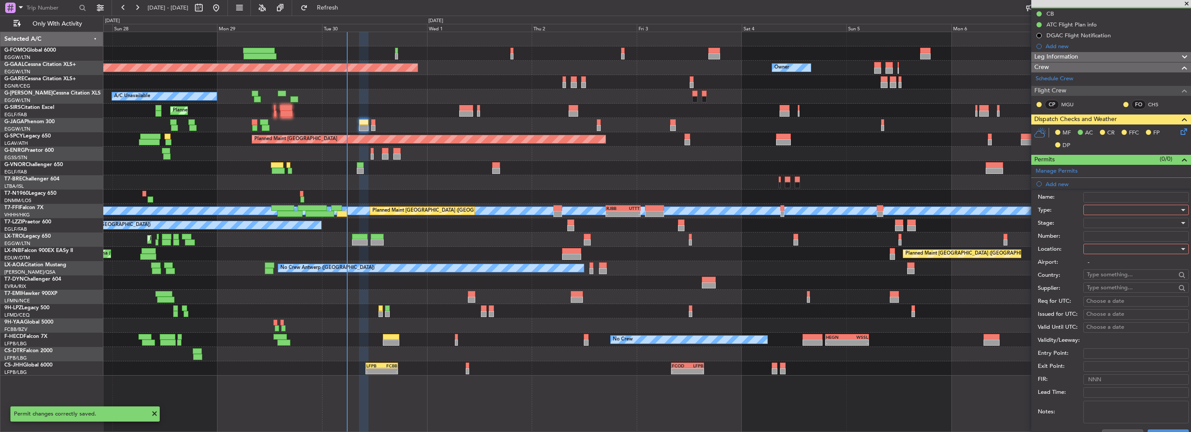
click at [1113, 210] on div at bounding box center [1133, 210] width 92 height 13
click at [1087, 297] on span "PPR" at bounding box center [1132, 296] width 91 height 13
click at [1106, 251] on div at bounding box center [1133, 249] width 92 height 13
drag, startPoint x: 1097, startPoint y: 295, endPoint x: 1097, endPoint y: 291, distance: 4.4
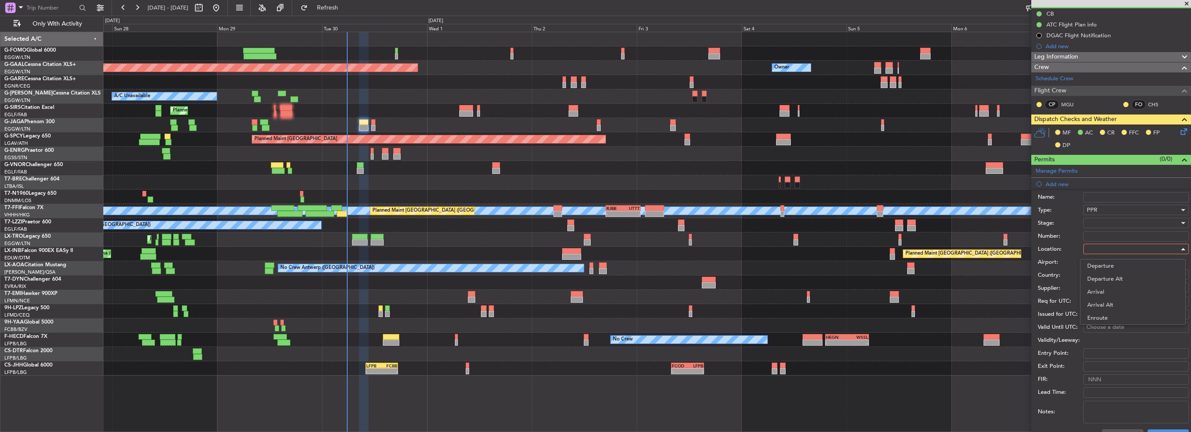
click at [1097, 295] on span "Arrival" at bounding box center [1132, 292] width 91 height 13
type input "EGLF / FAB"
click at [1100, 219] on div at bounding box center [1133, 223] width 92 height 13
click at [1107, 276] on span "Requested" at bounding box center [1132, 279] width 91 height 13
click at [1158, 432] on html "27 Sep 2025 - 08 Oct 2025 Refresh Quick Links Only With Activity Owner Planned …" at bounding box center [595, 216] width 1191 height 432
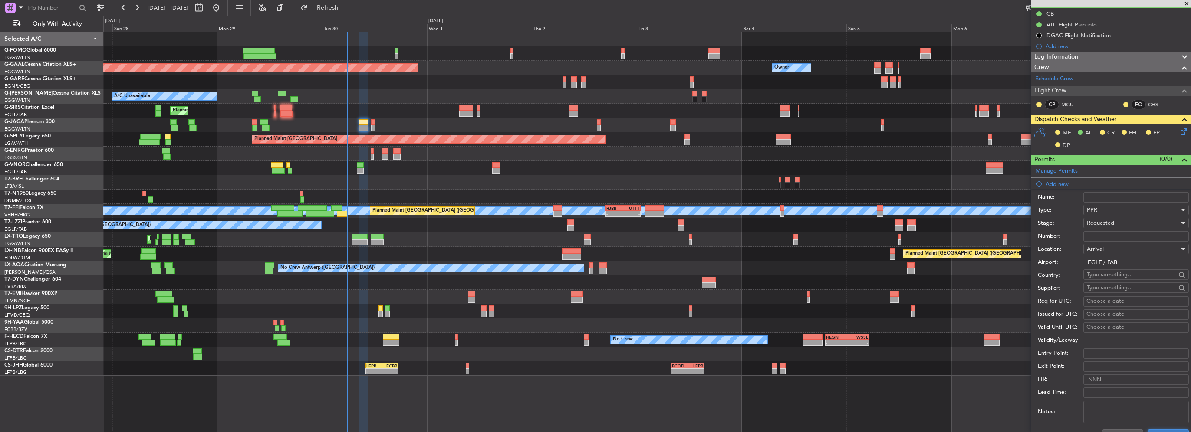
click at [1163, 430] on button "Save" at bounding box center [1167, 437] width 41 height 14
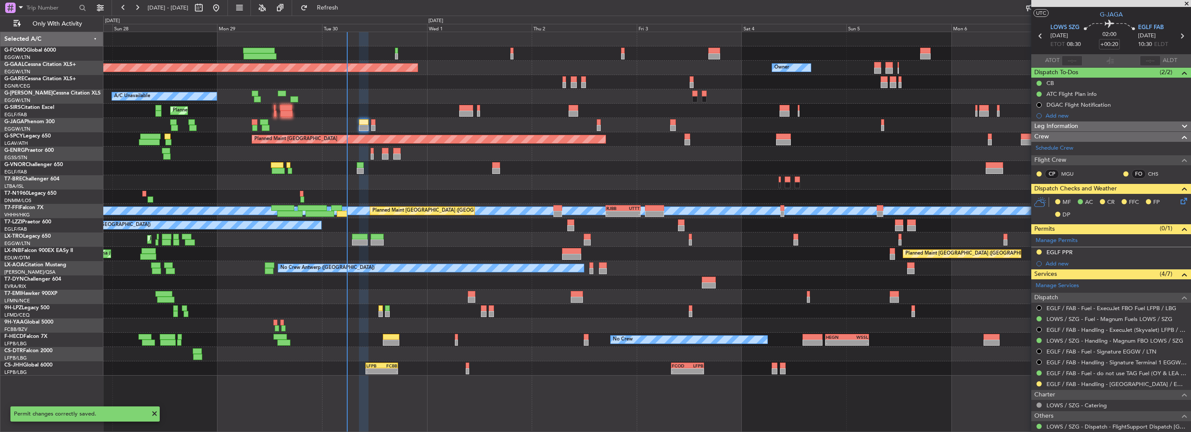
scroll to position [0, 0]
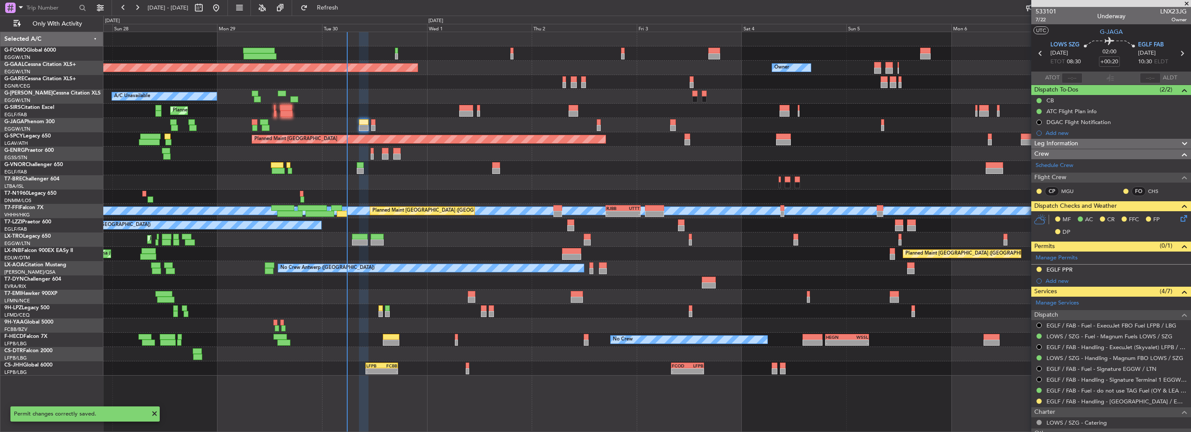
click at [1086, 270] on div "EGLF PPR" at bounding box center [1111, 270] width 160 height 11
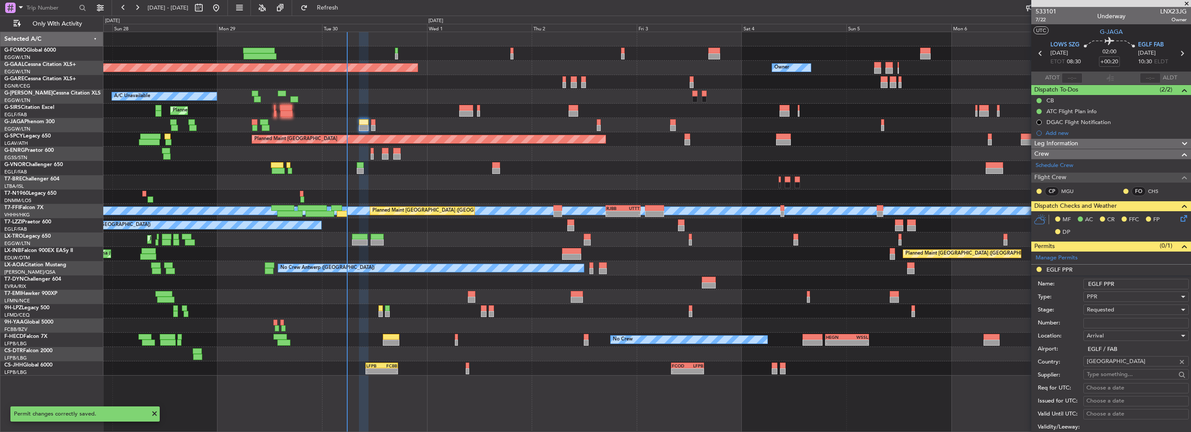
click at [1145, 283] on input "EGLF PPR" at bounding box center [1135, 284] width 105 height 10
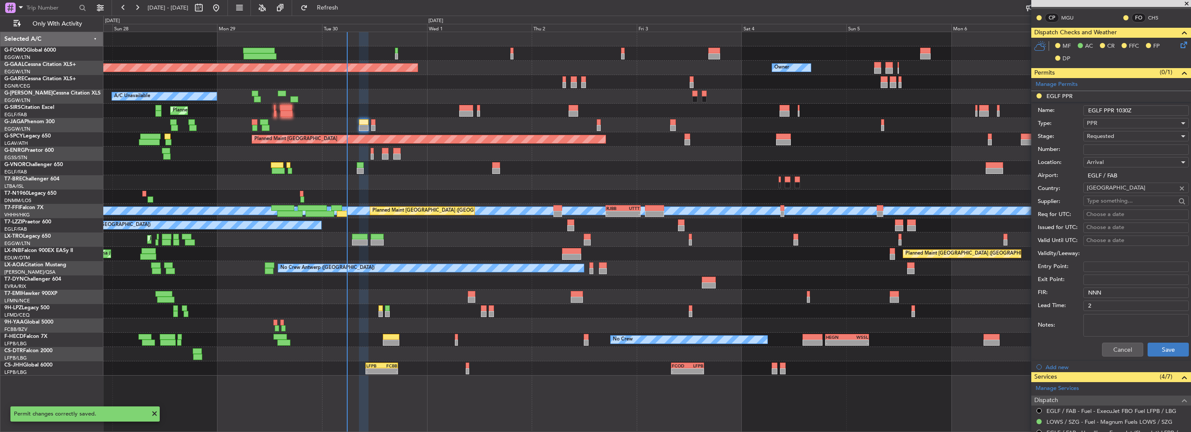
type input "EGLF PPR 1030Z"
click at [1163, 351] on button "Save" at bounding box center [1167, 350] width 41 height 14
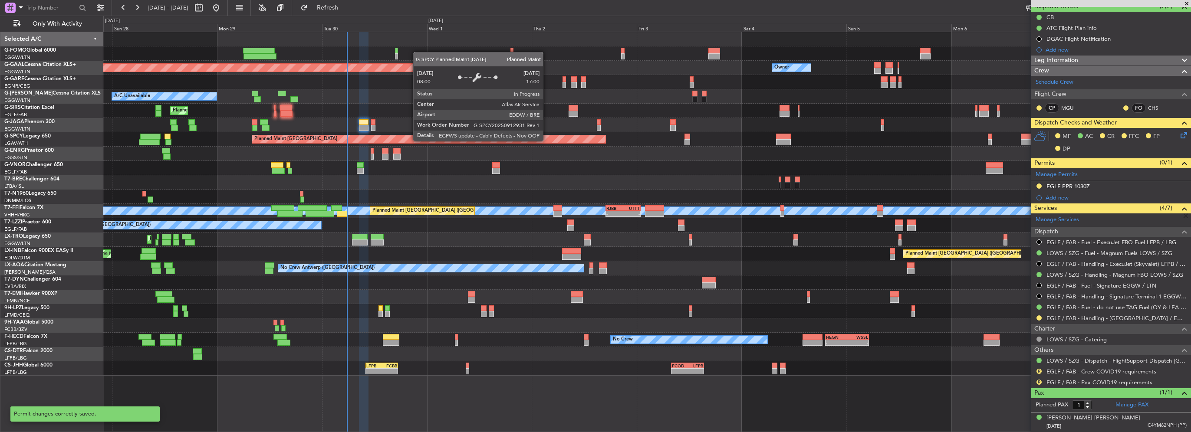
scroll to position [82, 0]
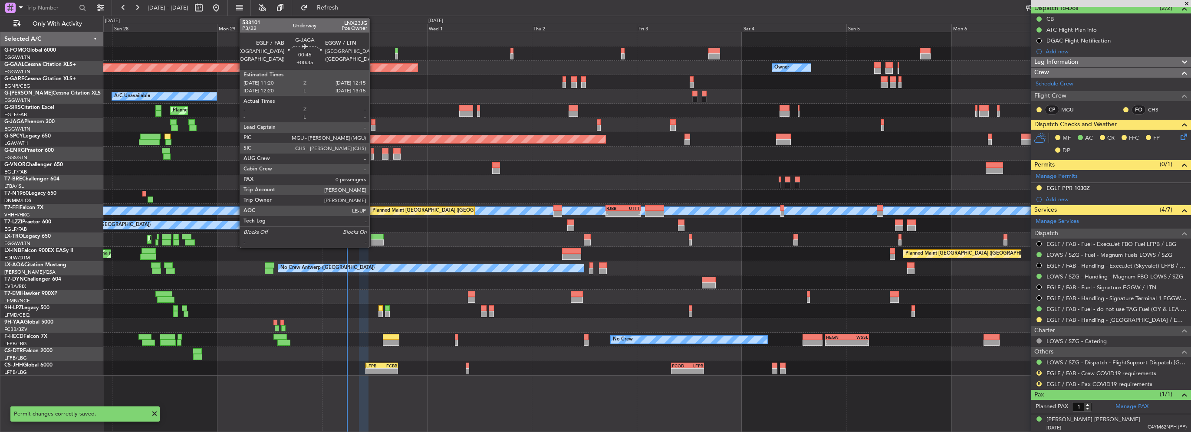
click at [374, 125] on div at bounding box center [373, 128] width 4 height 6
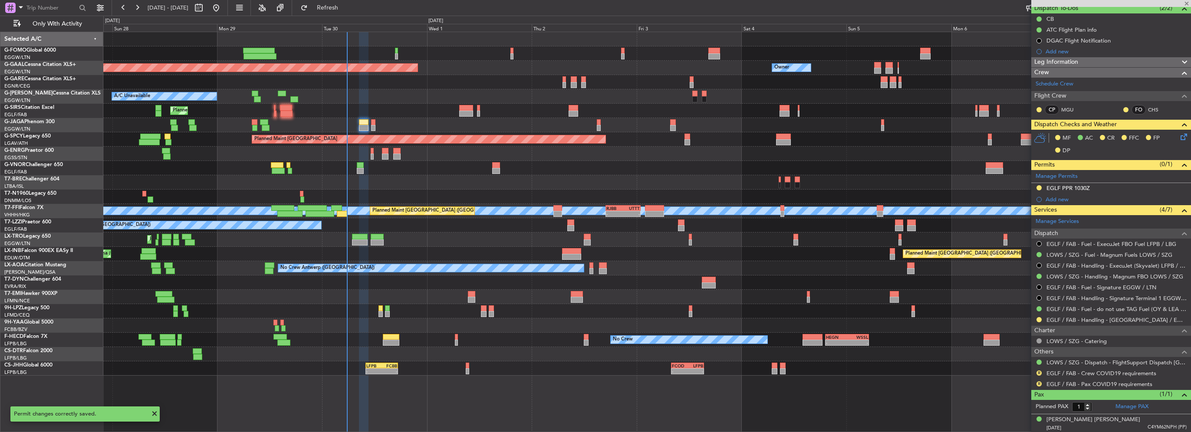
type input "+00:35"
type input "0"
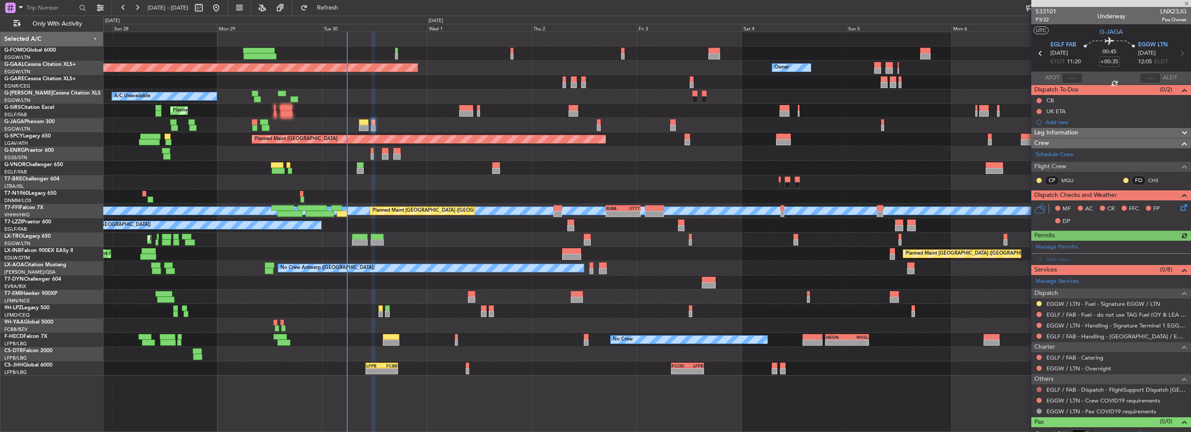
click at [1037, 387] on button at bounding box center [1038, 389] width 5 height 5
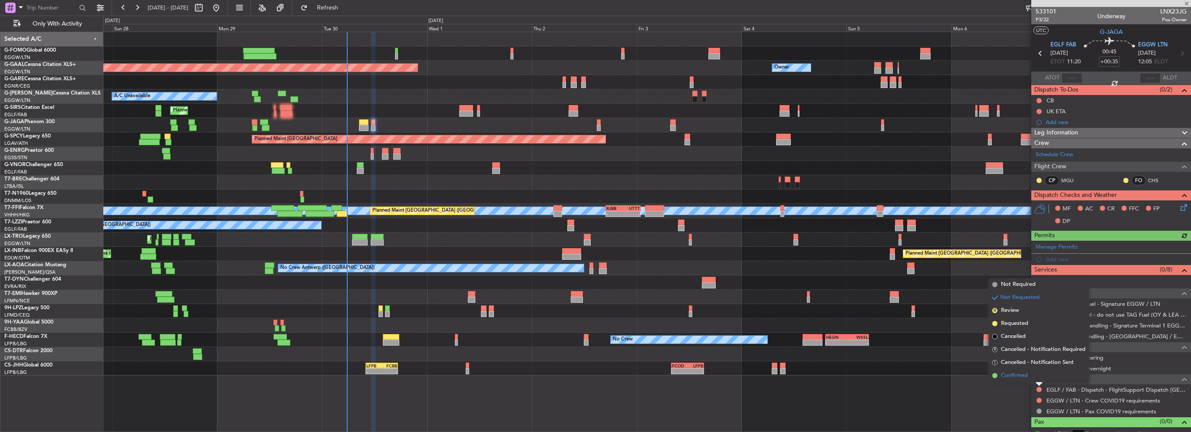
click at [1005, 378] on span "Confirmed" at bounding box center [1014, 375] width 27 height 9
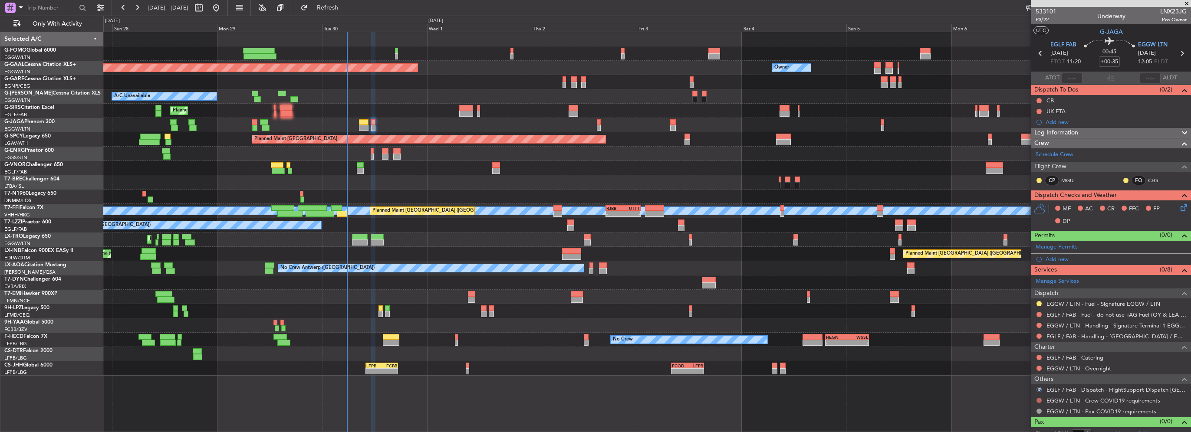
click at [1042, 400] on div at bounding box center [1038, 400] width 7 height 7
click at [1040, 400] on button at bounding box center [1038, 400] width 5 height 5
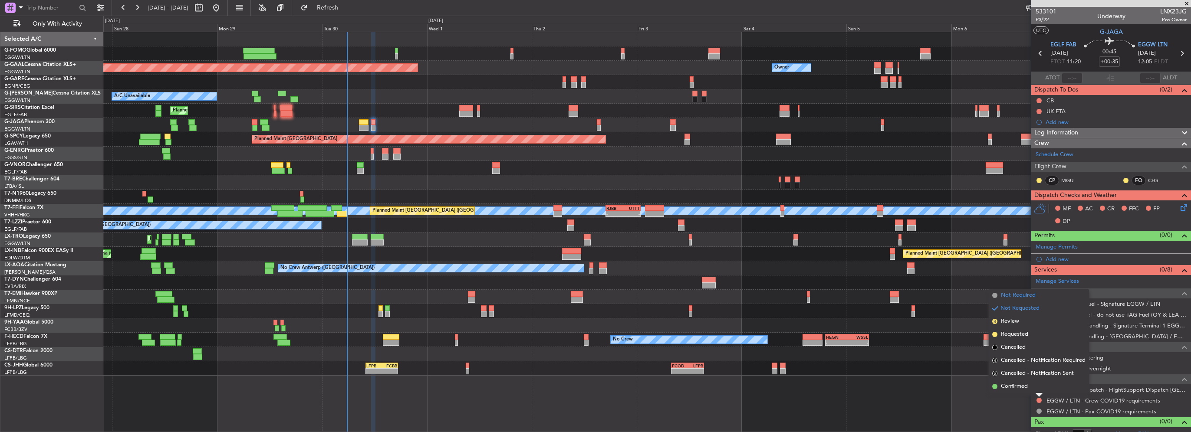
click at [1031, 299] on span "Not Required" at bounding box center [1018, 295] width 35 height 9
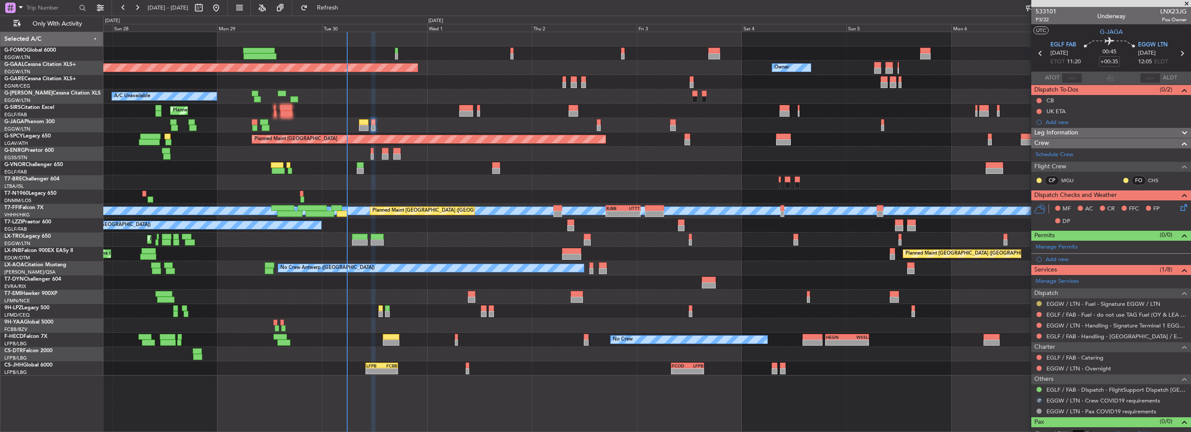
click at [1036, 302] on button at bounding box center [1038, 303] width 5 height 5
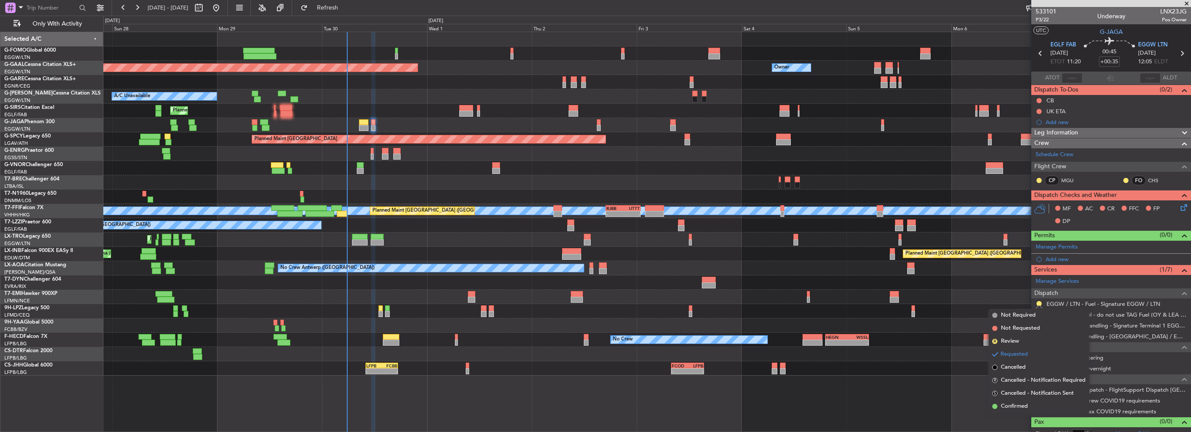
drag, startPoint x: 1004, startPoint y: 404, endPoint x: 1035, endPoint y: 363, distance: 52.1
click at [1005, 404] on span "Confirmed" at bounding box center [1014, 406] width 27 height 9
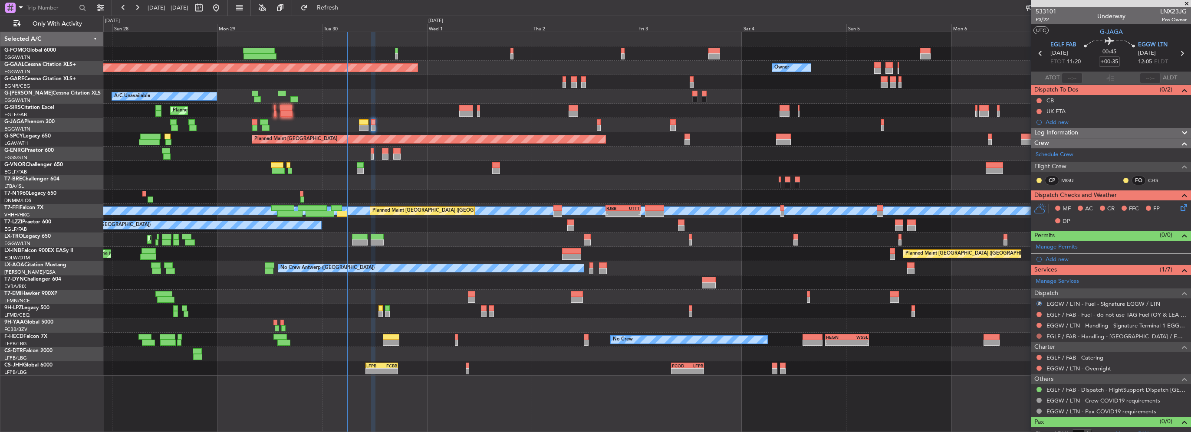
click at [1038, 335] on button at bounding box center [1038, 336] width 5 height 5
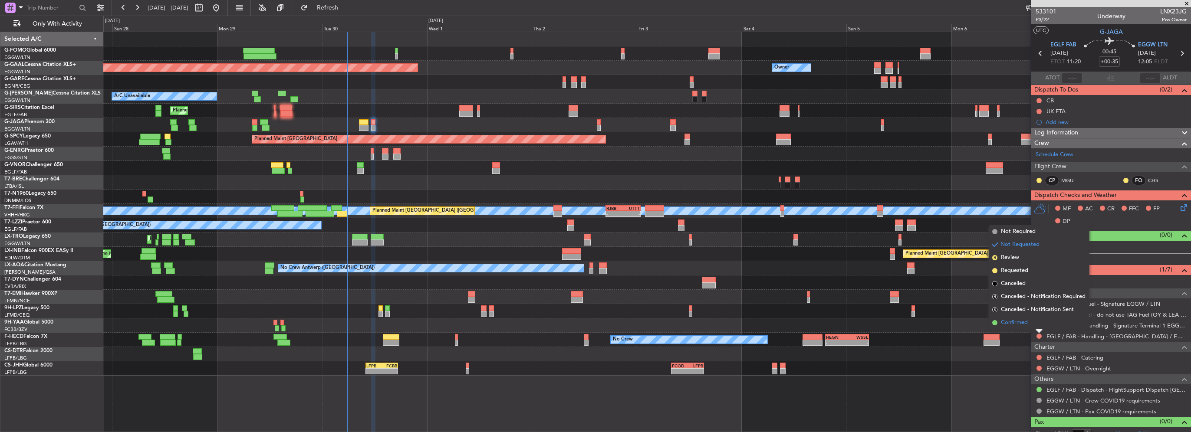
click at [1008, 323] on span "Confirmed" at bounding box center [1014, 323] width 27 height 9
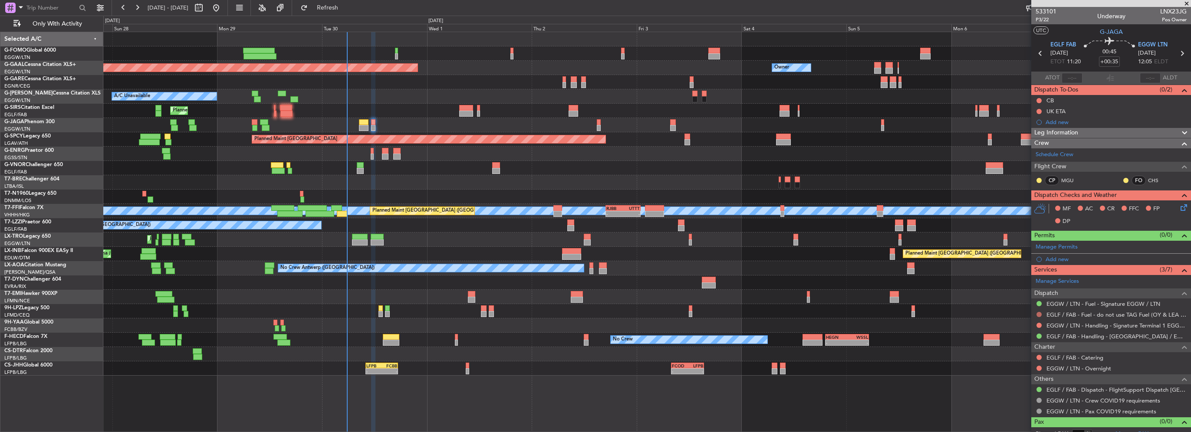
click at [1038, 314] on button at bounding box center [1038, 314] width 5 height 5
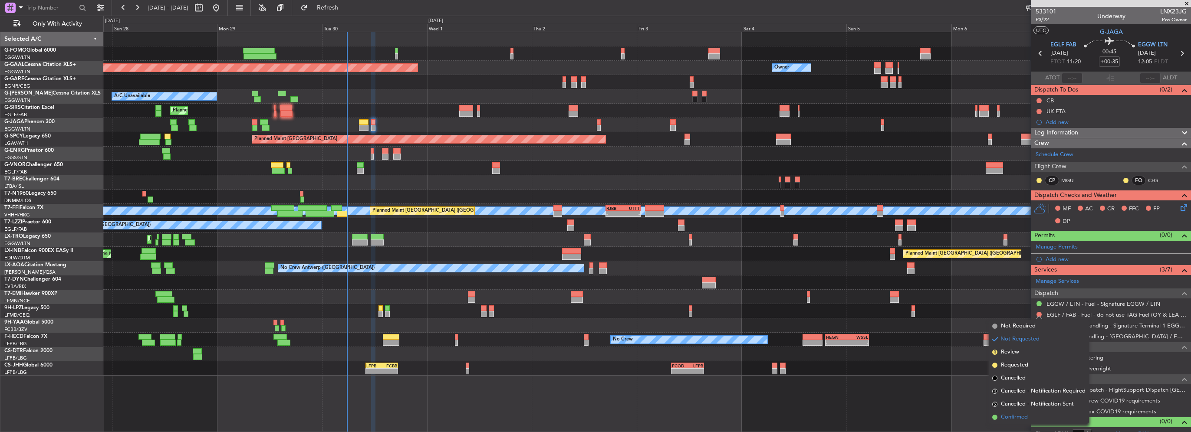
click at [1017, 417] on span "Confirmed" at bounding box center [1014, 417] width 27 height 9
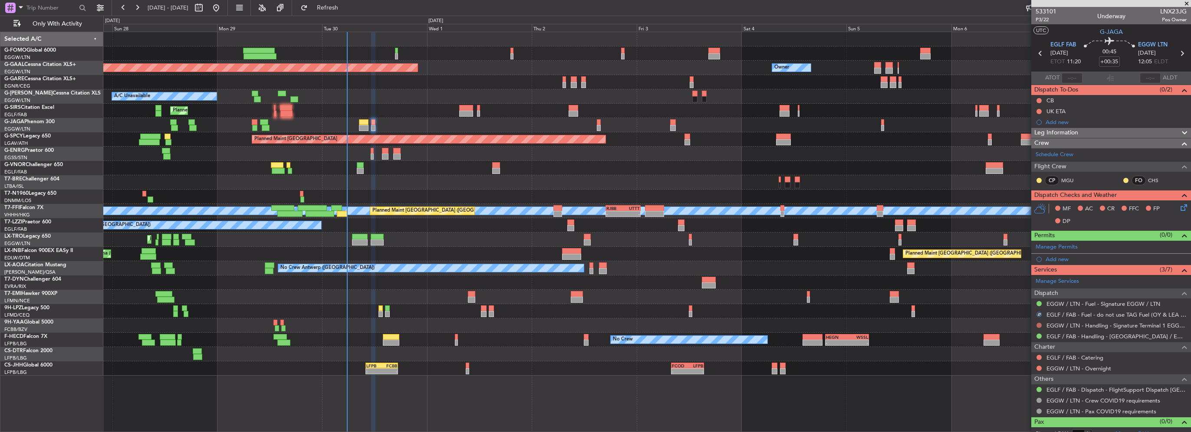
click at [1038, 324] on button at bounding box center [1038, 325] width 5 height 5
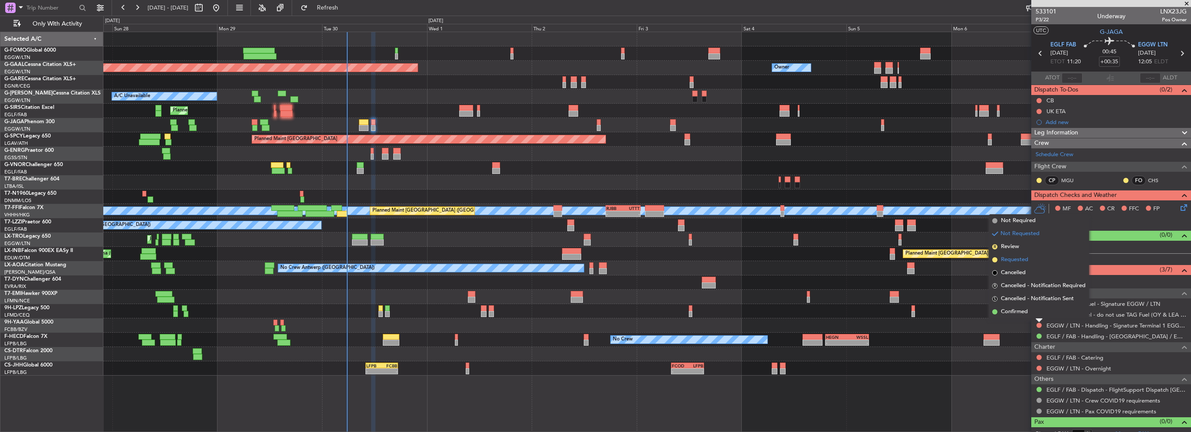
click at [1016, 262] on span "Requested" at bounding box center [1014, 260] width 27 height 9
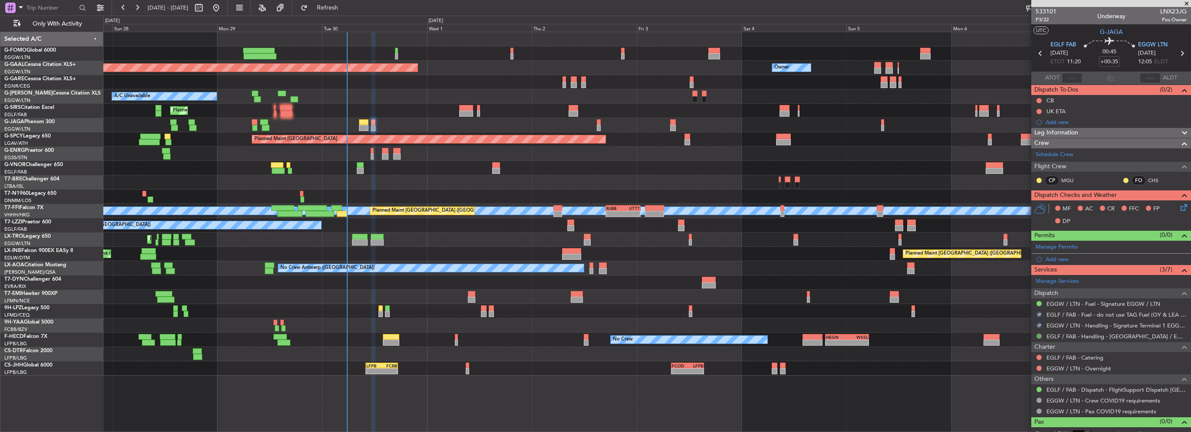
click at [1039, 334] on button at bounding box center [1038, 336] width 5 height 5
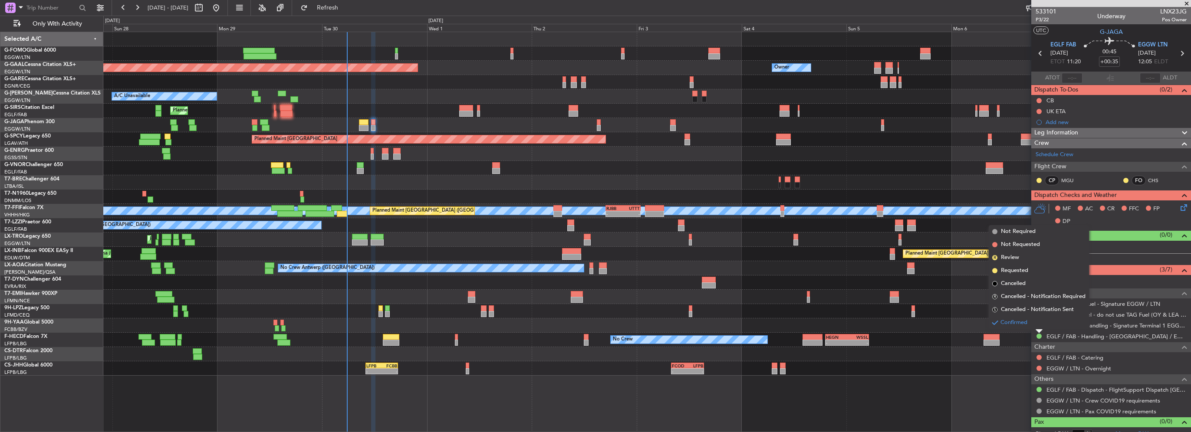
click at [1018, 267] on span "Requested" at bounding box center [1014, 270] width 27 height 9
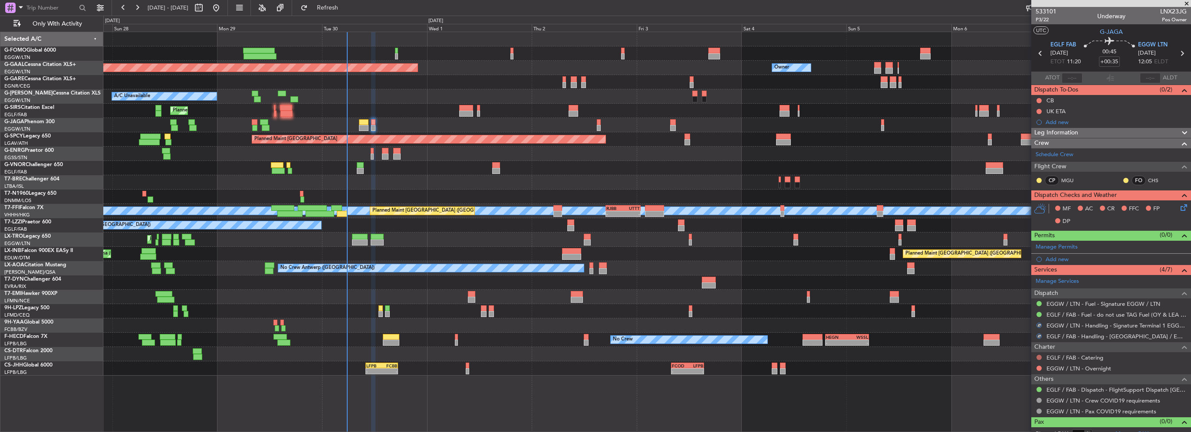
click at [1039, 355] on button at bounding box center [1038, 357] width 5 height 5
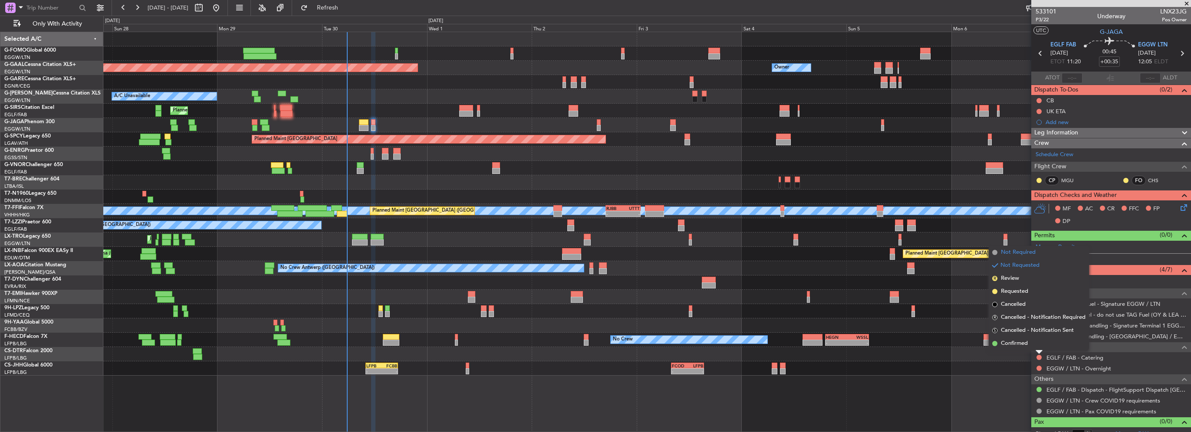
click at [1015, 253] on span "Not Required" at bounding box center [1018, 252] width 35 height 9
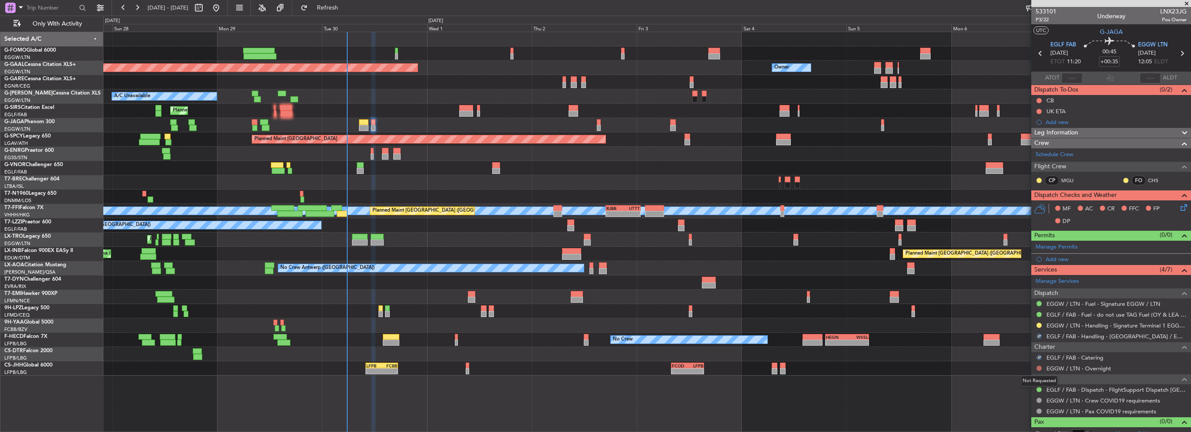
click at [1038, 369] on button at bounding box center [1038, 368] width 5 height 5
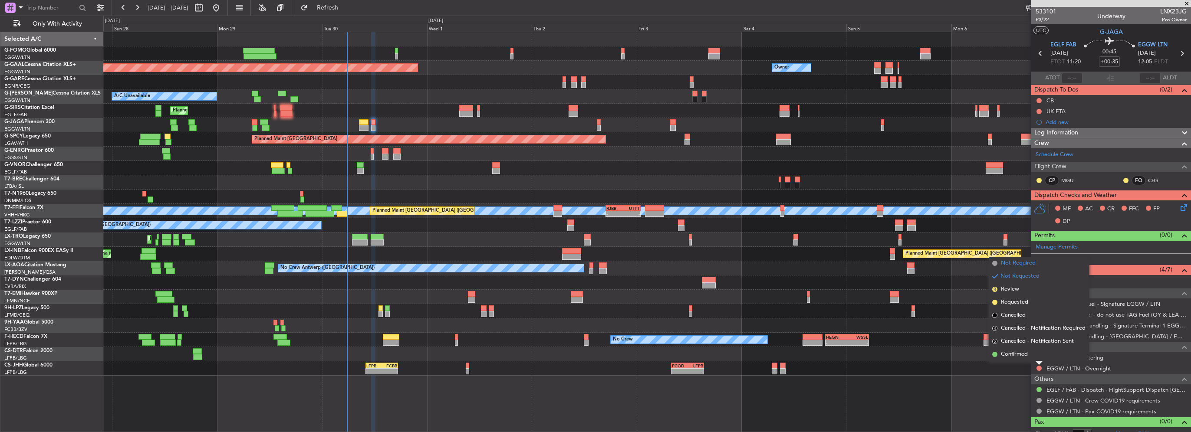
click at [1021, 266] on span "Not Required" at bounding box center [1018, 263] width 35 height 9
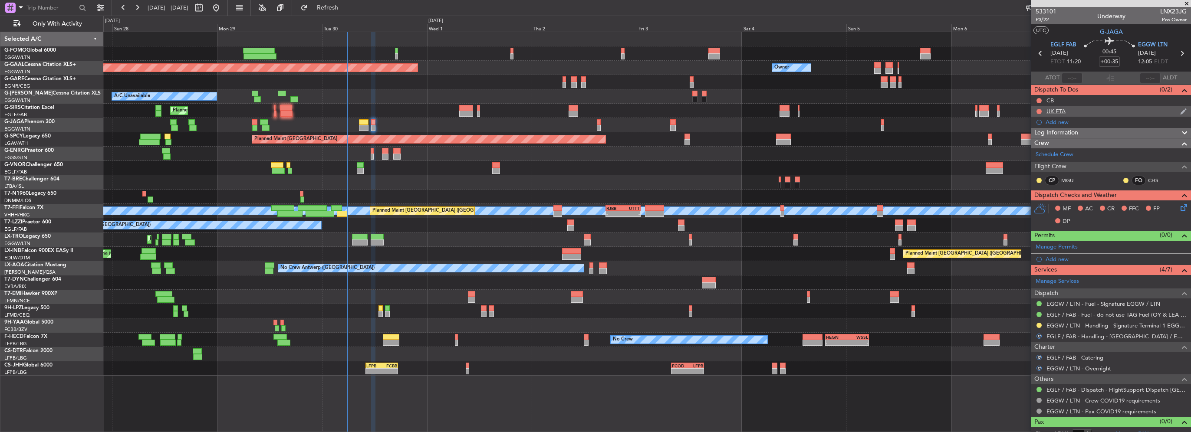
click at [1036, 108] on nimbus-traffic-light at bounding box center [1038, 111] width 7 height 7
click at [1038, 110] on button at bounding box center [1038, 111] width 5 height 5
click at [1037, 161] on span "Cancelled" at bounding box center [1040, 162] width 25 height 9
click at [1038, 101] on button at bounding box center [1038, 100] width 5 height 5
click at [1032, 138] on span "Completed" at bounding box center [1042, 139] width 29 height 9
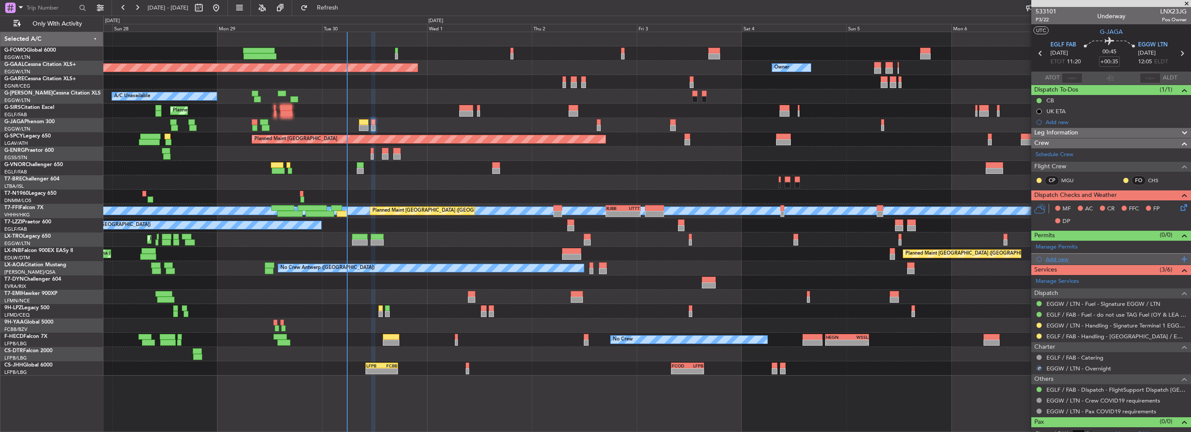
click at [1179, 257] on span at bounding box center [1183, 259] width 8 height 11
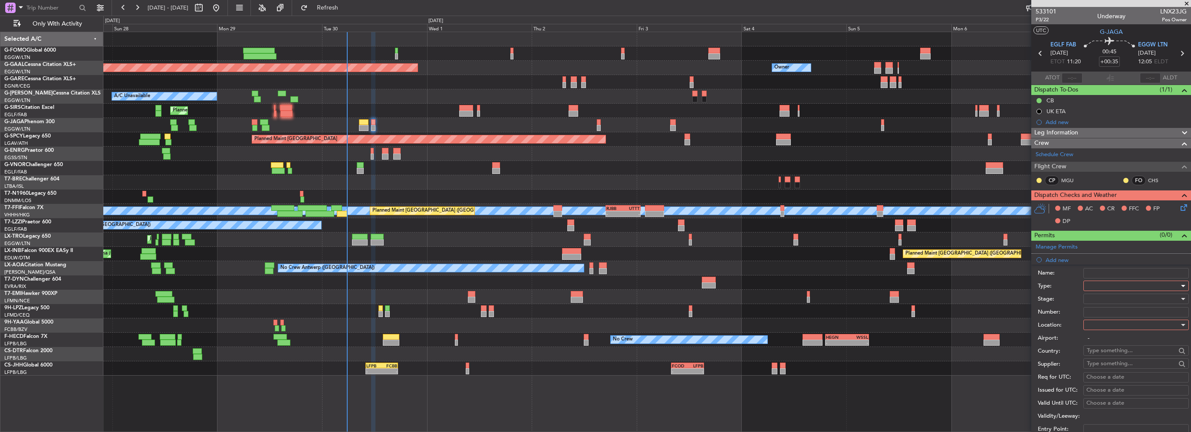
click at [1120, 285] on div at bounding box center [1133, 285] width 92 height 13
click at [1095, 374] on span "PPR" at bounding box center [1132, 372] width 91 height 13
click at [1110, 323] on div at bounding box center [1133, 325] width 92 height 13
click at [1106, 340] on span "Departure" at bounding box center [1132, 341] width 91 height 13
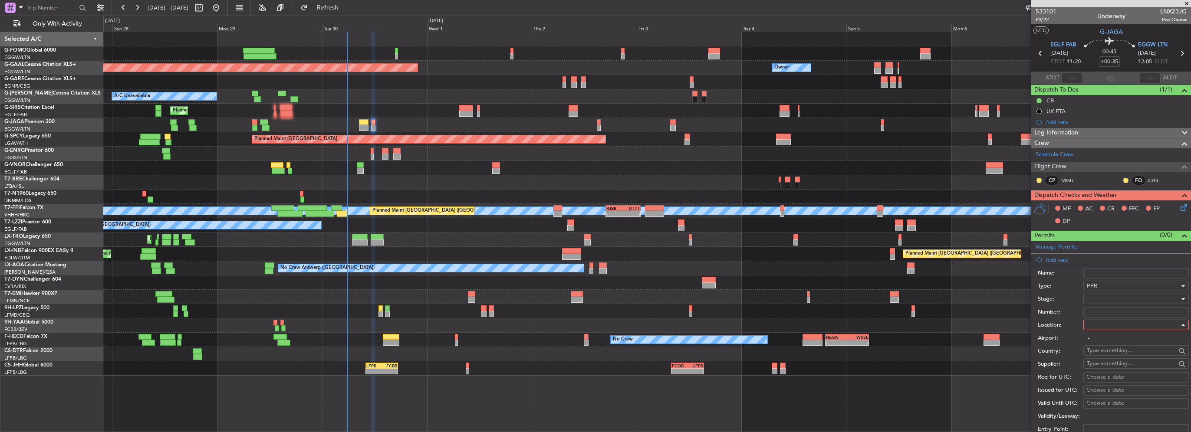
type input "EGLF / FAB"
click at [1102, 300] on div at bounding box center [1133, 298] width 92 height 13
click at [1109, 354] on span "Requested" at bounding box center [1132, 354] width 91 height 13
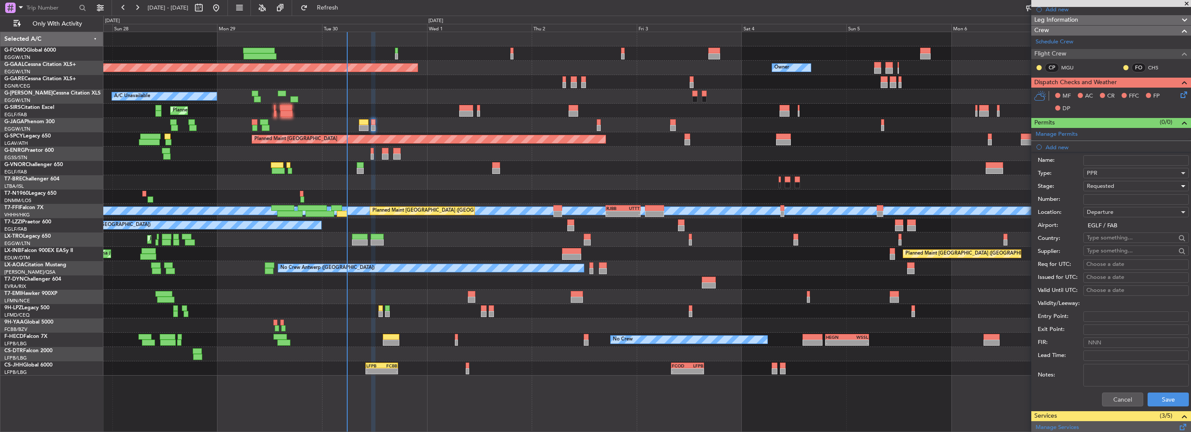
scroll to position [174, 0]
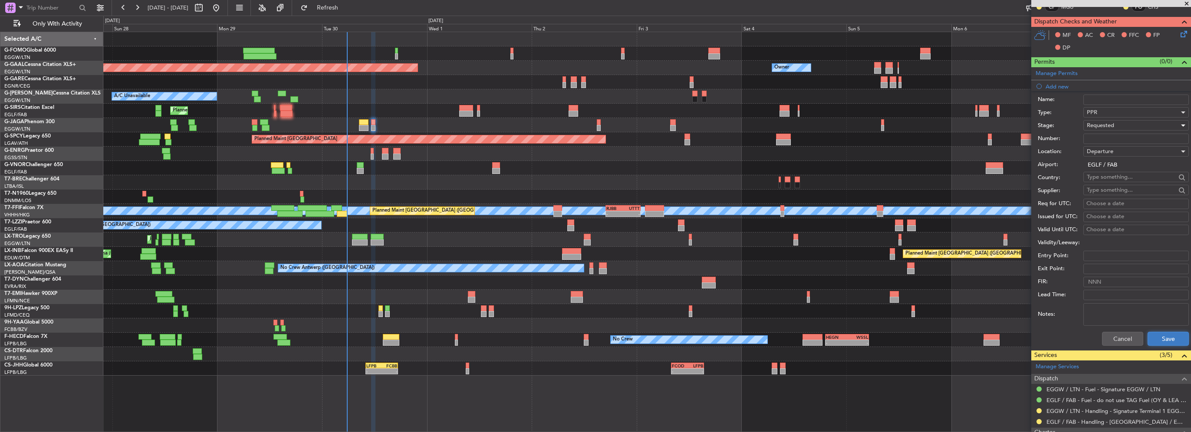
click at [1158, 341] on button "Save" at bounding box center [1167, 339] width 41 height 14
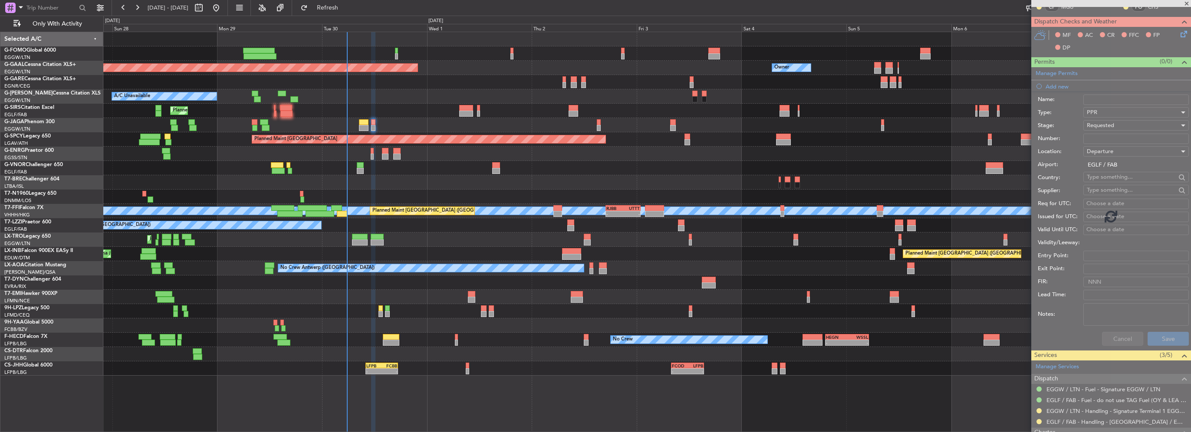
scroll to position [19, 0]
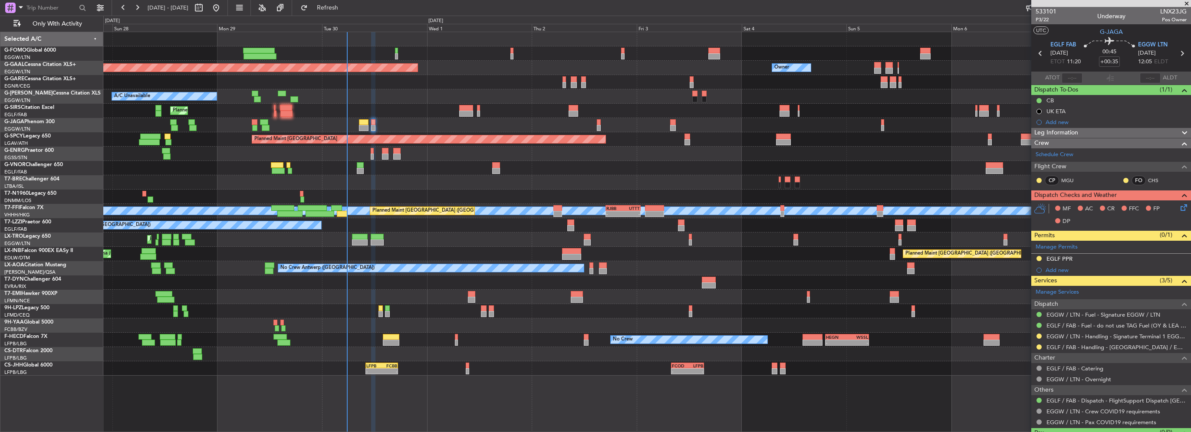
scroll to position [19, 0]
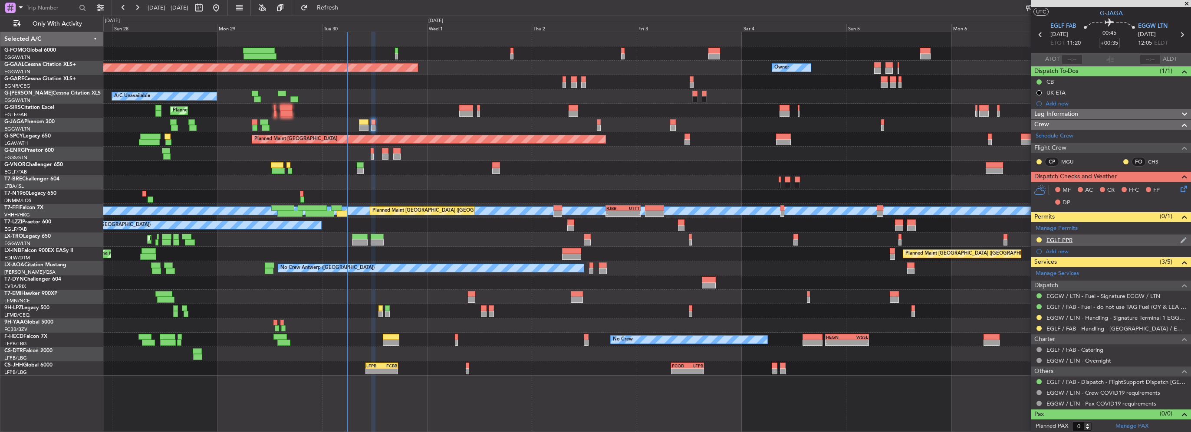
click at [1111, 240] on div "EGLF PPR" at bounding box center [1111, 240] width 160 height 11
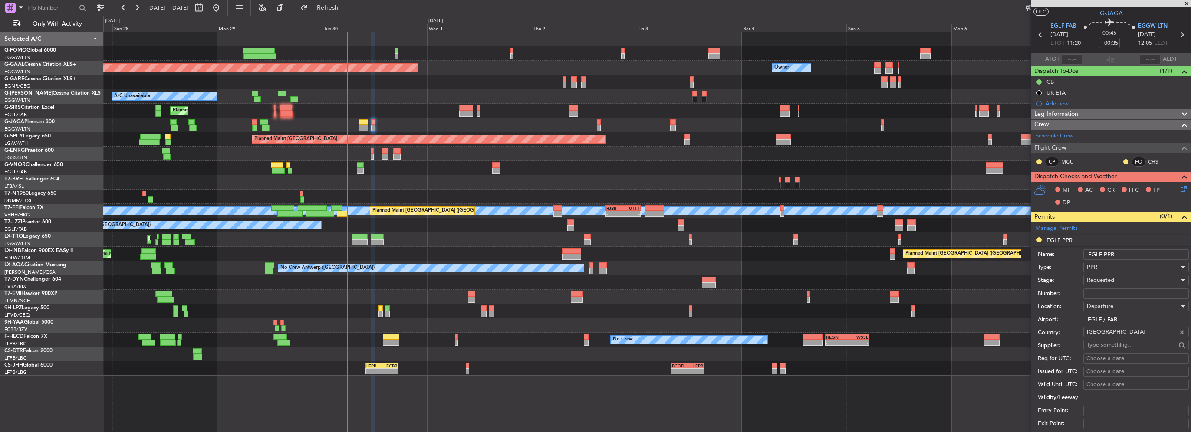
scroll to position [174, 0]
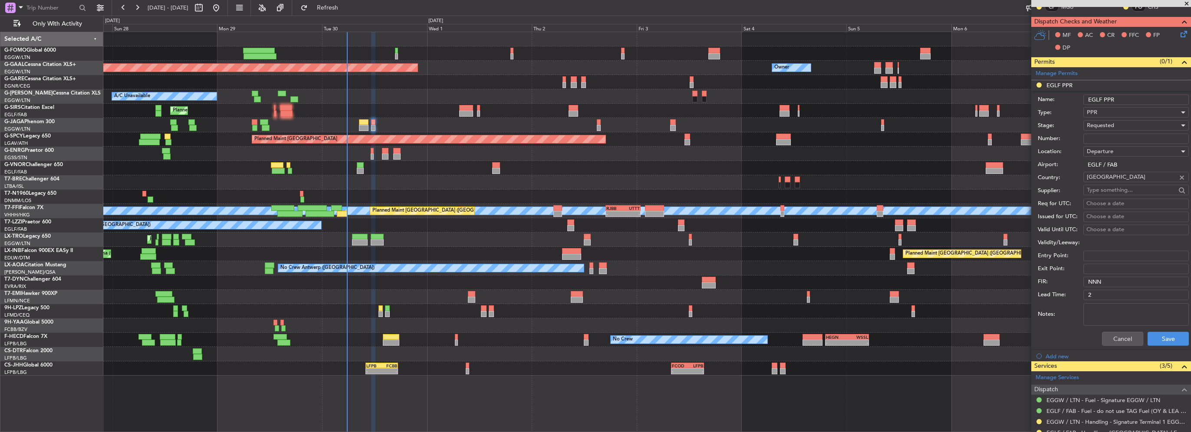
click at [1136, 103] on input "EGLF PPR" at bounding box center [1135, 100] width 105 height 10
type input "EGLF PPR 1120Z"
click at [1165, 340] on button "Save" at bounding box center [1167, 339] width 41 height 14
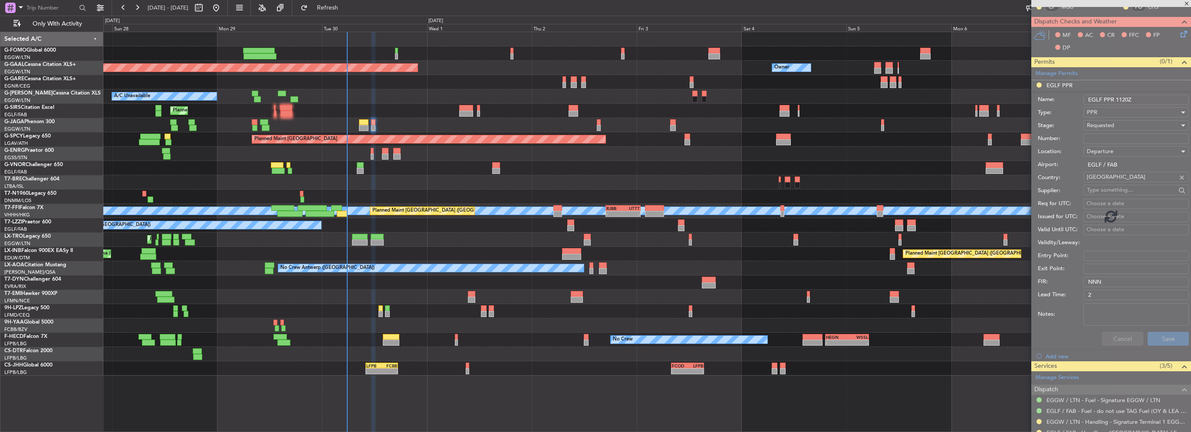
scroll to position [19, 0]
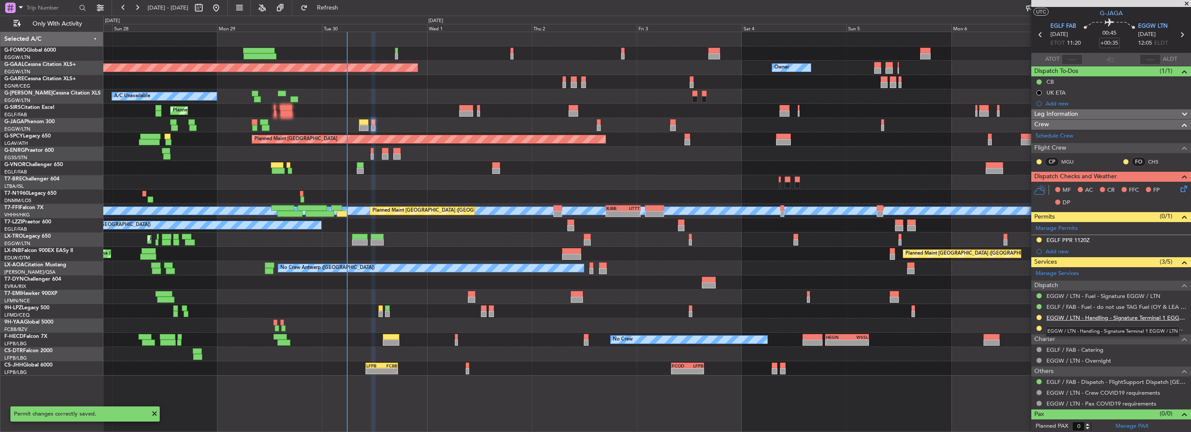
click at [1093, 315] on link "EGGW / LTN - Handling - Signature Terminal 1 EGGW / LTN" at bounding box center [1116, 317] width 140 height 7
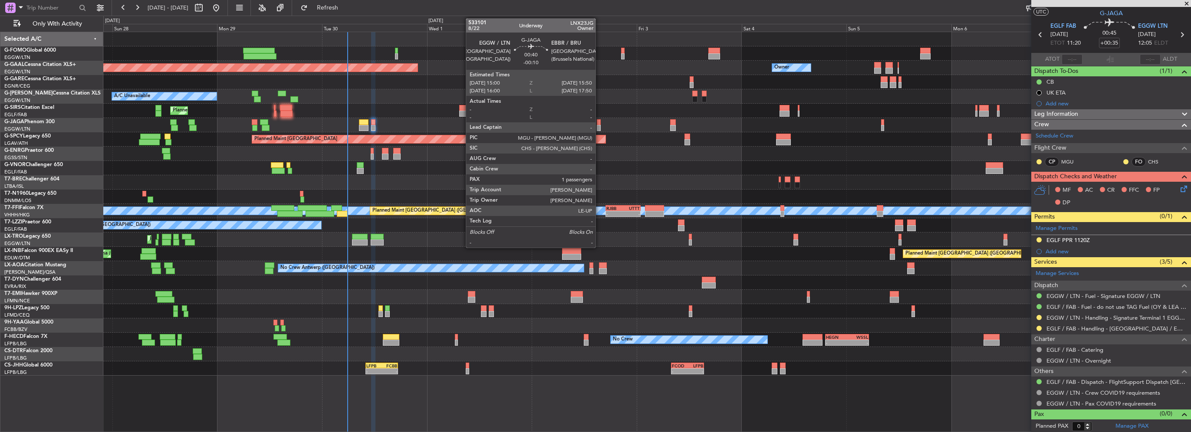
click at [599, 126] on div at bounding box center [599, 128] width 4 height 6
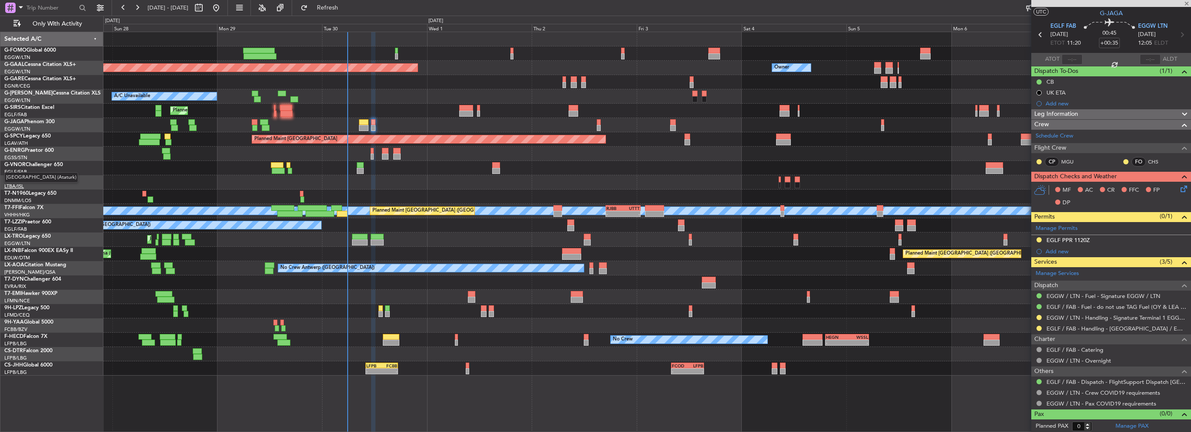
type input "-00:10"
type input "1"
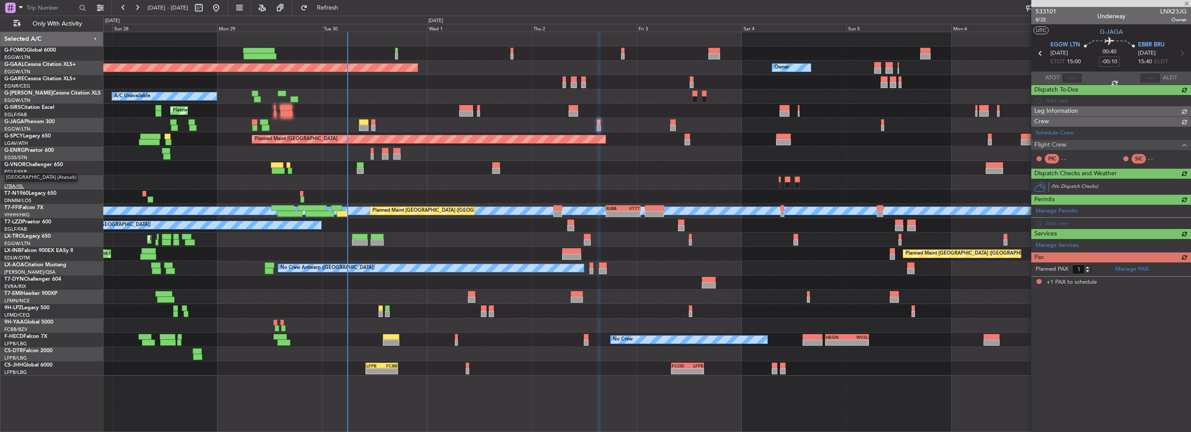
scroll to position [0, 0]
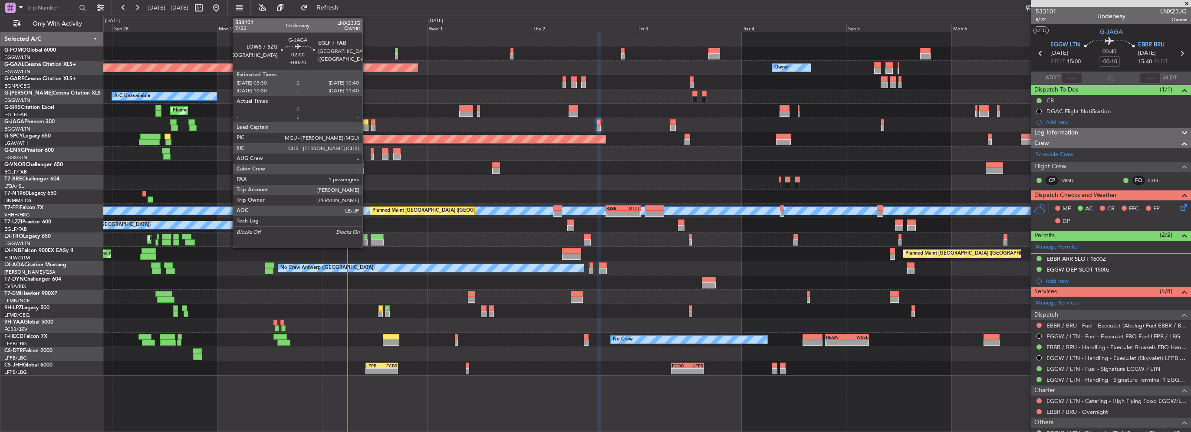
click at [366, 120] on div at bounding box center [364, 122] width 10 height 6
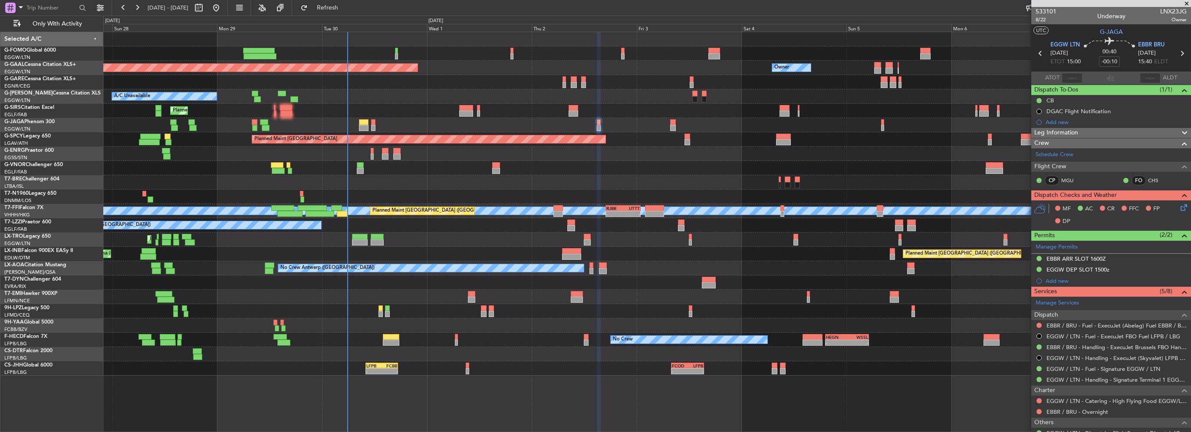
click at [368, 123] on div "Planned Maint [GEOGRAPHIC_DATA] ([GEOGRAPHIC_DATA])" at bounding box center [646, 125] width 1087 height 14
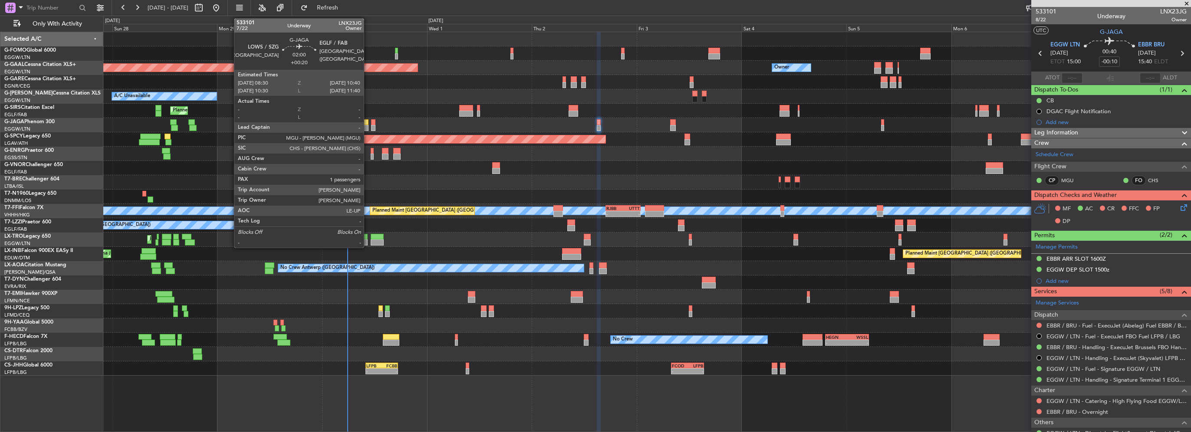
click at [368, 124] on div at bounding box center [364, 122] width 10 height 6
click at [374, 125] on div at bounding box center [373, 128] width 4 height 6
type input "+00:35"
type input "0"
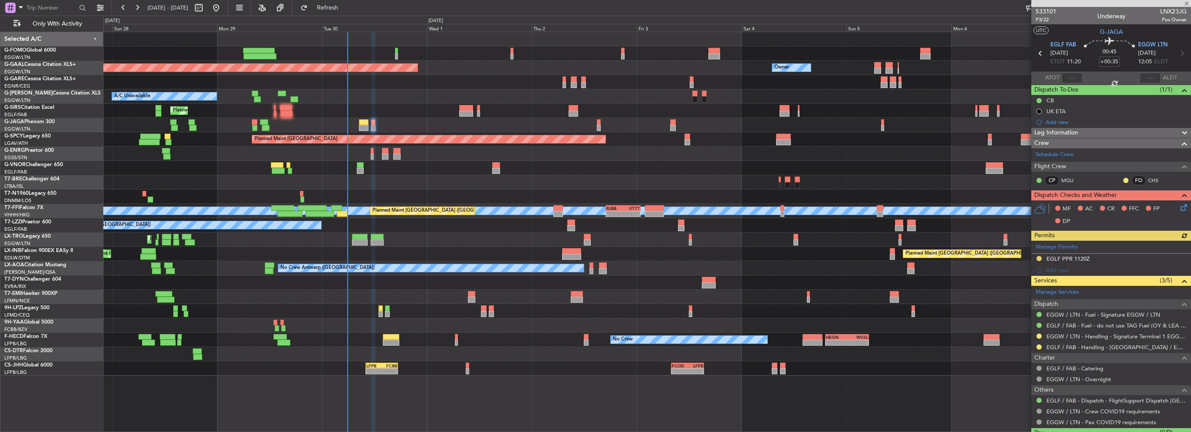
click at [1062, 271] on div "Manage Permits EGLF PPR 1120Z Add new" at bounding box center [1111, 258] width 160 height 35
click at [1061, 269] on div "Add new" at bounding box center [1111, 269] width 133 height 7
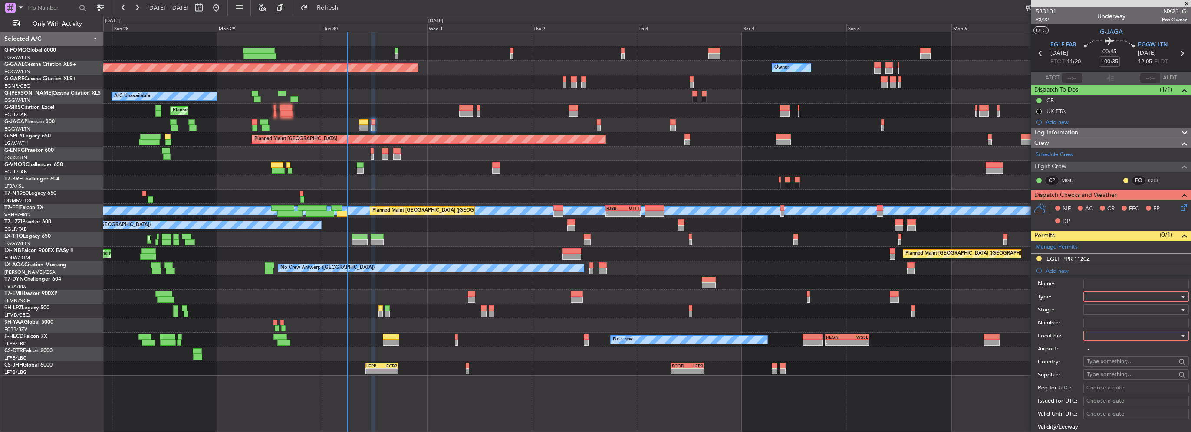
click at [1091, 295] on div at bounding box center [1133, 296] width 92 height 13
click at [1099, 380] on span "Slot" at bounding box center [1132, 378] width 91 height 13
click at [1100, 332] on div at bounding box center [1133, 335] width 92 height 13
click at [1095, 380] on span "Arrival" at bounding box center [1132, 378] width 91 height 13
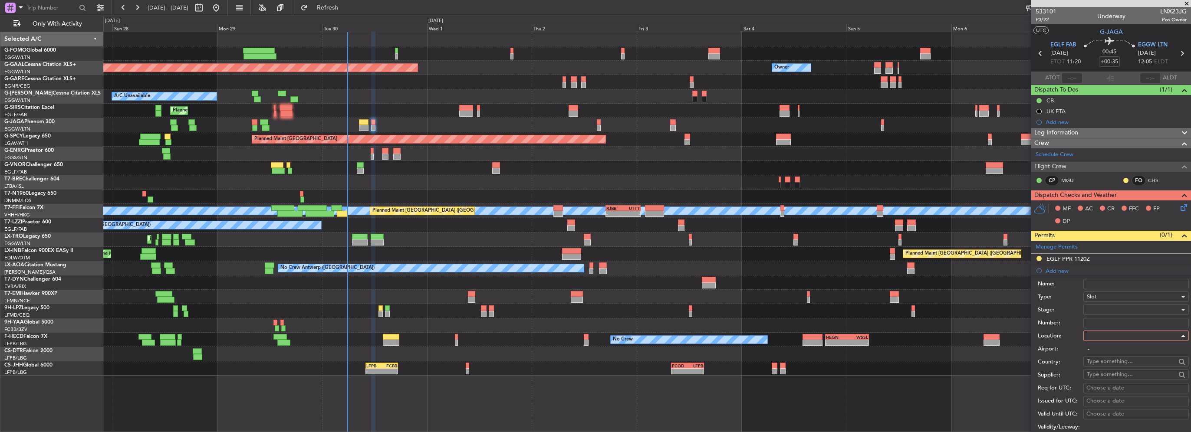
type input "EGGW / LTN"
click at [1095, 310] on div at bounding box center [1133, 309] width 92 height 13
click at [1101, 365] on span "Requested" at bounding box center [1132, 365] width 91 height 13
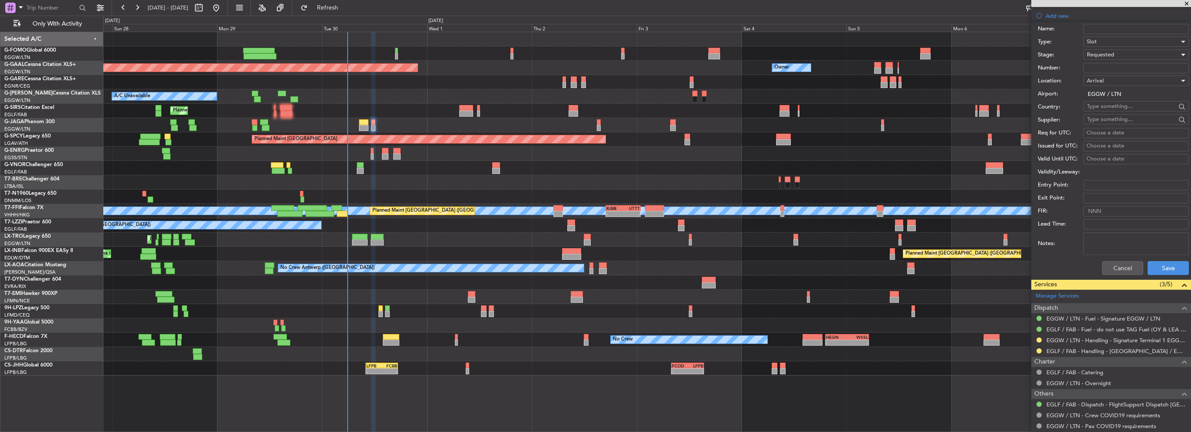
scroll to position [260, 0]
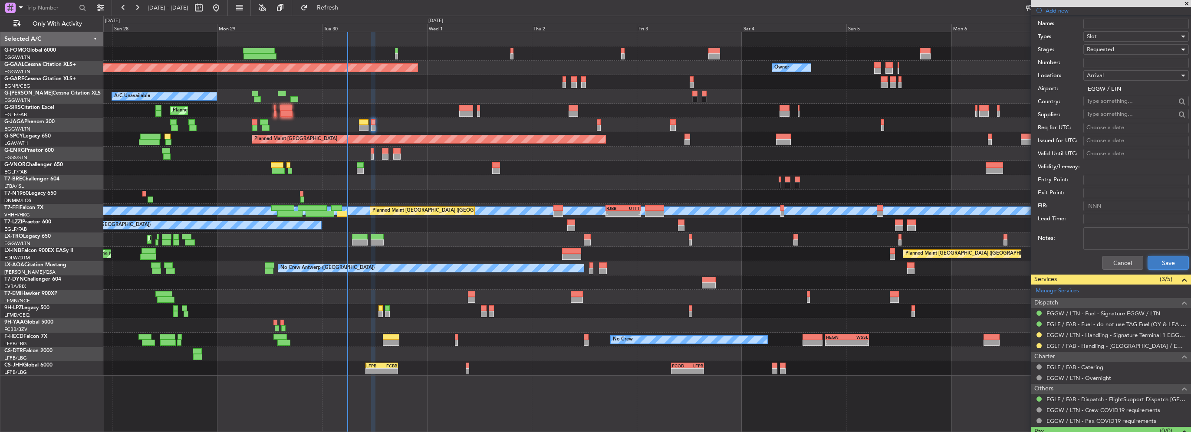
click at [1159, 265] on button "Save" at bounding box center [1167, 263] width 41 height 14
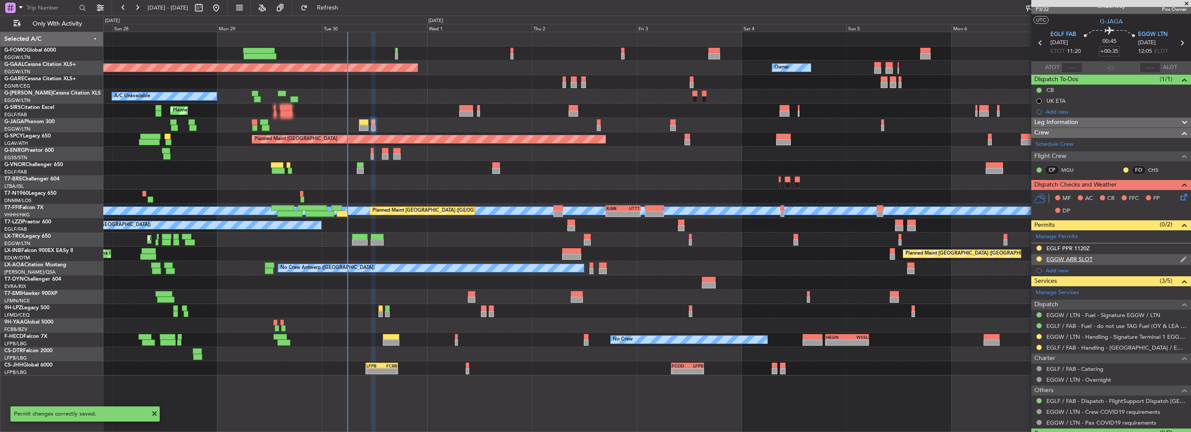
scroll to position [0, 0]
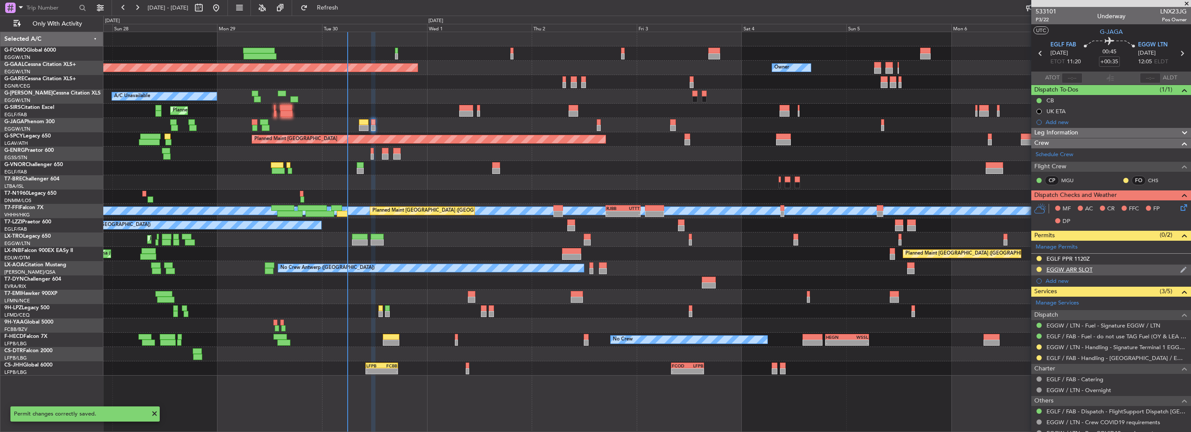
click at [1114, 270] on div "EGGW ARR SLOT" at bounding box center [1111, 270] width 160 height 11
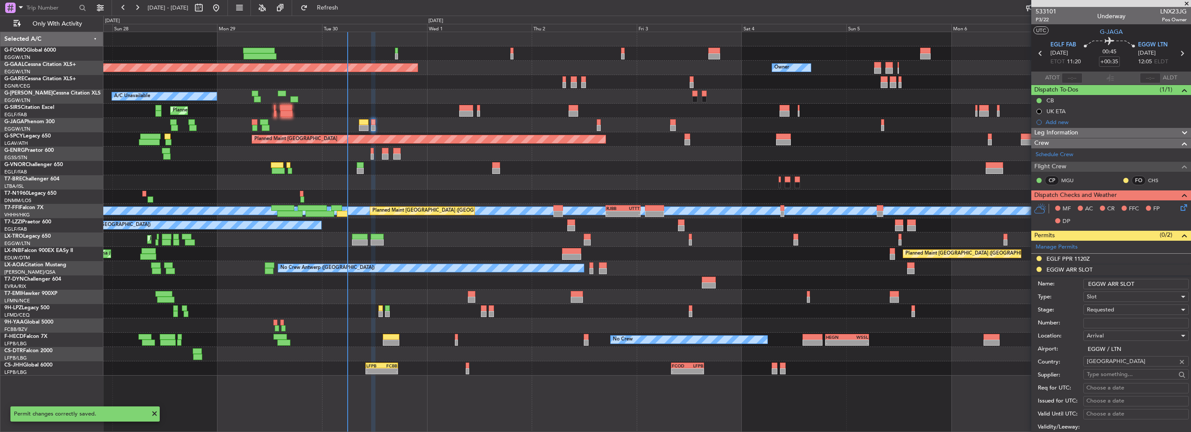
click at [1148, 288] on input "EGGW ARR SLOT" at bounding box center [1135, 284] width 105 height 10
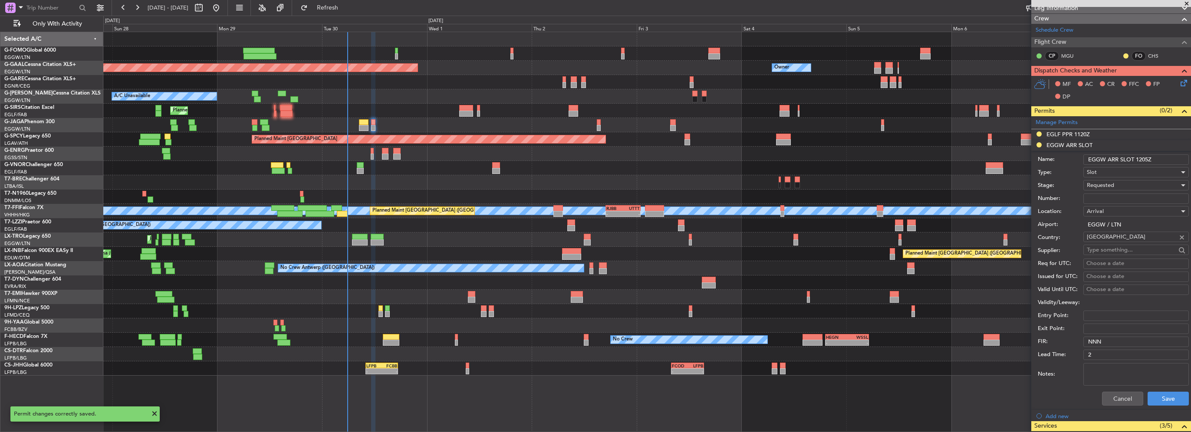
scroll to position [130, 0]
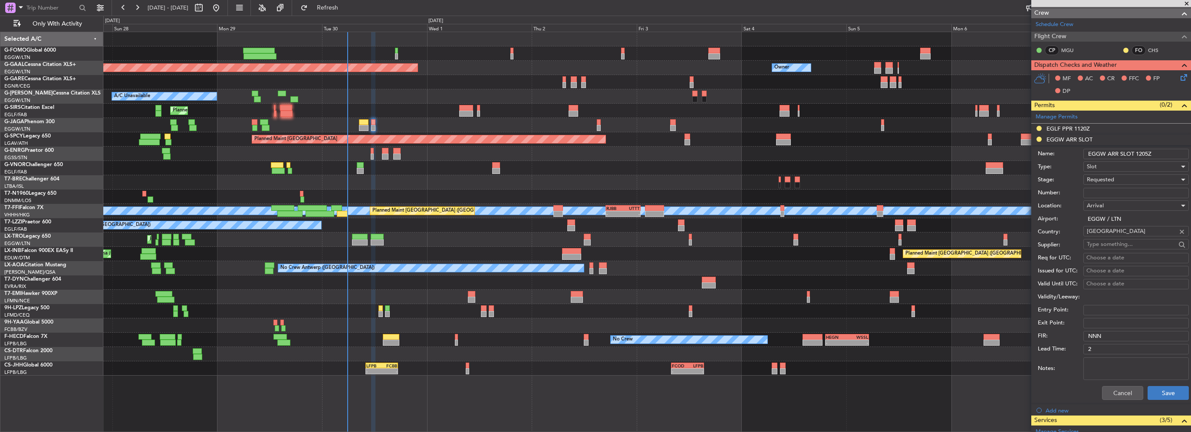
type input "EGGW ARR SLOT 1205Z"
click at [1158, 387] on button "Save" at bounding box center [1167, 393] width 41 height 14
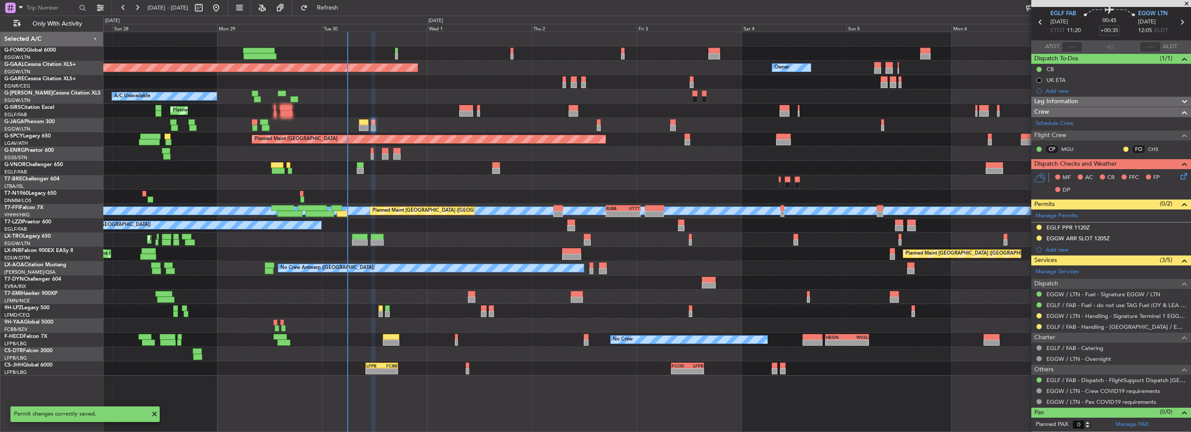
scroll to position [30, 0]
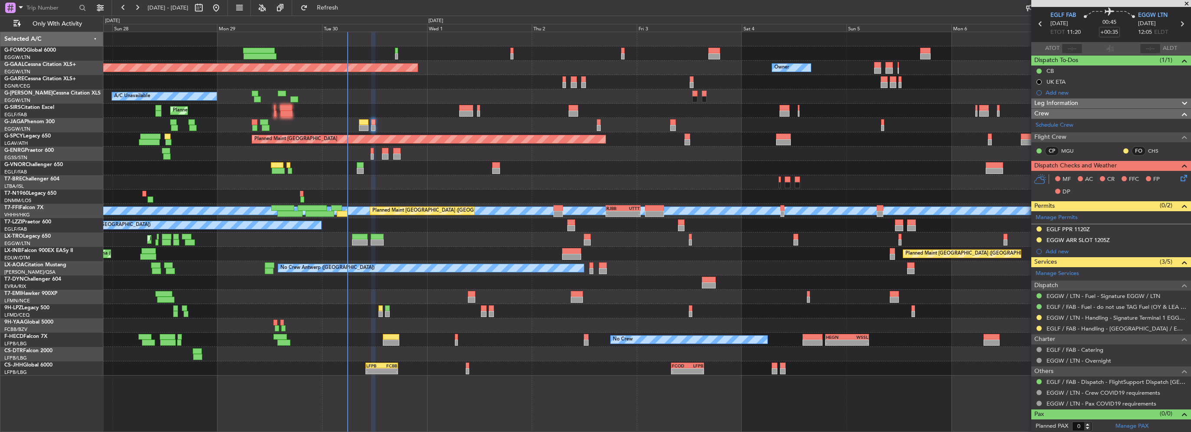
drag, startPoint x: 1172, startPoint y: 171, endPoint x: 1176, endPoint y: 177, distance: 6.8
click at [1172, 171] on div "MF AC CR FFC FP DP" at bounding box center [1111, 186] width 160 height 30
click at [1179, 177] on icon at bounding box center [1182, 176] width 7 height 7
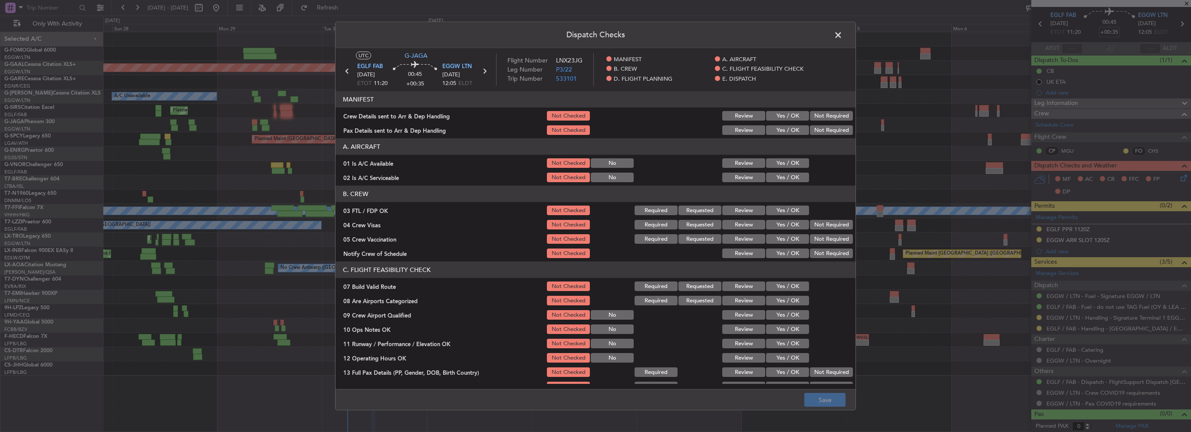
click at [814, 112] on button "Not Required" at bounding box center [831, 116] width 43 height 10
drag, startPoint x: 819, startPoint y: 121, endPoint x: 823, endPoint y: 131, distance: 9.9
click at [823, 130] on section "MANIFEST Crew Details sent to Arr & Dep Handling Not Checked Review Yes / OK No…" at bounding box center [595, 113] width 520 height 45
click at [824, 131] on button "Not Required" at bounding box center [831, 130] width 43 height 10
click at [773, 164] on button "Yes / OK" at bounding box center [787, 163] width 43 height 10
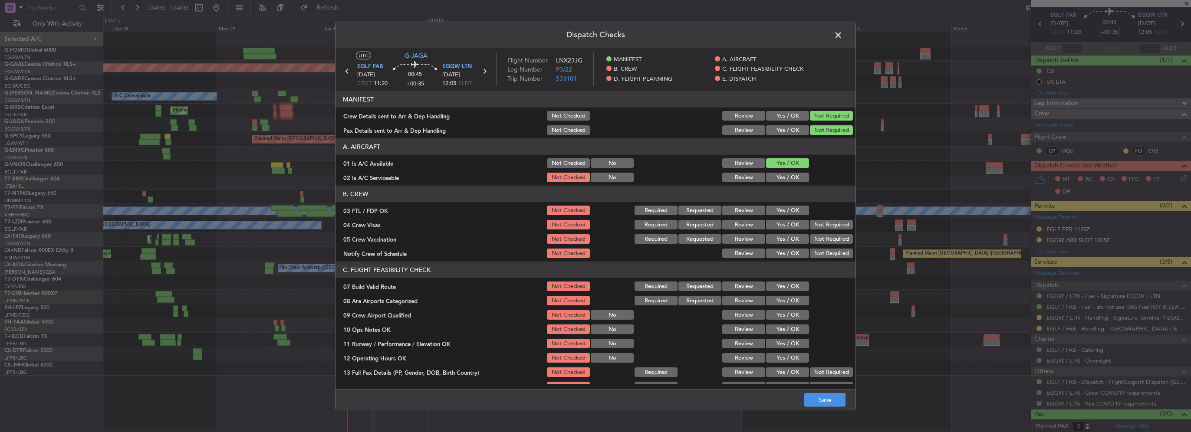
click at [777, 179] on button "Yes / OK" at bounding box center [787, 178] width 43 height 10
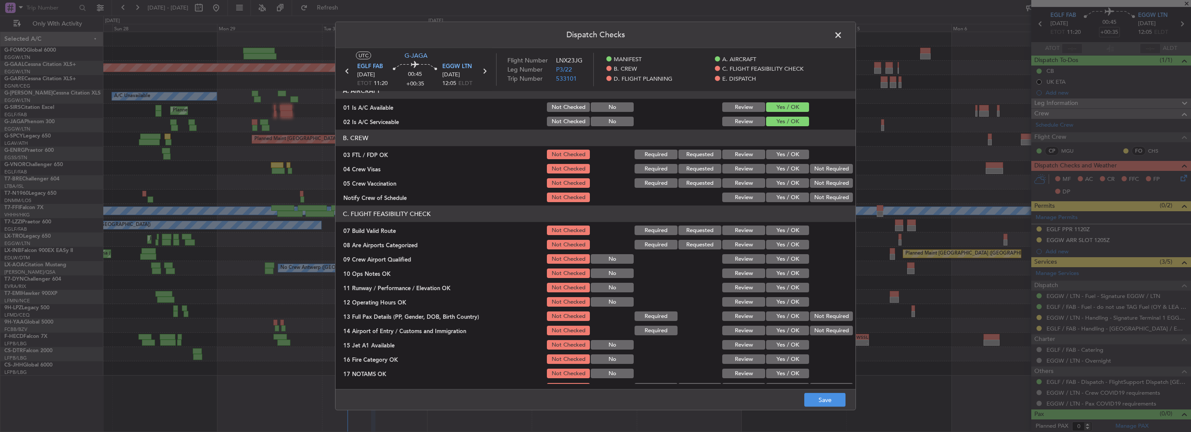
scroll to position [87, 0]
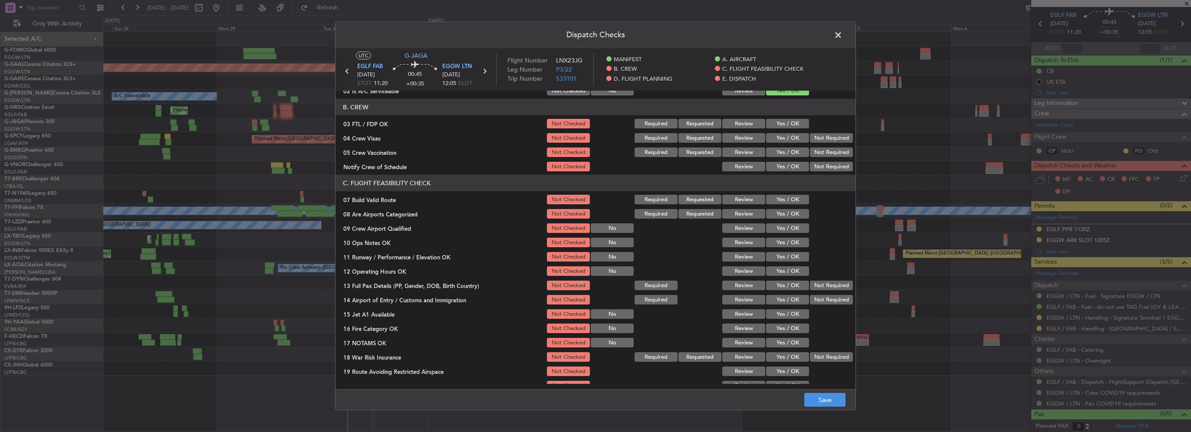
click at [789, 199] on button "Yes / OK" at bounding box center [787, 200] width 43 height 10
click at [789, 243] on button "Yes / OK" at bounding box center [787, 243] width 43 height 10
click at [789, 260] on button "Yes / OK" at bounding box center [787, 257] width 43 height 10
drag, startPoint x: 791, startPoint y: 271, endPoint x: 791, endPoint y: 278, distance: 6.9
click at [791, 273] on button "Yes / OK" at bounding box center [787, 271] width 43 height 10
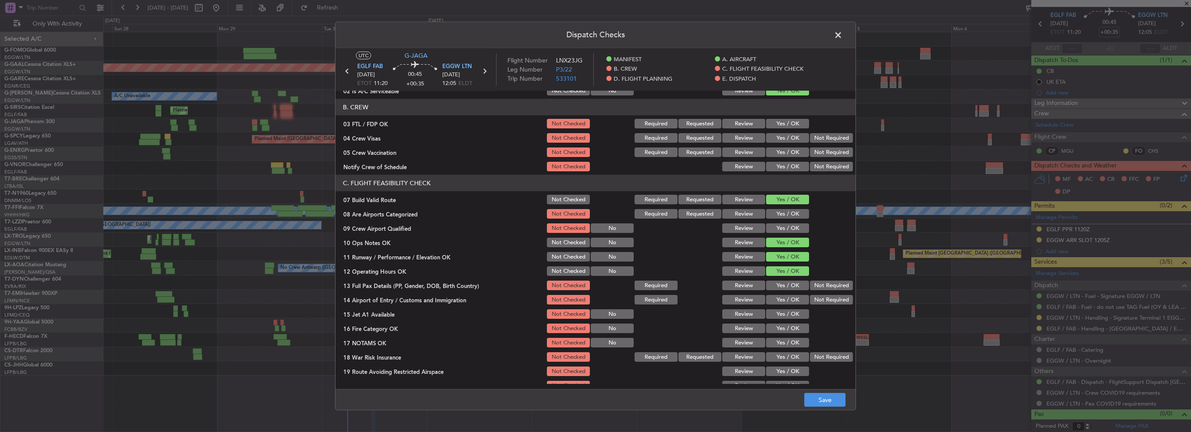
click at [794, 290] on div "Yes / OK" at bounding box center [787, 285] width 44 height 12
click at [788, 287] on button "Yes / OK" at bounding box center [787, 286] width 43 height 10
click at [790, 297] on button "Yes / OK" at bounding box center [787, 300] width 43 height 10
drag, startPoint x: 793, startPoint y: 315, endPoint x: 793, endPoint y: 320, distance: 5.2
click at [793, 315] on button "Yes / OK" at bounding box center [787, 314] width 43 height 10
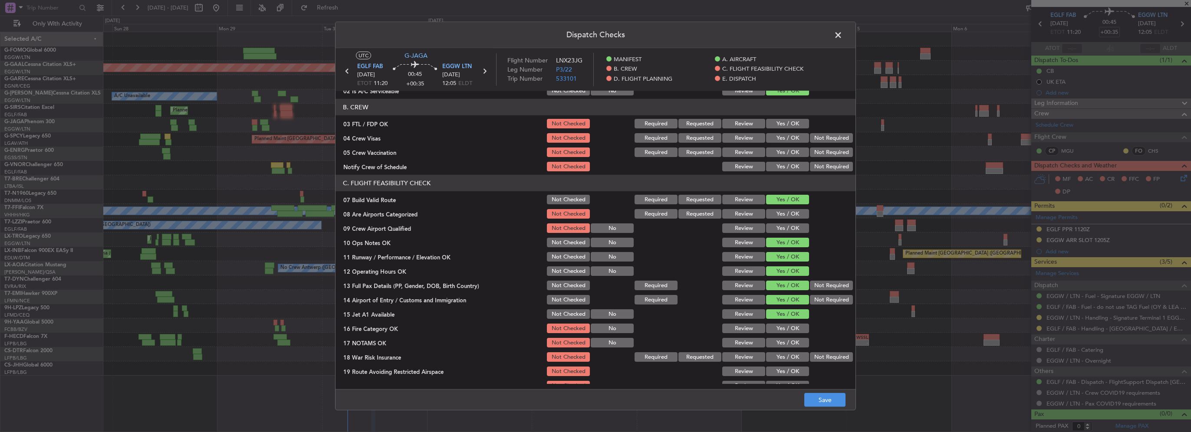
click at [791, 326] on button "Yes / OK" at bounding box center [787, 329] width 43 height 10
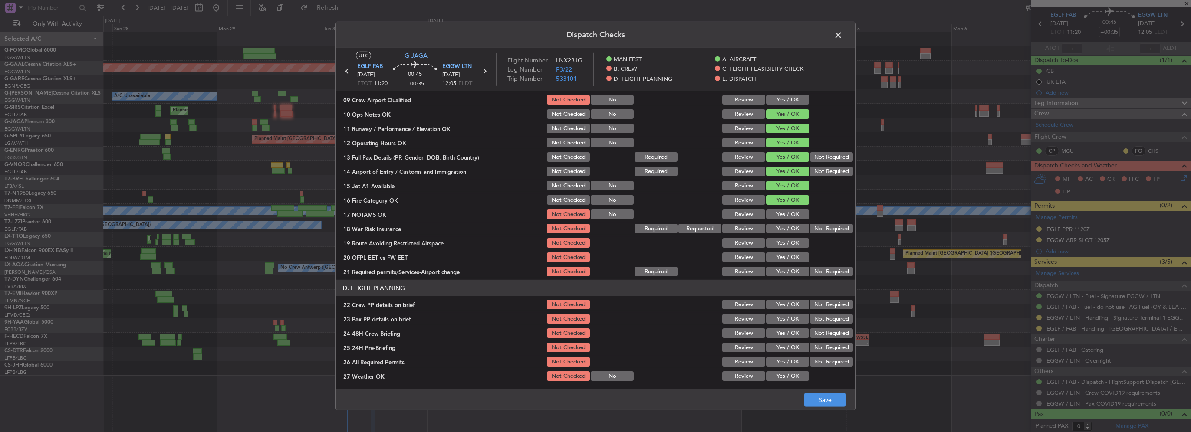
scroll to position [217, 0]
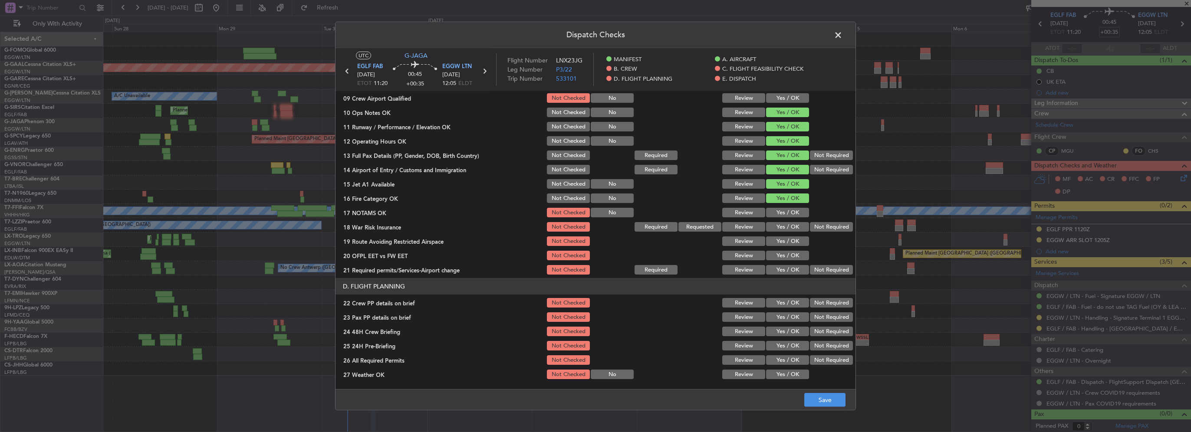
click at [788, 212] on button "Yes / OK" at bounding box center [787, 213] width 43 height 10
click at [791, 224] on button "Yes / OK" at bounding box center [787, 227] width 43 height 10
click at [790, 241] on button "Yes / OK" at bounding box center [787, 241] width 43 height 10
click at [790, 256] on button "Yes / OK" at bounding box center [787, 256] width 43 height 10
click at [790, 269] on button "Yes / OK" at bounding box center [787, 270] width 43 height 10
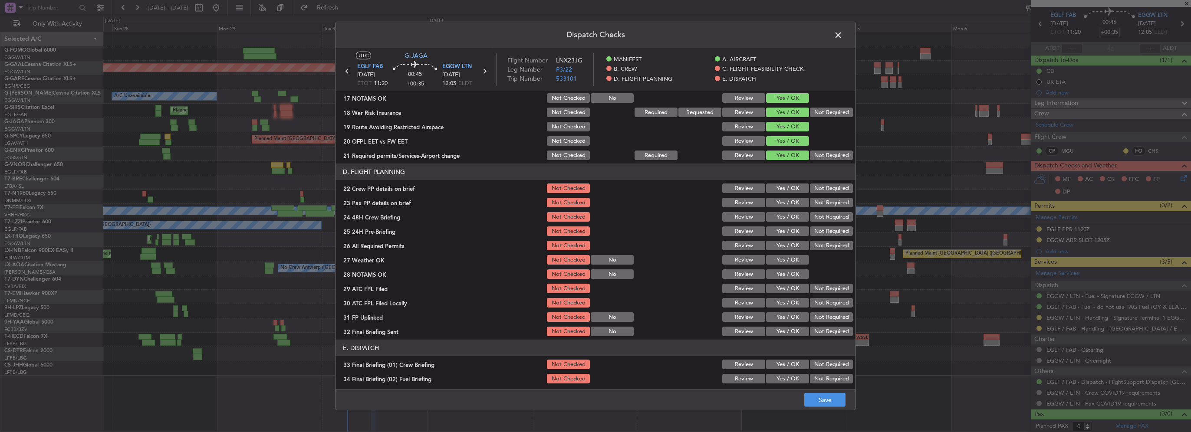
scroll to position [347, 0]
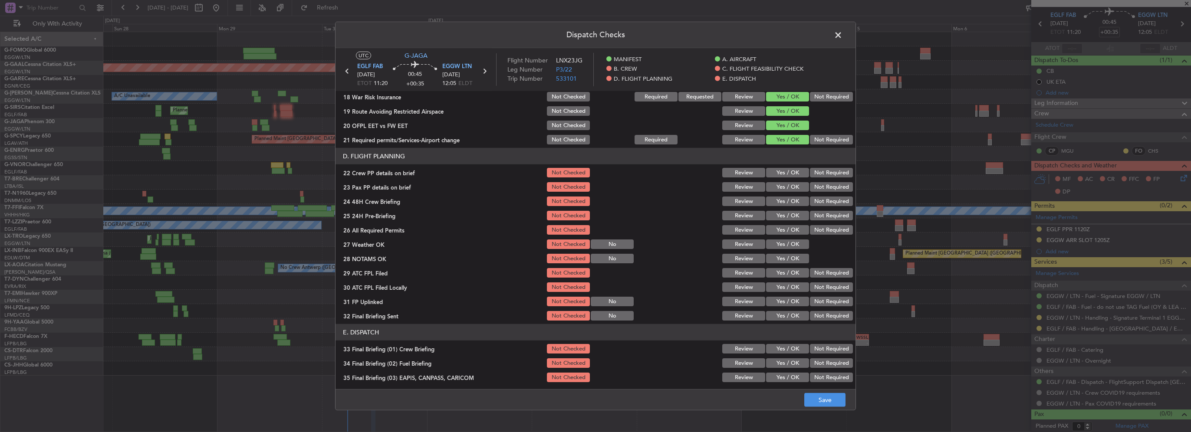
drag, startPoint x: 792, startPoint y: 168, endPoint x: 792, endPoint y: 174, distance: 5.6
click at [792, 168] on button "Yes / OK" at bounding box center [787, 173] width 43 height 10
click at [790, 190] on button "Yes / OK" at bounding box center [787, 187] width 43 height 10
drag, startPoint x: 792, startPoint y: 200, endPoint x: 806, endPoint y: 206, distance: 15.4
click at [793, 201] on button "Yes / OK" at bounding box center [787, 202] width 43 height 10
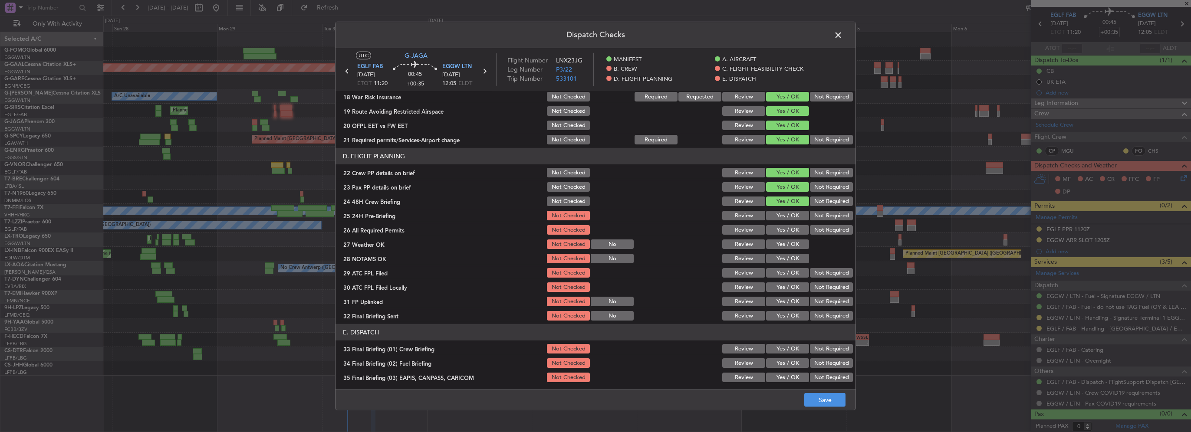
click at [811, 213] on button "Not Required" at bounding box center [831, 216] width 43 height 10
click at [823, 405] on button "Save" at bounding box center [824, 400] width 41 height 14
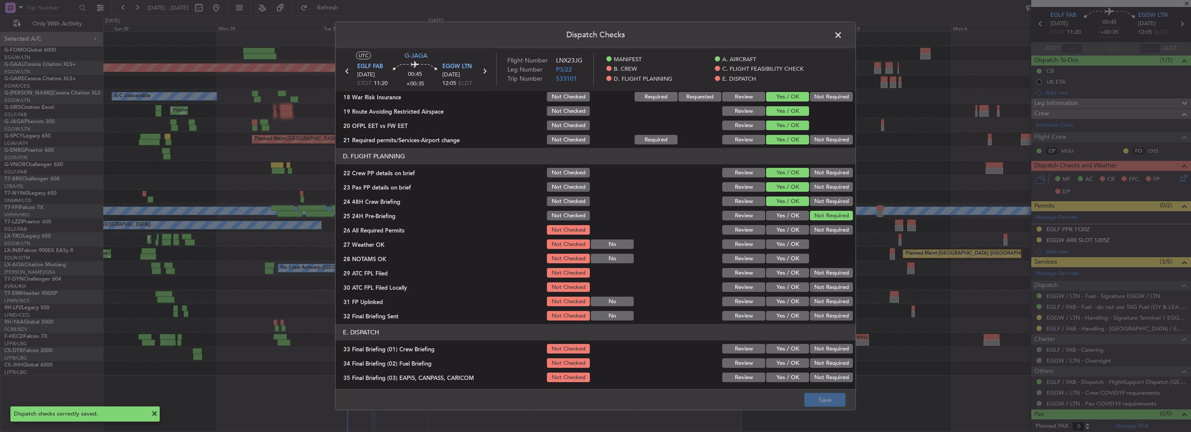
click at [842, 35] on span at bounding box center [842, 37] width 0 height 17
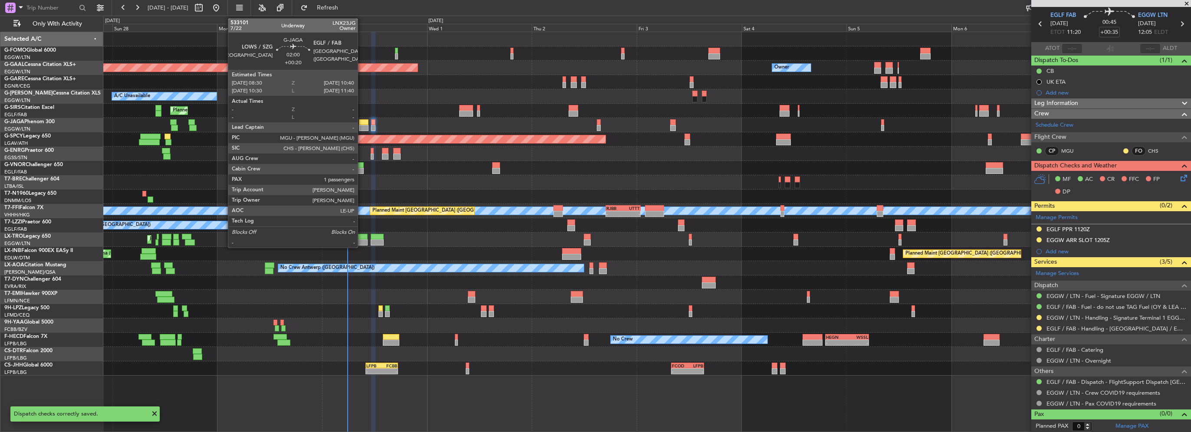
click at [361, 124] on div at bounding box center [364, 122] width 10 height 6
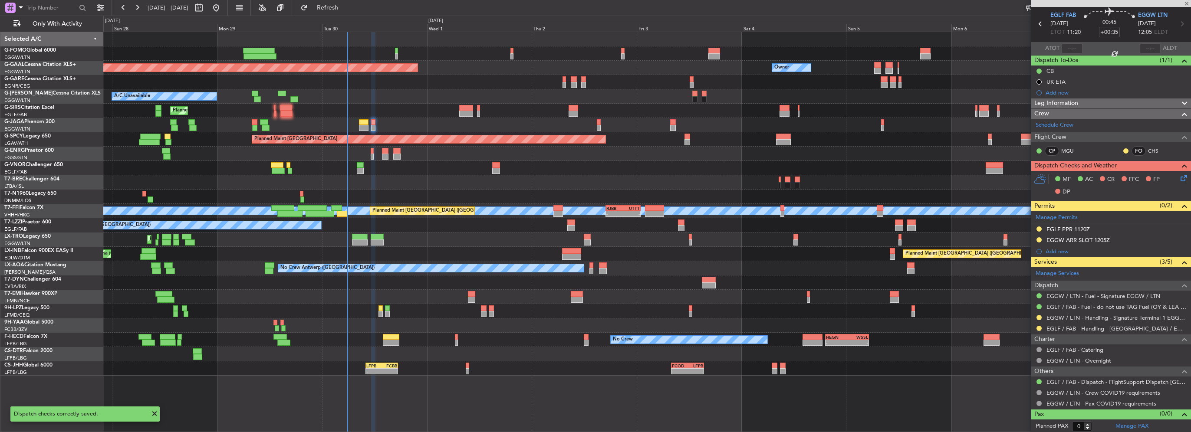
type input "+00:20"
type input "1"
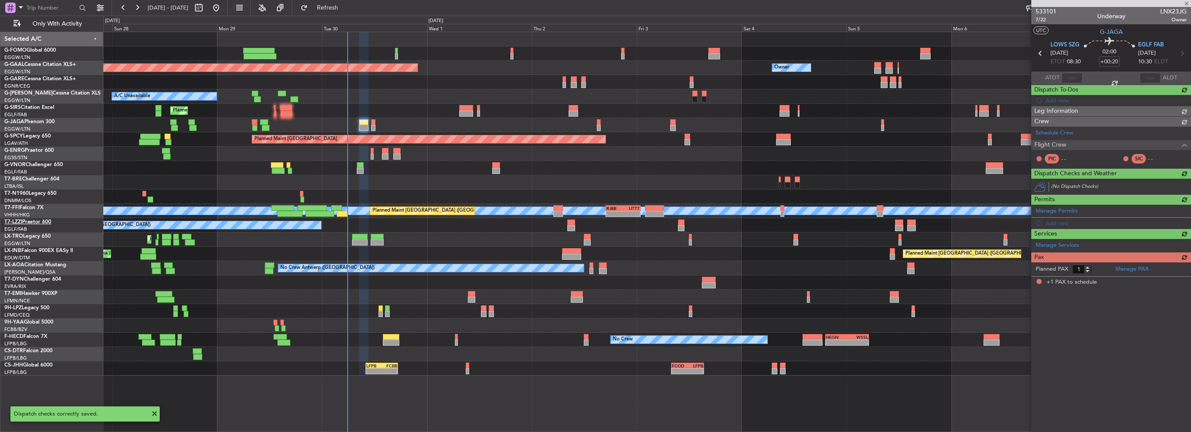
scroll to position [0, 0]
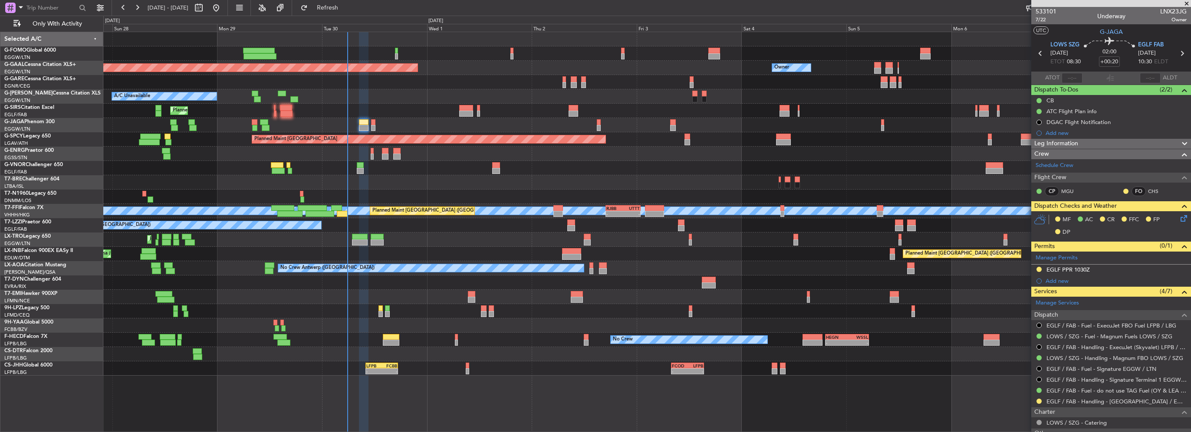
click at [1179, 215] on icon at bounding box center [1182, 216] width 7 height 7
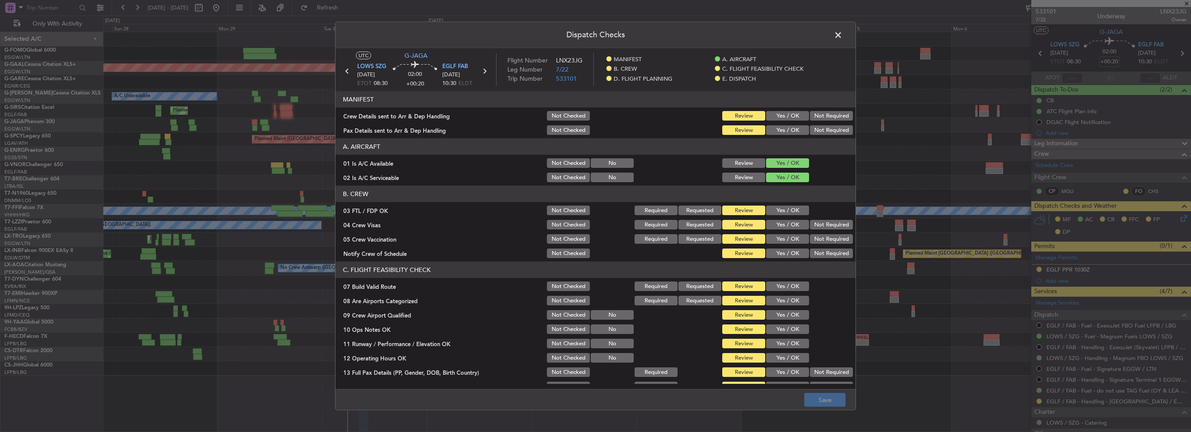
click at [785, 111] on div "Yes / OK" at bounding box center [787, 116] width 44 height 12
click at [786, 117] on button "Yes / OK" at bounding box center [787, 116] width 43 height 10
click at [784, 128] on button "Yes / OK" at bounding box center [787, 130] width 43 height 10
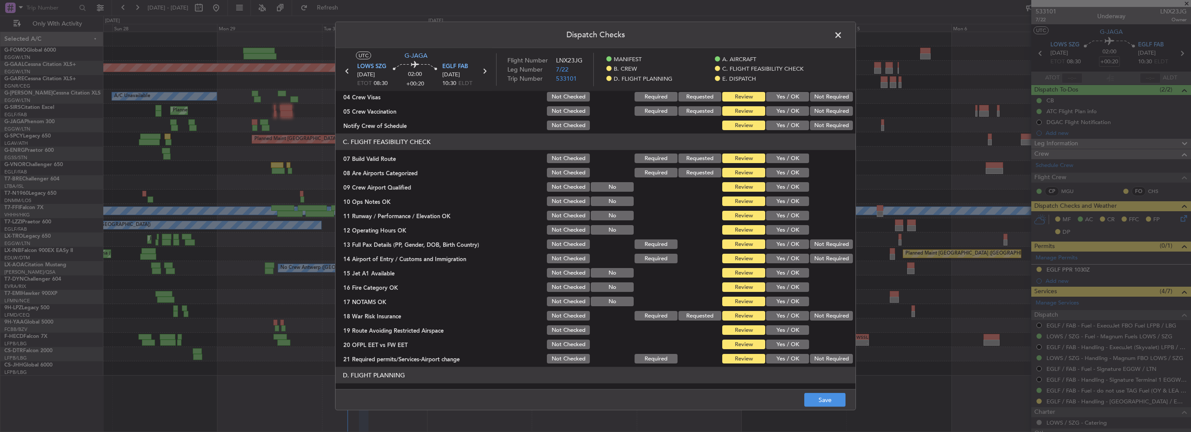
scroll to position [130, 0]
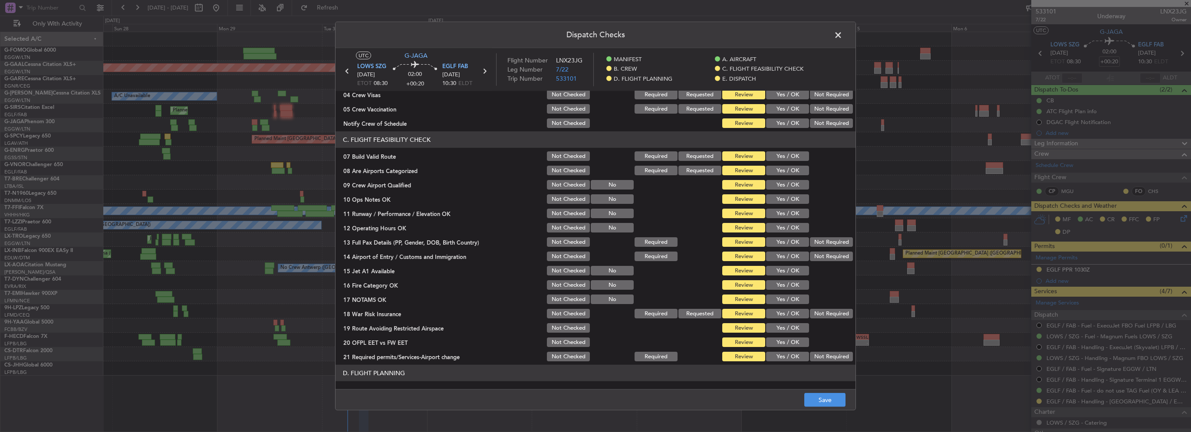
click at [785, 156] on button "Yes / OK" at bounding box center [787, 156] width 43 height 10
click at [784, 201] on button "Yes / OK" at bounding box center [787, 199] width 43 height 10
click at [784, 205] on section "C. FLIGHT FEASIBILITY CHECK 07 Build Valid Route Not Checked Required Requested…" at bounding box center [595, 246] width 520 height 231
click at [786, 217] on button "Yes / OK" at bounding box center [787, 214] width 43 height 10
drag, startPoint x: 790, startPoint y: 233, endPoint x: 785, endPoint y: 241, distance: 10.4
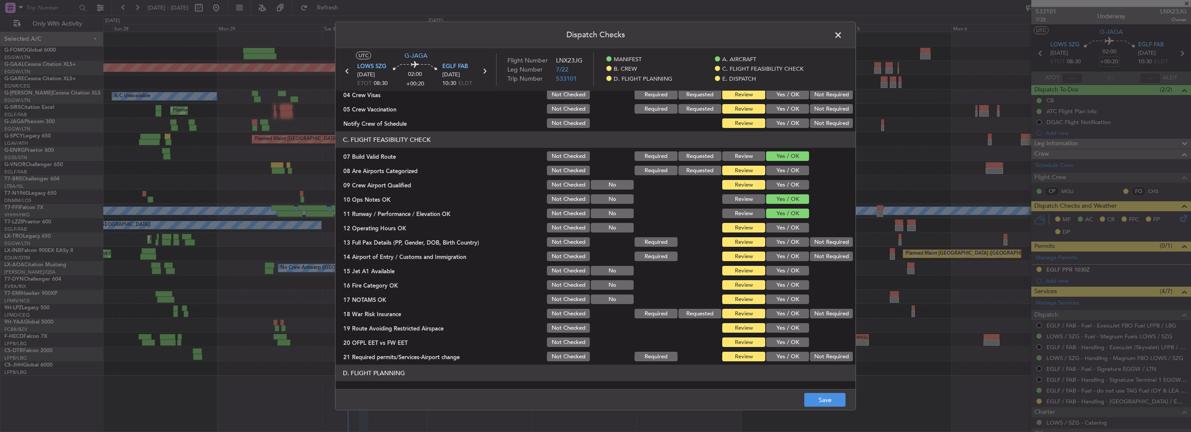
click at [786, 233] on div "Yes / OK" at bounding box center [787, 228] width 44 height 12
click at [785, 243] on button "Yes / OK" at bounding box center [787, 242] width 43 height 10
click at [795, 226] on button "Yes / OK" at bounding box center [787, 228] width 43 height 10
click at [792, 251] on div "Yes / OK" at bounding box center [787, 256] width 44 height 12
click at [795, 260] on button "Yes / OK" at bounding box center [787, 257] width 43 height 10
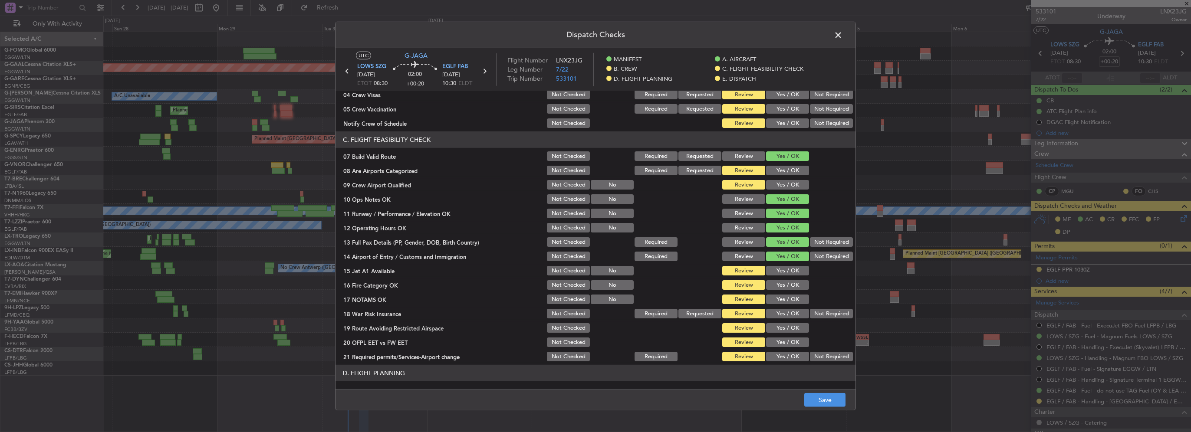
drag, startPoint x: 787, startPoint y: 271, endPoint x: 791, endPoint y: 281, distance: 10.3
click at [787, 272] on button "Yes / OK" at bounding box center [787, 271] width 43 height 10
click at [793, 286] on button "Yes / OK" at bounding box center [787, 285] width 43 height 10
click at [791, 296] on button "Yes / OK" at bounding box center [787, 300] width 43 height 10
click at [795, 309] on button "Yes / OK" at bounding box center [787, 314] width 43 height 10
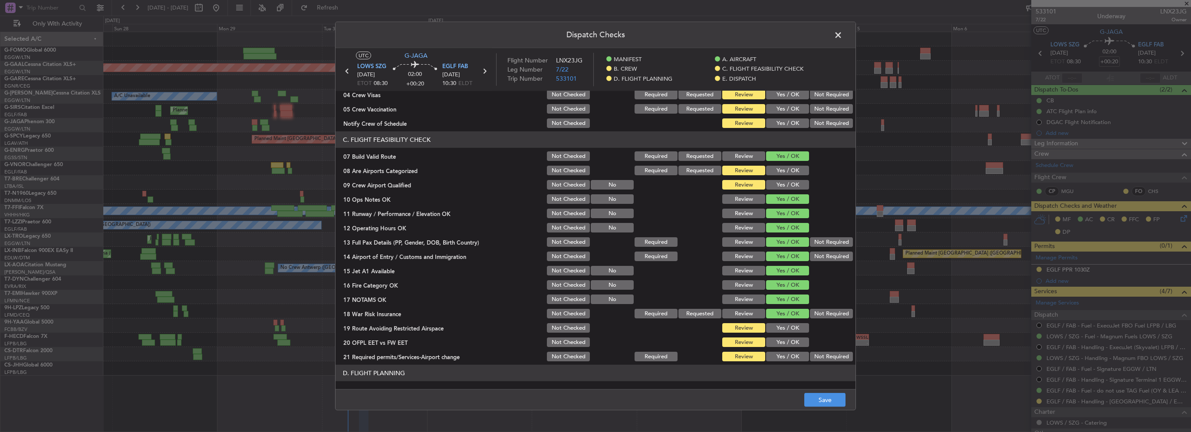
click at [799, 335] on section "C. FLIGHT FEASIBILITY CHECK 07 Build Valid Route Not Checked Required Requested…" at bounding box center [595, 246] width 520 height 231
drag, startPoint x: 793, startPoint y: 328, endPoint x: 794, endPoint y: 324, distance: 4.4
click at [793, 328] on button "Yes / OK" at bounding box center [787, 328] width 43 height 10
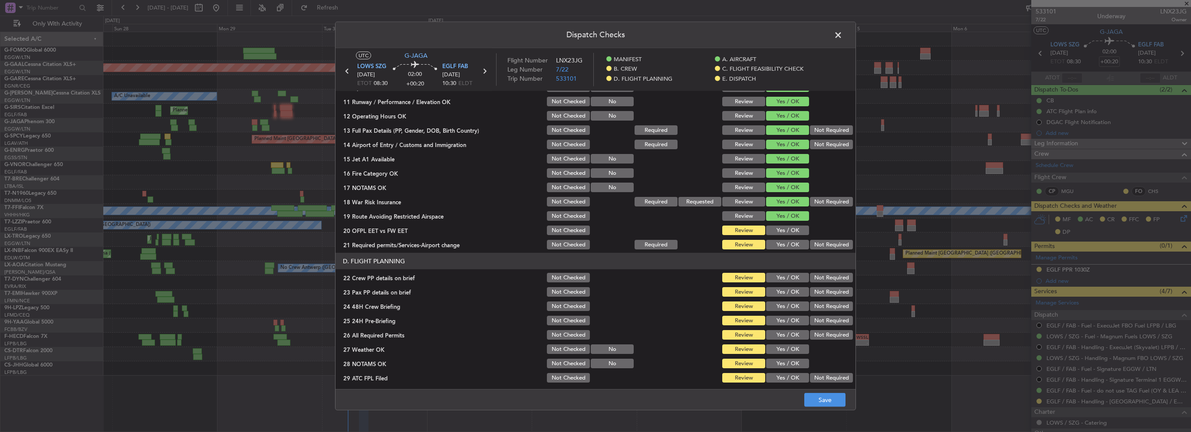
scroll to position [260, 0]
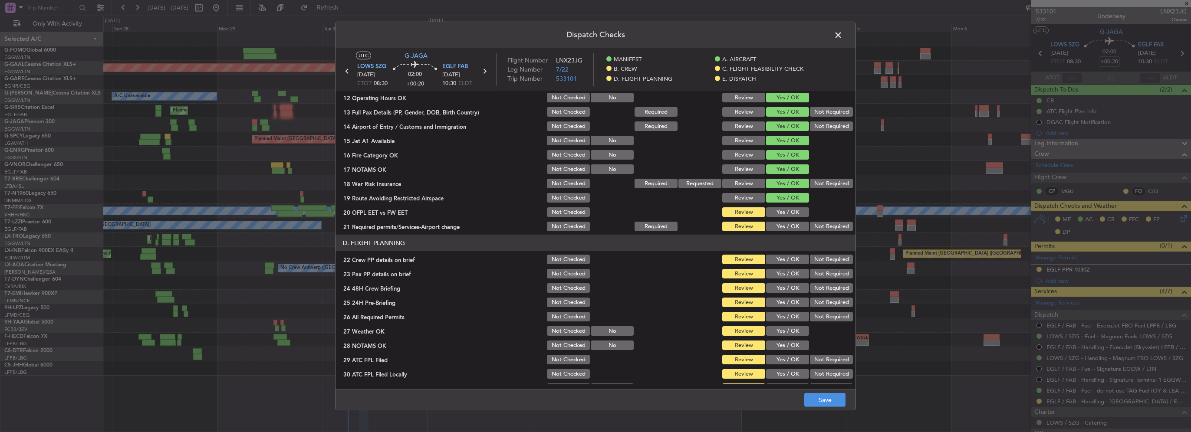
click at [787, 209] on button "Yes / OK" at bounding box center [787, 212] width 43 height 10
click at [790, 228] on button "Yes / OK" at bounding box center [787, 227] width 43 height 10
click at [791, 259] on button "Yes / OK" at bounding box center [787, 260] width 43 height 10
click at [791, 274] on button "Yes / OK" at bounding box center [787, 274] width 43 height 10
click at [793, 287] on button "Yes / OK" at bounding box center [787, 288] width 43 height 10
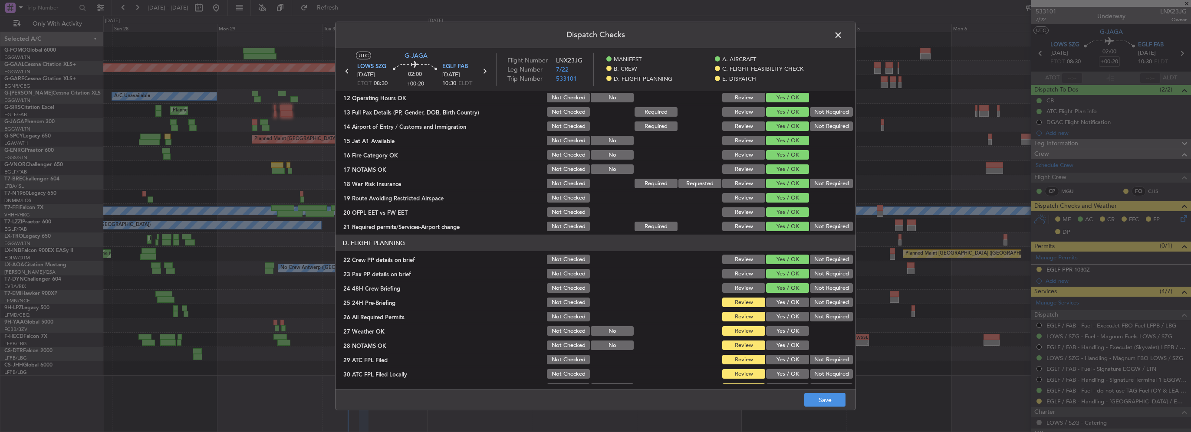
click at [819, 302] on button "Not Required" at bounding box center [831, 303] width 43 height 10
click at [832, 401] on button "Save" at bounding box center [824, 400] width 41 height 14
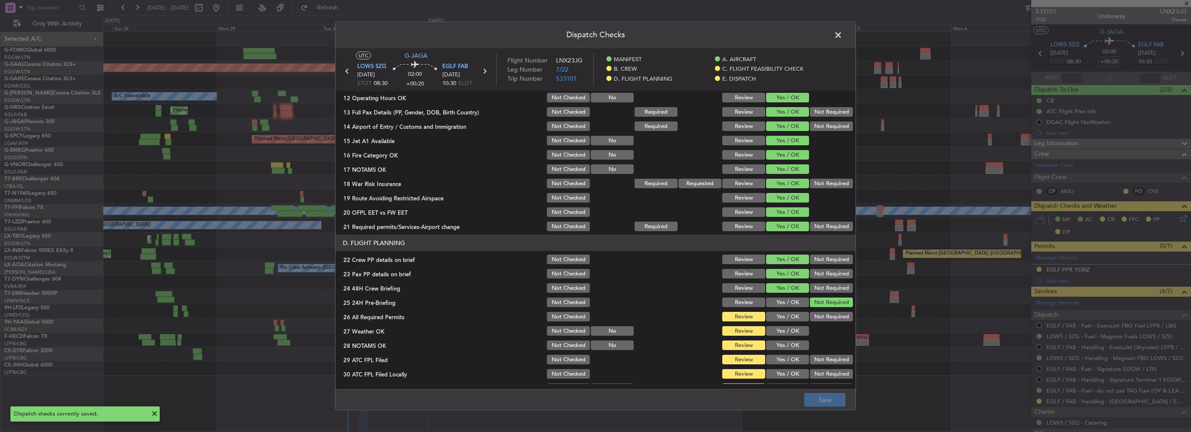
click at [842, 34] on span at bounding box center [842, 37] width 0 height 17
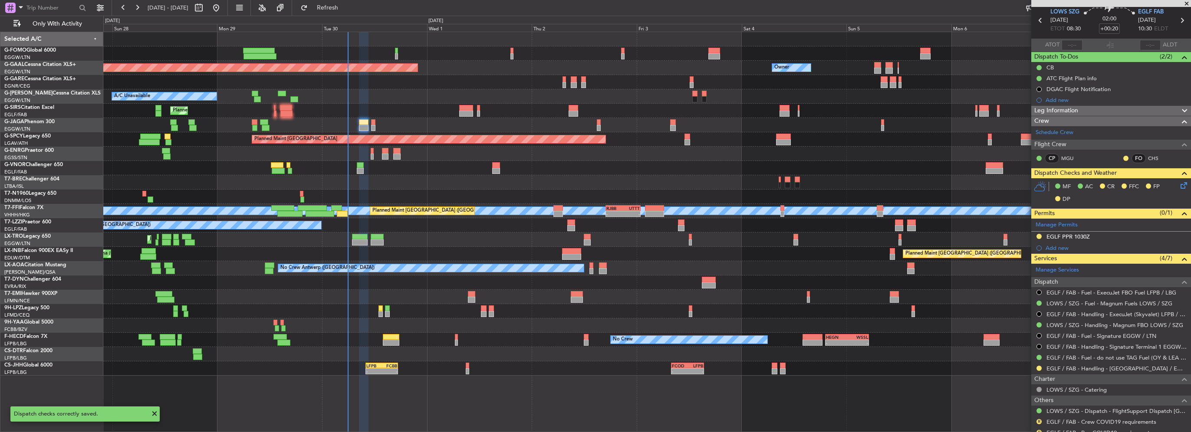
scroll to position [0, 0]
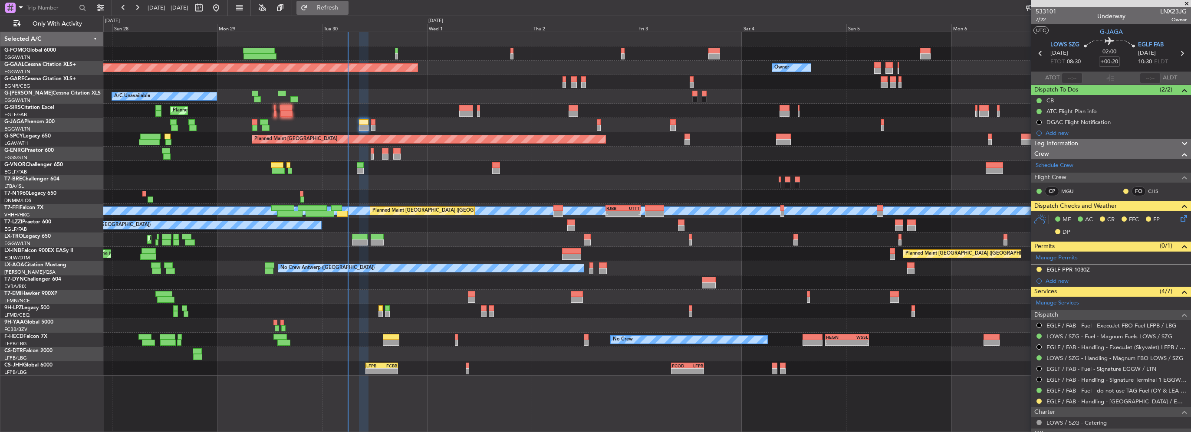
click at [330, 9] on button "Refresh" at bounding box center [322, 8] width 52 height 14
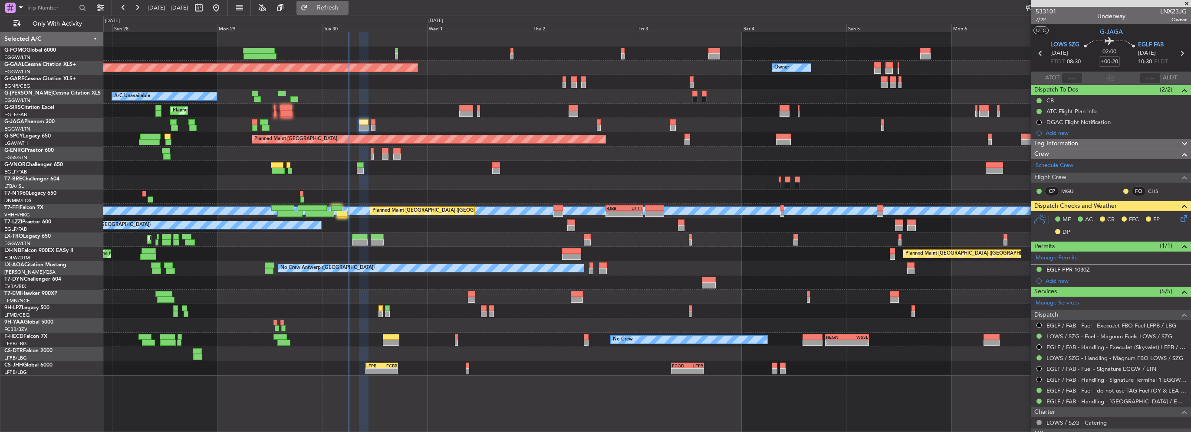
click at [346, 10] on span "Refresh" at bounding box center [327, 8] width 36 height 6
click at [346, 6] on span "Refresh" at bounding box center [327, 8] width 36 height 6
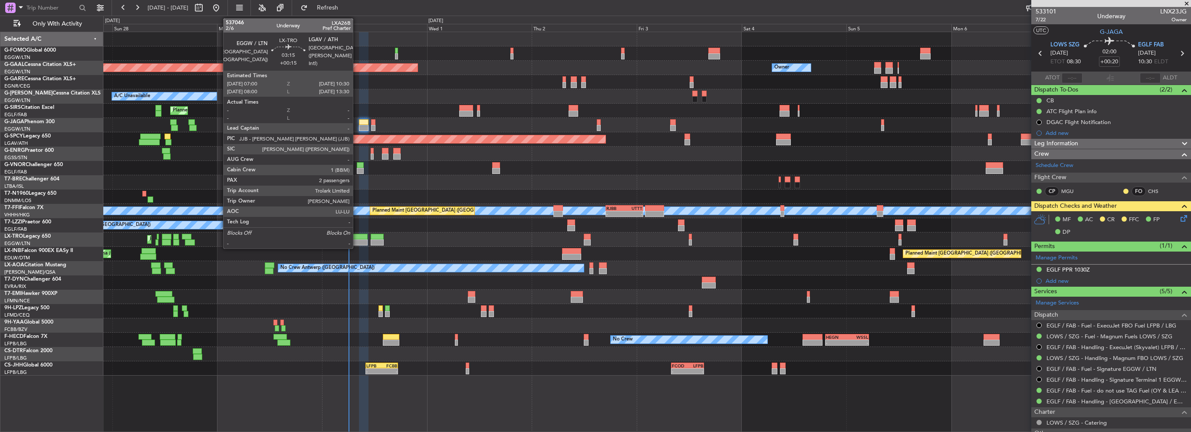
click at [357, 240] on div at bounding box center [360, 243] width 16 height 6
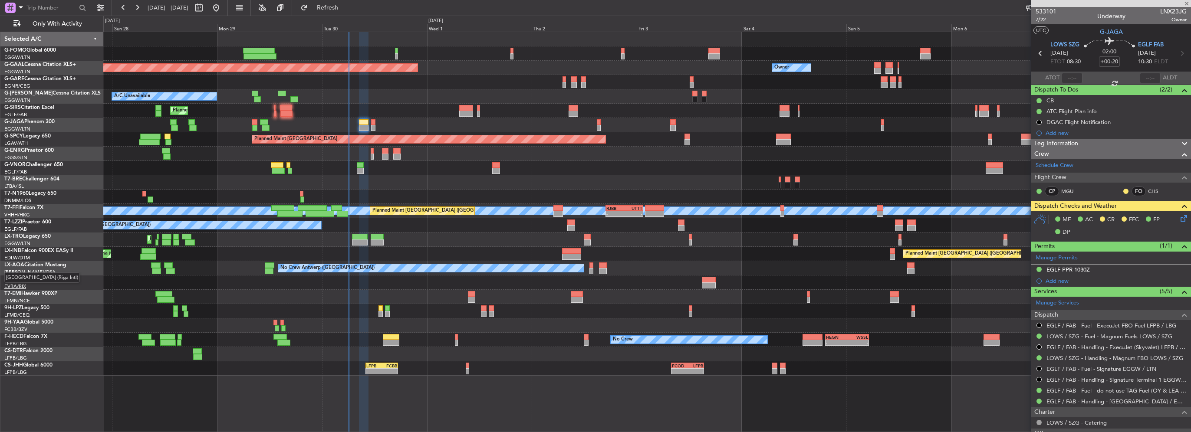
type input "+00:15"
type input "2"
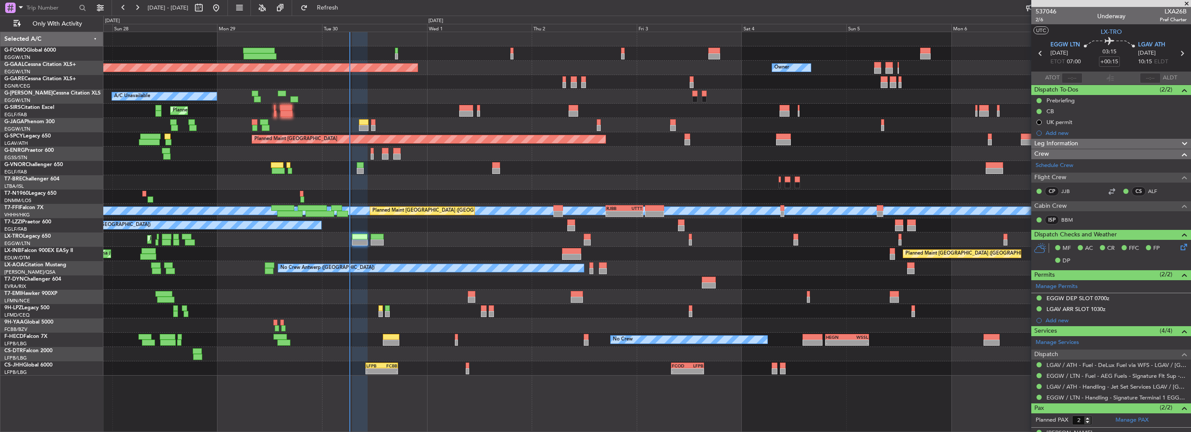
click at [357, 16] on div "Planned Maint Dusseldorf Owner Owner A/C Unavailable Planned Maint London (Luto…" at bounding box center [595, 224] width 1191 height 417
click at [346, 8] on span "Refresh" at bounding box center [327, 8] width 36 height 6
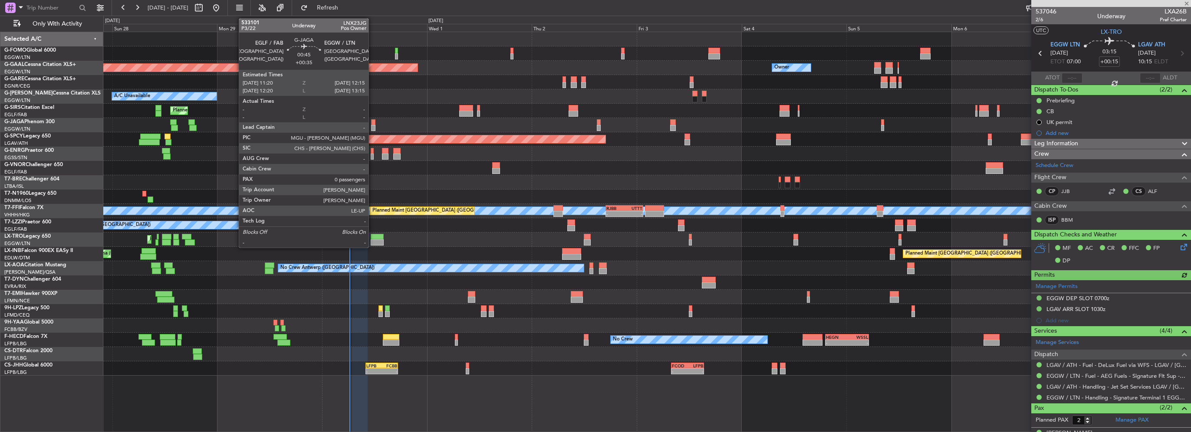
click at [372, 125] on div at bounding box center [373, 128] width 4 height 6
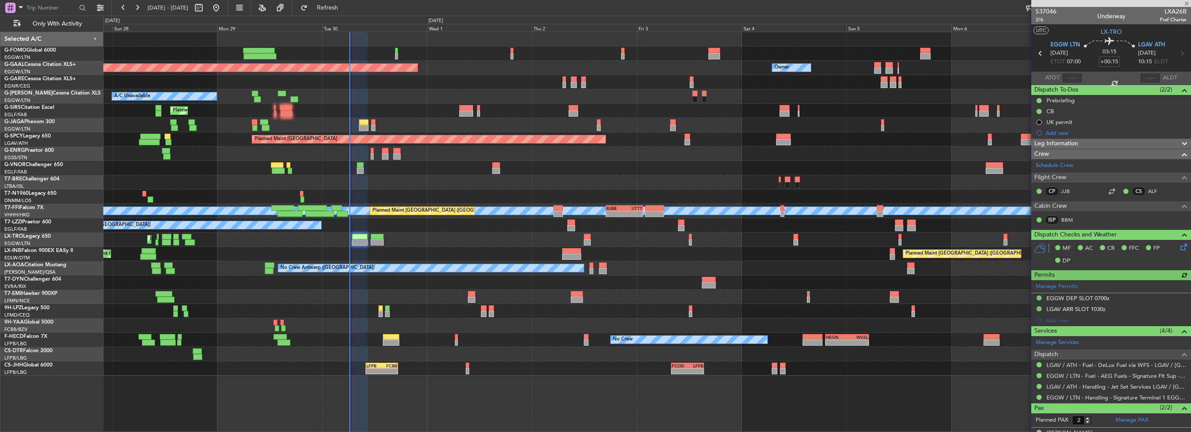
type input "+00:35"
type input "0"
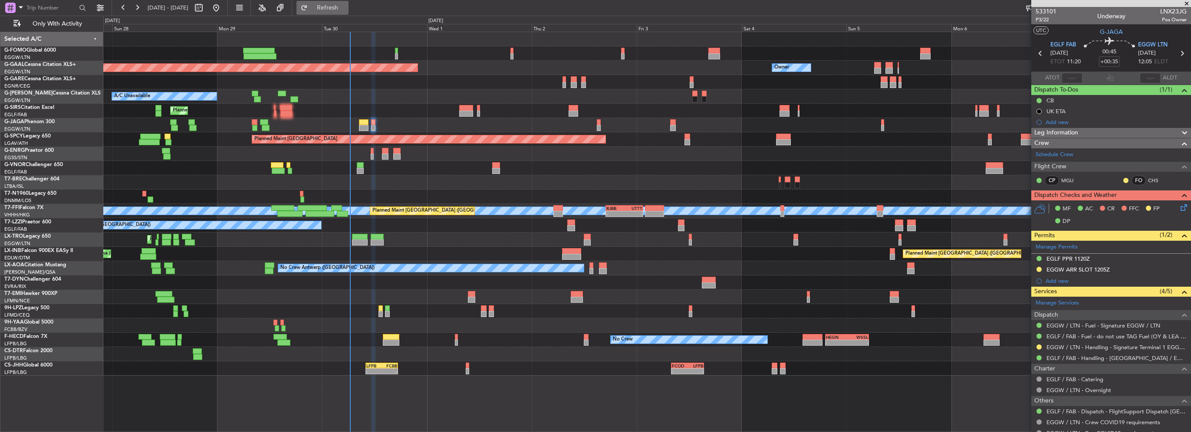
click at [345, 7] on span "Refresh" at bounding box center [327, 8] width 36 height 6
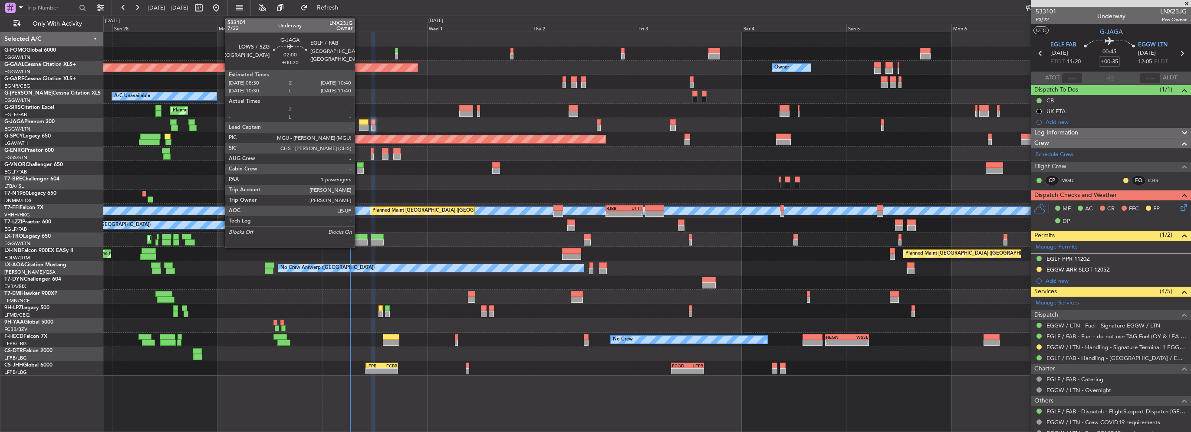
click at [359, 125] on div at bounding box center [364, 128] width 10 height 6
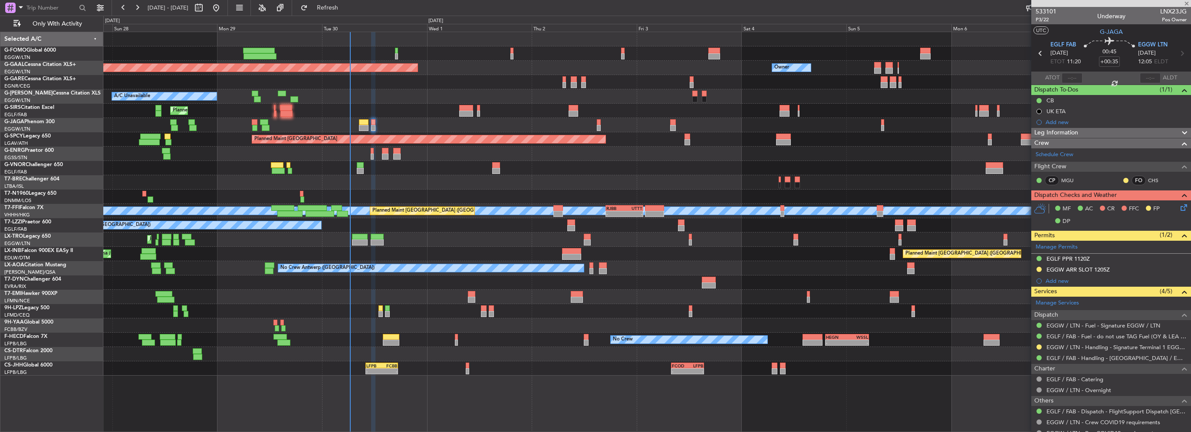
type input "+00:20"
type input "1"
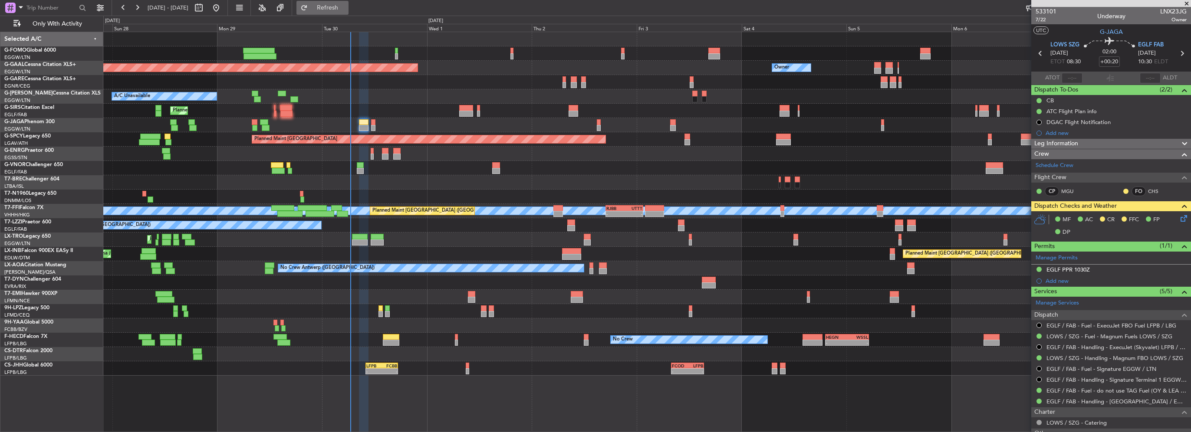
click at [346, 5] on span "Refresh" at bounding box center [327, 8] width 36 height 6
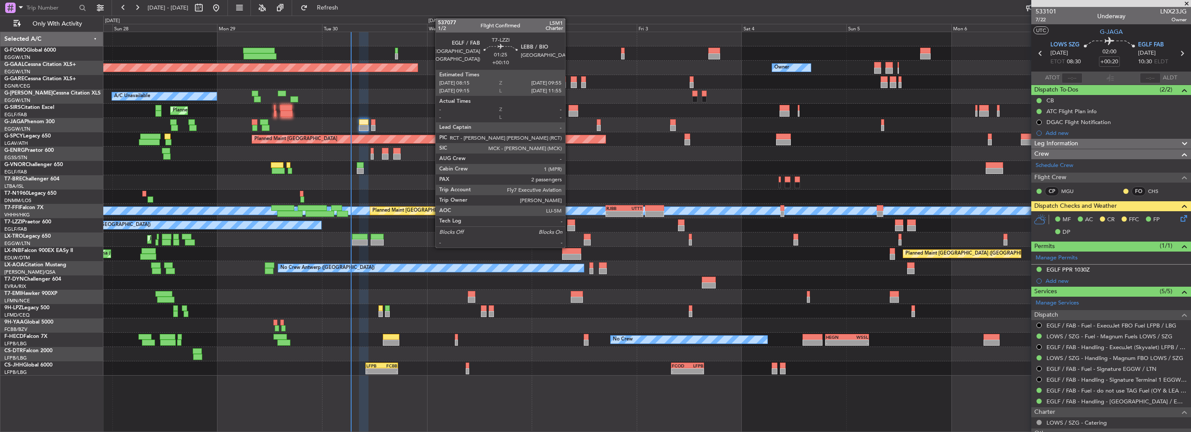
click at [569, 222] on div at bounding box center [570, 223] width 7 height 6
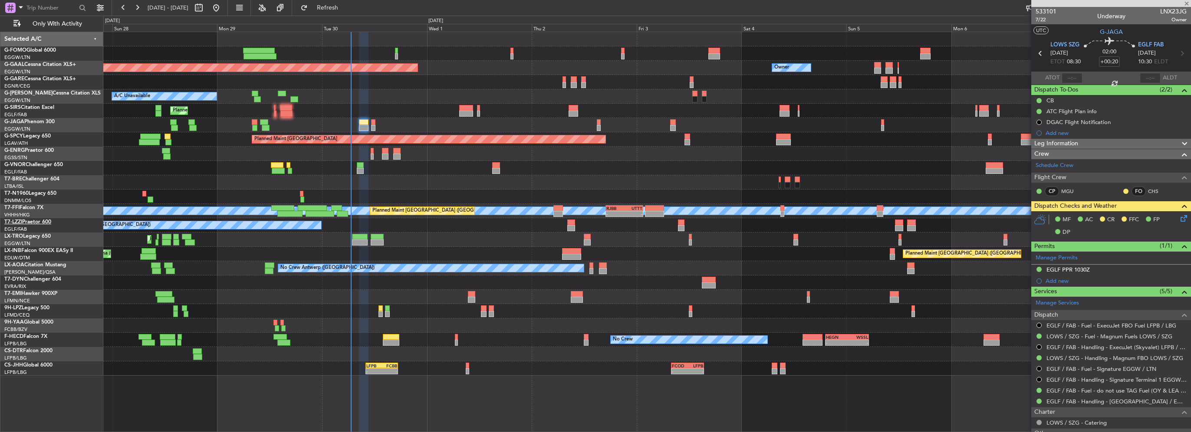
type input "+00:10"
type input "2"
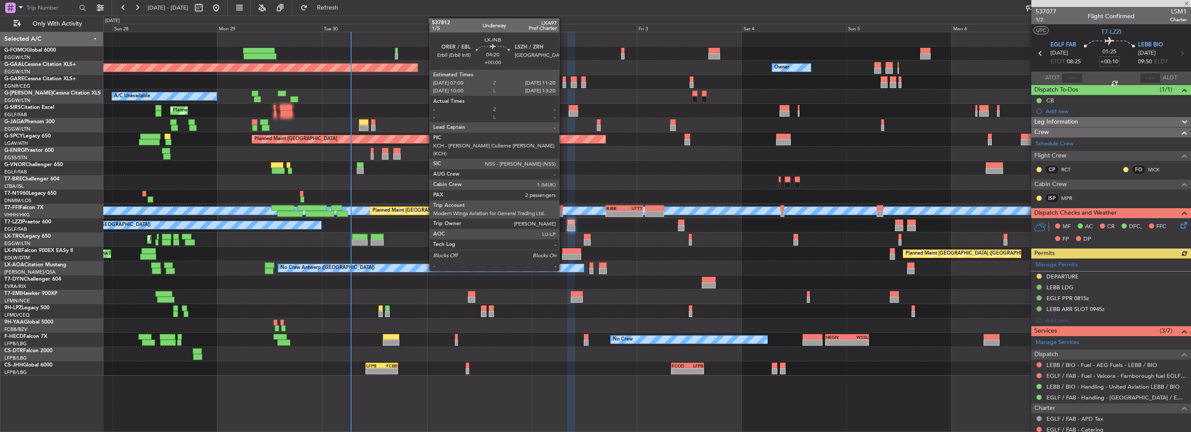
click at [563, 253] on div at bounding box center [571, 251] width 19 height 6
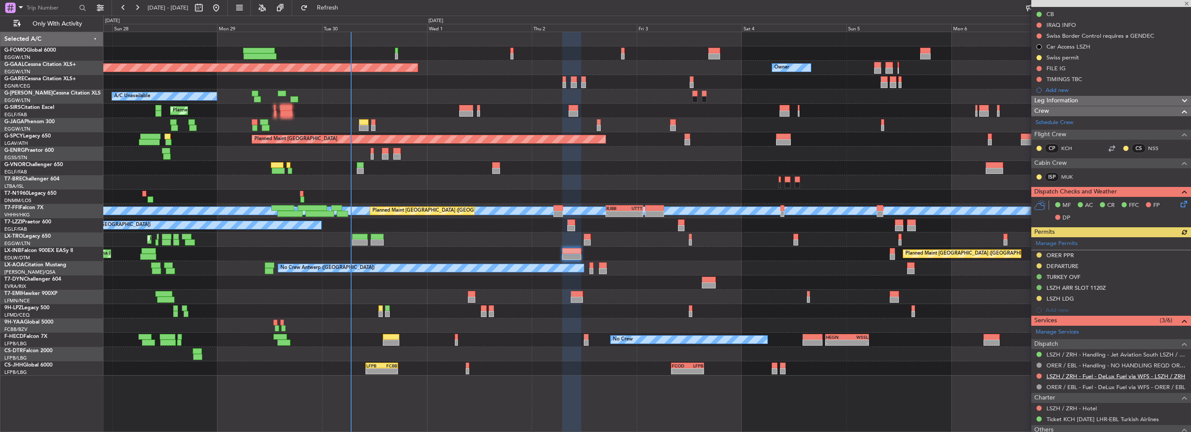
scroll to position [130, 0]
click at [1038, 297] on div "Manage Permits ORER PPR DEPARTURE TURKEY OVF LSZH ARR SLOT 1120Z LSZH LDG Add n…" at bounding box center [1111, 276] width 160 height 79
click at [1038, 297] on button at bounding box center [1038, 298] width 5 height 5
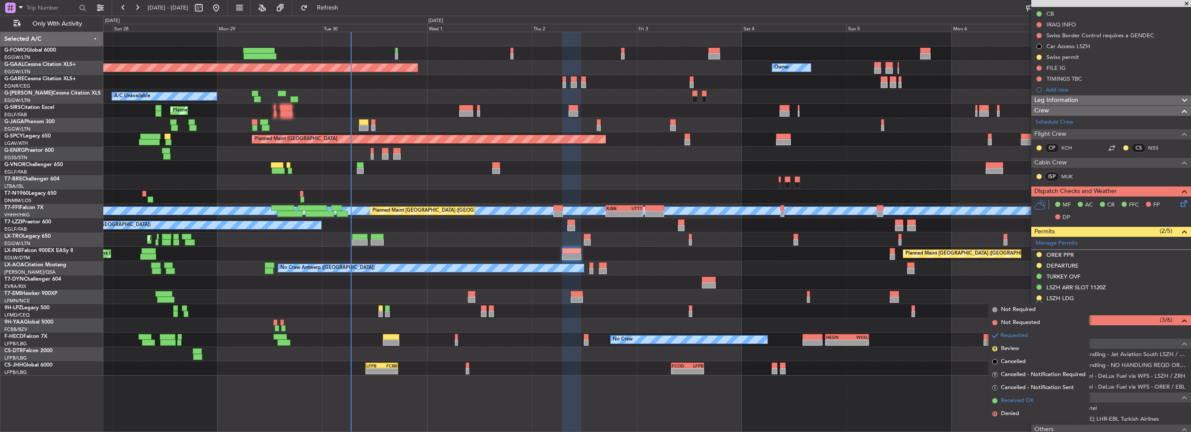
click at [1017, 398] on span "Received OK" at bounding box center [1017, 401] width 33 height 9
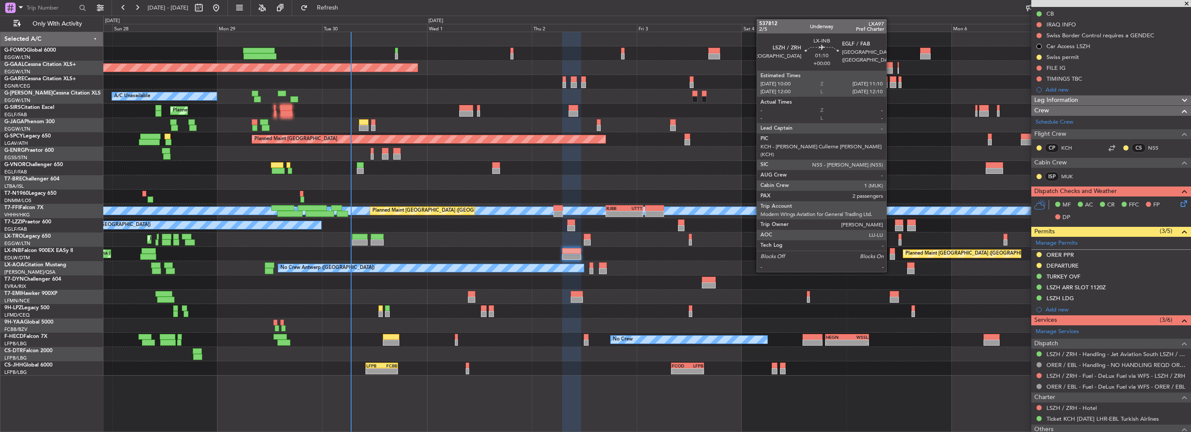
click at [890, 256] on div at bounding box center [892, 257] width 5 height 6
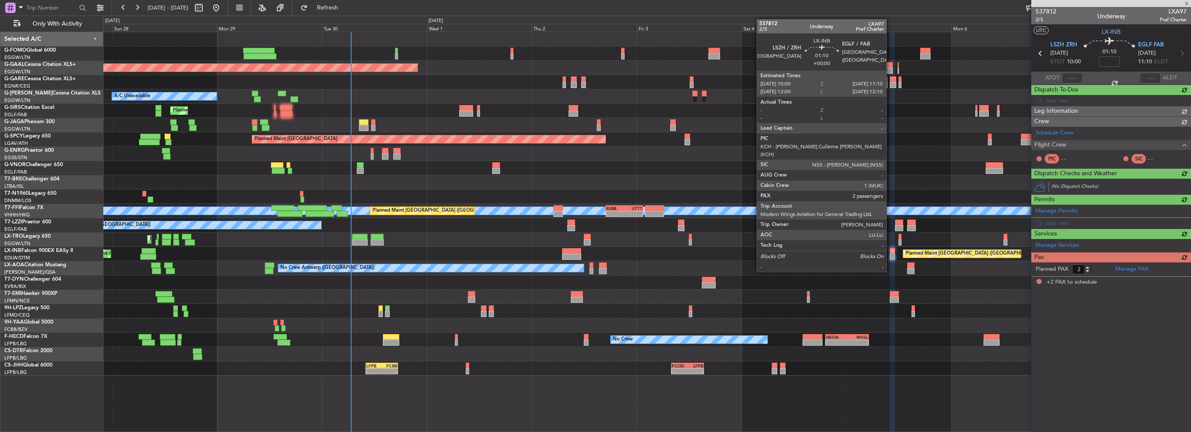
scroll to position [0, 0]
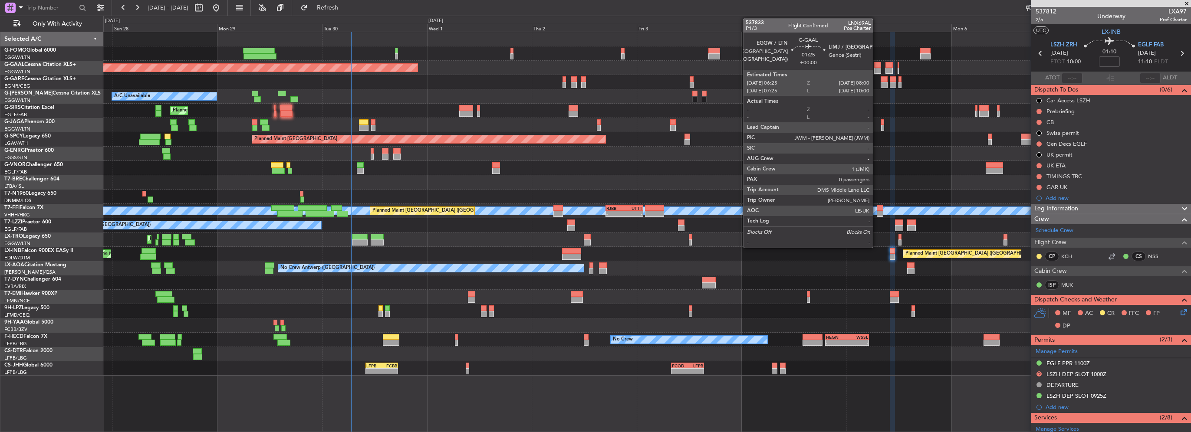
click at [877, 70] on div at bounding box center [877, 71] width 7 height 6
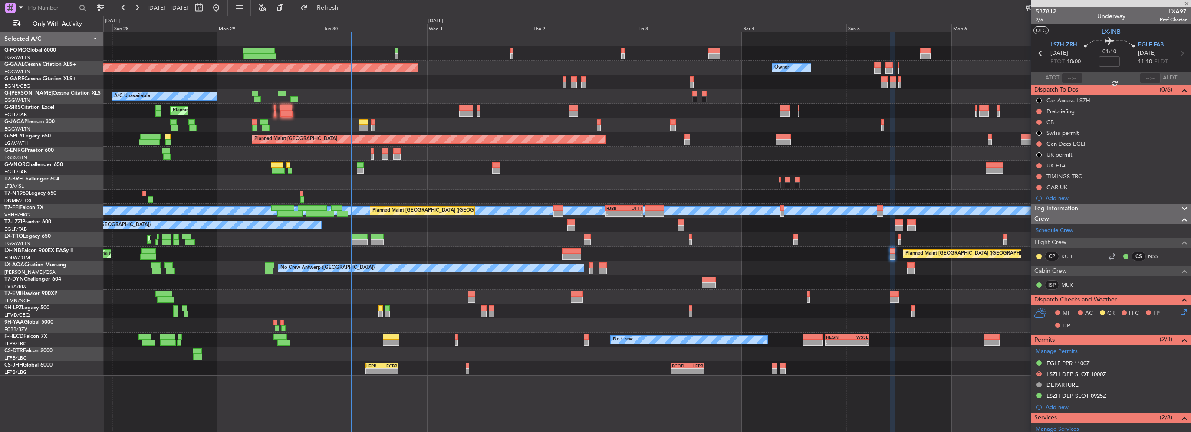
type input "0"
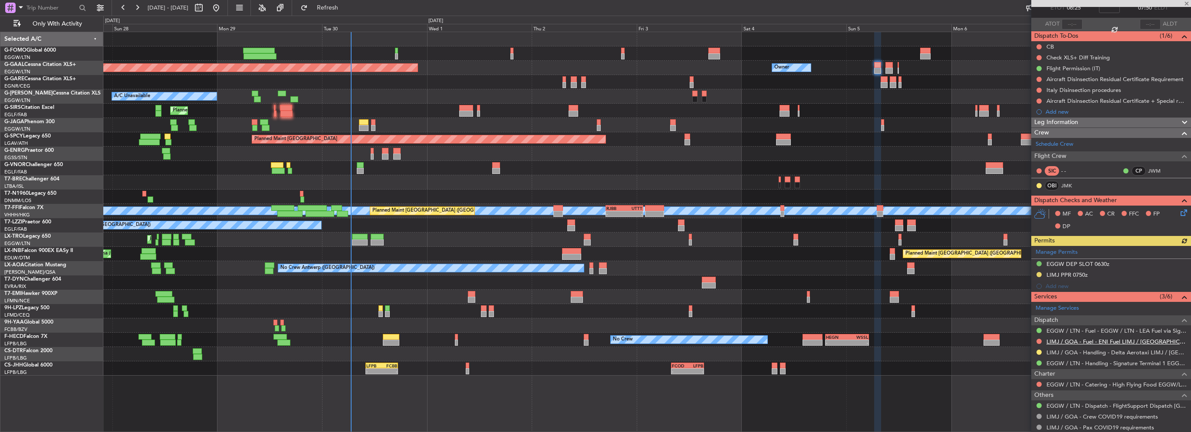
scroll to position [78, 0]
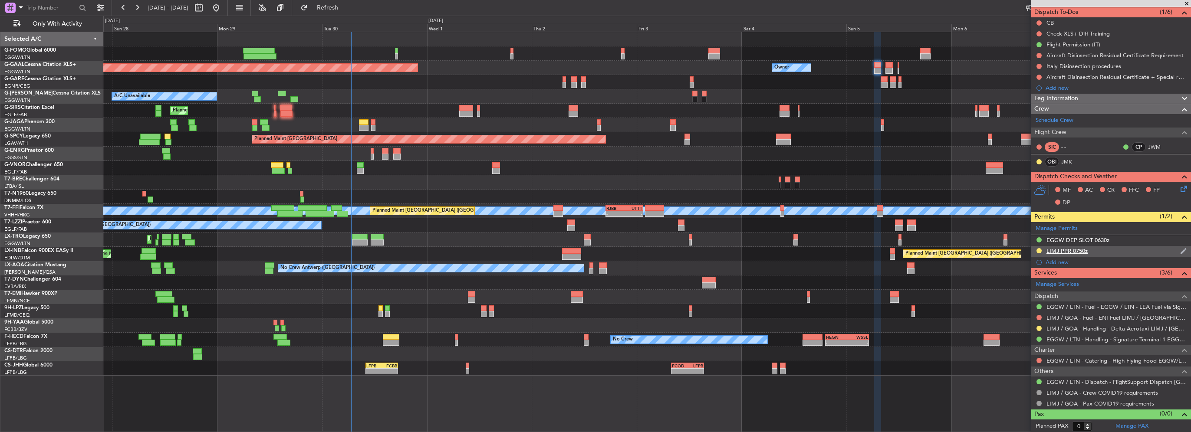
click at [1080, 253] on div "LIMJ PPR 0750z" at bounding box center [1066, 250] width 41 height 7
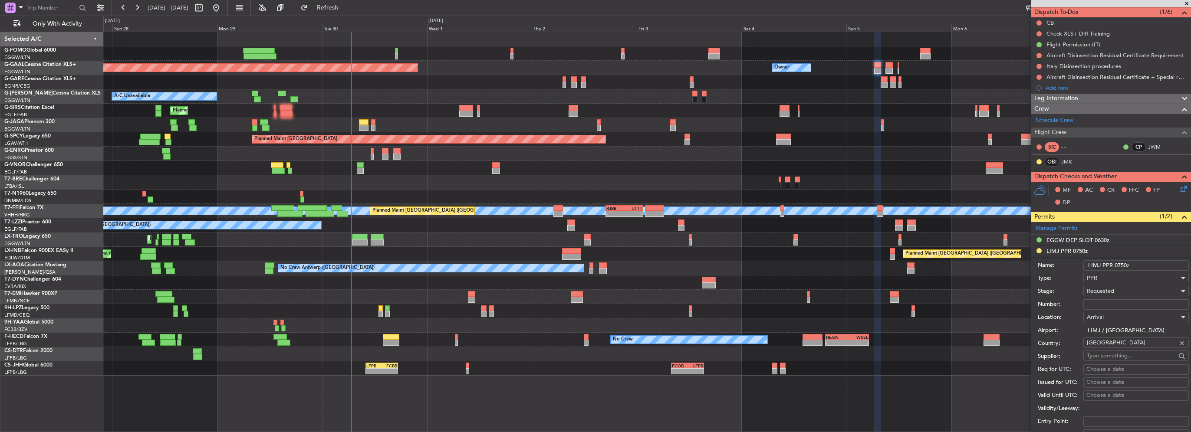
drag, startPoint x: 1122, startPoint y: 306, endPoint x: 1113, endPoint y: 296, distance: 13.8
click at [1122, 306] on input "Number:" at bounding box center [1135, 304] width 105 height 10
paste input "PPR: 2860/25"
type input "PPR: 2860/25"
click at [1110, 285] on div "Requested" at bounding box center [1133, 291] width 92 height 13
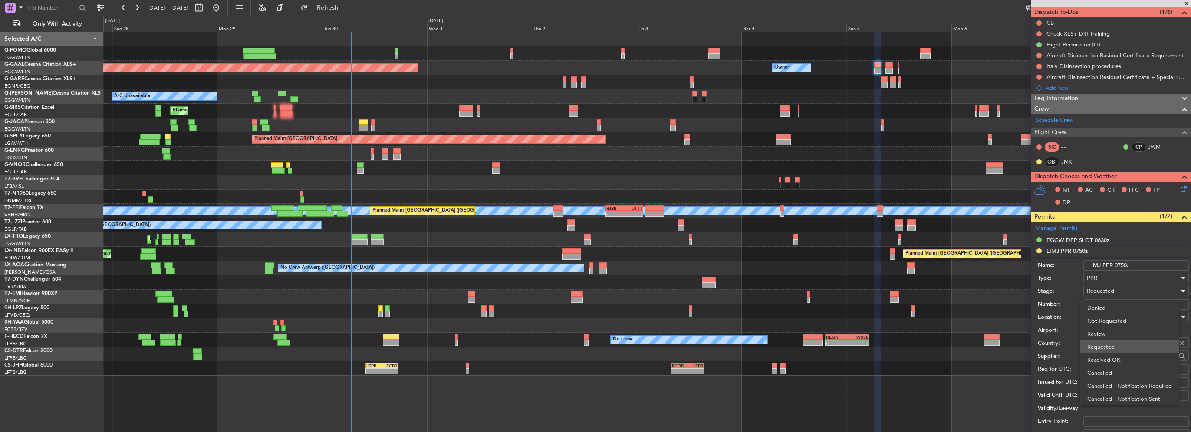
scroll to position [3, 0]
click at [1117, 356] on span "Received OK" at bounding box center [1132, 356] width 91 height 13
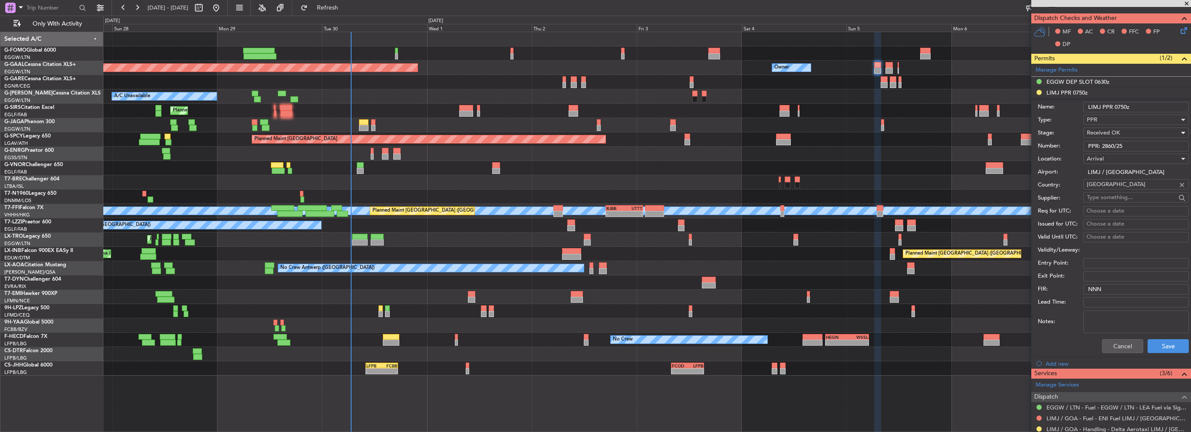
scroll to position [295, 0]
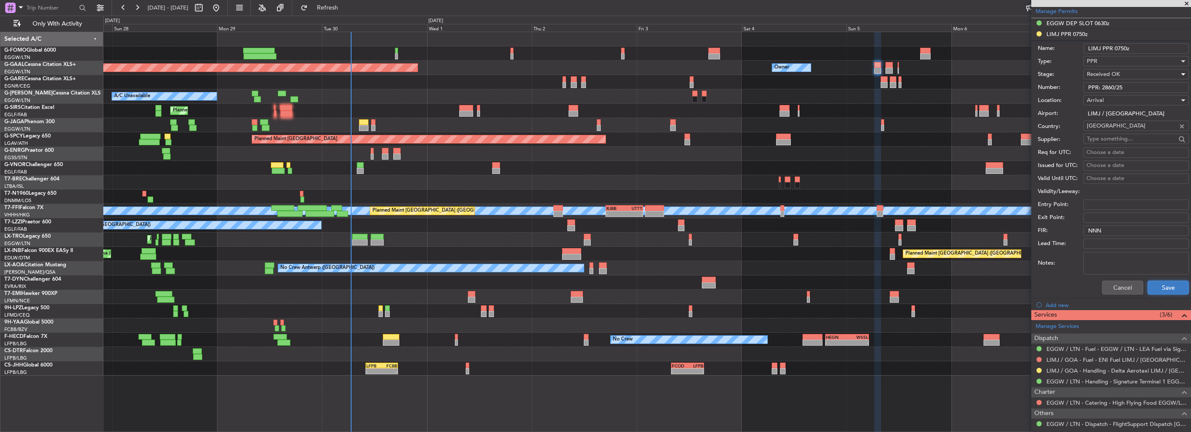
click at [1166, 283] on button "Save" at bounding box center [1167, 288] width 41 height 14
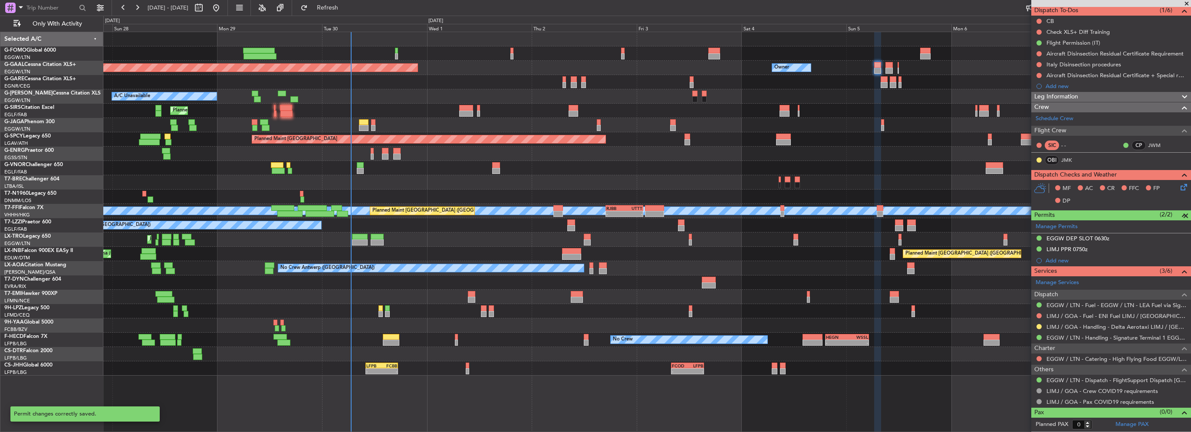
scroll to position [78, 0]
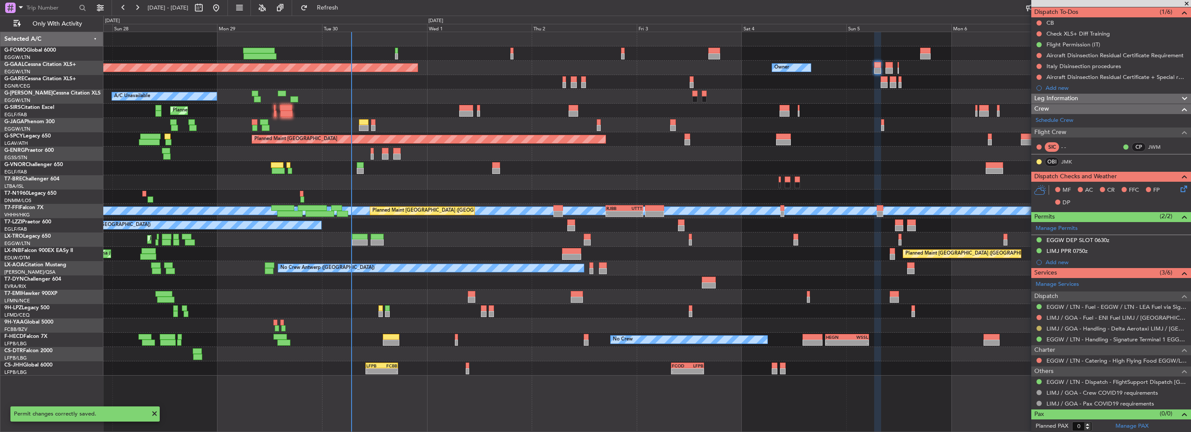
click at [1040, 327] on button at bounding box center [1038, 328] width 5 height 5
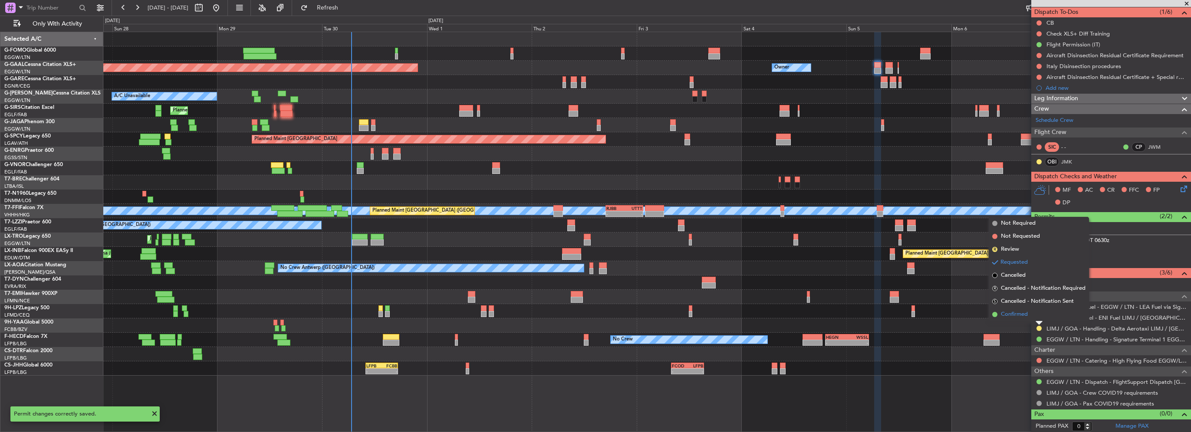
click at [1015, 311] on span "Confirmed" at bounding box center [1014, 314] width 27 height 9
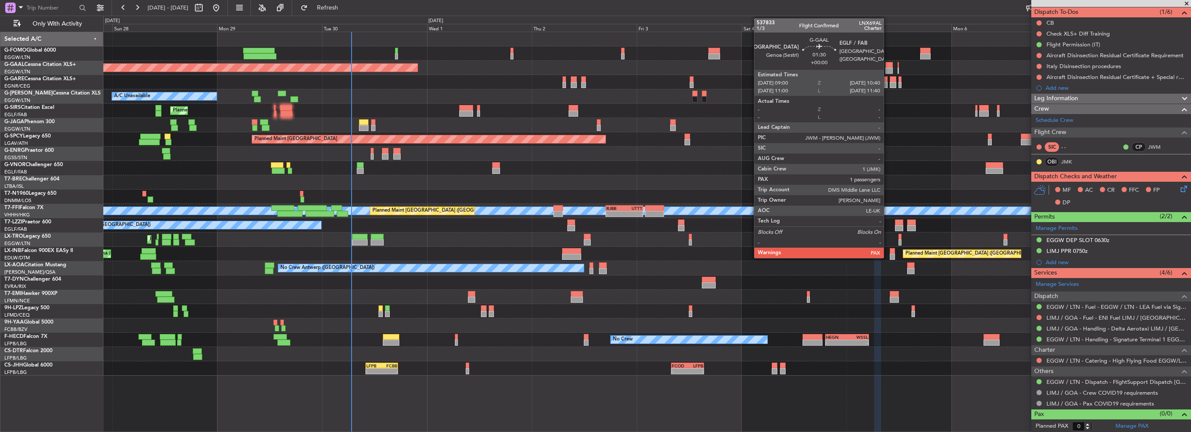
click at [887, 68] on div at bounding box center [888, 71] width 7 height 6
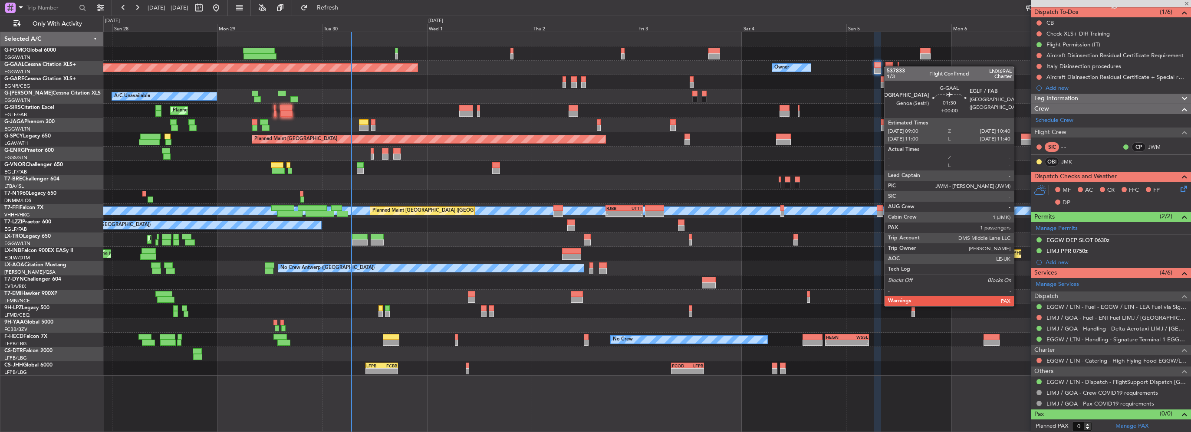
type input "1"
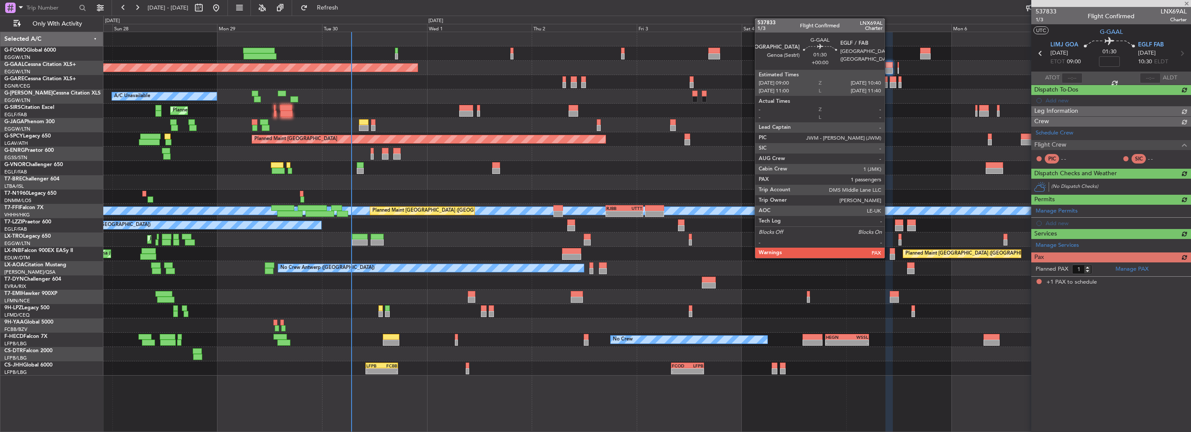
scroll to position [0, 0]
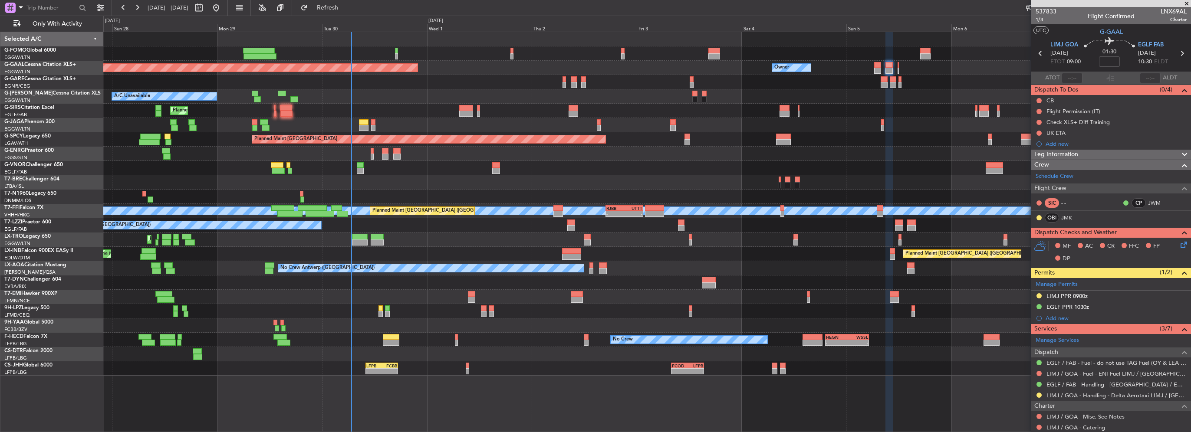
click at [1078, 297] on div "LIMJ PPR 0900z" at bounding box center [1066, 295] width 41 height 7
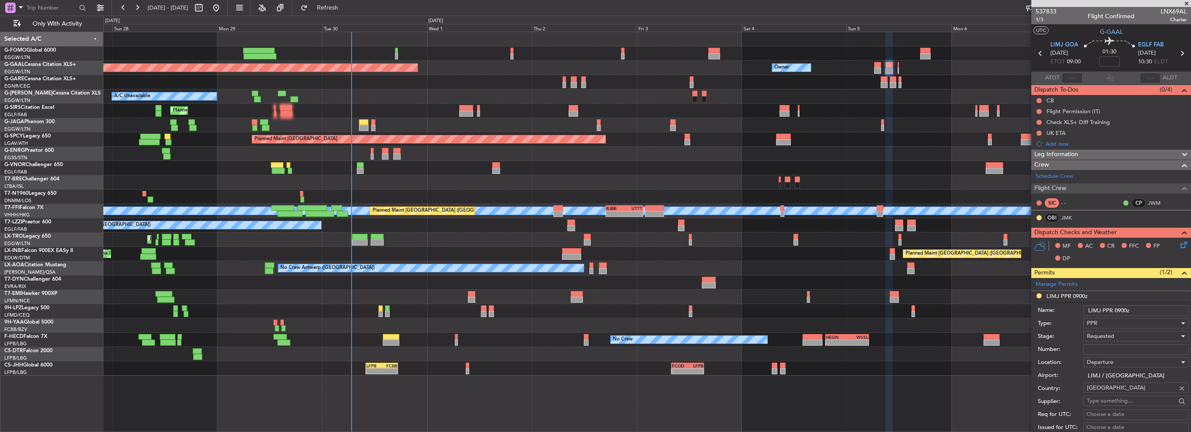
click at [1099, 345] on input "Number:" at bounding box center [1135, 350] width 105 height 10
paste input "PPR: 2860/25"
type input "PPR: 2860/25"
click at [1121, 334] on div "Requested" at bounding box center [1133, 336] width 92 height 13
click at [1119, 401] on span "Received OK" at bounding box center [1132, 405] width 91 height 13
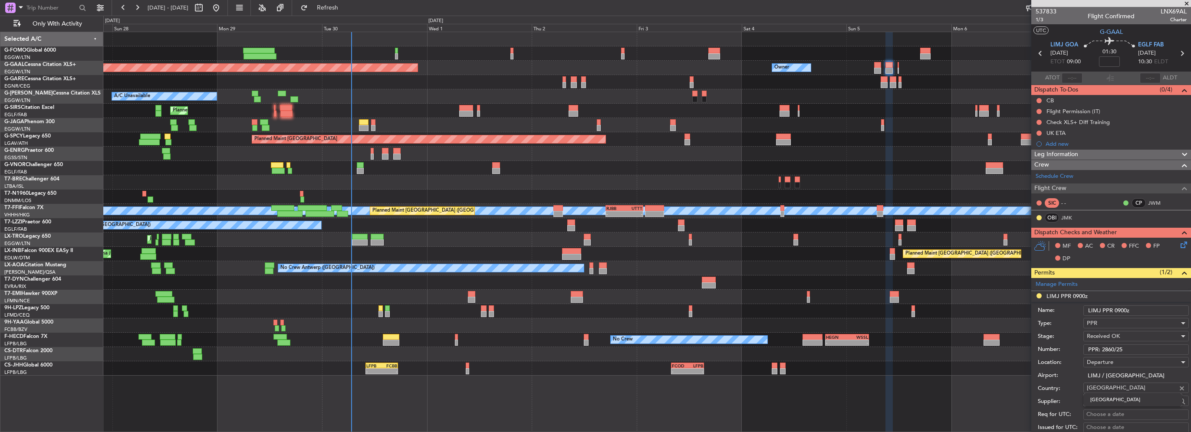
scroll to position [174, 0]
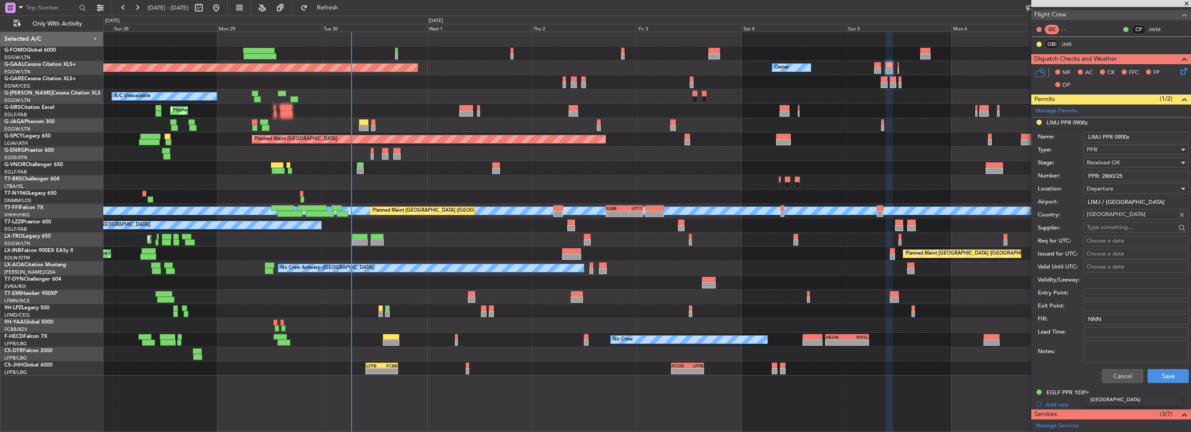
drag, startPoint x: 1161, startPoint y: 370, endPoint x: 1164, endPoint y: 356, distance: 14.6
click at [1168, 359] on form "Name: LIMJ PPR 0900z Type: PPR Stage: Received OK Number: PPR: 2860/25 Location…" at bounding box center [1111, 257] width 160 height 259
click at [1166, 373] on button "Save" at bounding box center [1167, 376] width 41 height 14
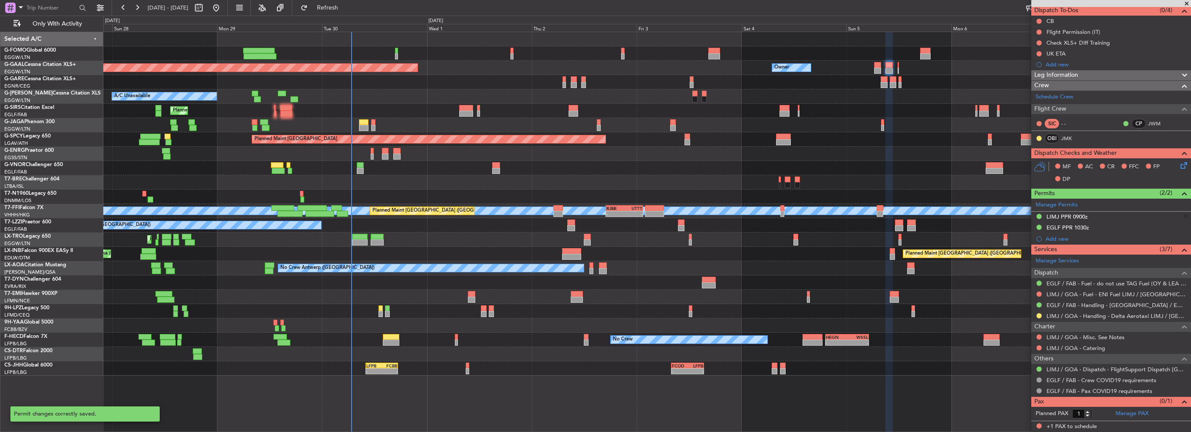
scroll to position [78, 0]
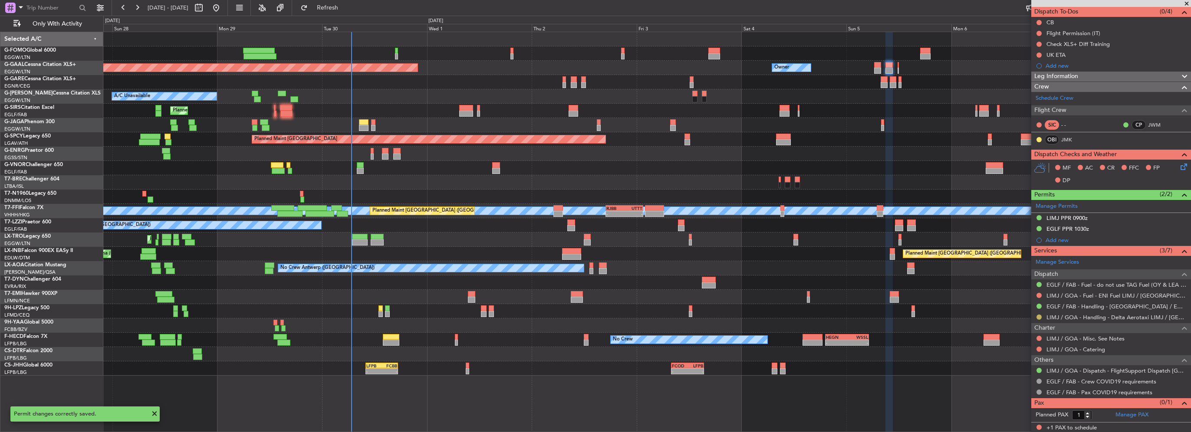
click at [1038, 316] on button at bounding box center [1038, 317] width 5 height 5
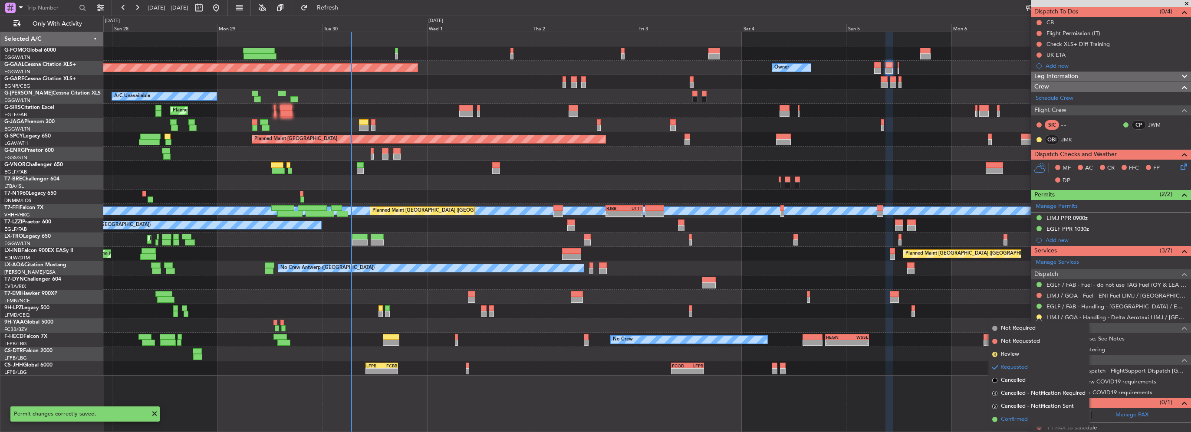
click at [1015, 423] on span "Confirmed" at bounding box center [1014, 419] width 27 height 9
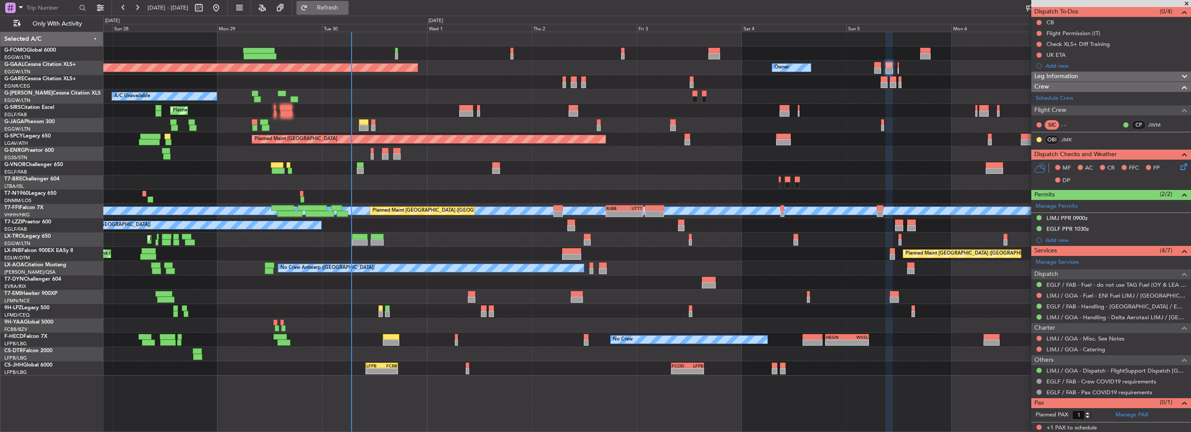
click at [346, 6] on span "Refresh" at bounding box center [327, 8] width 36 height 6
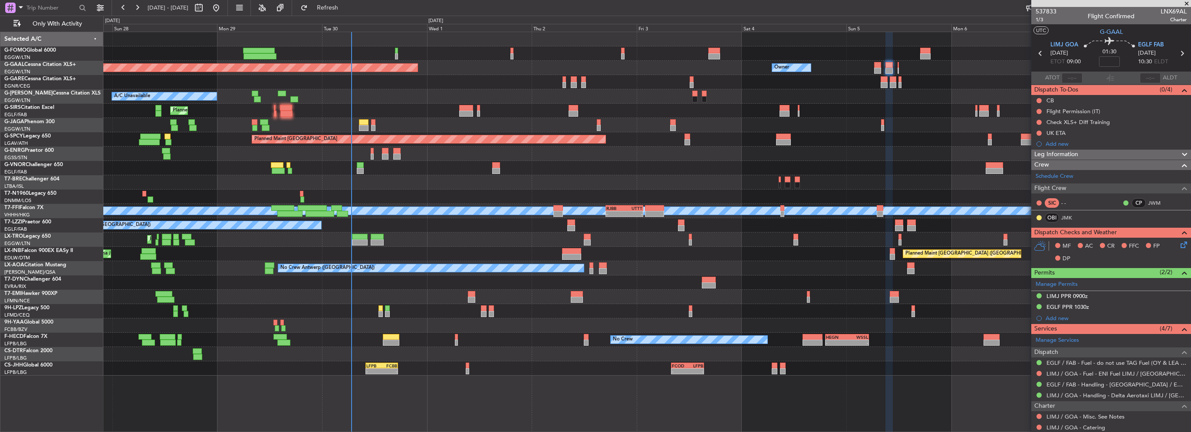
scroll to position [78, 0]
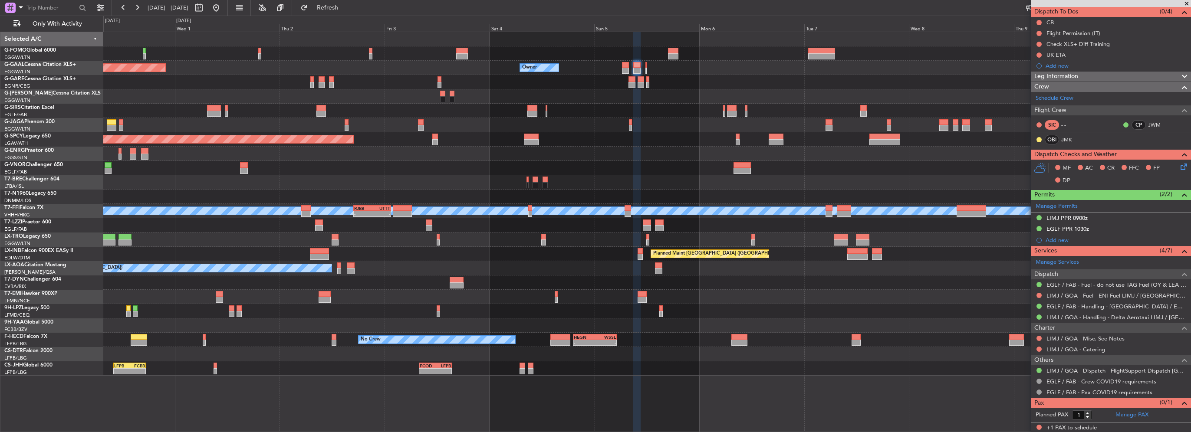
click at [676, 216] on div "Planned Maint [GEOGRAPHIC_DATA] ([GEOGRAPHIC_DATA]) [PERSON_NAME] [PERSON_NAME]…" at bounding box center [646, 211] width 1087 height 14
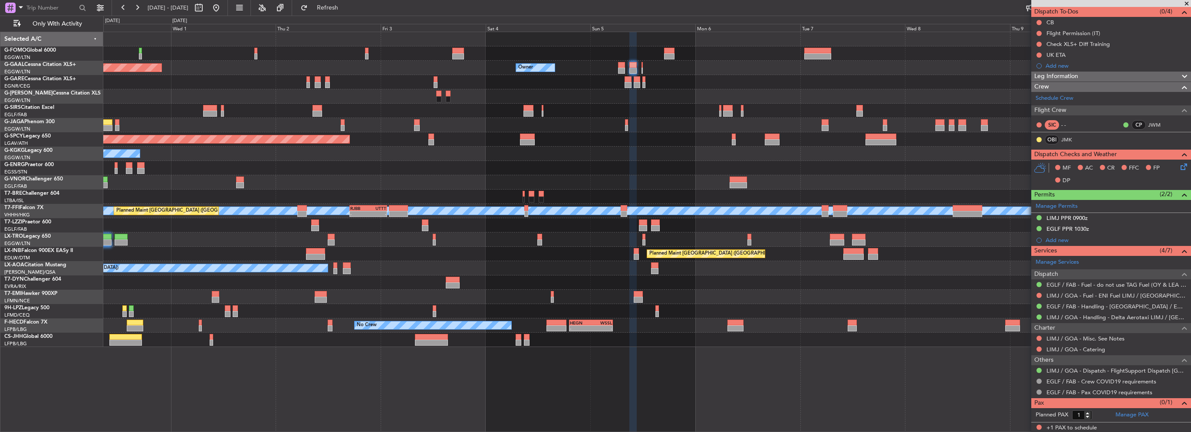
click at [806, 267] on div "No Crew Antwerp ([GEOGRAPHIC_DATA]) No Crew [GEOGRAPHIC_DATA] ([GEOGRAPHIC_DATA…" at bounding box center [646, 268] width 1087 height 14
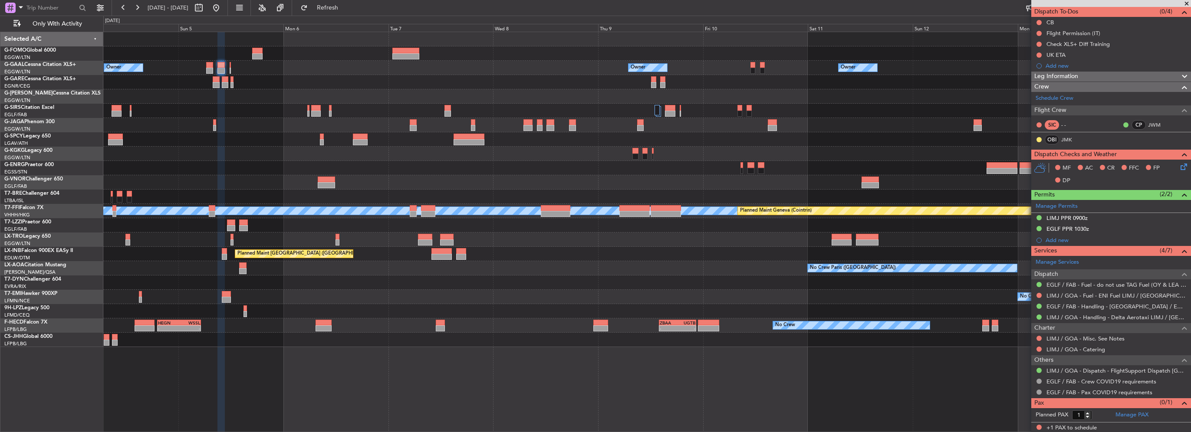
click at [679, 256] on div "Planned Maint [GEOGRAPHIC_DATA] ([GEOGRAPHIC_DATA])" at bounding box center [646, 254] width 1087 height 14
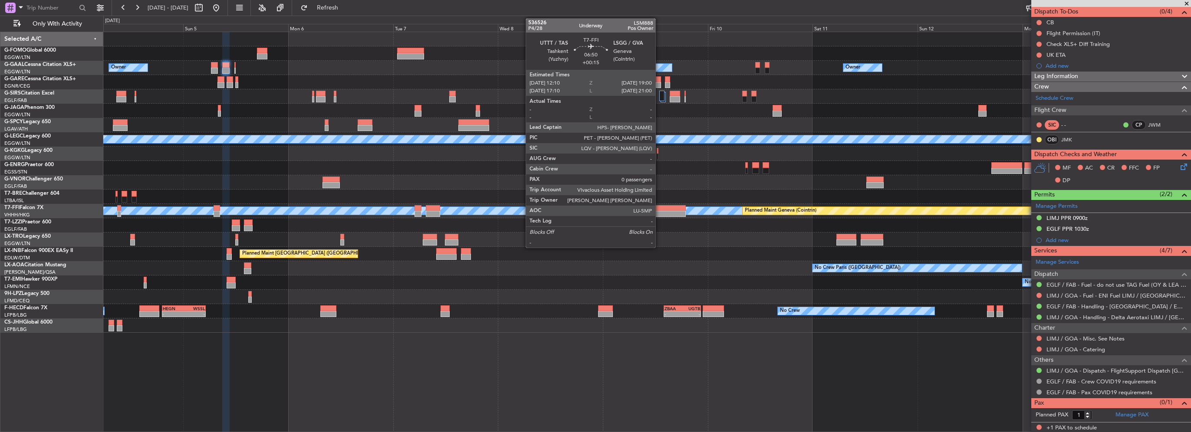
click at [659, 213] on div at bounding box center [670, 214] width 30 height 6
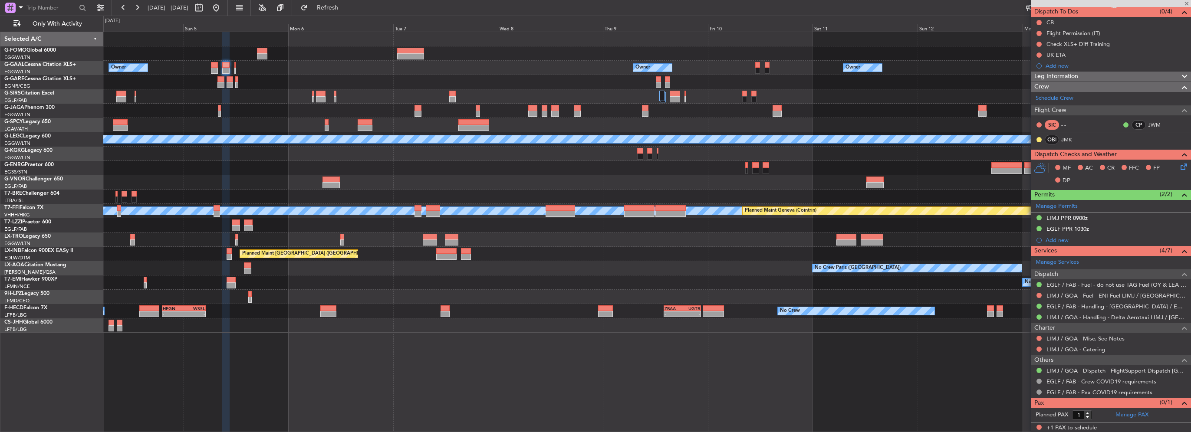
type input "+00:15"
type input "0"
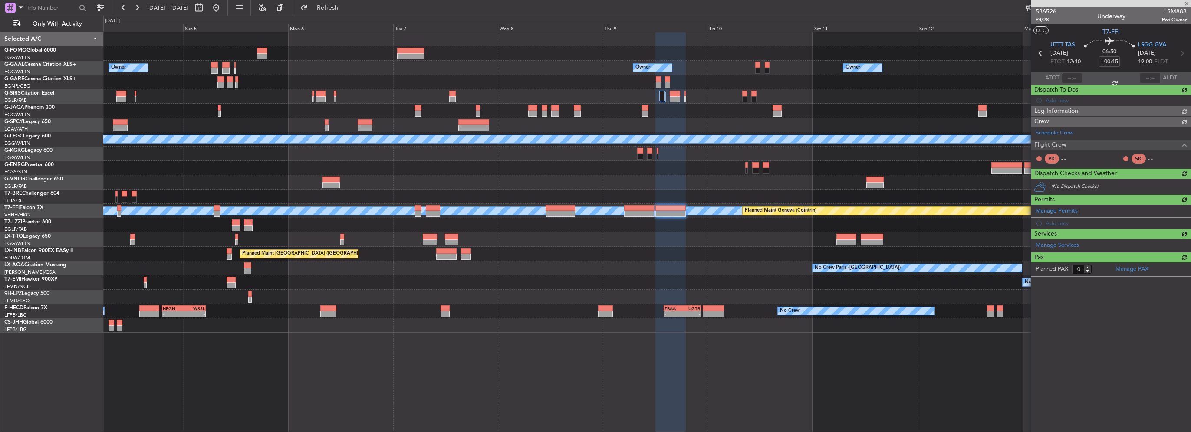
scroll to position [0, 0]
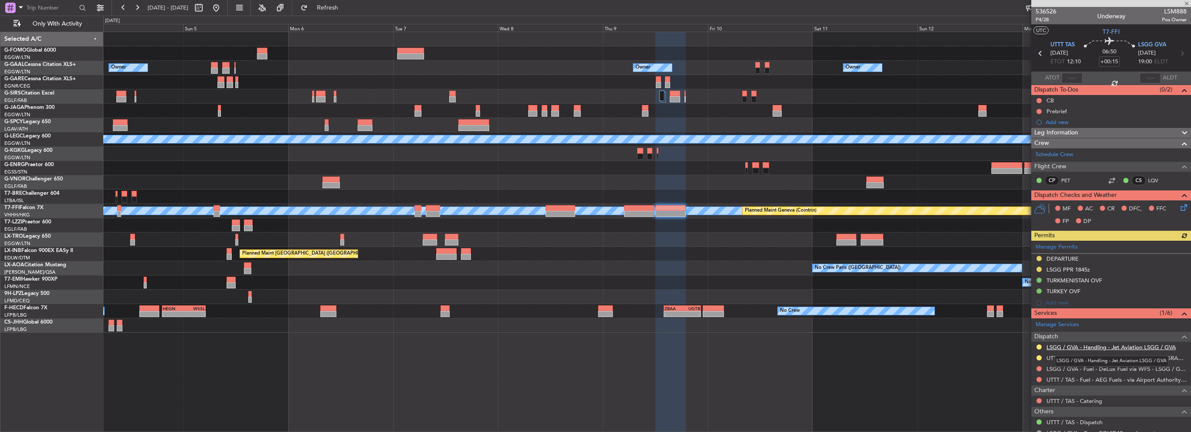
click at [1087, 347] on link "LSGG / GVA - Handling - Jet Aviation LSGG / GVA" at bounding box center [1110, 347] width 129 height 7
click at [223, 10] on button at bounding box center [216, 8] width 14 height 14
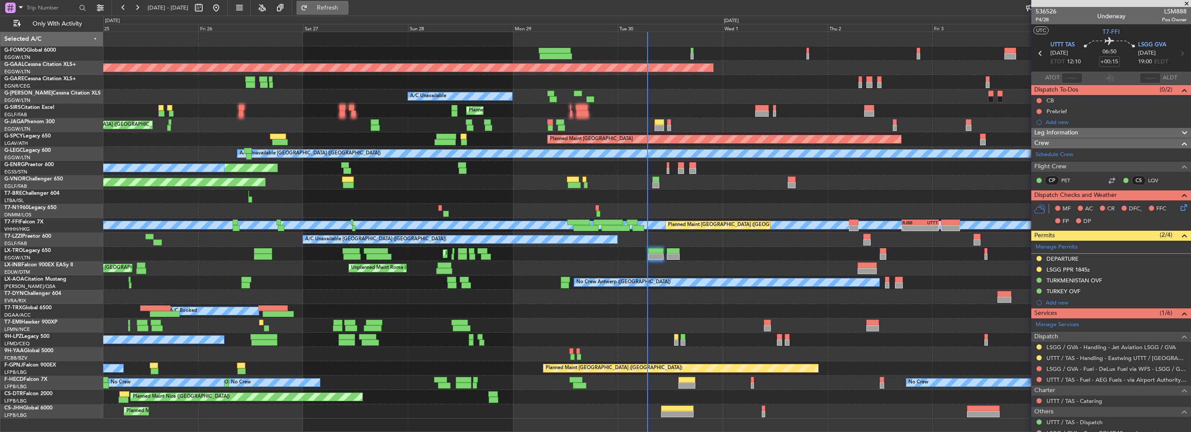
drag, startPoint x: 347, startPoint y: 8, endPoint x: 365, endPoint y: 10, distance: 18.7
click at [346, 8] on span "Refresh" at bounding box center [327, 8] width 36 height 6
click at [493, 118] on div "Planned Maint London (Luton) Owner Planned Maint Dusseldorf A/C Unavailable Pla…" at bounding box center [646, 225] width 1087 height 387
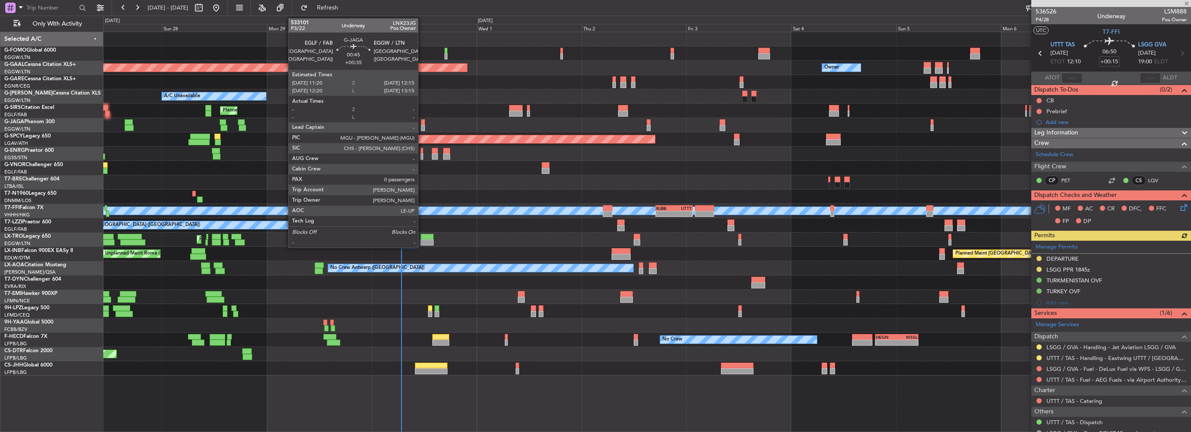
click at [422, 128] on div at bounding box center [423, 128] width 4 height 6
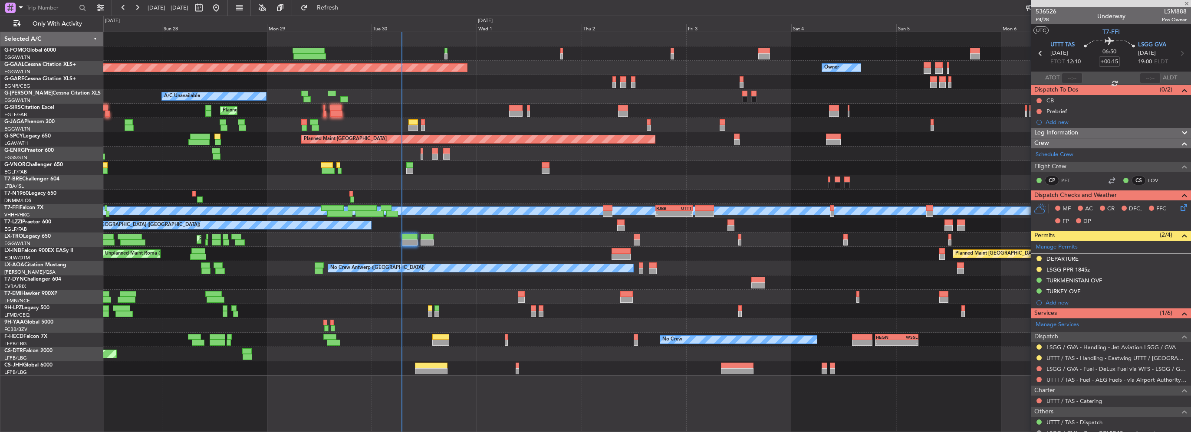
type input "+00:35"
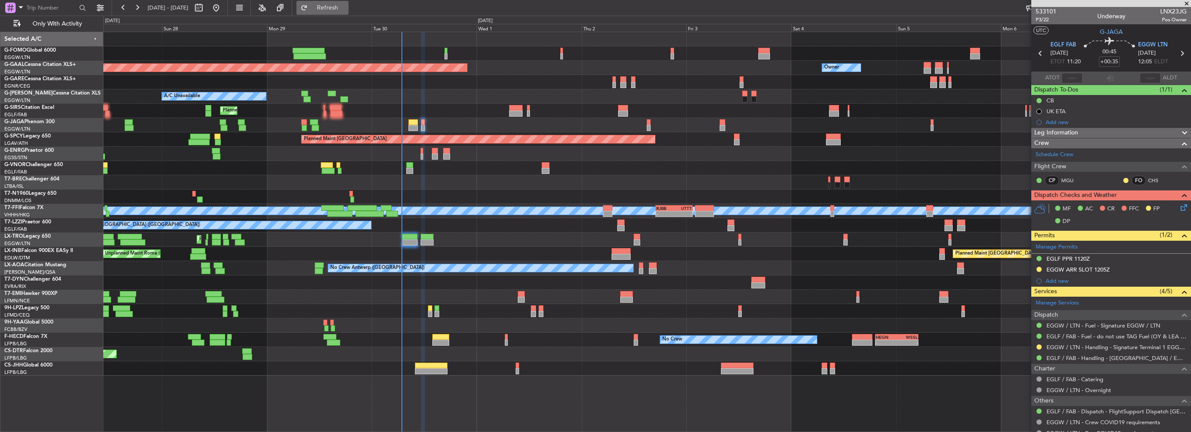
click at [346, 5] on span "Refresh" at bounding box center [327, 8] width 36 height 6
drag, startPoint x: 338, startPoint y: 6, endPoint x: 343, endPoint y: 11, distance: 7.4
click at [338, 6] on span "Refresh" at bounding box center [327, 8] width 36 height 6
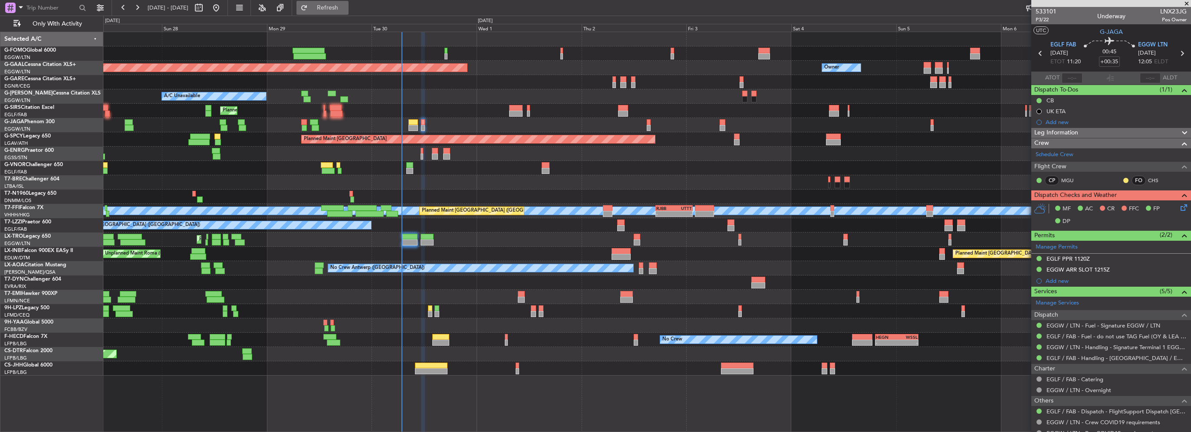
click at [348, 12] on button "Refresh" at bounding box center [322, 8] width 52 height 14
click at [336, 160] on div "Planned Maint Dusseldorf Owner Owner A/C Unavailable Planned Maint London (Luto…" at bounding box center [646, 204] width 1087 height 344
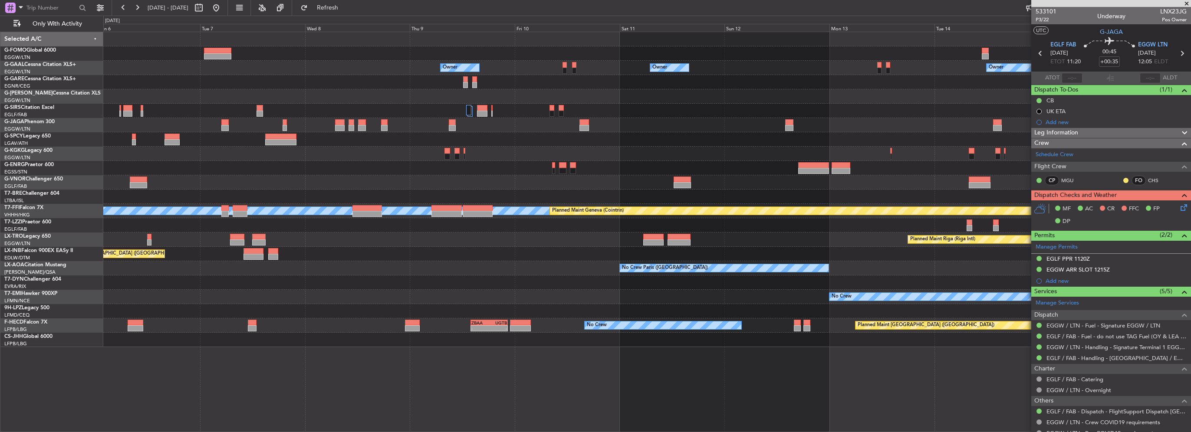
click at [327, 153] on div "Owner Owner Owner Owner No Crew Owner Owner MEL MEL Planned Maint Geneva (Coint…" at bounding box center [646, 189] width 1087 height 315
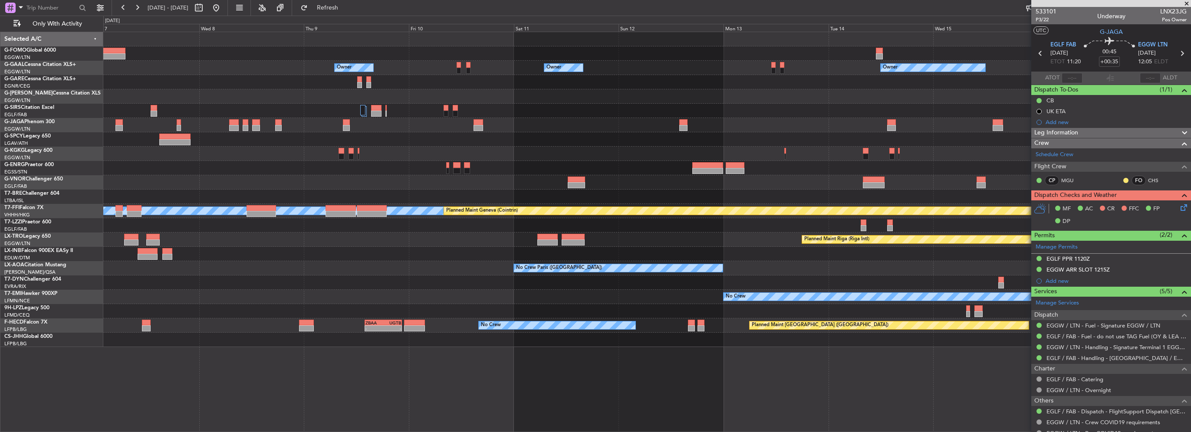
click at [426, 147] on div "Owner Owner Owner Owner No Crew Owner Owner MEL MEL Planned Maint Geneva (Coint…" at bounding box center [646, 189] width 1087 height 315
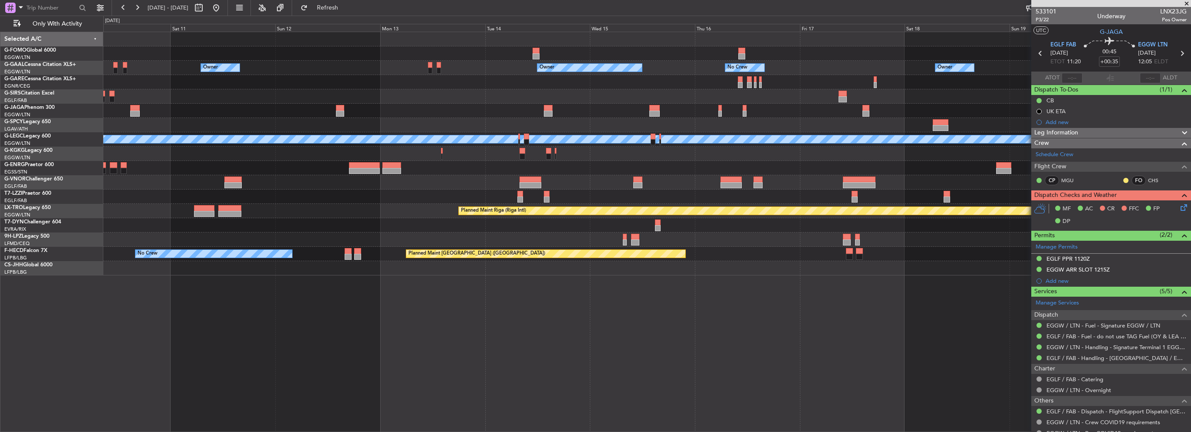
click at [1024, 179] on div "Owner Owner Owner Owner No Crew Owner Planned Maint Oxford (Kidlington) A/C Una…" at bounding box center [646, 153] width 1087 height 243
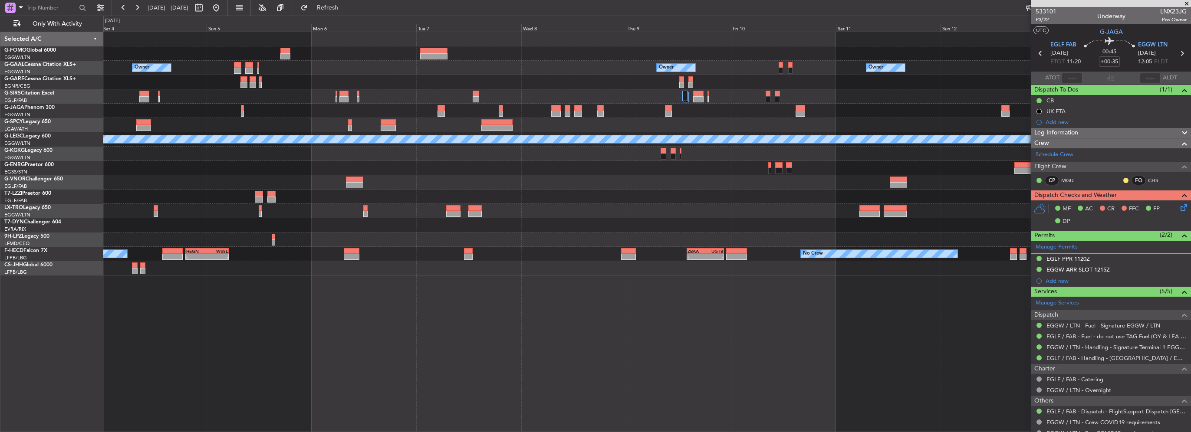
click at [787, 191] on div "Owner Owner Owner Owner Owner No Crew Planned Maint Bremen A/C Unavailable Lond…" at bounding box center [646, 153] width 1087 height 243
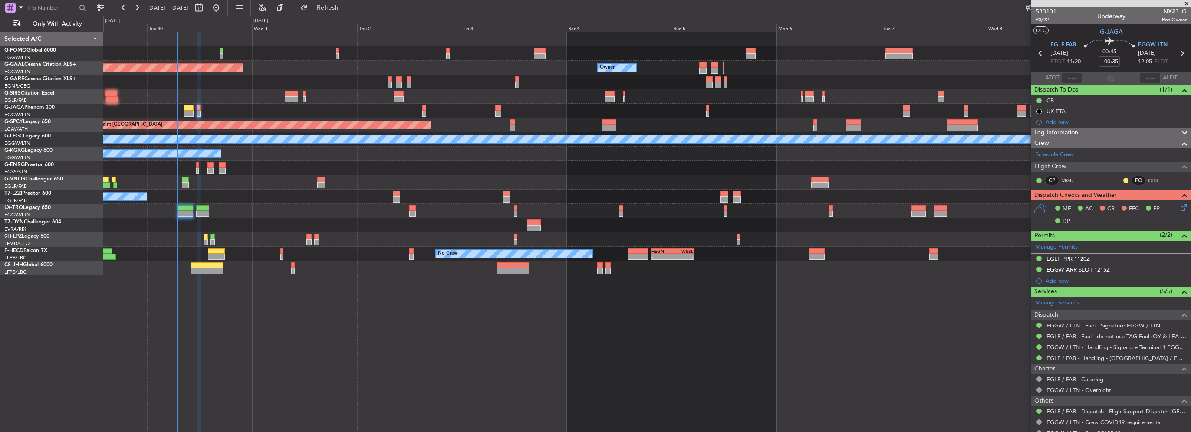
click at [731, 191] on div "Owner Owner Planned Maint Dusseldorf Owner Planned Maint London (Luton) Planned…" at bounding box center [646, 153] width 1087 height 243
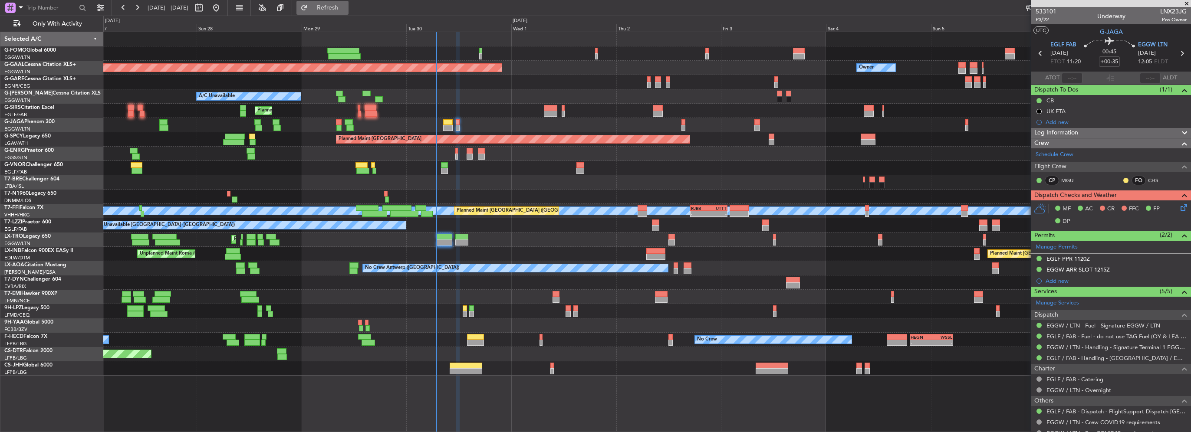
click at [337, 8] on span "Refresh" at bounding box center [327, 8] width 36 height 6
click at [460, 235] on div "Planned Maint [GEOGRAPHIC_DATA] ([GEOGRAPHIC_DATA])" at bounding box center [646, 240] width 1087 height 14
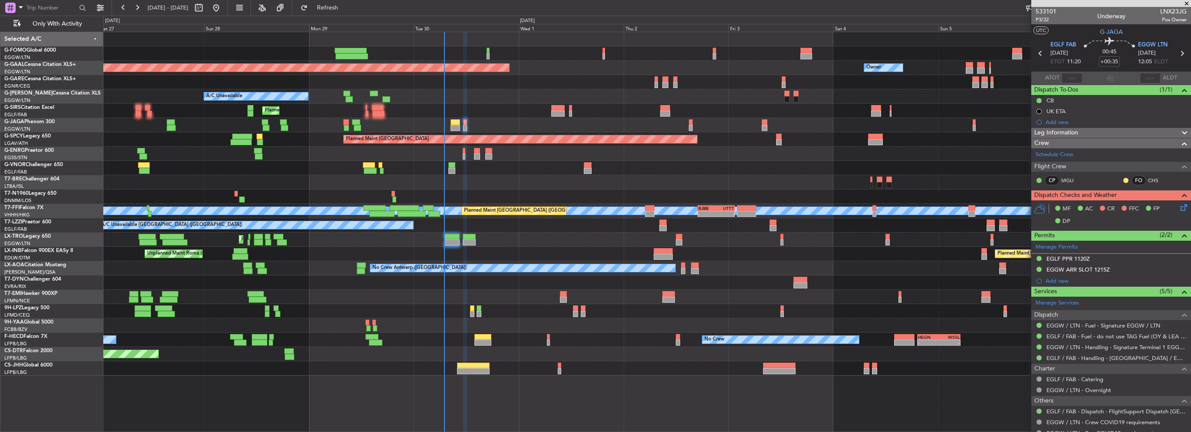
click at [497, 243] on div "Planned Maint [GEOGRAPHIC_DATA] ([GEOGRAPHIC_DATA])" at bounding box center [646, 240] width 1087 height 14
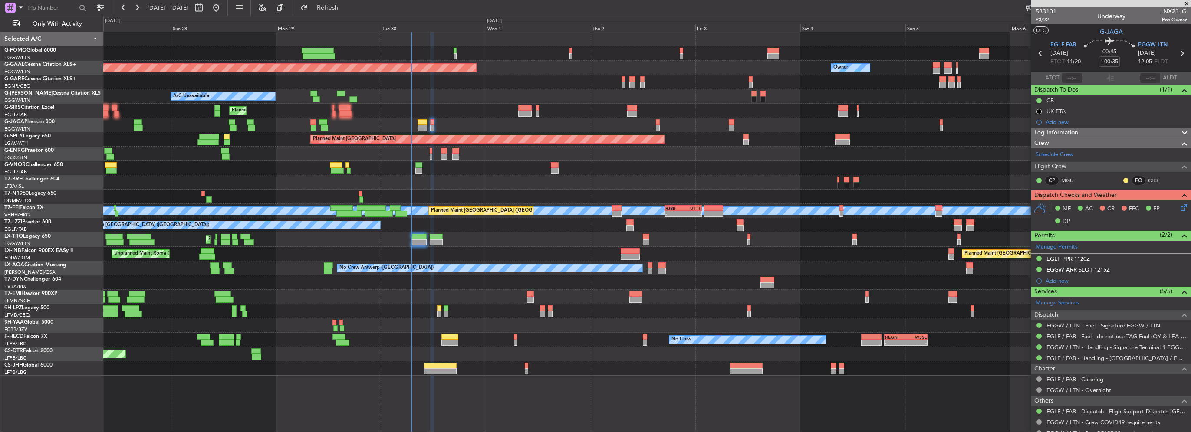
click at [447, 246] on div "Planned Maint Dusseldorf Owner Owner A/C Unavailable Planned Maint London (Luto…" at bounding box center [646, 204] width 1087 height 344
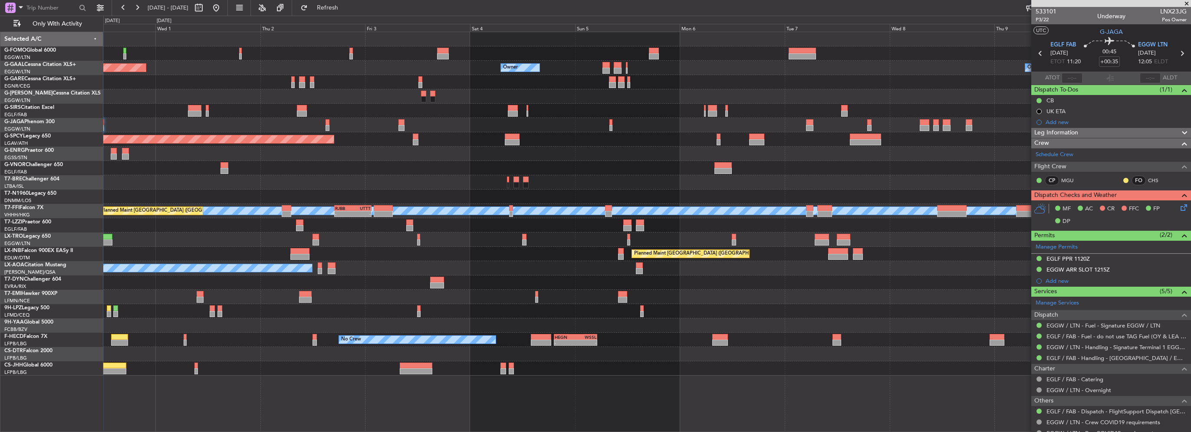
click at [511, 233] on div "Planned Maint Dusseldorf Owner Owner Owner A/C Unavailable Planned Maint London…" at bounding box center [646, 204] width 1087 height 344
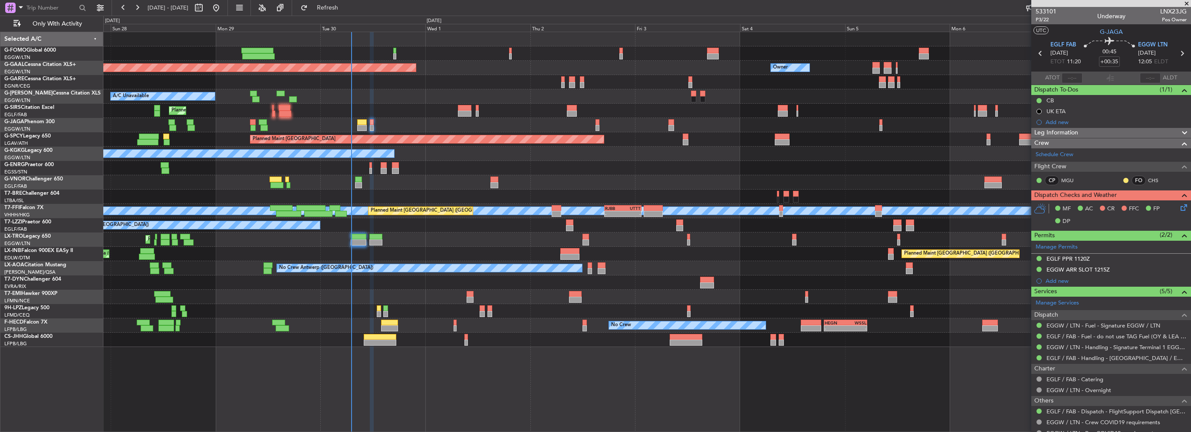
click at [636, 272] on div "No Crew Antwerp ([GEOGRAPHIC_DATA])" at bounding box center [646, 268] width 1087 height 14
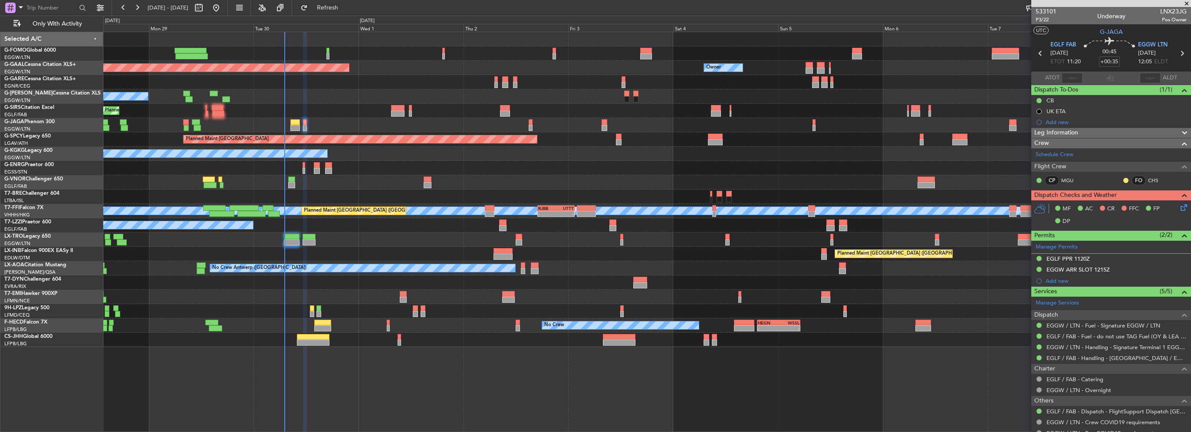
click at [568, 267] on div "No Crew Antwerp (Deurne) No Crew Paris (Le Bourget)" at bounding box center [646, 268] width 1087 height 14
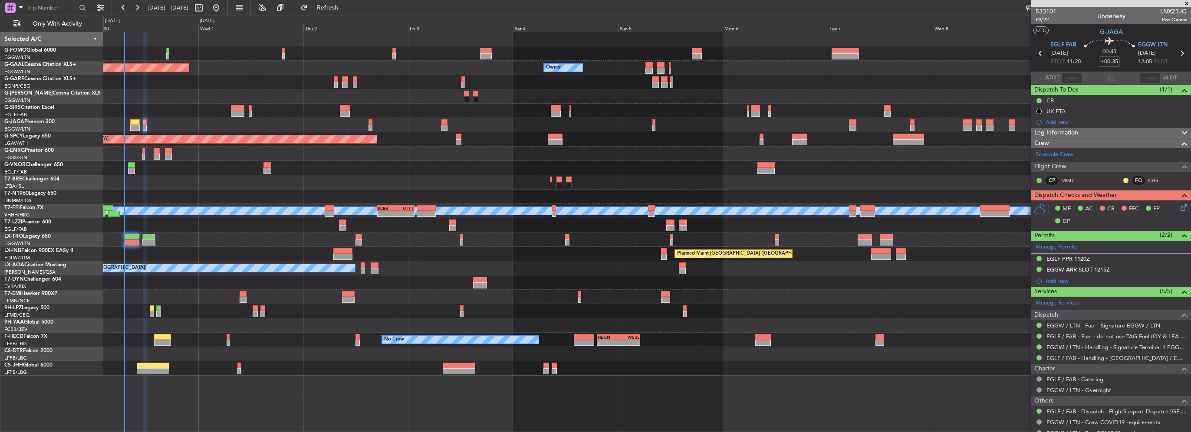
click at [411, 168] on div "Planned Maint Dusseldorf Owner Owner Owner A/C Unavailable Planned Maint London…" at bounding box center [646, 204] width 1087 height 344
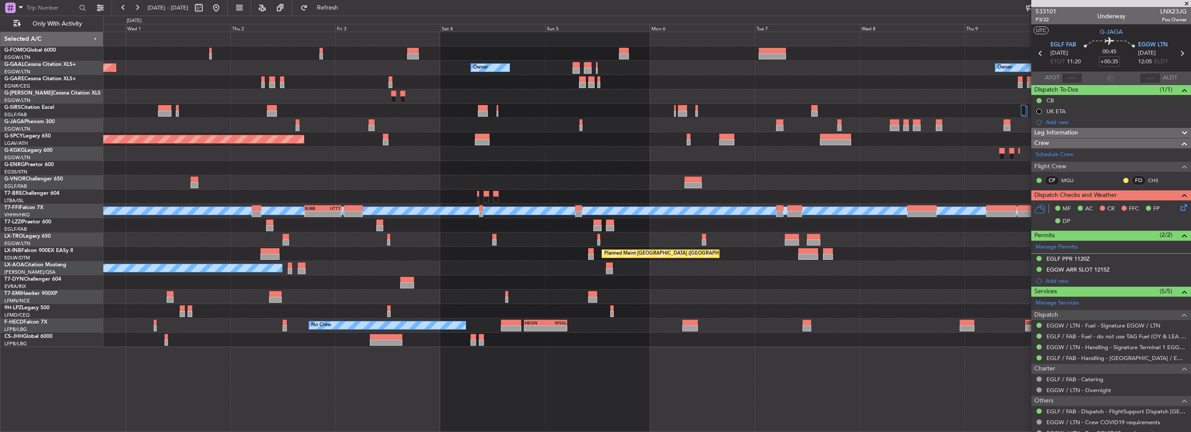
click at [502, 196] on div "Owner Owner Planned Maint Dusseldorf Owner A/C Unavailable Planned Maint London…" at bounding box center [646, 189] width 1087 height 315
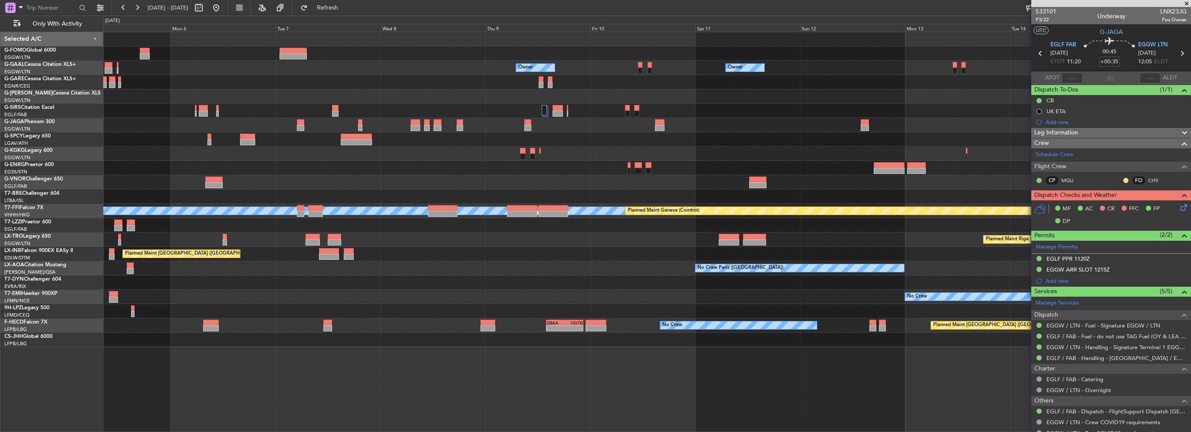
click at [347, 130] on div "Owner Owner Owner Owner Owner No Crew Owner MEL MEL Planned Maint Geneva (Coint…" at bounding box center [646, 189] width 1087 height 315
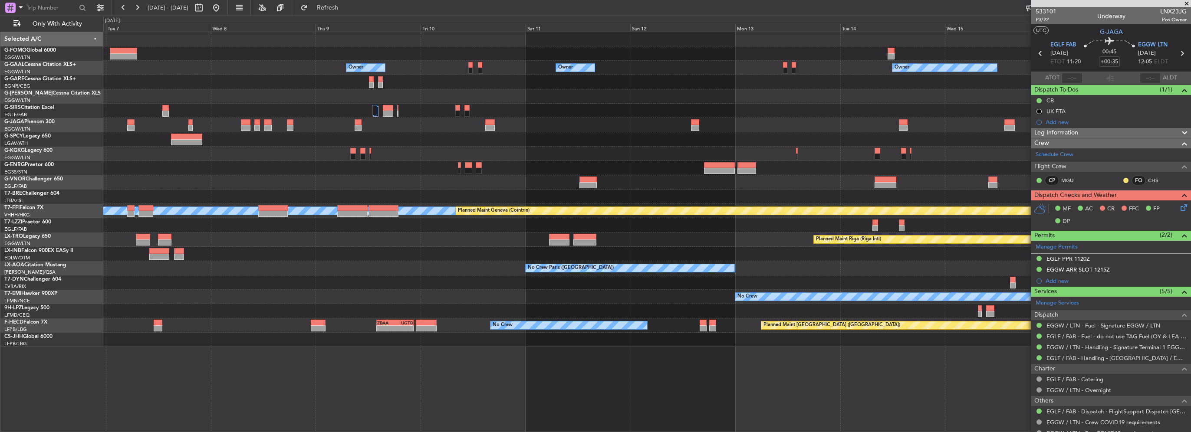
click at [565, 134] on div at bounding box center [646, 139] width 1087 height 14
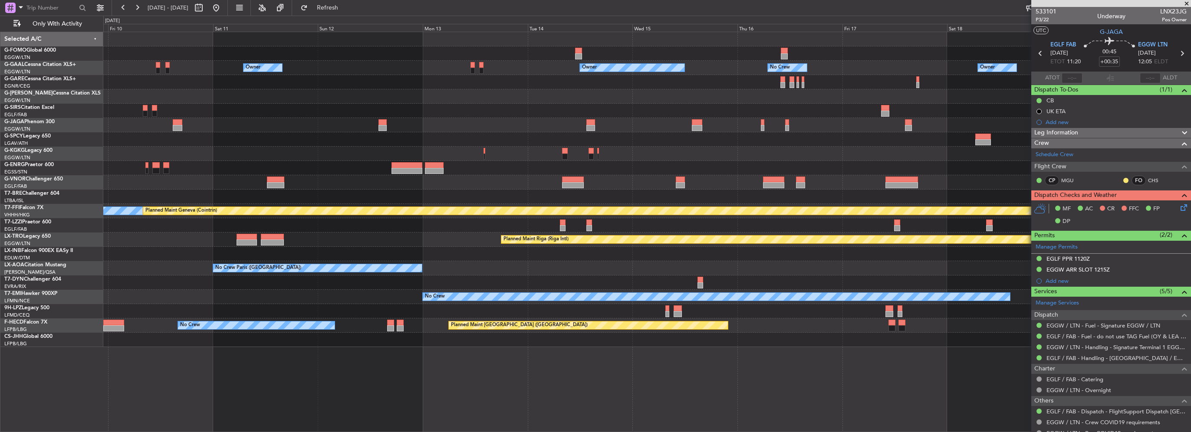
click at [449, 132] on div at bounding box center [646, 139] width 1087 height 14
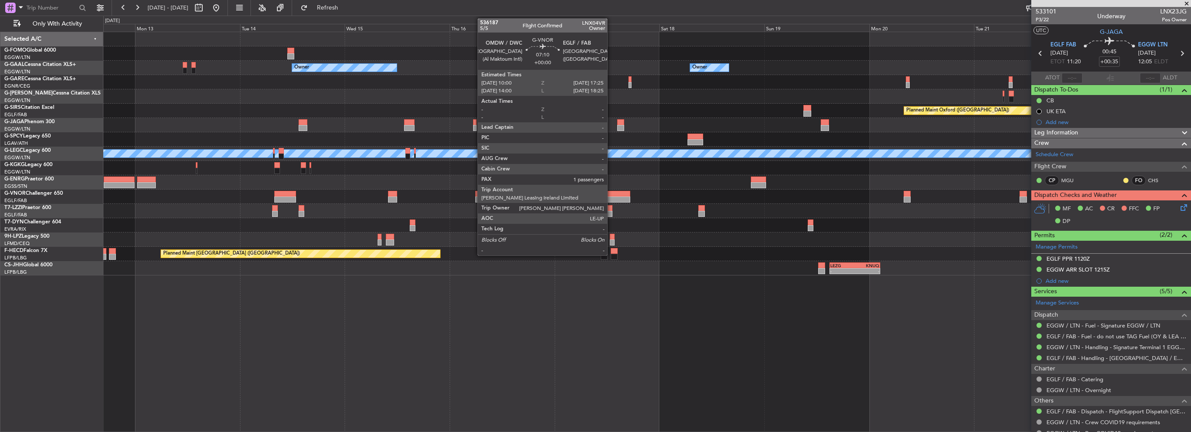
click at [611, 197] on div at bounding box center [614, 200] width 33 height 6
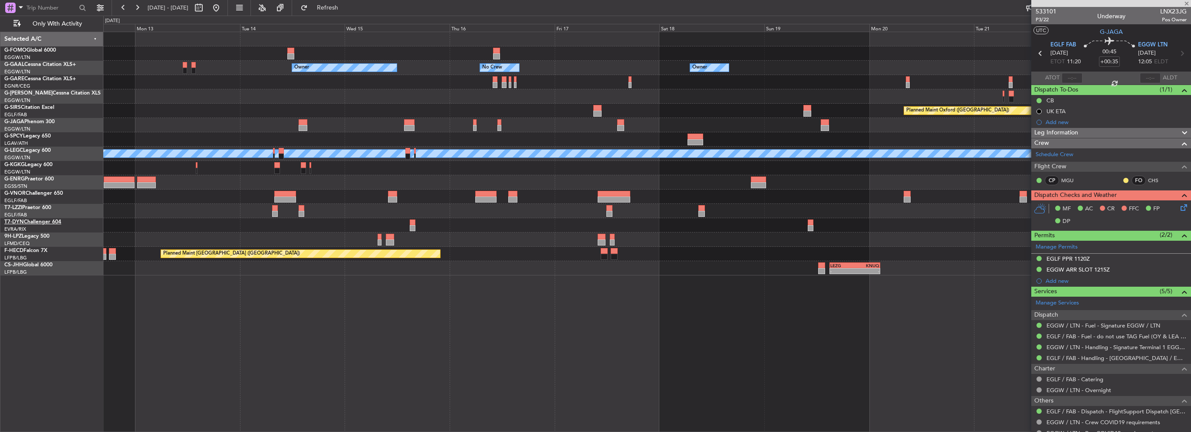
type input "1"
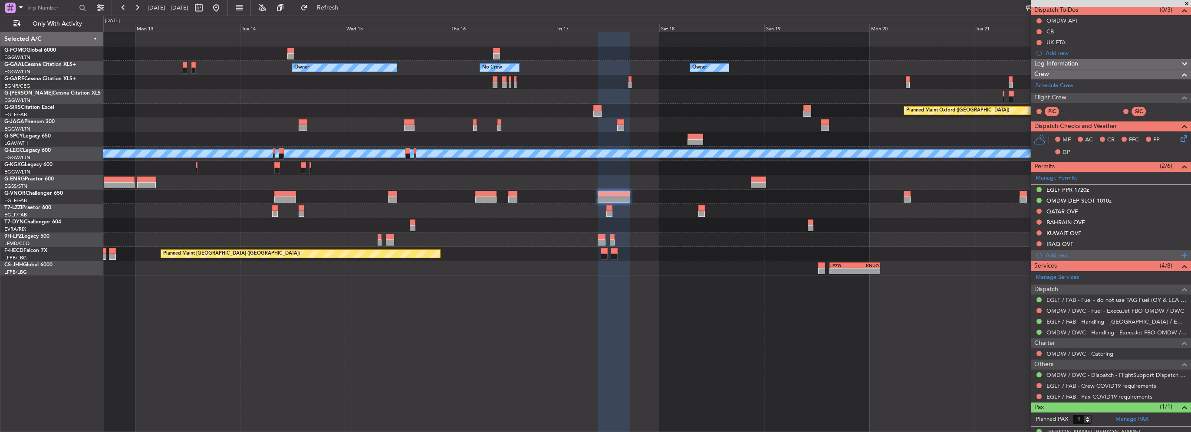
scroll to position [92, 0]
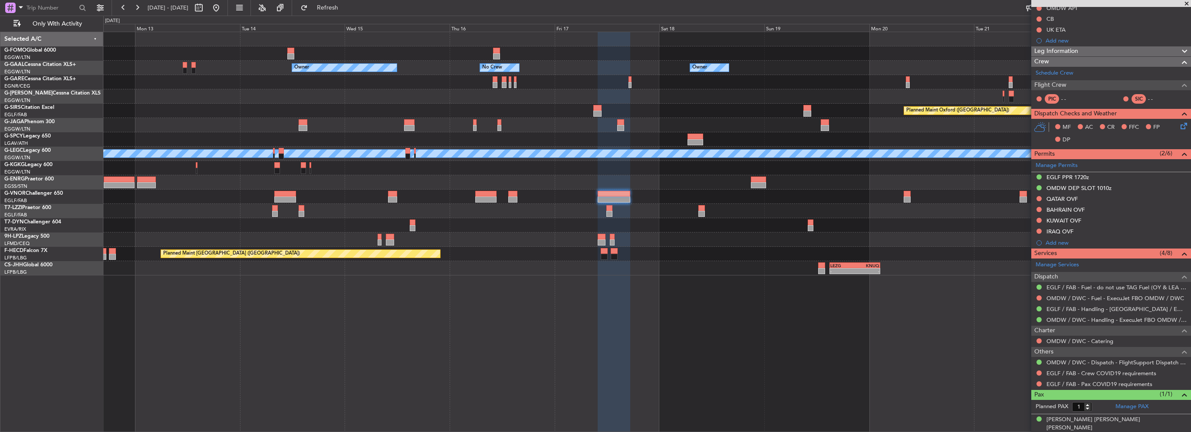
click at [1081, 55] on div "Leg Information" at bounding box center [1111, 51] width 160 height 10
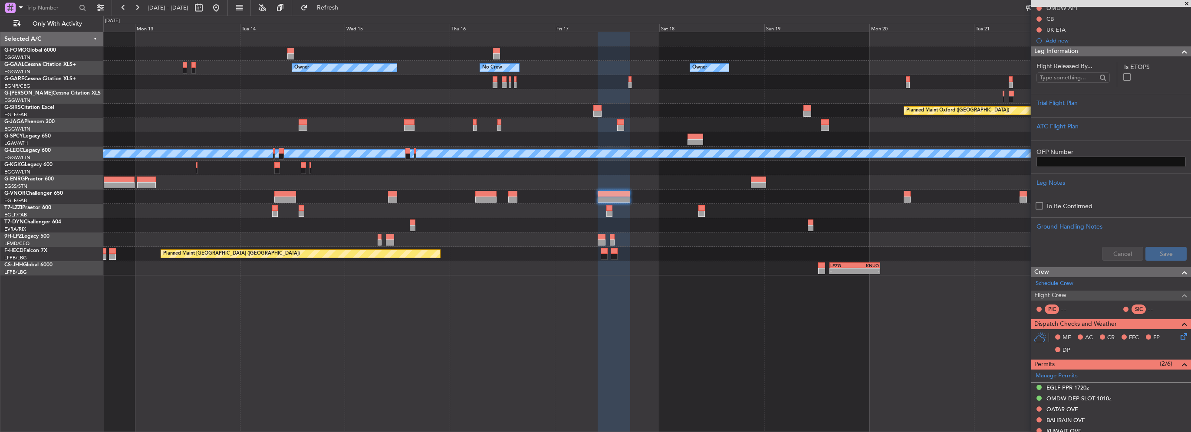
click at [1117, 50] on div "Leg Information" at bounding box center [1111, 51] width 160 height 10
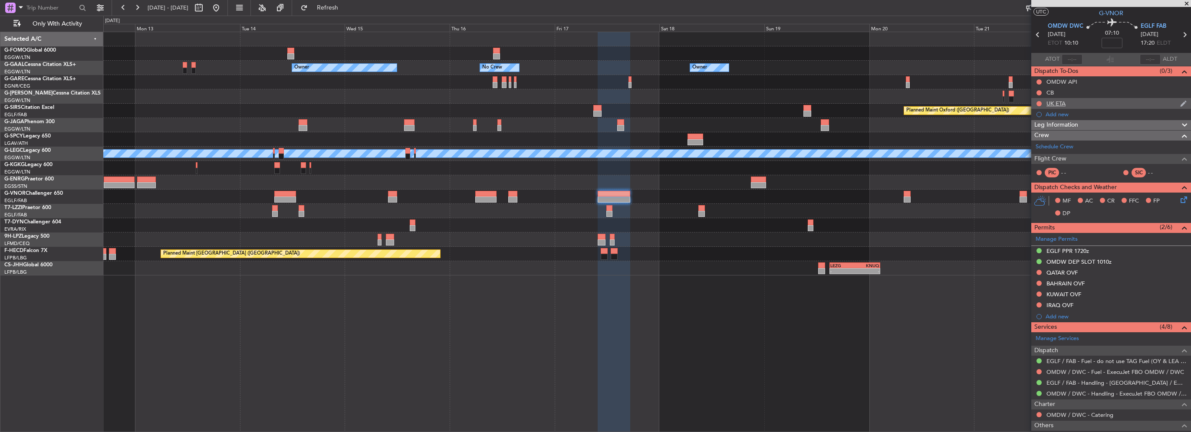
scroll to position [0, 0]
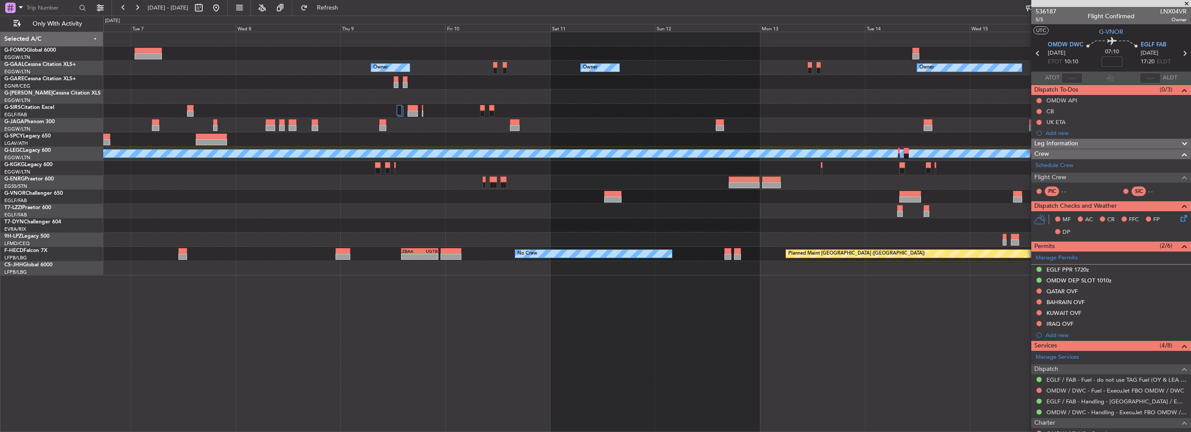
click at [1093, 197] on fb-app "12 Oct 2025 - 23 Oct 2025 Refresh Quick Links Only With Activity Owner Owner No…" at bounding box center [595, 220] width 1191 height 426
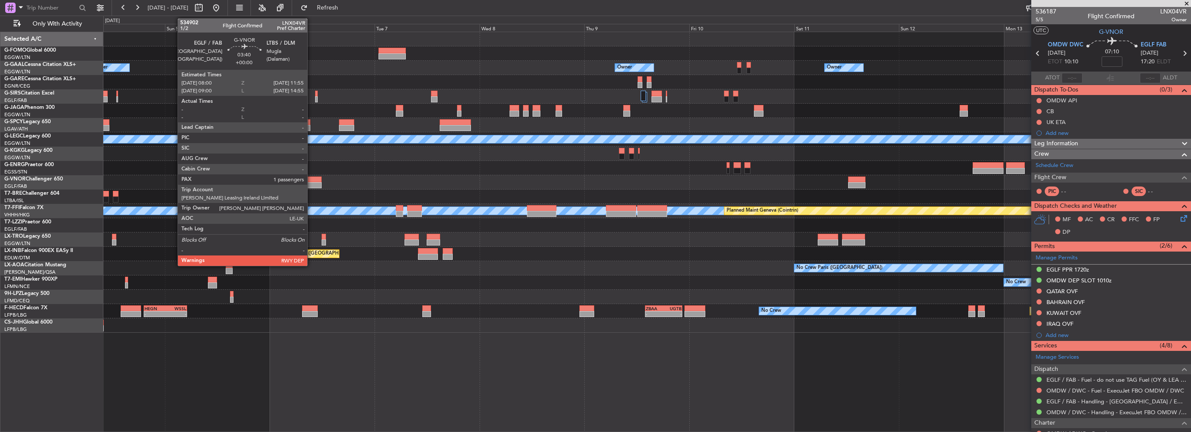
click at [933, 192] on div "Owner Owner Owner Owner Owner No Crew Planned Maint Bremen A/C Unavailable Lond…" at bounding box center [646, 182] width 1087 height 301
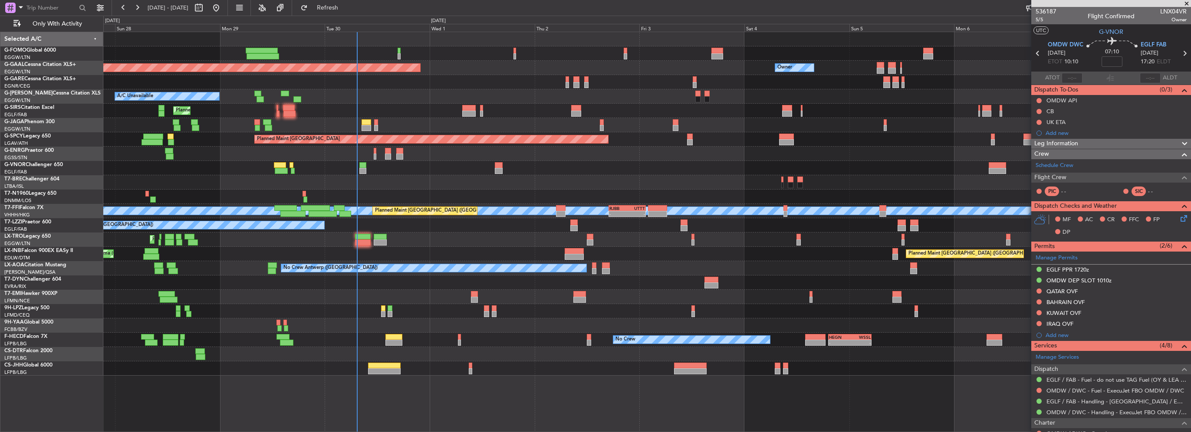
click at [13, 164] on div "Owner Planned Maint Dusseldorf Owner A/C Unavailable Planned Maint London (Luto…" at bounding box center [595, 224] width 1191 height 417
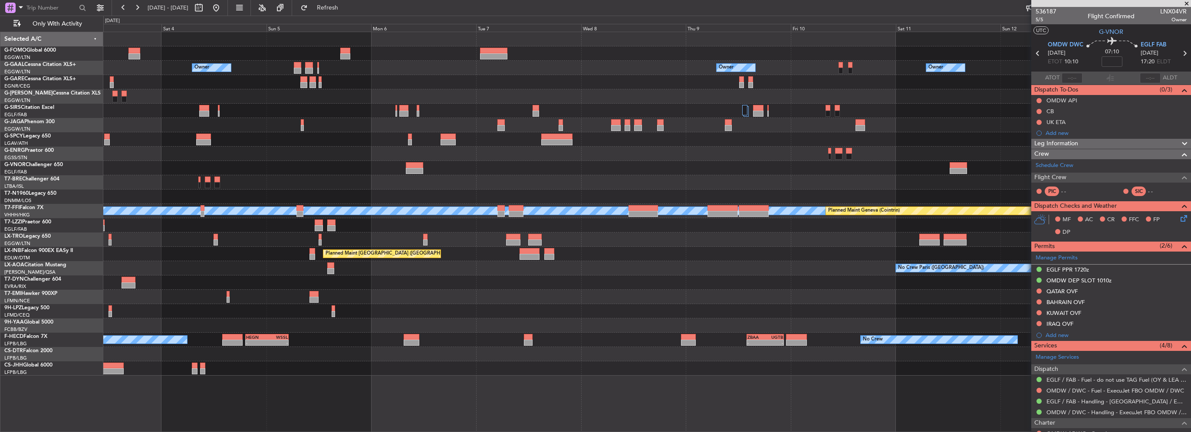
click at [59, 142] on div "Owner Owner Owner Owner Owner No Crew Planned Maint Dusseldorf Planned Maint Br…" at bounding box center [595, 224] width 1191 height 417
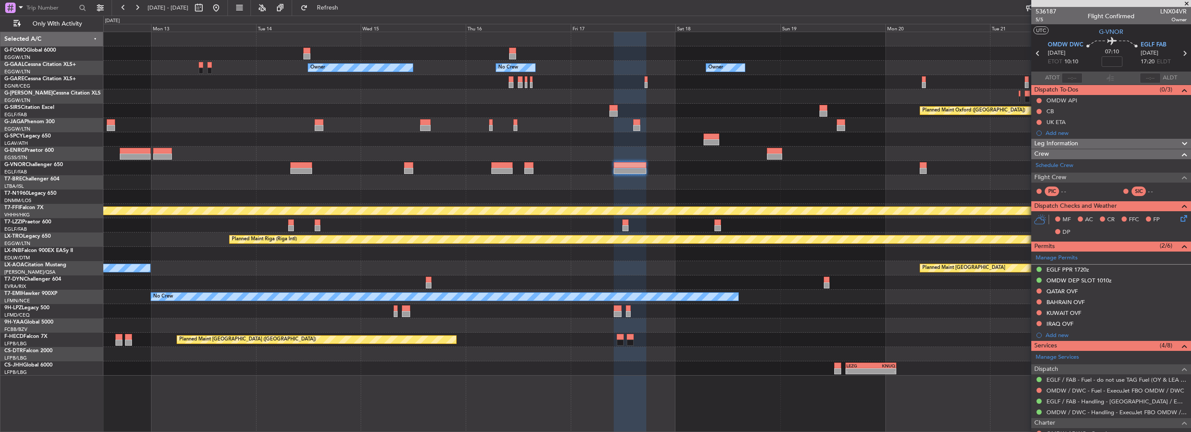
click at [111, 142] on div "Owner Owner No Crew Owner Owner Planned Maint Oxford (Kidlington) MEL MEL Plann…" at bounding box center [646, 204] width 1087 height 344
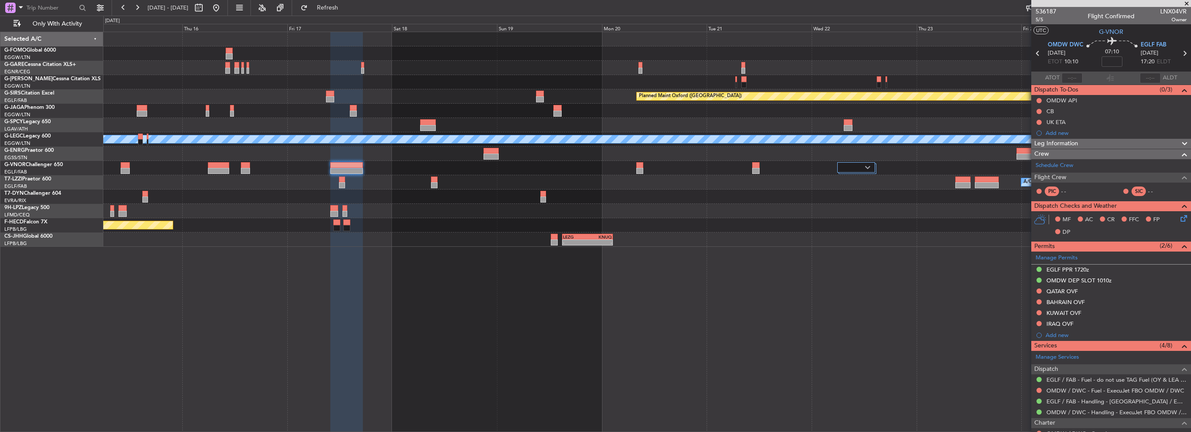
click at [814, 243] on div "Planned Maint Oxford ([GEOGRAPHIC_DATA]) A/C Unavailable [GEOGRAPHIC_DATA] ([GE…" at bounding box center [646, 139] width 1087 height 215
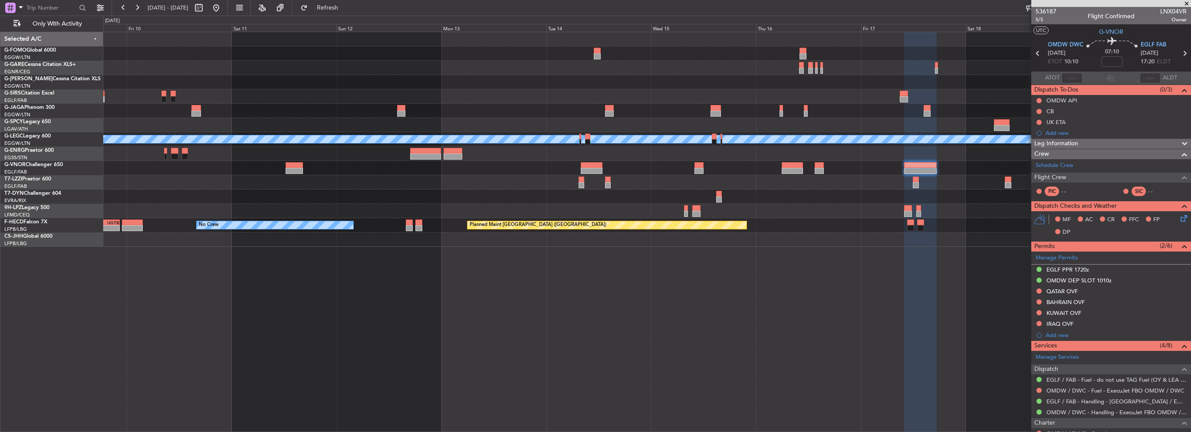
click at [701, 260] on div "Planned Maint Oxford ([GEOGRAPHIC_DATA]) A/C Unavailable [GEOGRAPHIC_DATA] ([GE…" at bounding box center [646, 232] width 1087 height 401
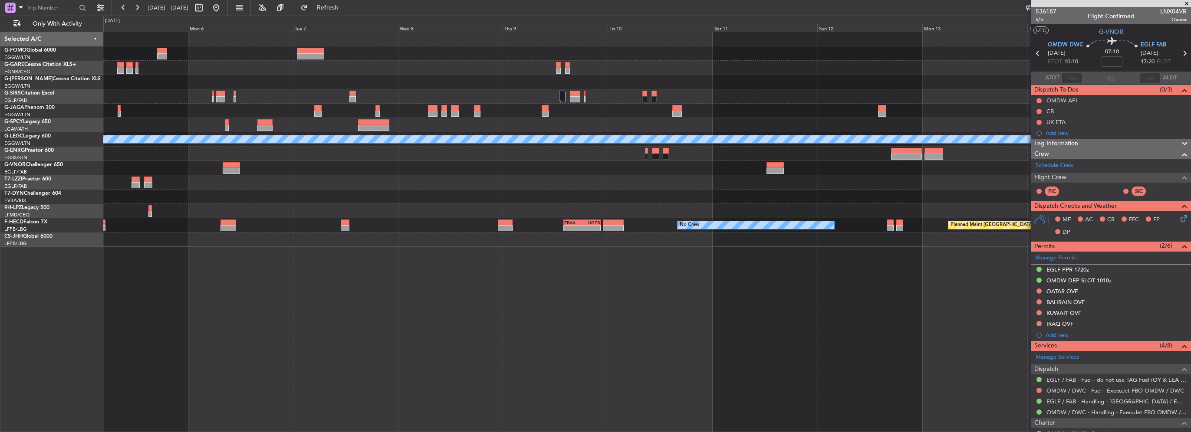
click at [826, 262] on div "Planned Maint [GEOGRAPHIC_DATA] A/C Unavailable [GEOGRAPHIC_DATA] ([GEOGRAPHIC_…" at bounding box center [646, 232] width 1087 height 401
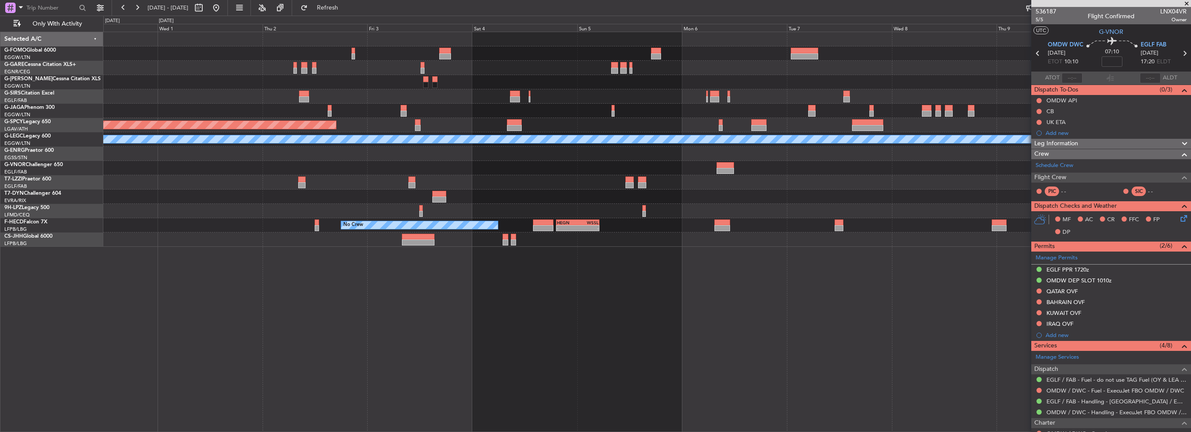
click at [913, 272] on div "Planned Maint [GEOGRAPHIC_DATA] A/C Unavailable [GEOGRAPHIC_DATA] ([GEOGRAPHIC_…" at bounding box center [646, 232] width 1087 height 401
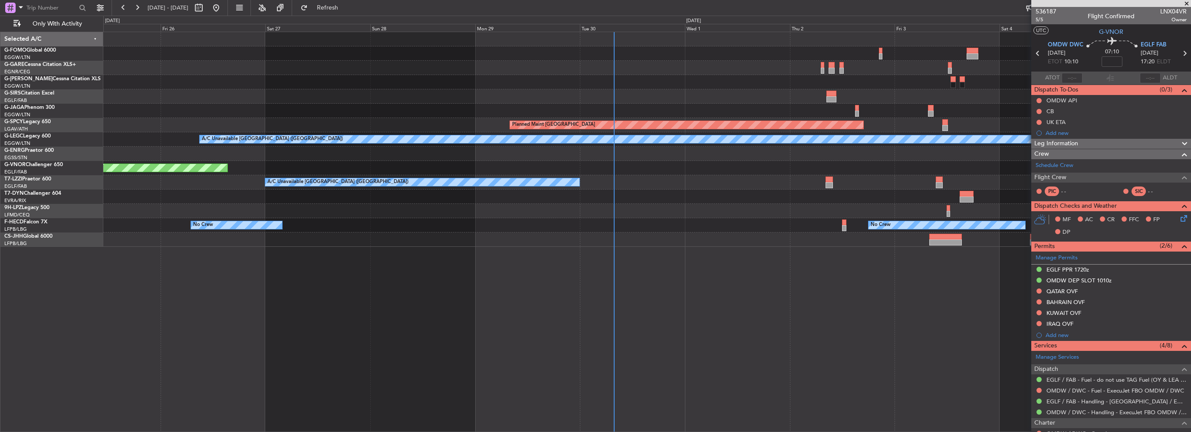
click at [150, 262] on div "Planned Maint [GEOGRAPHIC_DATA] A/C Unavailable [GEOGRAPHIC_DATA] ([GEOGRAPHIC_…" at bounding box center [646, 232] width 1087 height 401
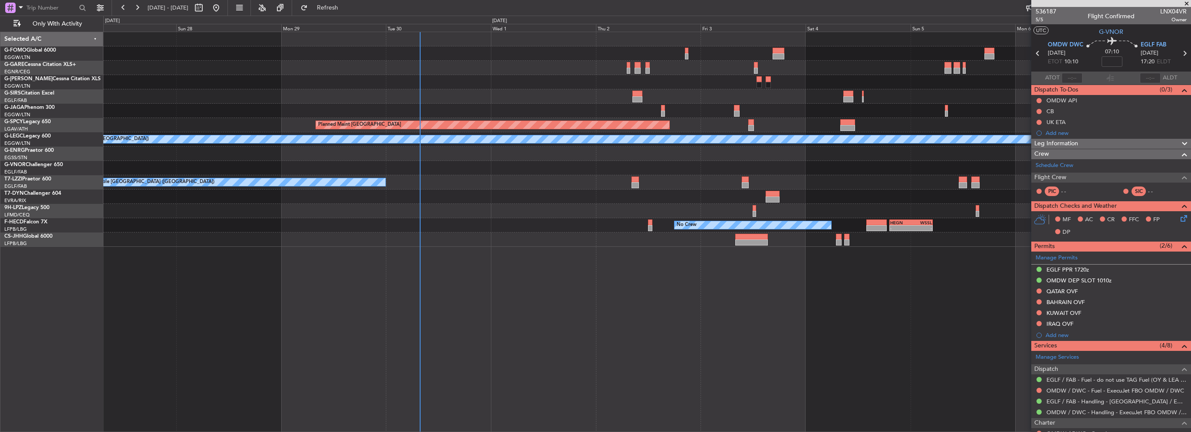
click at [391, 250] on div "Planned Maint [GEOGRAPHIC_DATA] A/C Unavailable [GEOGRAPHIC_DATA] ([GEOGRAPHIC_…" at bounding box center [646, 232] width 1087 height 401
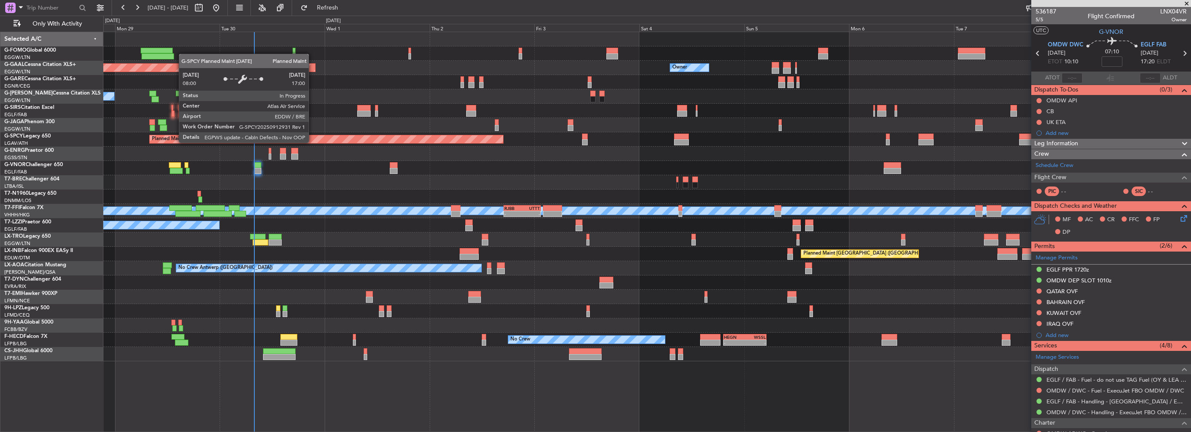
click at [321, 116] on div "Planned Maint [GEOGRAPHIC_DATA] ([GEOGRAPHIC_DATA])" at bounding box center [646, 111] width 1087 height 14
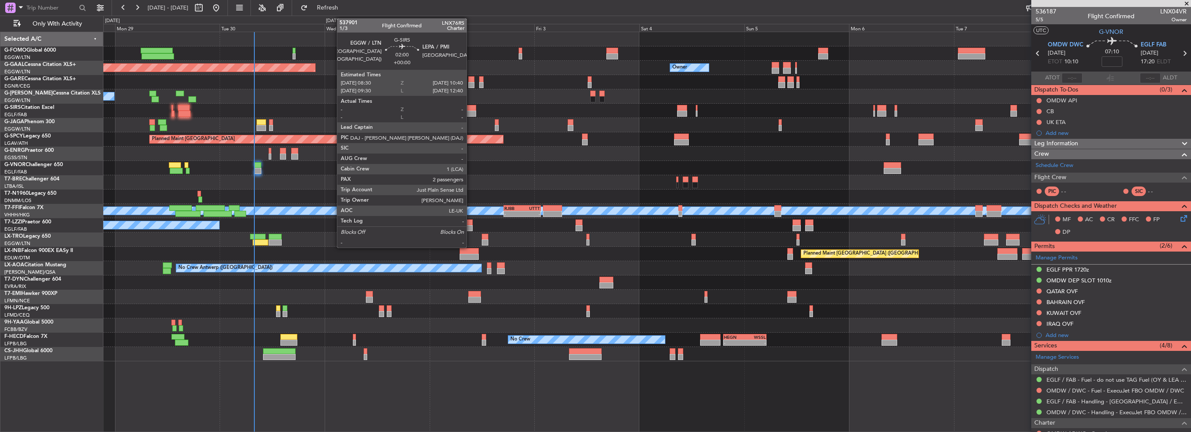
click at [470, 113] on div at bounding box center [471, 114] width 10 height 6
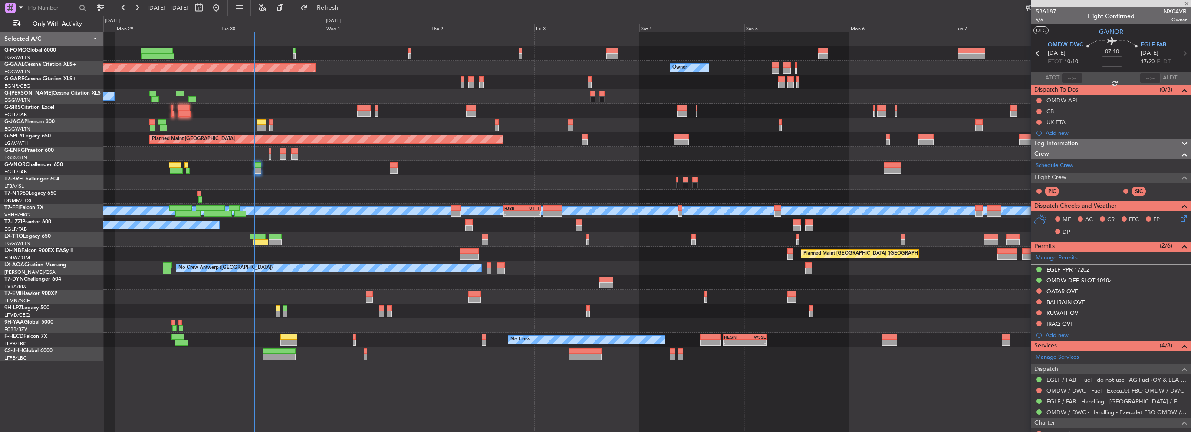
type input "2"
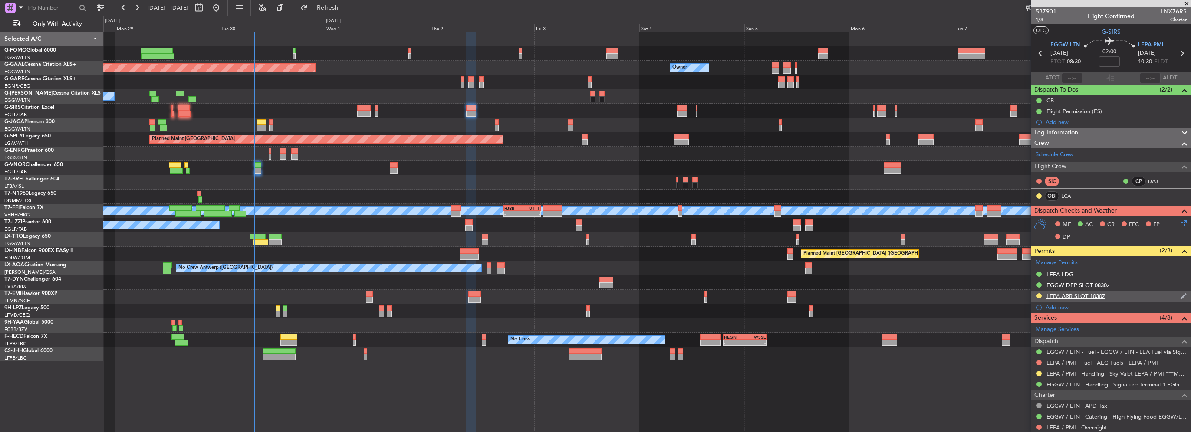
click at [1094, 300] on div "LEPA ARR SLOT 1030Z" at bounding box center [1111, 296] width 160 height 11
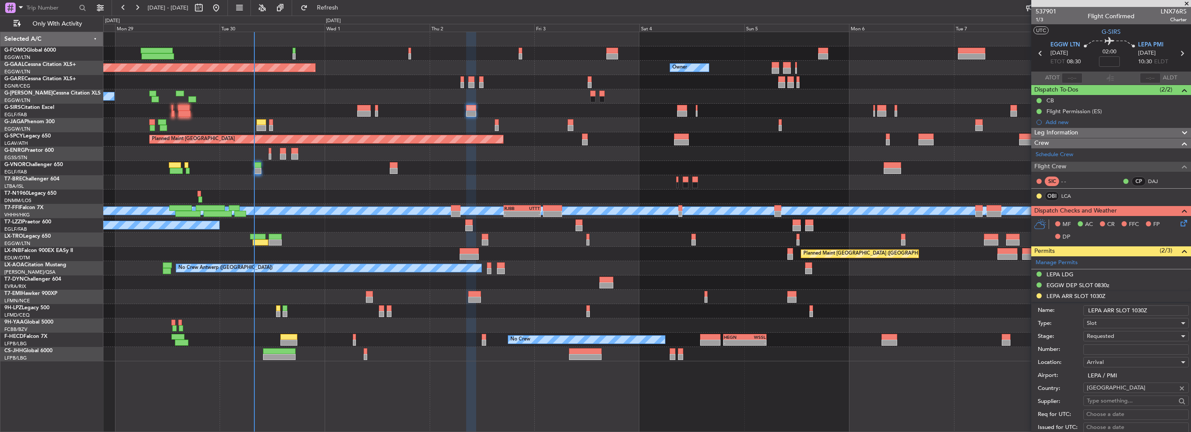
click at [1143, 309] on input "LEPA ARR SLOT 1030Z" at bounding box center [1135, 310] width 105 height 10
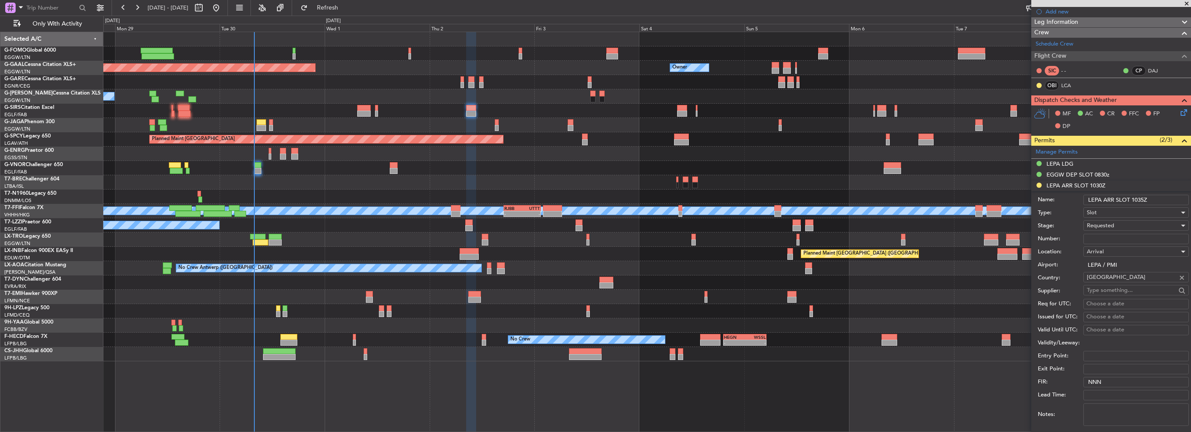
scroll to position [130, 0]
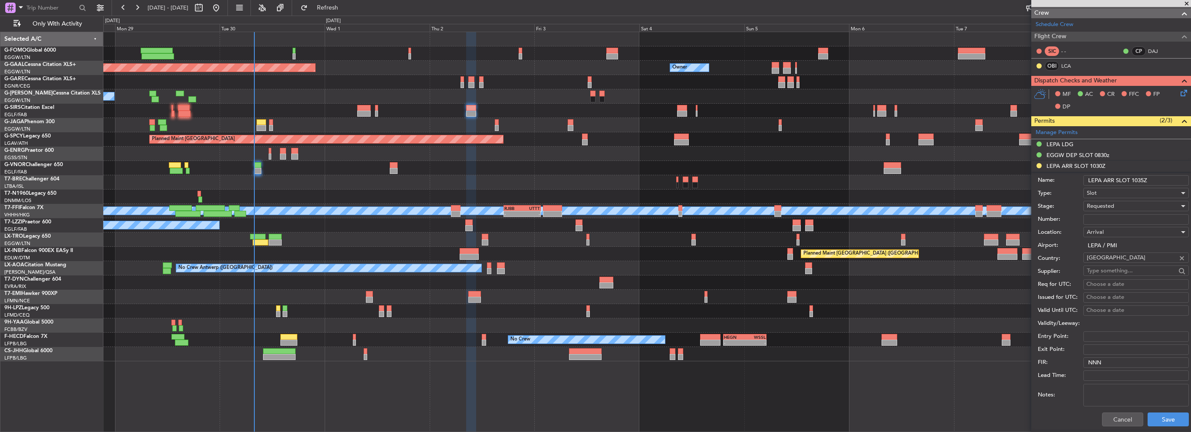
type input "LEPA ARR SLOT 1035Z"
click at [1110, 207] on span "Requested" at bounding box center [1100, 206] width 27 height 8
click at [1116, 271] on span "Received OK" at bounding box center [1132, 271] width 91 height 13
click at [1163, 420] on button "Save" at bounding box center [1167, 420] width 41 height 14
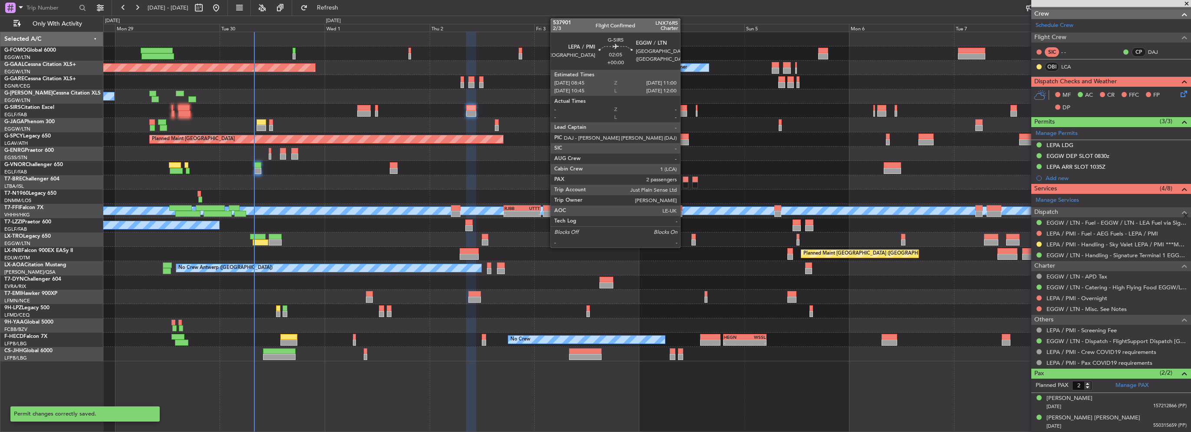
scroll to position [128, 0]
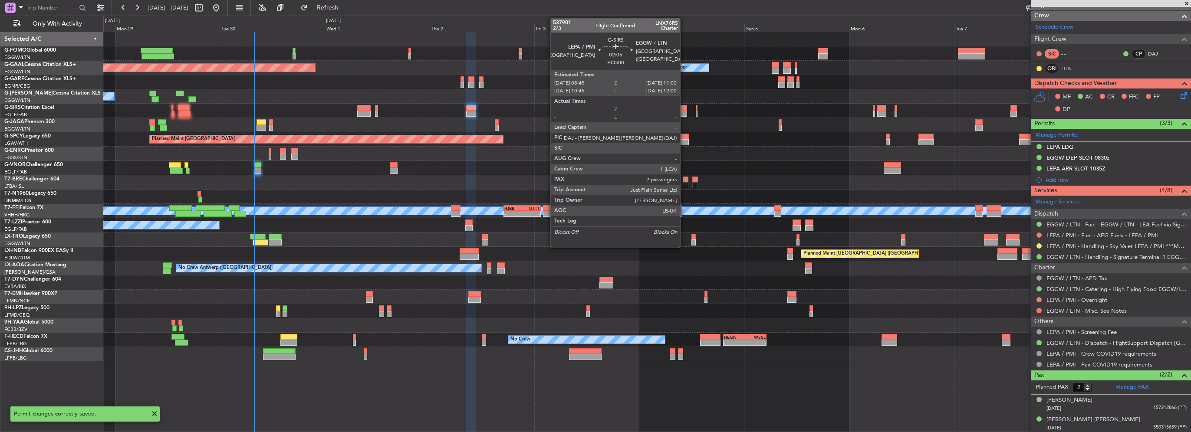
click at [684, 114] on div at bounding box center [682, 114] width 10 height 6
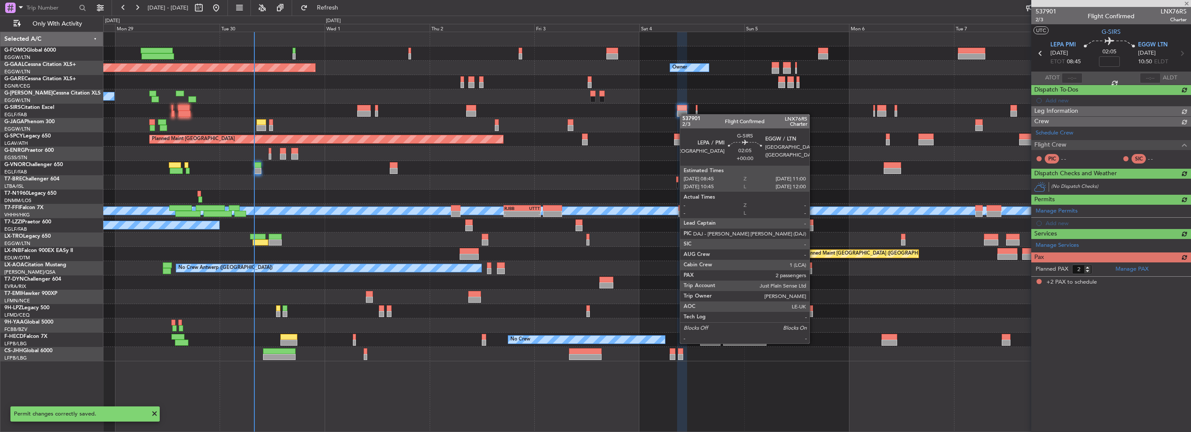
scroll to position [0, 0]
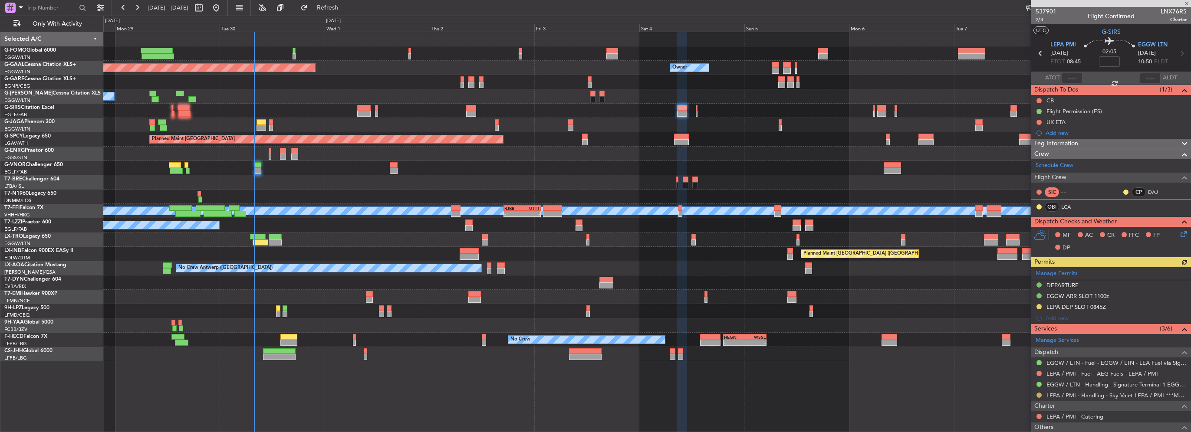
click at [1040, 393] on button at bounding box center [1038, 395] width 5 height 5
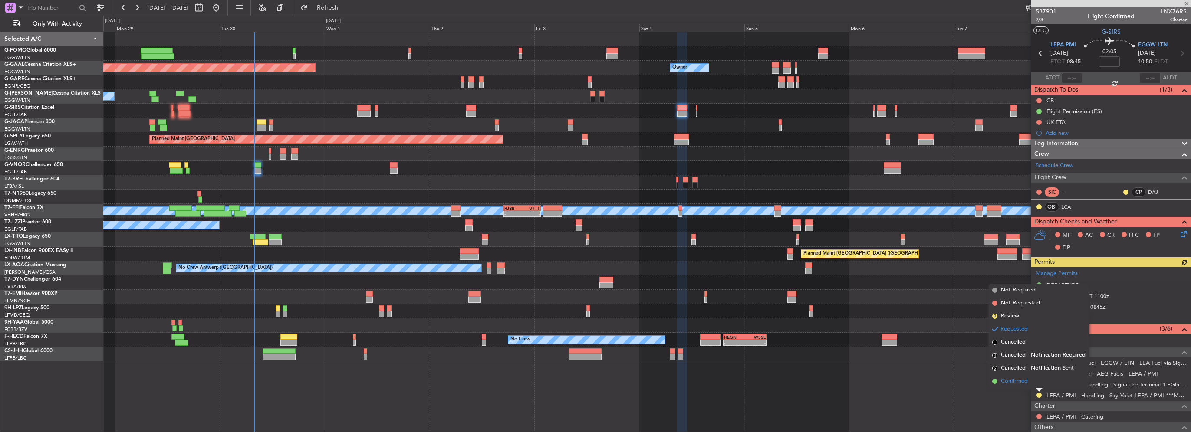
click at [1029, 381] on li "Confirmed" at bounding box center [1038, 381] width 100 height 13
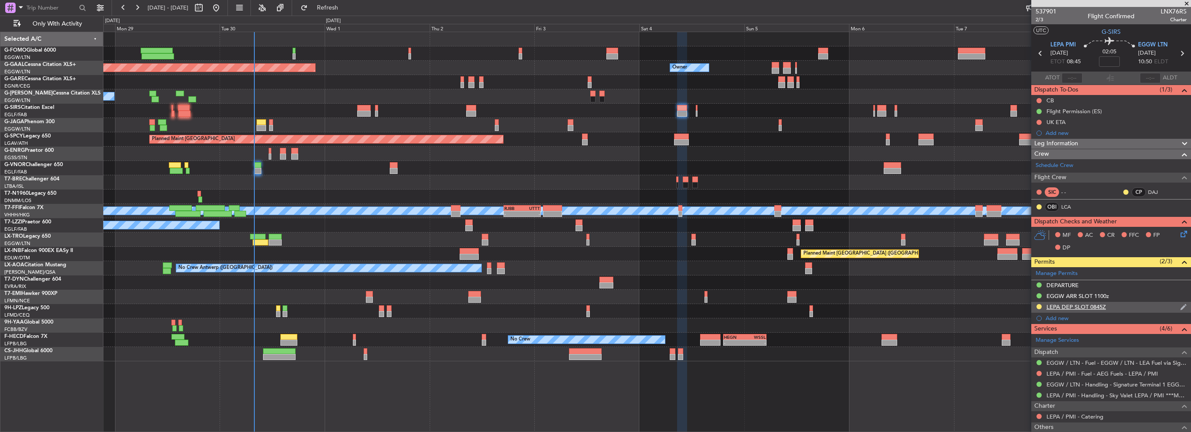
click at [1107, 305] on div "LEPA DEP SLOT 0845Z" at bounding box center [1111, 307] width 160 height 11
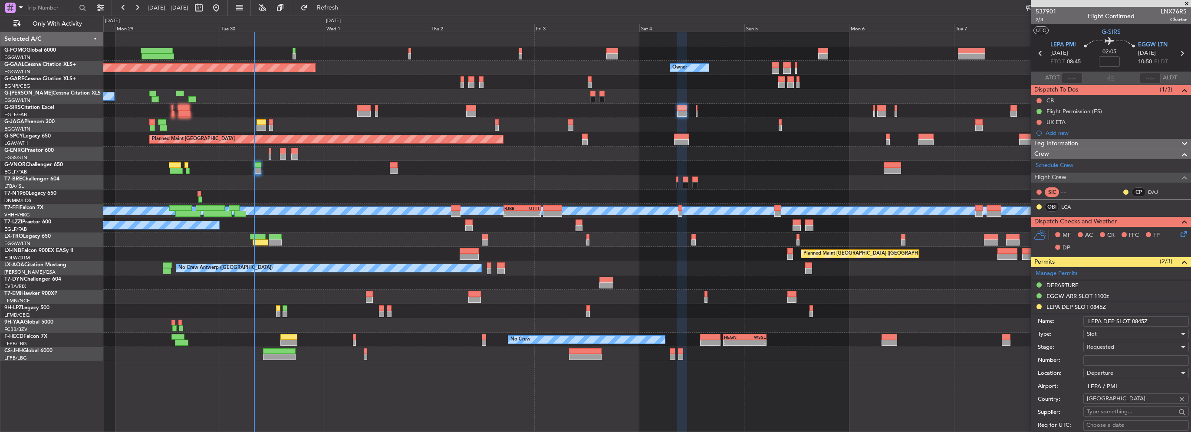
click at [1143, 319] on input "LEPA DEP SLOT 0845Z" at bounding box center [1135, 321] width 105 height 10
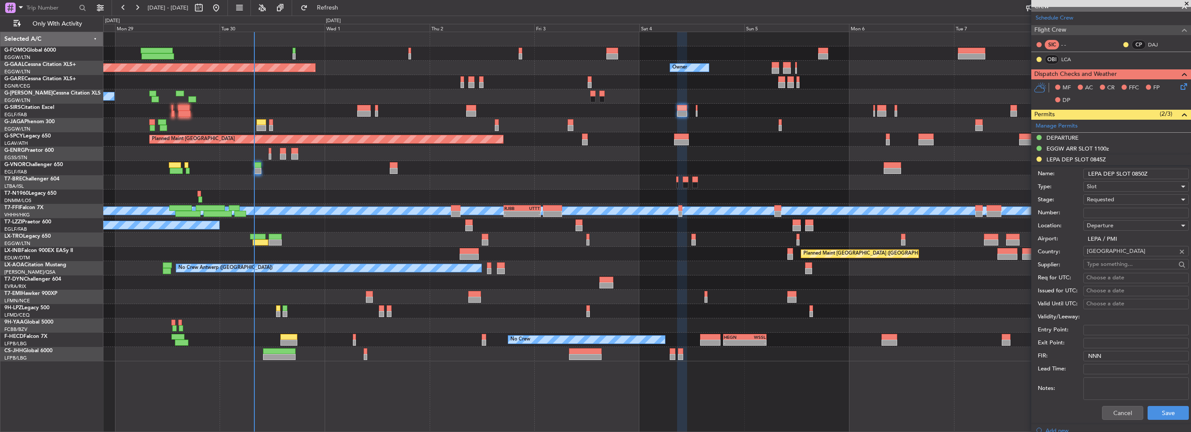
scroll to position [174, 0]
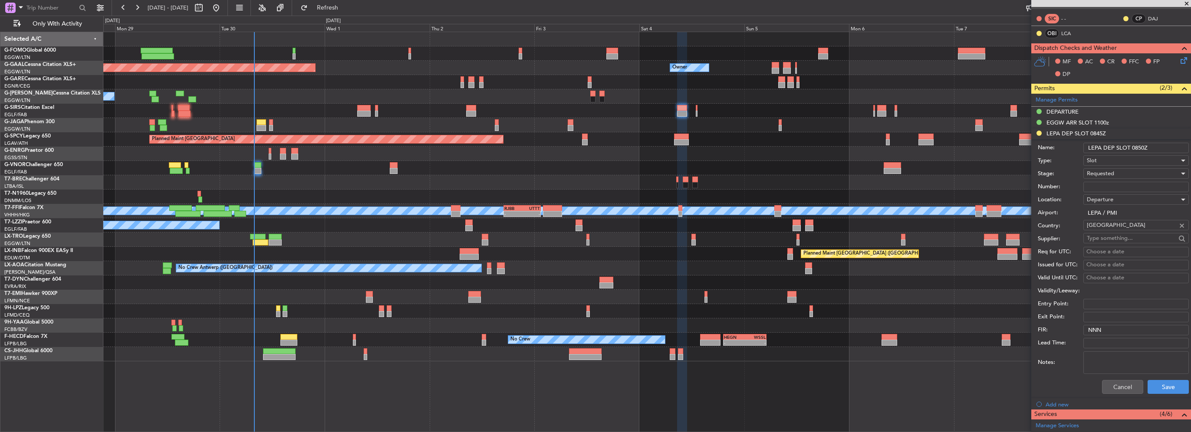
type input "LEPA DEP SLOT 0850Z"
click at [1112, 174] on span "Requested" at bounding box center [1100, 174] width 27 height 8
click at [1113, 234] on span "Received OK" at bounding box center [1132, 239] width 91 height 13
click at [1158, 382] on button "Save" at bounding box center [1167, 387] width 41 height 14
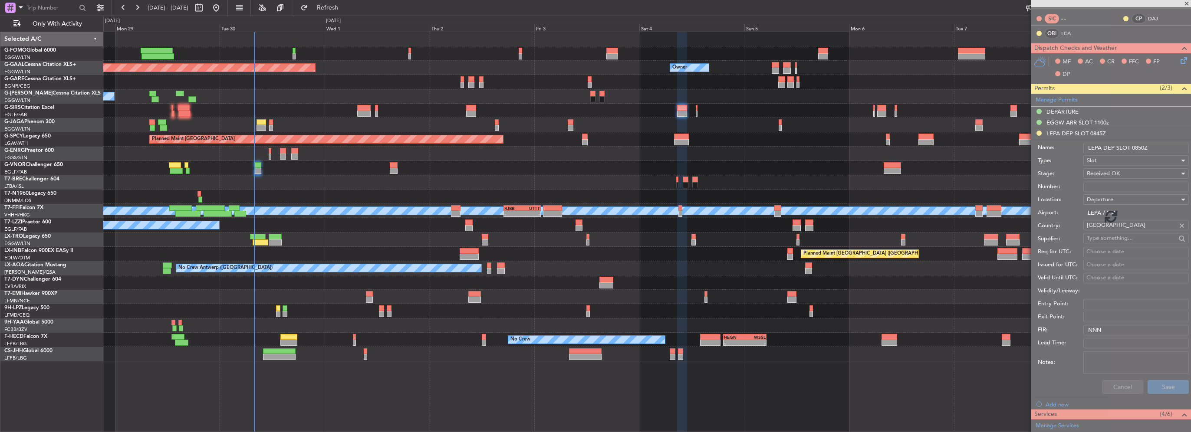
scroll to position [116, 0]
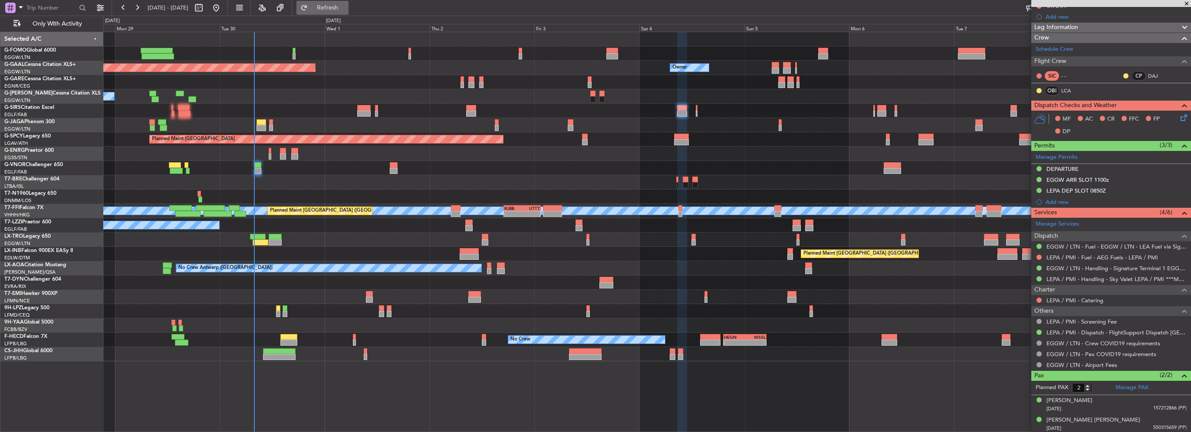
click at [346, 7] on span "Refresh" at bounding box center [327, 8] width 36 height 6
click at [264, 286] on div "Owner Planned [GEOGRAPHIC_DATA] Owner Owner A/C Unavailable Planned Maint [GEOG…" at bounding box center [646, 196] width 1087 height 329
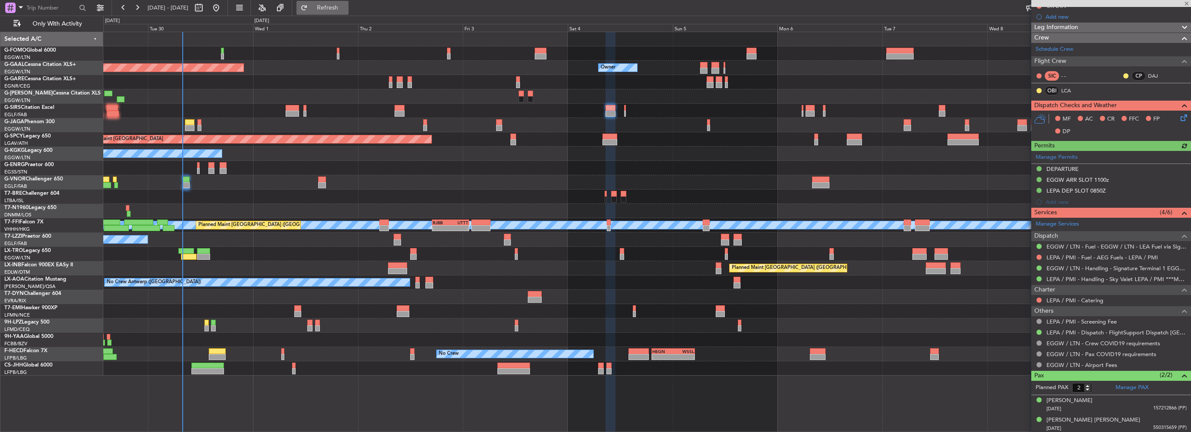
click at [346, 7] on span "Refresh" at bounding box center [327, 8] width 36 height 6
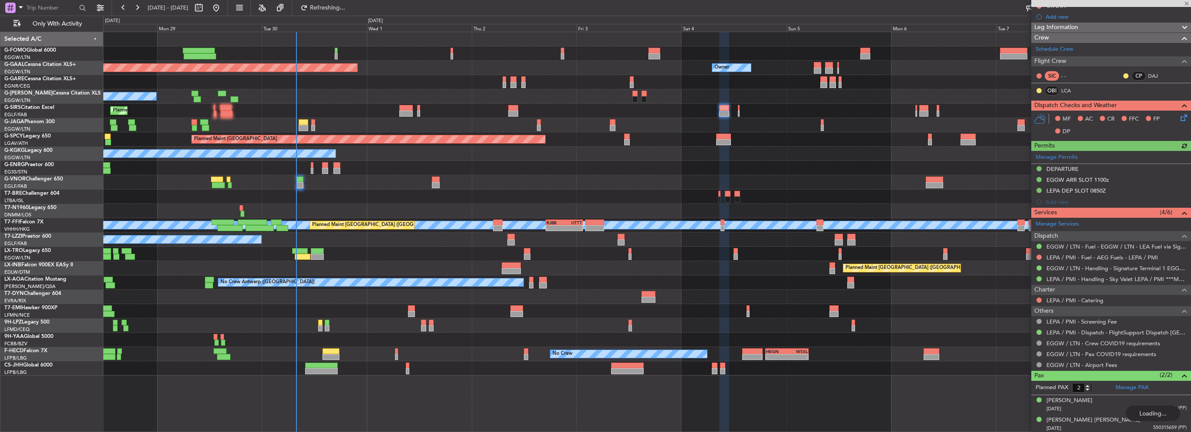
click at [402, 83] on div at bounding box center [646, 82] width 1087 height 14
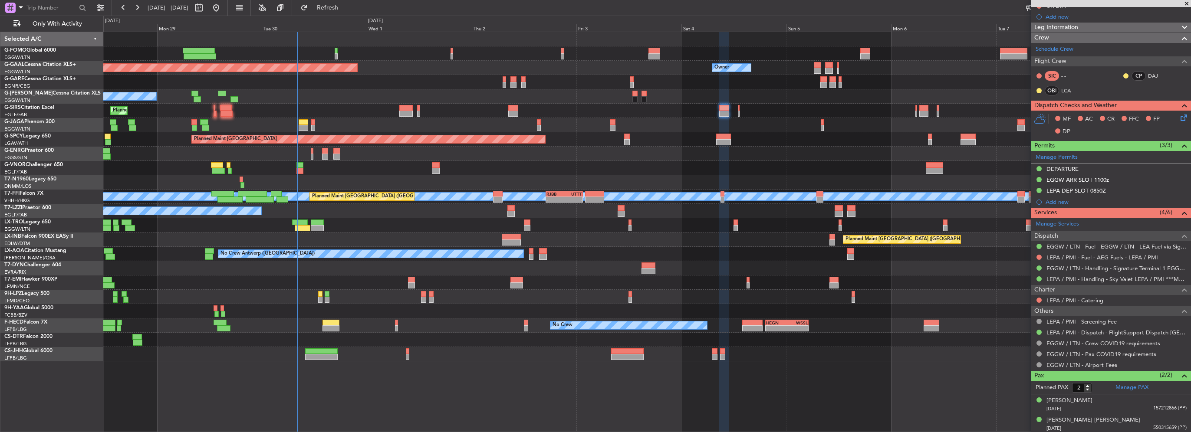
click at [0, 105] on html "[DATE] - [DATE] Refresh Quick Links Only With Activity Owner Planned [GEOGRAPHI…" at bounding box center [595, 216] width 1191 height 432
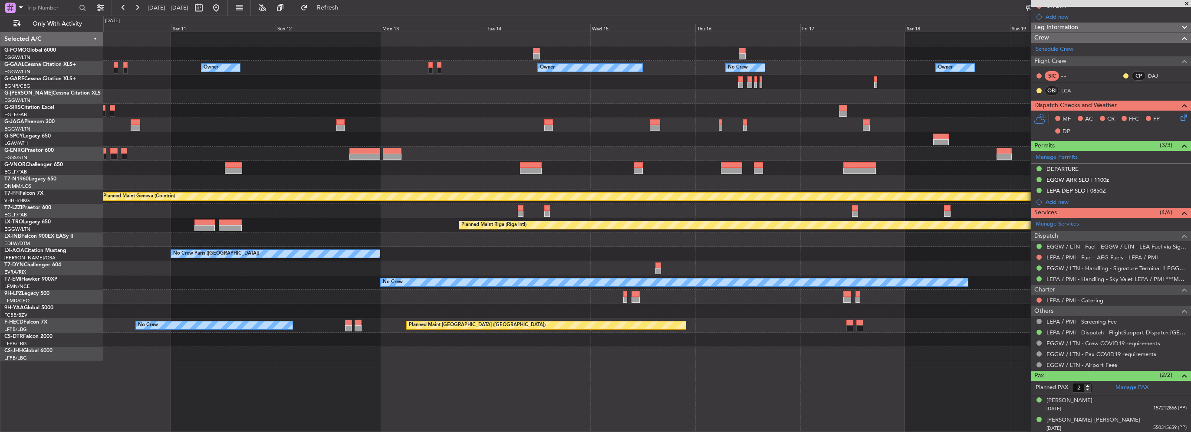
click at [180, 95] on div "Owner Owner Owner No Crew Owner Owner Planned Maint [GEOGRAPHIC_DATA] ([GEOGRAP…" at bounding box center [646, 196] width 1087 height 329
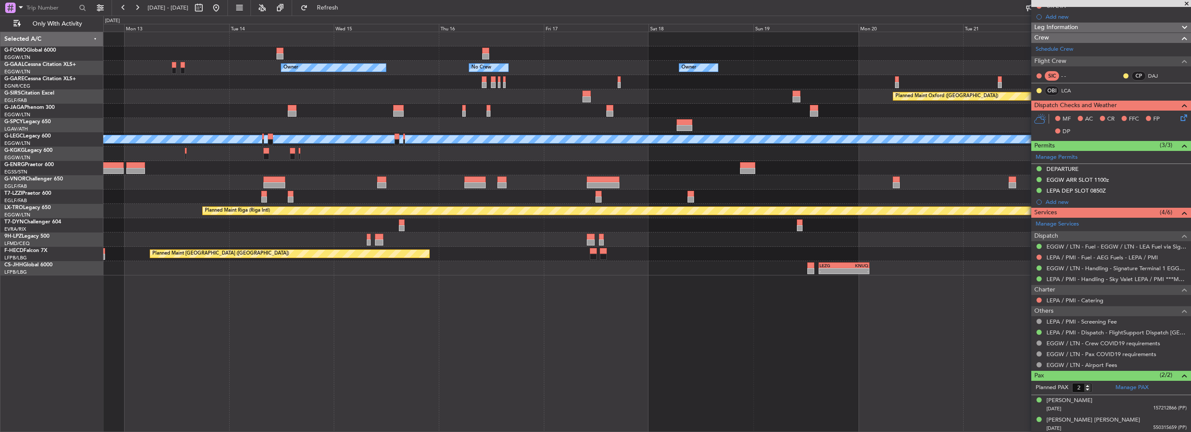
click at [433, 162] on div at bounding box center [646, 168] width 1087 height 14
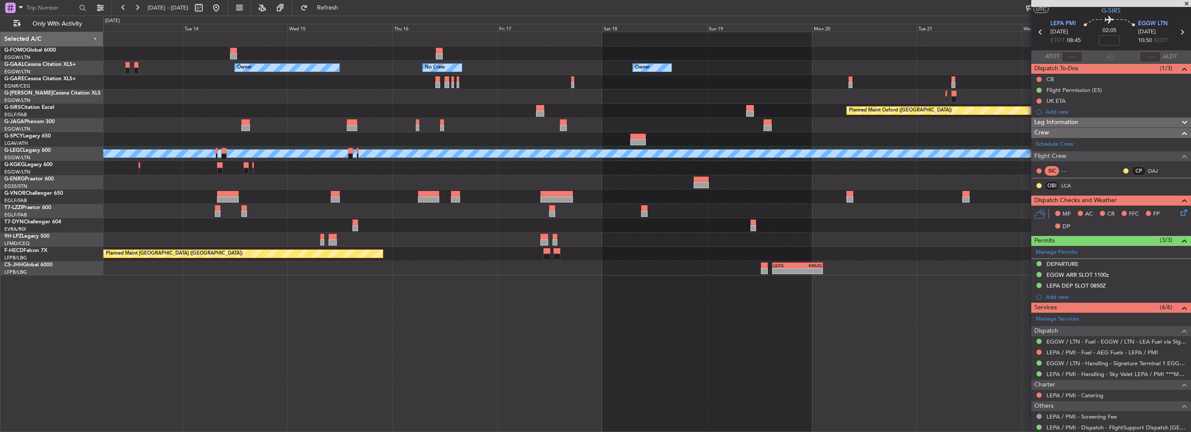
scroll to position [0, 0]
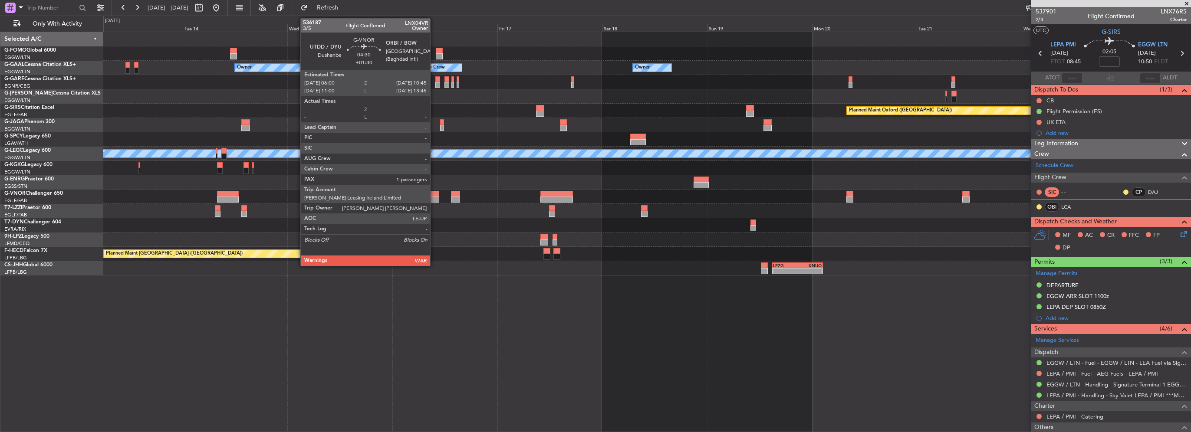
click at [434, 199] on div at bounding box center [428, 200] width 21 height 6
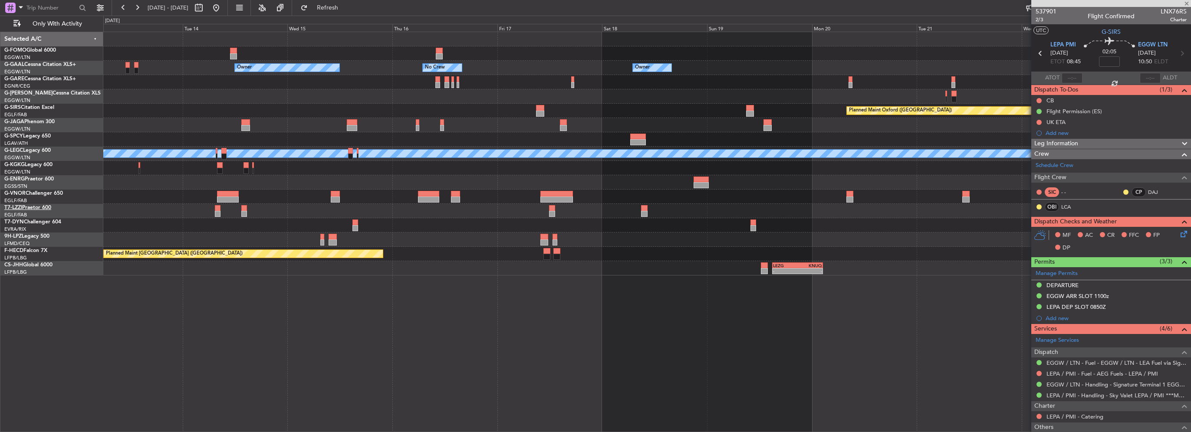
type input "+01:30"
type input "1"
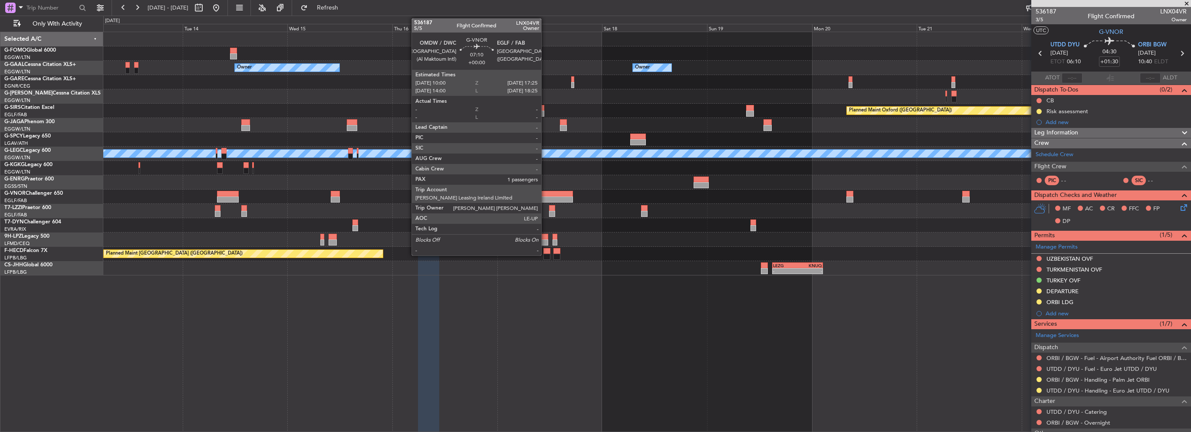
click at [545, 198] on div at bounding box center [556, 200] width 33 height 6
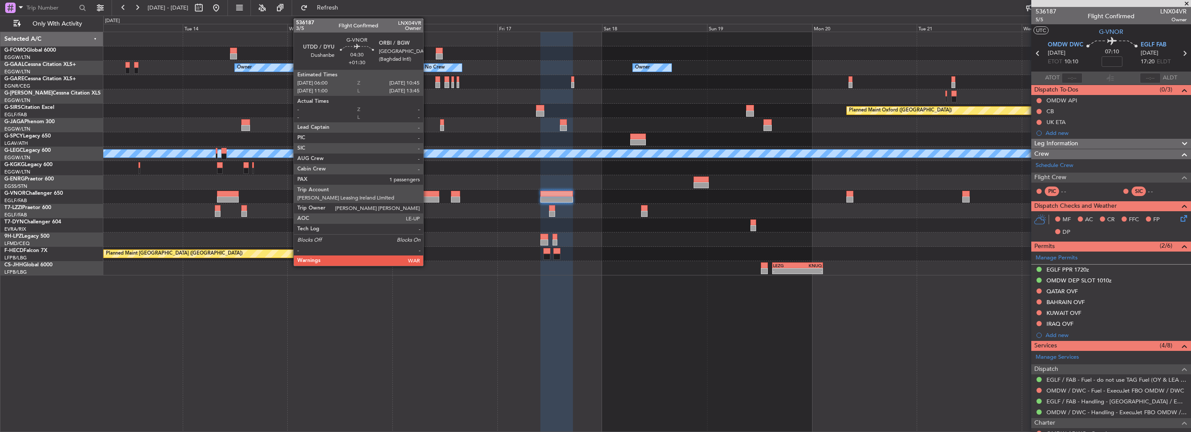
click at [427, 199] on div at bounding box center [428, 200] width 21 height 6
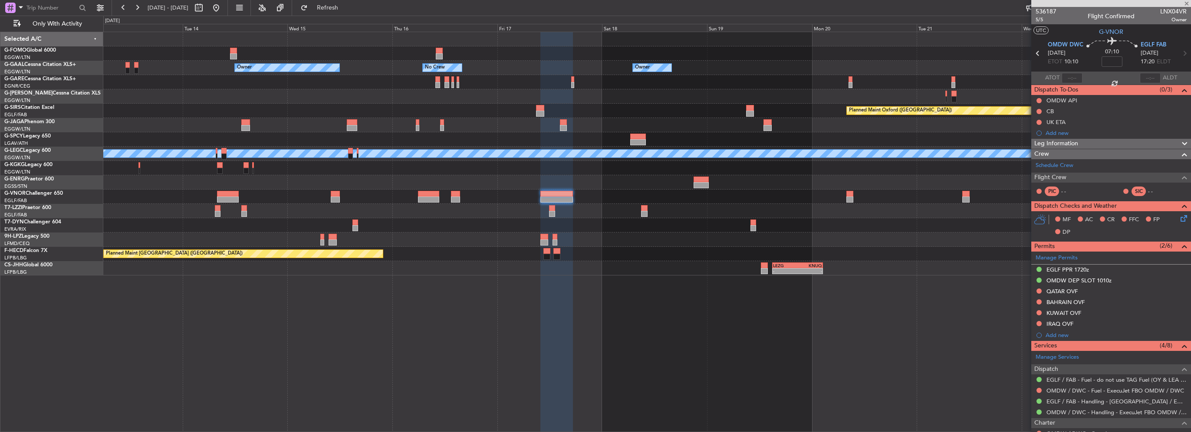
type input "+01:30"
